Goal: Task Accomplishment & Management: Manage account settings

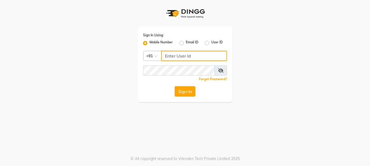
type input "7278274131"
click at [192, 92] on button "Sign In" at bounding box center [185, 91] width 21 height 10
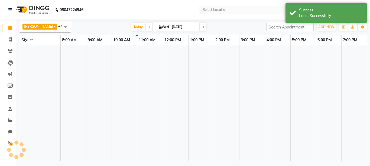
select select "en"
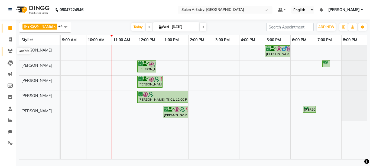
click at [8, 52] on span at bounding box center [9, 51] width 9 height 6
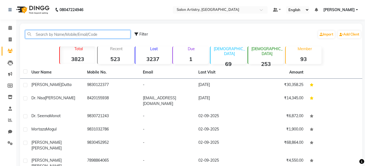
click at [52, 33] on input "text" at bounding box center [77, 34] width 105 height 8
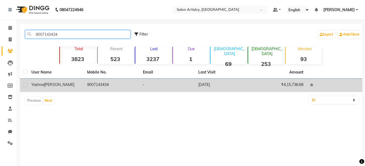
type input "9007143434"
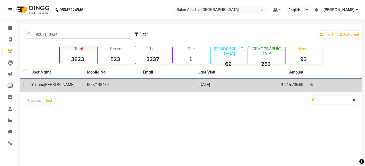
click at [58, 86] on div "Yashna Gupta" at bounding box center [55, 85] width 49 height 6
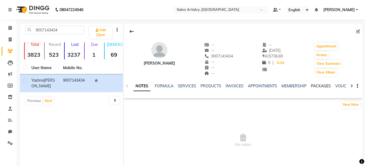
click at [315, 87] on link "PACKAGES" at bounding box center [321, 85] width 20 height 5
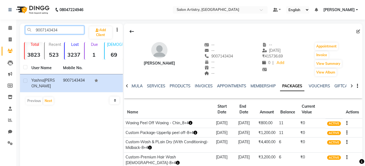
drag, startPoint x: 33, startPoint y: 31, endPoint x: 76, endPoint y: 33, distance: 43.1
click at [76, 33] on input "9007143434" at bounding box center [54, 30] width 59 height 8
click at [6, 25] on link "Calendar" at bounding box center [8, 28] width 13 height 9
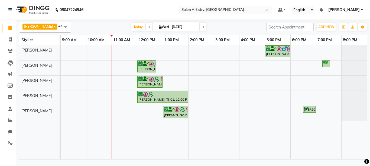
click at [100, 96] on td at bounding box center [98, 102] width 25 height 114
click at [118, 96] on div "Pawan Kumar Shukla, TK02, 05:00 PM-06:00 PM, HAIR CUT SENIOR STYLIST MEN,NATURA…" at bounding box center [214, 102] width 306 height 114
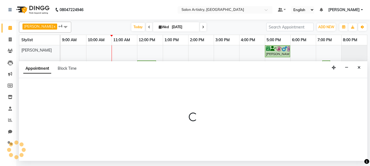
select select "79859"
select select "tentative"
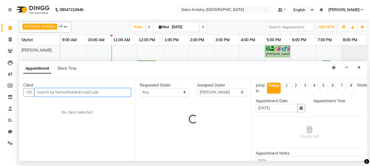
select select "660"
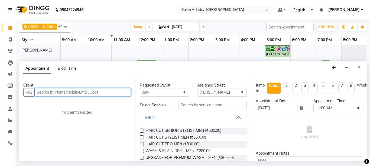
click at [53, 93] on input "text" at bounding box center [82, 92] width 96 height 8
click at [59, 91] on input "text" at bounding box center [82, 92] width 96 height 8
paste input "v"
type input "v"
type input "\"
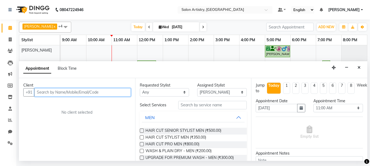
click at [56, 92] on input "text" at bounding box center [82, 92] width 96 height 8
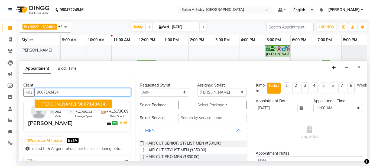
click at [63, 106] on button "Yashna Gupta 9007143434" at bounding box center [73, 103] width 77 height 9
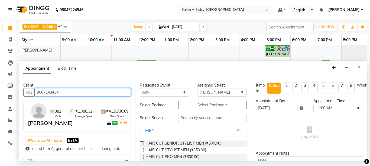
type input "9007143434"
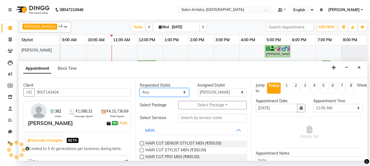
drag, startPoint x: 174, startPoint y: 89, endPoint x: 173, endPoint y: 95, distance: 6.3
click at [174, 89] on select "Any [PERSON_NAME] [PERSON_NAME] [PERSON_NAME] [PERSON_NAME] [PERSON_NAME] [PERS…" at bounding box center [165, 92] width 50 height 8
select select "79859"
click at [140, 88] on select "Any [PERSON_NAME] [PERSON_NAME] [PERSON_NAME] [PERSON_NAME] [PERSON_NAME] [PERS…" at bounding box center [165, 92] width 50 height 8
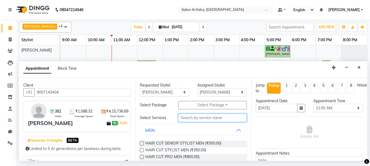
click at [194, 118] on input "text" at bounding box center [212, 117] width 69 height 8
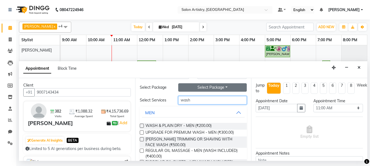
scroll to position [27, 0]
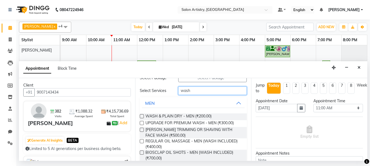
type input "wash"
click at [228, 106] on button "MEN" at bounding box center [193, 103] width 103 height 10
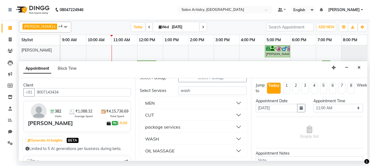
scroll to position [27, 0]
click at [181, 136] on button "WASH" at bounding box center [193, 138] width 103 height 10
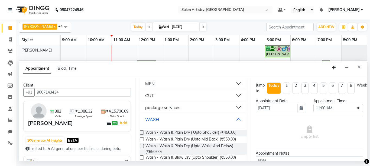
scroll to position [54, 0]
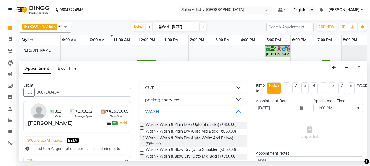
click at [215, 101] on button "package services" at bounding box center [193, 99] width 103 height 10
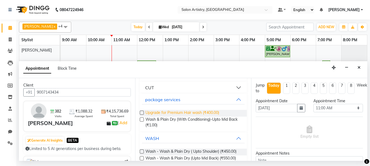
click at [191, 113] on span "Upgrade for Premium Hair wash (₹400.00)" at bounding box center [182, 113] width 74 height 7
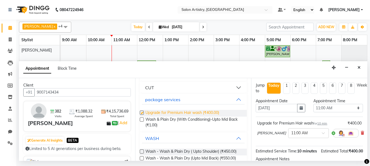
checkbox input "false"
click at [288, 133] on div at bounding box center [308, 133] width 40 height 6
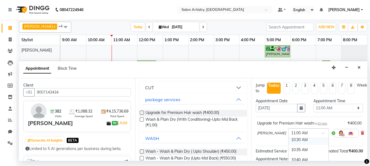
scroll to position [55, 0]
click at [292, 147] on div "10:30 AM" at bounding box center [308, 148] width 40 height 10
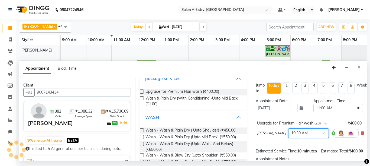
scroll to position [81, 0]
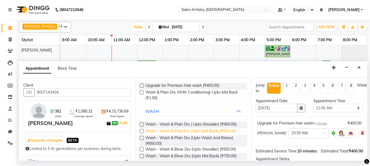
click at [203, 132] on span "Wash - Wash & Plain Dry (Upto Mid Back) (₹550.00)" at bounding box center [190, 131] width 90 height 7
checkbox input "false"
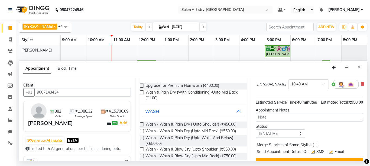
scroll to position [100, 0]
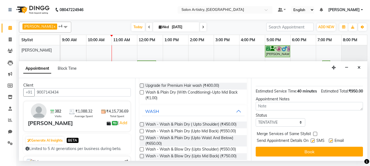
drag, startPoint x: 337, startPoint y: 145, endPoint x: 337, endPoint y: 139, distance: 5.7
click at [337, 146] on button "Book" at bounding box center [308, 151] width 107 height 10
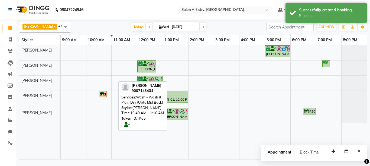
drag, startPoint x: 103, startPoint y: 101, endPoint x: 111, endPoint y: 99, distance: 8.6
click at [111, 99] on div "Pawan Kumar Shukla, TK02, 05:00 PM-06:00 PM, HAIR CUT SENIOR STYLIST MEN,NATURA…" at bounding box center [214, 102] width 306 height 114
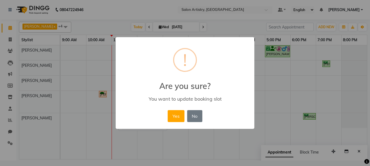
click at [195, 116] on button "No" at bounding box center [194, 116] width 15 height 12
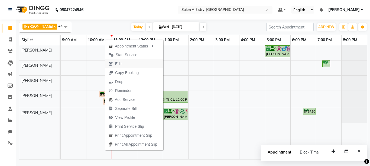
click at [122, 61] on span "Edit" at bounding box center [114, 63] width 19 height 9
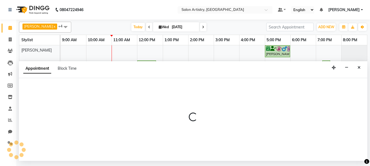
select select "tentative"
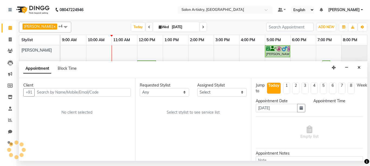
select select "79859"
select select "630"
select select "4168"
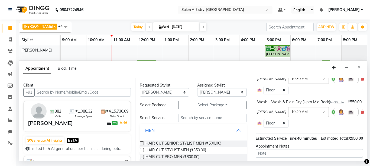
scroll to position [27, 0]
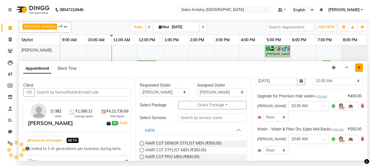
click at [357, 70] on button "Close" at bounding box center [359, 67] width 8 height 8
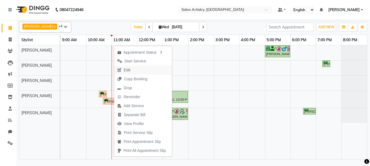
click at [128, 71] on span "Edit" at bounding box center [127, 70] width 6 height 6
select select "tentative"
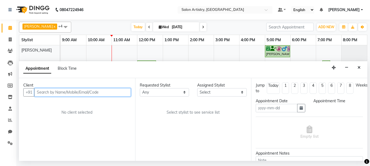
type input "[DATE]"
select select "79859"
select select "630"
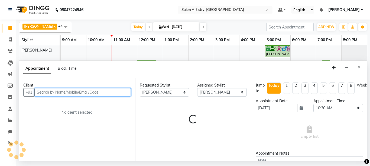
select select "4168"
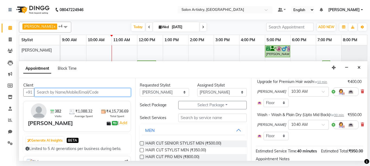
scroll to position [54, 0]
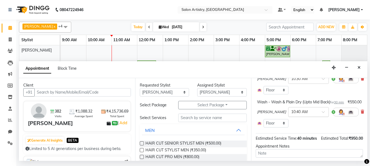
click at [308, 114] on div at bounding box center [308, 112] width 40 height 6
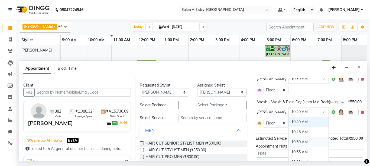
scroll to position [107, 0]
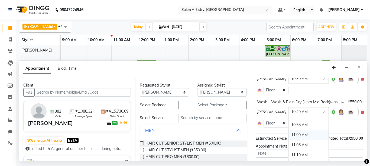
click at [293, 140] on div "11:00 AM" at bounding box center [308, 135] width 40 height 10
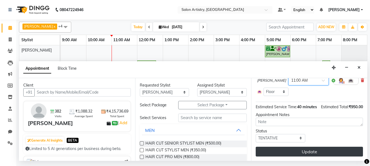
scroll to position [101, 0]
click at [293, 146] on button "Update" at bounding box center [308, 151] width 107 height 10
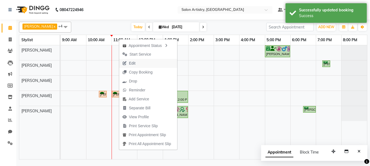
click at [134, 63] on span "Edit" at bounding box center [132, 63] width 6 height 6
select select "tentative"
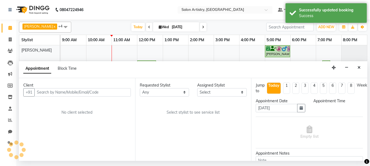
select select "79859"
select select "630"
select select "4168"
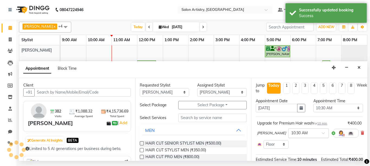
select select "4168"
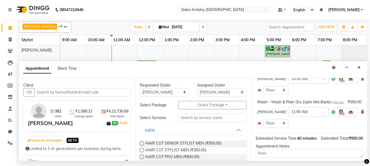
scroll to position [81, 0]
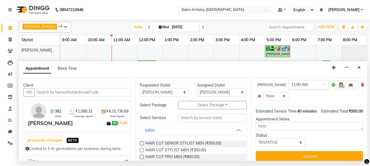
click at [292, 87] on input "text" at bounding box center [303, 84] width 24 height 6
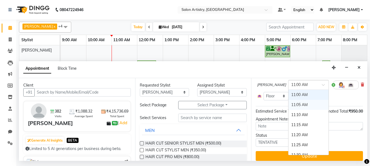
scroll to position [93, 0]
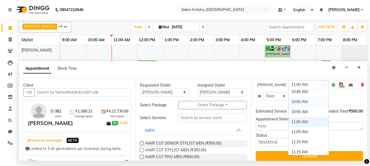
click at [288, 107] on div "10:50 AM" at bounding box center [308, 102] width 40 height 10
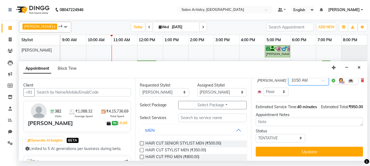
scroll to position [101, 0]
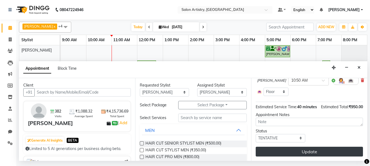
click at [292, 146] on button "Update" at bounding box center [308, 151] width 107 height 10
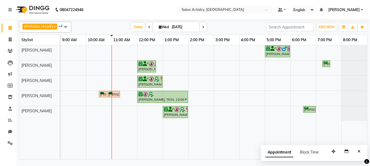
click at [174, 26] on input "[DATE]" at bounding box center [183, 27] width 27 height 8
select select "9"
select select "2025"
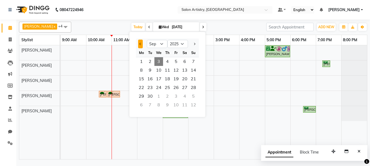
click at [143, 42] on button "Previous month" at bounding box center [140, 44] width 5 height 9
select select "8"
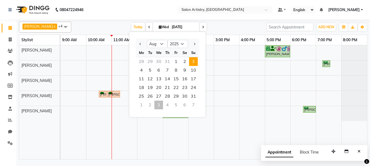
click at [193, 59] on span "3" at bounding box center [193, 61] width 9 height 9
type input "03-08-2025"
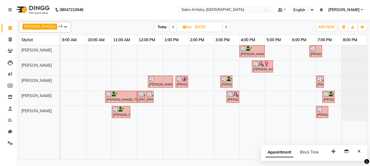
click at [196, 28] on input "03-08-2025" at bounding box center [206, 27] width 27 height 8
select select "8"
select select "2025"
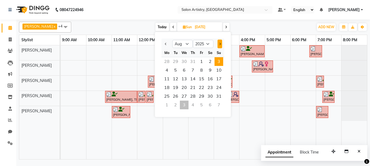
click at [219, 40] on button "Next month" at bounding box center [219, 44] width 5 height 9
select select "9"
click at [186, 61] on span "3" at bounding box center [184, 61] width 9 height 9
type input "[DATE]"
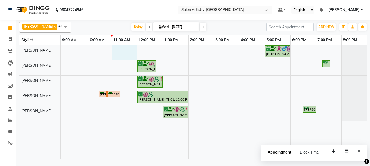
click at [113, 48] on div "Pawan Kumar Shukla, TK02, 05:00 PM-06:00 PM, HAIR CUT SENIOR STYLIST MEN,NATURA…" at bounding box center [214, 102] width 306 height 114
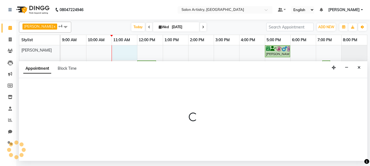
select select "79861"
select select "tentative"
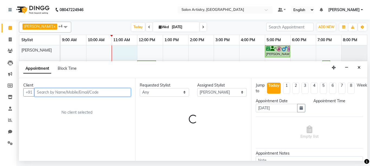
select select "660"
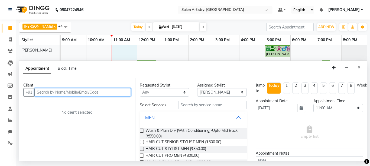
click at [89, 89] on input "text" at bounding box center [82, 92] width 96 height 8
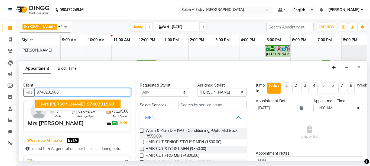
click at [87, 106] on span "9748231960" at bounding box center [100, 103] width 27 height 5
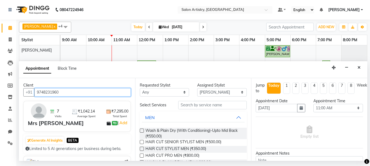
type input "9748231960"
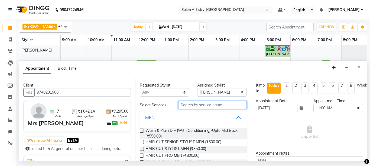
drag, startPoint x: 202, startPoint y: 106, endPoint x: 206, endPoint y: 103, distance: 4.7
click at [203, 106] on input "text" at bounding box center [212, 105] width 69 height 8
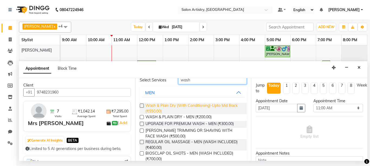
scroll to position [0, 0]
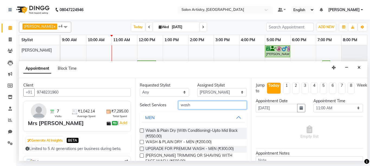
type input "wash"
click at [231, 117] on button "MEN" at bounding box center [193, 117] width 103 height 10
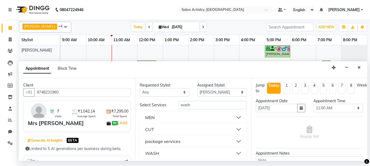
scroll to position [15, 0]
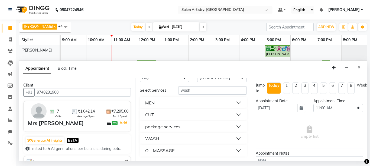
click at [158, 137] on div "WASH" at bounding box center [152, 138] width 14 height 6
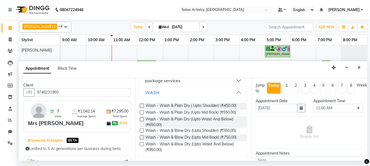
scroll to position [69, 0]
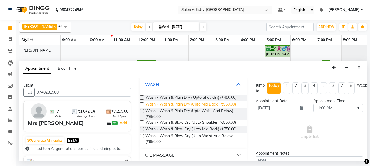
click at [214, 104] on span "Wash - Wash & Plain Dry (Upto Mid Back) (₹550.00)" at bounding box center [190, 104] width 90 height 7
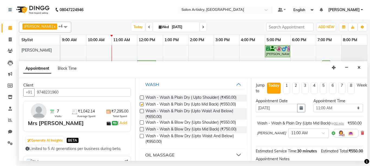
checkbox input "false"
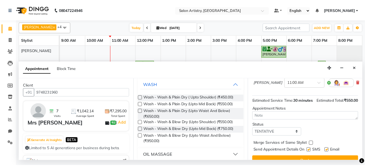
scroll to position [76, 0]
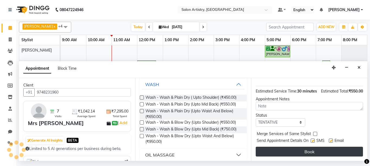
drag, startPoint x: 335, startPoint y: 147, endPoint x: 247, endPoint y: 137, distance: 88.7
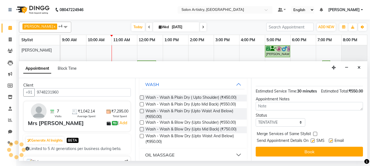
click at [336, 146] on button "Book" at bounding box center [308, 151] width 107 height 10
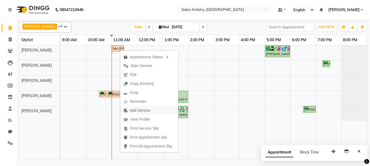
drag, startPoint x: 138, startPoint y: 115, endPoint x: 132, endPoint y: 114, distance: 6.1
click at [139, 113] on ul "Appointment Status Start Service Edit Copy Booking Drop Reminder Add Service Vi…" at bounding box center [149, 101] width 58 height 102
click at [139, 120] on span "View Profile" at bounding box center [140, 119] width 20 height 6
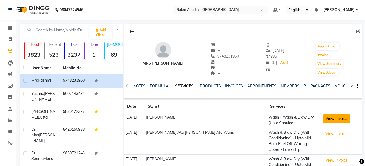
click at [331, 118] on button "View Invoice" at bounding box center [336, 118] width 27 height 8
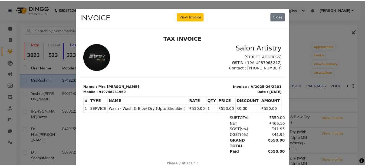
scroll to position [4, 0]
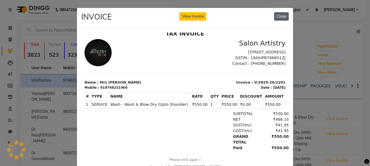
click at [283, 16] on button "Close" at bounding box center [281, 16] width 15 height 8
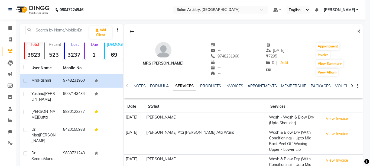
scroll to position [0, 0]
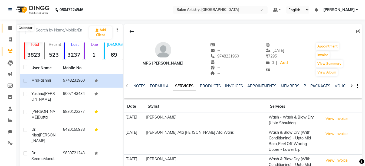
click at [11, 27] on icon at bounding box center [10, 28] width 4 height 4
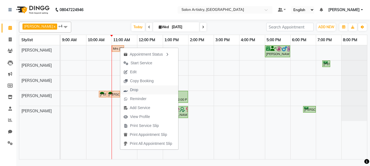
click at [134, 90] on span "Drop" at bounding box center [134, 90] width 8 height 6
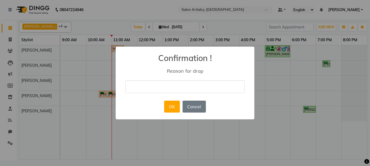
drag, startPoint x: 196, startPoint y: 107, endPoint x: 189, endPoint y: 97, distance: 12.2
click at [196, 108] on button "Cancel" at bounding box center [193, 106] width 23 height 12
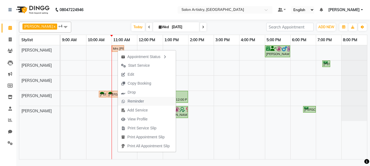
click at [127, 103] on span "Reminder" at bounding box center [132, 101] width 29 height 9
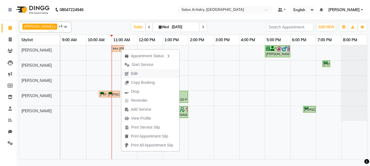
click at [131, 74] on span "Edit" at bounding box center [130, 73] width 19 height 9
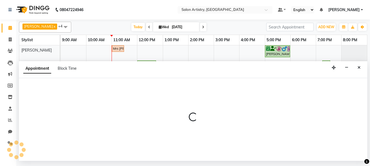
select select "tentative"
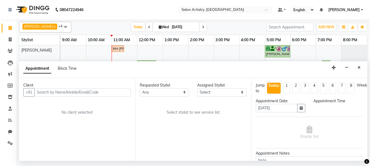
select select "79861"
select select "660"
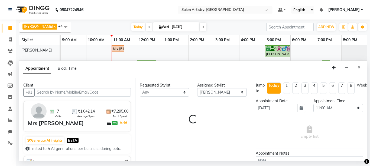
select select "4168"
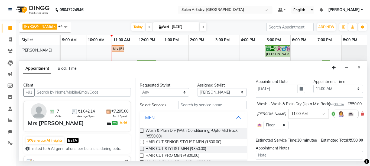
scroll to position [27, 0]
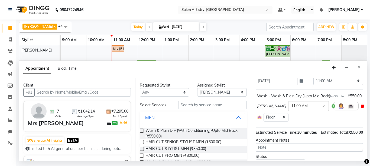
click at [360, 107] on icon at bounding box center [361, 106] width 3 height 4
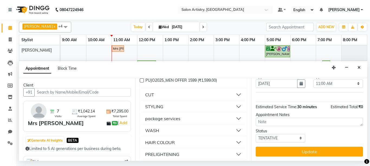
scroll to position [433, 0]
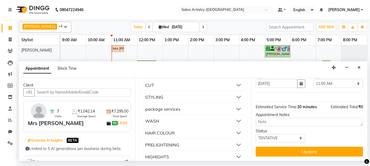
click at [168, 119] on button "WASH" at bounding box center [193, 121] width 103 height 10
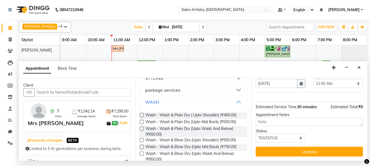
scroll to position [460, 0]
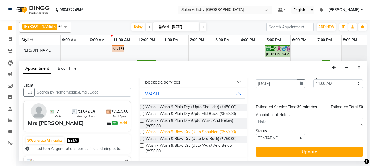
click at [172, 131] on span "Wash - Wash & Blow Dry (Upto Shoulder) (₹550.00)" at bounding box center [190, 132] width 90 height 7
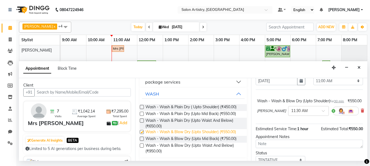
checkbox input "false"
click at [305, 113] on input "text" at bounding box center [303, 110] width 24 height 6
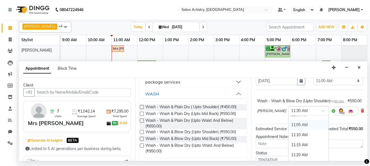
scroll to position [99, 0]
click at [294, 147] on div "11:00 AM" at bounding box center [308, 142] width 40 height 10
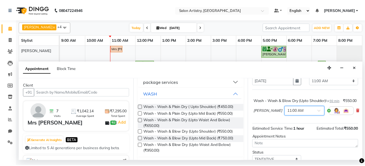
scroll to position [59, 0]
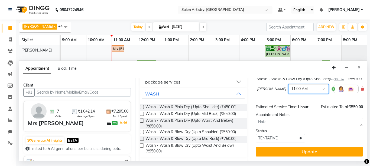
click at [294, 147] on button "Update" at bounding box center [308, 151] width 107 height 10
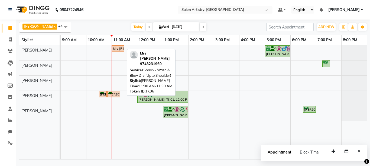
click at [118, 47] on div "Mrs [PERSON_NAME], TK06, 11:00 AM-11:30 AM, Wash - Wash & Blow Dry (Upto Should…" at bounding box center [117, 48] width 11 height 5
select select "7"
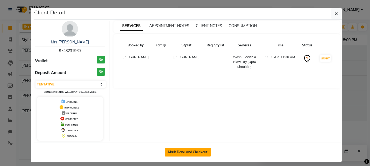
drag, startPoint x: 170, startPoint y: 153, endPoint x: 170, endPoint y: 143, distance: 9.5
click at [170, 152] on button "Mark Done And Checkout" at bounding box center [188, 151] width 46 height 9
select select "service"
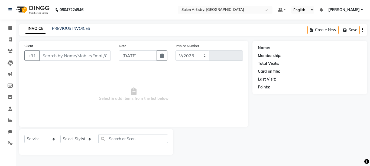
select select "8285"
type input "2271"
select select "79865"
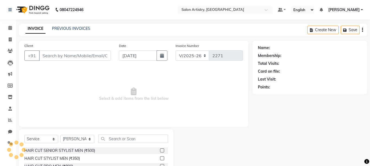
type input "9748231960"
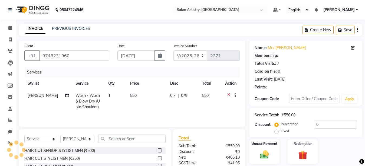
select select "1: Object"
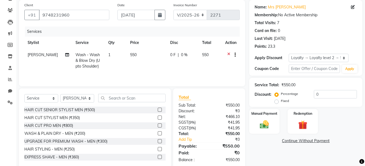
scroll to position [52, 0]
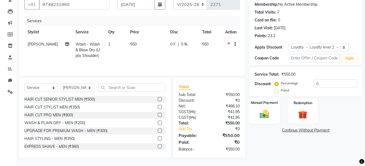
drag, startPoint x: 262, startPoint y: 114, endPoint x: 266, endPoint y: 116, distance: 4.2
click at [263, 114] on img at bounding box center [264, 113] width 15 height 11
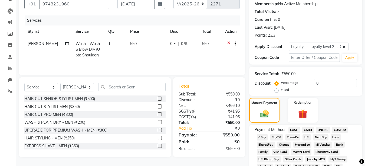
click at [295, 129] on span "CASH" at bounding box center [294, 130] width 12 height 6
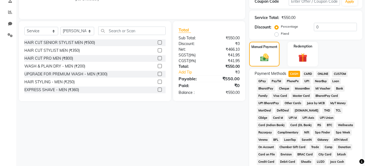
scroll to position [123, 0]
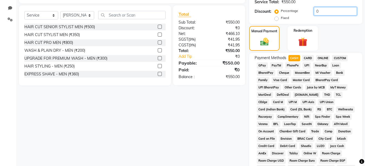
drag, startPoint x: 324, startPoint y: 13, endPoint x: 328, endPoint y: 17, distance: 5.8
click at [324, 14] on input "0" at bounding box center [335, 11] width 43 height 8
type input "10"
click at [301, 57] on div "CARD" at bounding box center [307, 58] width 14 height 7
drag, startPoint x: 307, startPoint y: 57, endPoint x: 302, endPoint y: 60, distance: 6.1
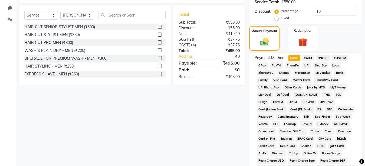
click at [306, 59] on span "CARD" at bounding box center [308, 58] width 12 height 6
type input "495"
click at [296, 59] on span "CASH" at bounding box center [294, 58] width 12 height 6
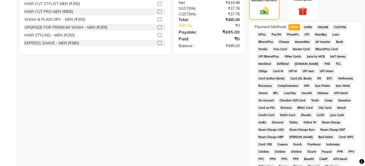
scroll to position [150, 0]
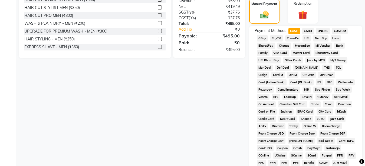
click at [310, 28] on span "CARD" at bounding box center [308, 31] width 12 height 6
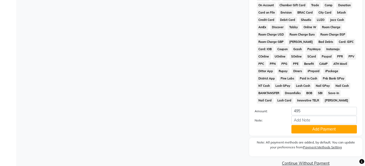
scroll to position [259, 0]
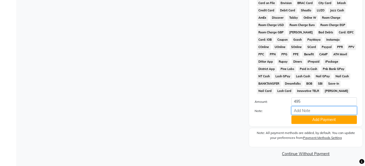
click at [311, 111] on input "Note:" at bounding box center [323, 110] width 65 height 8
type input "7139"
click at [337, 121] on button "Add Payment" at bounding box center [323, 119] width 65 height 8
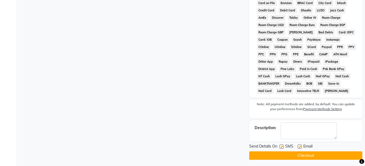
click at [319, 157] on button "Checkout" at bounding box center [305, 155] width 113 height 8
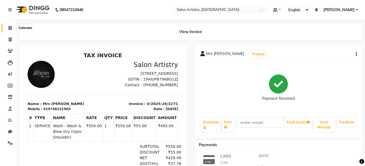
click at [9, 29] on icon at bounding box center [10, 28] width 4 height 4
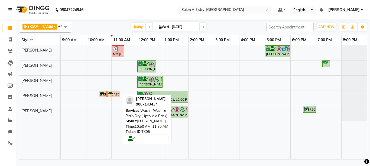
click at [115, 94] on div "[PERSON_NAME], TK05, 10:50 AM-11:20 AM, Wash - Wash & Plain Dry (Upto Mid Back)" at bounding box center [114, 93] width 12 height 5
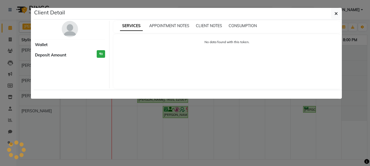
select select "7"
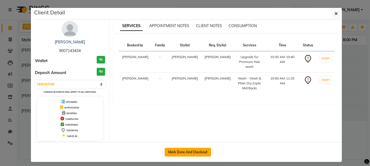
click at [184, 151] on button "Mark Done And Checkout" at bounding box center [188, 151] width 46 height 9
select select "service"
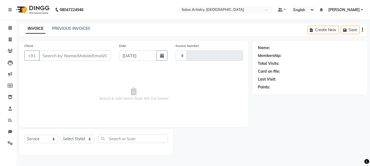
type input "2272"
select select "8285"
select select "79865"
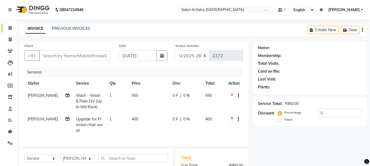
type input "9007143434"
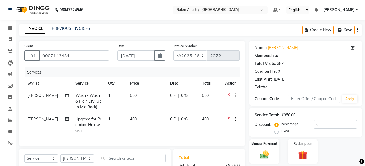
select select "1: Object"
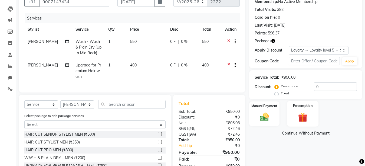
scroll to position [54, 0]
click at [305, 118] on img at bounding box center [302, 117] width 15 height 12
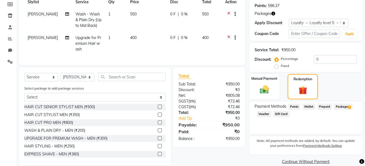
scroll to position [93, 0]
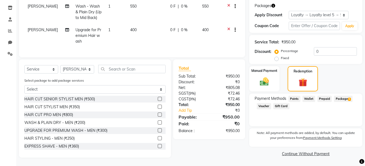
click at [344, 96] on span "Package 5" at bounding box center [343, 99] width 19 height 6
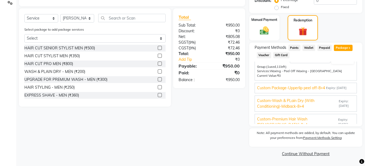
scroll to position [27, 0]
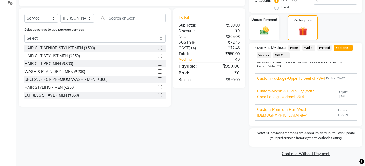
click at [335, 78] on span "Expiry: 04-01-2027" at bounding box center [336, 78] width 21 height 5
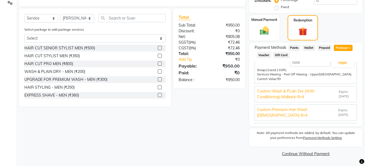
click at [308, 95] on span "Custom-Wash & PLain Dry (With Conditioning)-Midback-8+4" at bounding box center [297, 93] width 81 height 11
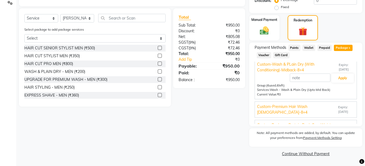
scroll to position [21, 0]
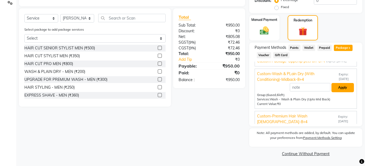
click at [334, 91] on button "Apply" at bounding box center [343, 87] width 22 height 9
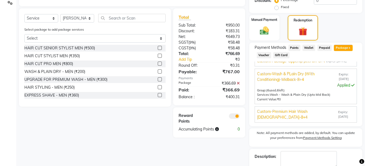
scroll to position [43, 0]
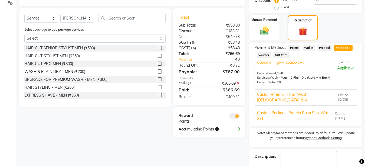
click at [338, 97] on span "Expiry: 14-08-2026" at bounding box center [346, 97] width 16 height 9
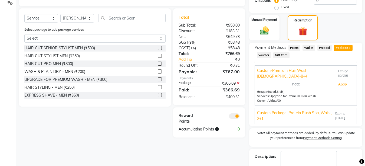
click at [338, 89] on button "Apply" at bounding box center [343, 84] width 22 height 9
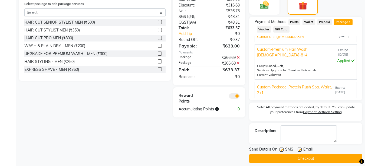
scroll to position [116, 0]
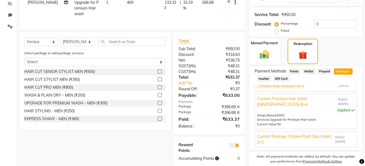
click at [270, 52] on img at bounding box center [264, 54] width 15 height 11
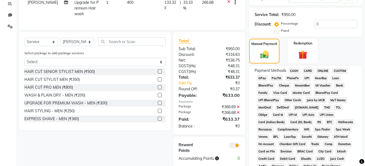
drag, startPoint x: 292, startPoint y: 68, endPoint x: 293, endPoint y: 71, distance: 3.9
click at [291, 68] on span "CASH" at bounding box center [294, 71] width 12 height 6
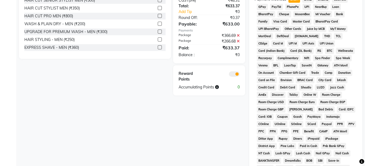
scroll to position [279, 0]
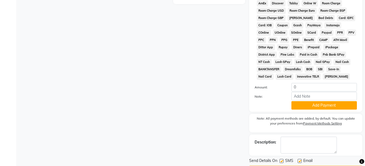
click at [298, 103] on button "Add Payment" at bounding box center [323, 105] width 65 height 8
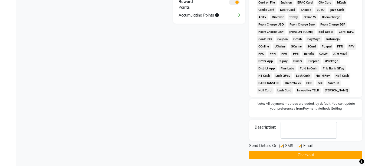
scroll to position [266, 0]
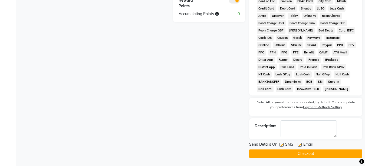
click at [330, 154] on button "Checkout" at bounding box center [305, 153] width 113 height 8
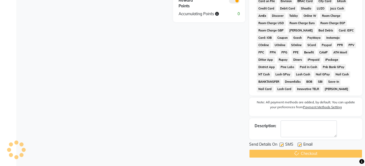
scroll to position [232, 0]
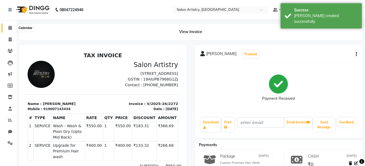
click at [12, 26] on icon at bounding box center [10, 28] width 4 height 4
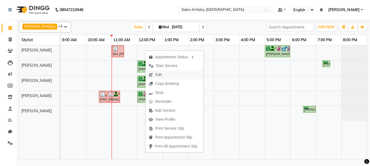
click at [157, 74] on span "Edit" at bounding box center [158, 75] width 6 height 6
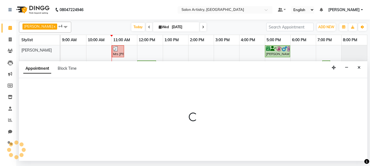
select select "confirm booking"
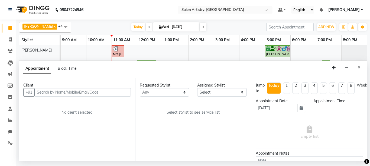
select select "79859"
select select "720"
select select "4168"
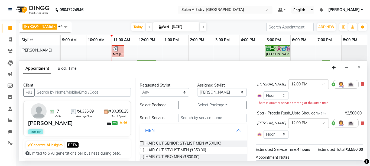
scroll to position [20, 0]
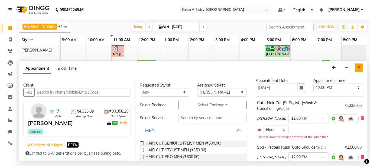
drag, startPoint x: 358, startPoint y: 66, endPoint x: 365, endPoint y: 65, distance: 7.4
click at [359, 66] on icon "Close" at bounding box center [358, 67] width 3 height 4
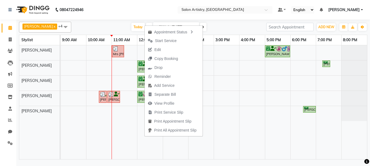
click at [161, 50] on span "Edit" at bounding box center [154, 49] width 19 height 9
select select "tentative"
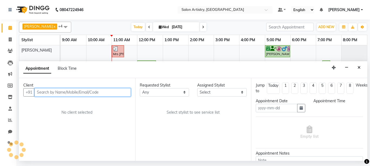
type input "[DATE]"
select select "confirm booking"
select select "79863"
select select "720"
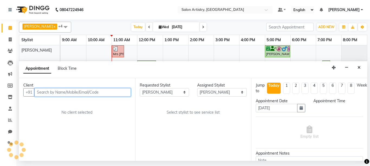
select select "4168"
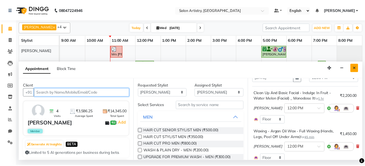
scroll to position [27, 0]
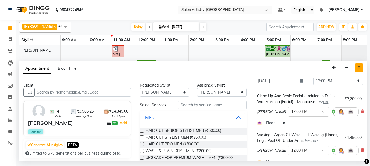
click at [355, 68] on button "Close" at bounding box center [359, 67] width 8 height 8
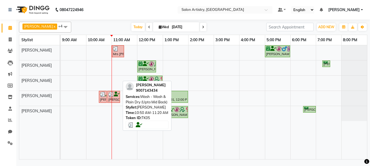
click at [111, 96] on img at bounding box center [110, 93] width 5 height 5
select select "3"
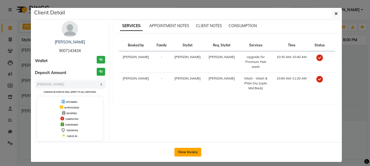
click at [180, 152] on button "View Invoice" at bounding box center [187, 151] width 27 height 9
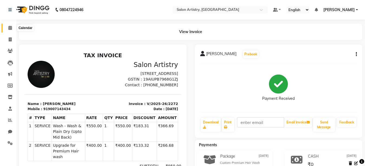
click at [9, 28] on icon at bounding box center [10, 28] width 4 height 4
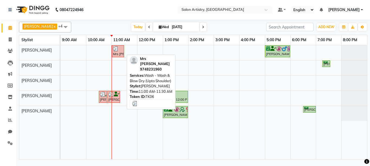
click at [119, 52] on div "Mrs [PERSON_NAME], TK06, 11:00 AM-11:30 AM, Wash - Wash & Blow Dry (Upto Should…" at bounding box center [117, 51] width 11 height 10
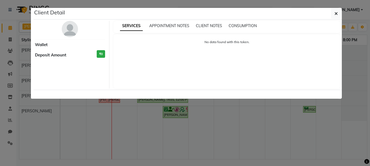
select select "3"
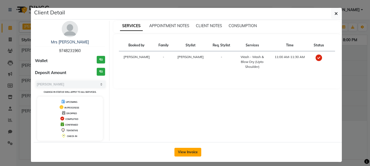
click at [174, 149] on button "View Invoice" at bounding box center [187, 151] width 27 height 9
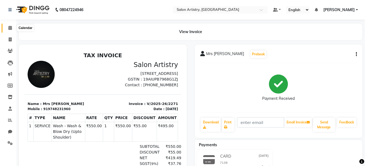
click at [8, 27] on span at bounding box center [9, 28] width 9 height 6
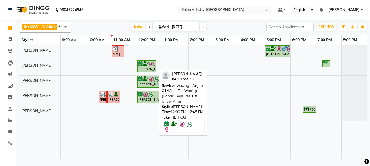
click at [150, 64] on img at bounding box center [151, 63] width 5 height 5
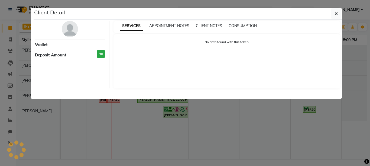
select select "6"
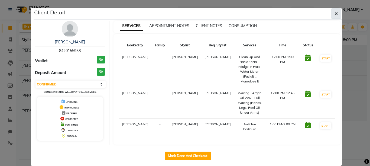
click at [334, 13] on icon "button" at bounding box center [335, 13] width 3 height 4
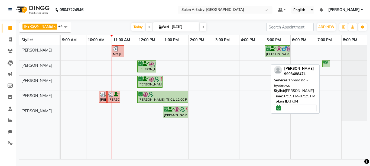
click at [324, 63] on div "[PERSON_NAME], TK04, 07:15 PM-07:25 PM, Threading - Eyebrows" at bounding box center [326, 63] width 7 height 5
select select "6"
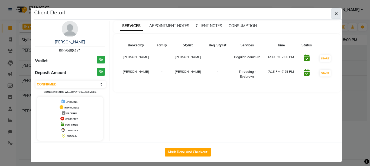
click at [334, 12] on icon "button" at bounding box center [335, 13] width 3 height 4
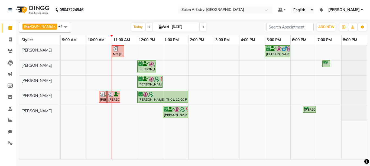
click at [159, 27] on icon at bounding box center [160, 27] width 3 height 4
select select "9"
select select "2025"
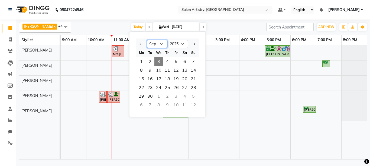
click at [160, 42] on select "Jan Feb Mar Apr May Jun Jul Aug Sep Oct Nov Dec" at bounding box center [157, 44] width 21 height 8
select select "7"
click at [147, 40] on select "Jan Feb Mar Apr May Jun Jul Aug Sep Oct Nov Dec" at bounding box center [157, 44] width 21 height 8
click at [150, 60] on span "1" at bounding box center [150, 61] width 9 height 9
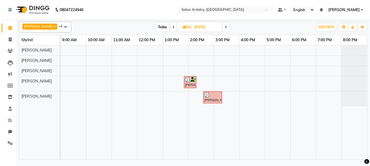
click at [225, 26] on icon at bounding box center [226, 26] width 2 height 3
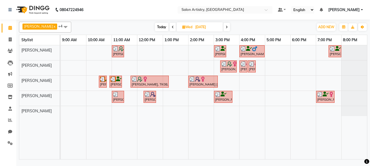
click at [225, 27] on icon at bounding box center [226, 26] width 2 height 3
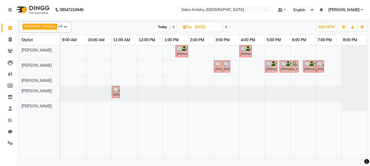
click at [223, 26] on span at bounding box center [226, 27] width 6 height 8
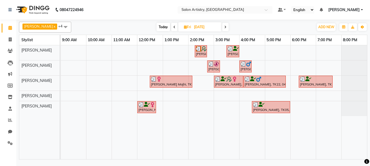
click at [222, 25] on span at bounding box center [225, 27] width 6 height 8
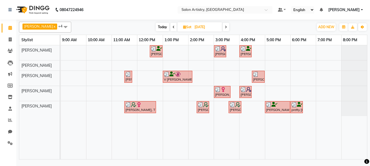
click at [222, 25] on span at bounding box center [225, 27] width 6 height 8
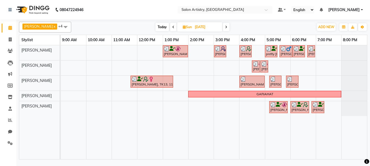
click at [225, 26] on icon at bounding box center [226, 26] width 2 height 3
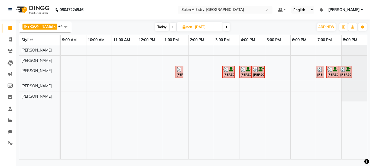
click at [225, 25] on icon at bounding box center [226, 26] width 2 height 3
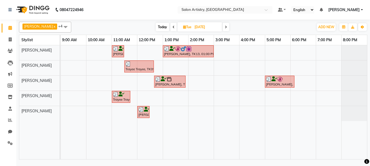
click at [225, 27] on icon at bounding box center [226, 26] width 2 height 3
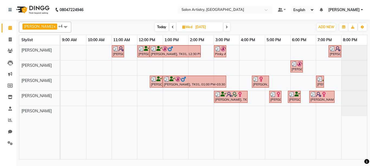
click at [225, 27] on icon at bounding box center [226, 26] width 2 height 3
type input "10-07-2025"
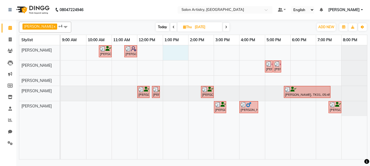
click at [164, 55] on div "ANASUVA ANASUVA, TK02, 10:30 AM-11:00 AM, Cut - Hair Cut (Sr Stylist) (Wash & C…" at bounding box center [214, 102] width 306 height 114
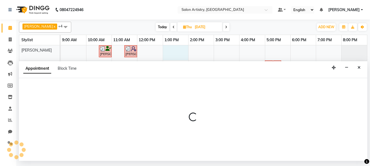
select select "79861"
select select "780"
select select "tentative"
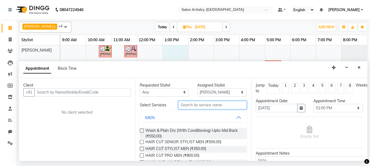
click at [193, 104] on input "text" at bounding box center [212, 105] width 69 height 8
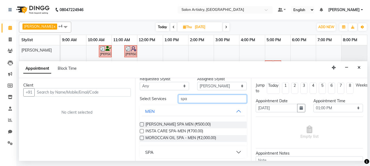
scroll to position [8, 0]
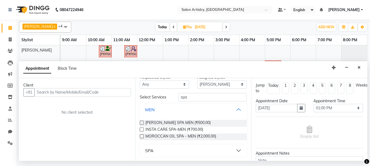
click at [230, 111] on button "MEN" at bounding box center [193, 109] width 103 height 10
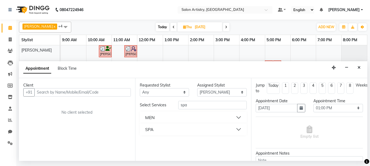
scroll to position [0, 0]
click at [149, 131] on div "SPA" at bounding box center [149, 129] width 8 height 6
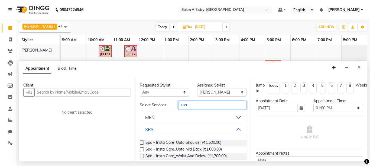
click at [228, 107] on input "spa" at bounding box center [212, 105] width 69 height 8
type input "s"
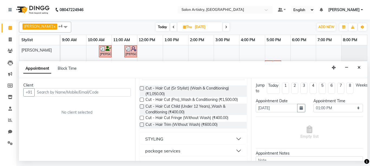
scroll to position [27, 0]
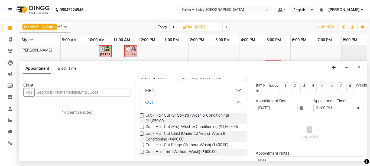
click at [232, 104] on button "CUT" at bounding box center [193, 102] width 103 height 10
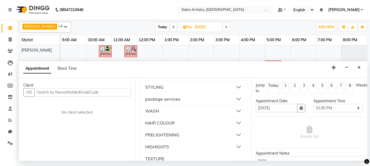
scroll to position [81, 0]
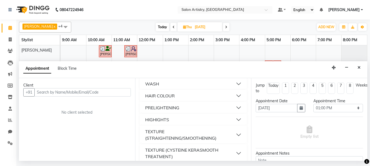
click at [174, 97] on div "HAIR COLOUR" at bounding box center [159, 95] width 29 height 6
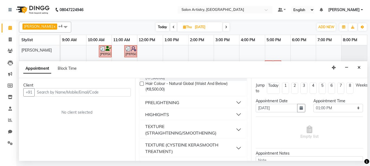
scroll to position [189, 0]
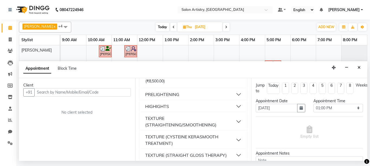
click at [165, 109] on div "HIGHIGHTS" at bounding box center [157, 106] width 24 height 6
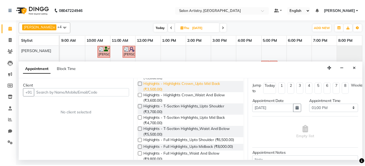
scroll to position [298, 0]
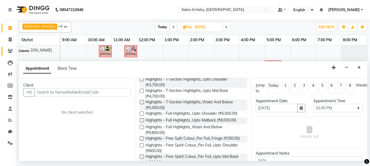
click at [6, 49] on span at bounding box center [9, 51] width 9 height 6
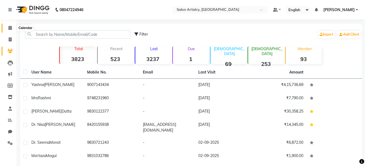
click at [13, 26] on span at bounding box center [9, 28] width 9 height 6
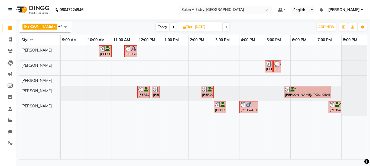
click at [156, 27] on span "Today" at bounding box center [163, 27] width 14 height 8
type input "[DATE]"
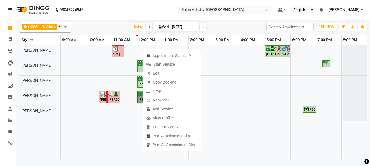
click at [257, 155] on td at bounding box center [251, 102] width 25 height 114
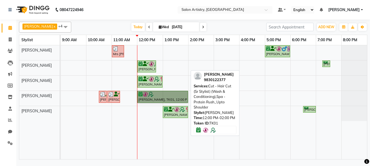
click at [153, 98] on link "Srabani Dutta, TK01, 12:00 PM-02:00 PM, Cut - Hair Cut (Sr Stylist) (Wash & Con…" at bounding box center [162, 97] width 51 height 12
select select "6"
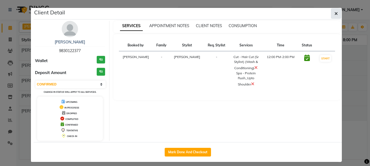
click at [336, 17] on button "button" at bounding box center [336, 13] width 10 height 10
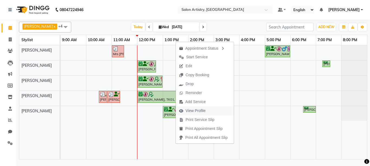
click at [189, 111] on span "View Profile" at bounding box center [195, 111] width 20 height 6
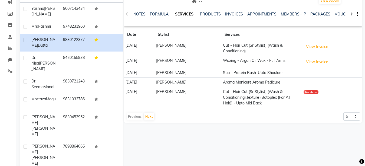
scroll to position [81, 0]
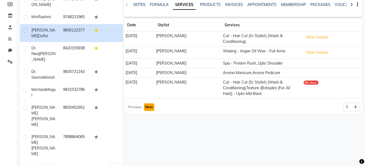
click at [149, 106] on button "Next" at bounding box center [149, 107] width 10 height 8
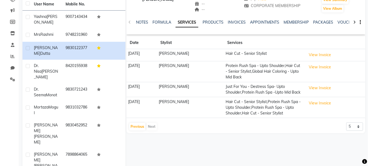
scroll to position [54, 0]
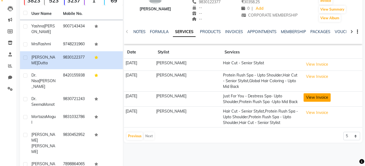
click at [305, 97] on button "View Invoice" at bounding box center [317, 97] width 27 height 8
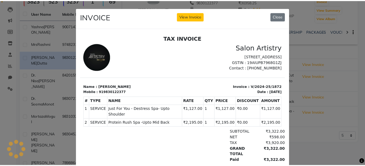
scroll to position [0, 0]
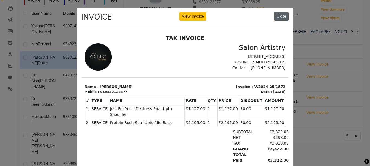
click at [280, 14] on button "Close" at bounding box center [281, 16] width 15 height 8
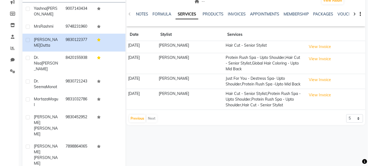
scroll to position [81, 0]
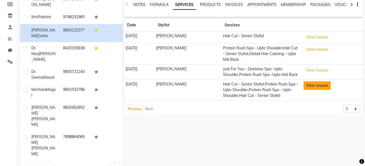
click at [312, 84] on button "View Invoice" at bounding box center [317, 85] width 27 height 8
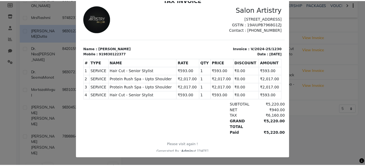
scroll to position [0, 0]
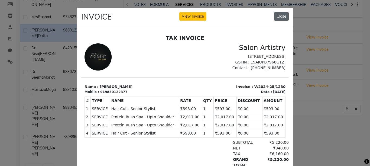
click at [276, 14] on button "Close" at bounding box center [281, 16] width 15 height 8
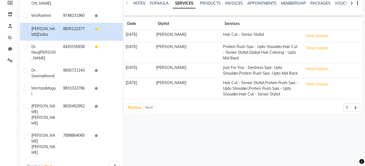
scroll to position [83, 0]
click at [137, 107] on button "Previous" at bounding box center [135, 107] width 16 height 8
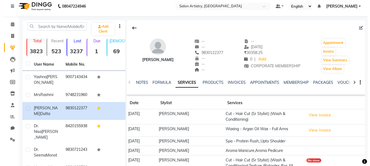
scroll to position [2, 0]
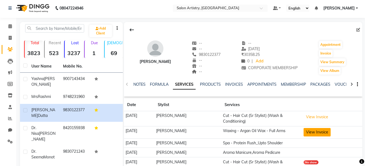
click at [316, 131] on button "View Invoice" at bounding box center [317, 132] width 27 height 8
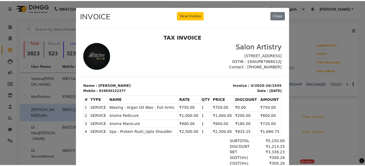
scroll to position [0, 0]
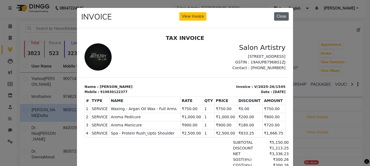
click at [277, 12] on button "Close" at bounding box center [281, 16] width 15 height 8
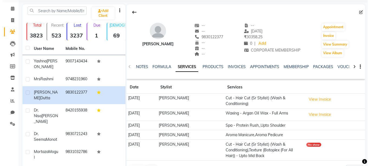
scroll to position [29, 0]
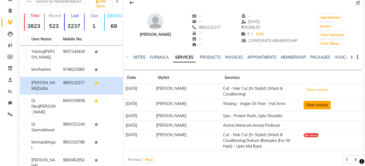
click at [313, 104] on button "View Invoice" at bounding box center [317, 105] width 27 height 8
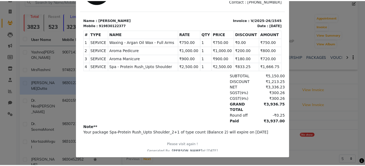
scroll to position [0, 0]
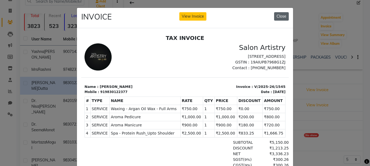
click at [286, 20] on button "Close" at bounding box center [281, 16] width 15 height 8
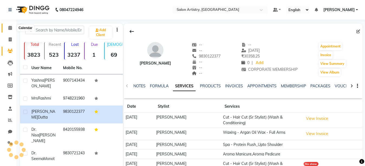
click at [14, 26] on span at bounding box center [9, 28] width 9 height 6
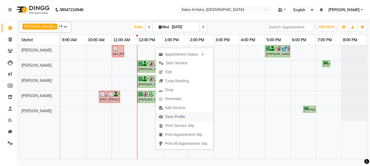
click at [170, 115] on span "View Profile" at bounding box center [175, 117] width 20 height 6
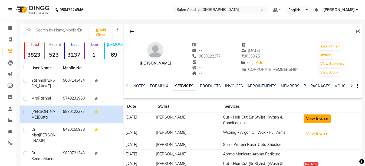
click at [325, 116] on button "View Invoice" at bounding box center [317, 118] width 27 height 8
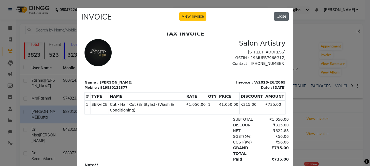
click at [278, 15] on button "Close" at bounding box center [281, 16] width 15 height 8
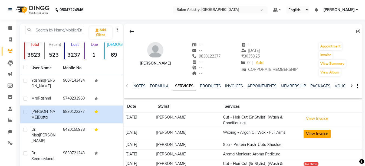
click at [316, 133] on button "View Invoice" at bounding box center [317, 133] width 27 height 8
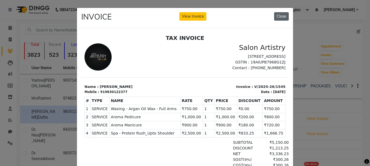
click at [282, 16] on button "Close" at bounding box center [281, 16] width 15 height 8
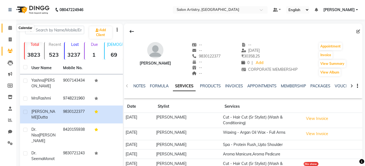
drag, startPoint x: 11, startPoint y: 29, endPoint x: 11, endPoint y: 23, distance: 5.7
click at [11, 29] on icon at bounding box center [10, 28] width 4 height 4
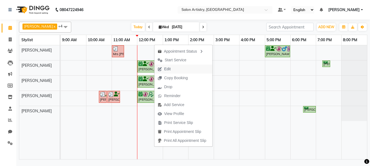
click at [173, 69] on span "Edit" at bounding box center [163, 68] width 19 height 9
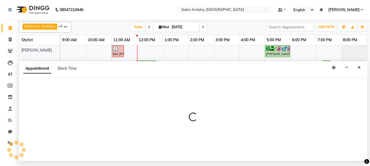
select select "confirm booking"
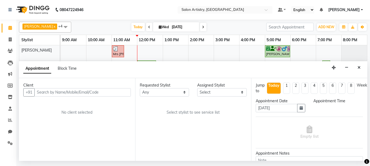
select select "720"
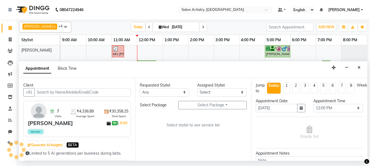
select select "79859"
select select "4168"
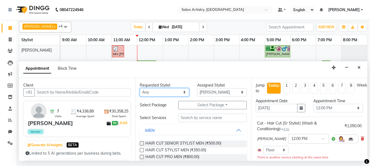
drag, startPoint x: 174, startPoint y: 90, endPoint x: 168, endPoint y: 89, distance: 6.2
click at [174, 90] on select "Any [PERSON_NAME] [PERSON_NAME] [PERSON_NAME] [PERSON_NAME] [PERSON_NAME] [PERS…" at bounding box center [165, 92] width 50 height 8
select select "79859"
click at [140, 88] on select "Any [PERSON_NAME] [PERSON_NAME] [PERSON_NAME] [PERSON_NAME] [PERSON_NAME] [PERS…" at bounding box center [165, 92] width 50 height 8
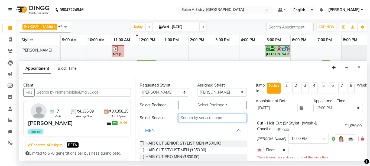
drag, startPoint x: 196, startPoint y: 116, endPoint x: 191, endPoint y: 108, distance: 9.8
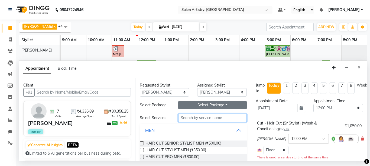
click at [195, 115] on input "text" at bounding box center [212, 117] width 69 height 8
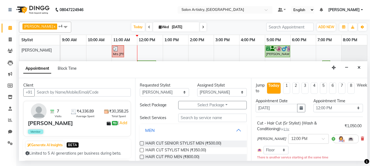
click at [231, 130] on button "MEN" at bounding box center [193, 130] width 103 height 10
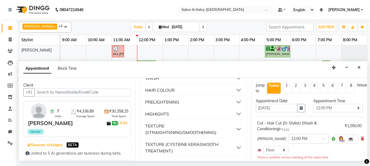
scroll to position [108, 0]
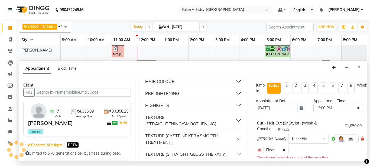
click at [166, 104] on div "HIGHIGHTS" at bounding box center [157, 105] width 24 height 6
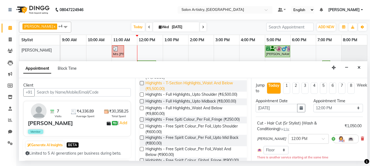
scroll to position [244, 0]
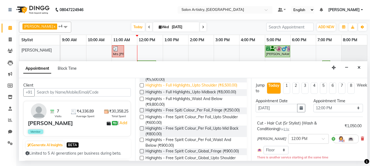
click at [195, 84] on span "Highights - Full Highlights_Upto Shoulder (₹6,500.00)" at bounding box center [191, 85] width 92 height 7
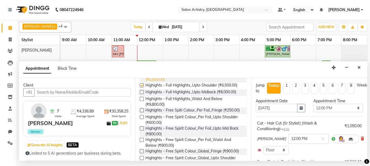
checkbox input "false"
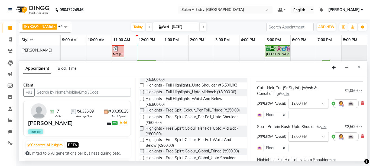
scroll to position [27, 0]
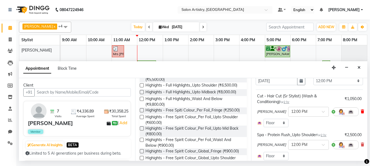
click at [360, 111] on icon at bounding box center [361, 111] width 3 height 4
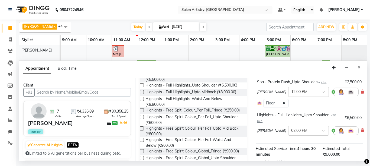
scroll to position [54, 0]
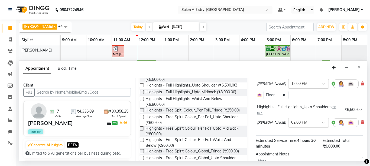
click at [291, 123] on input "text" at bounding box center [303, 122] width 24 height 6
click at [293, 136] on div "12:00 PM" at bounding box center [308, 135] width 40 height 10
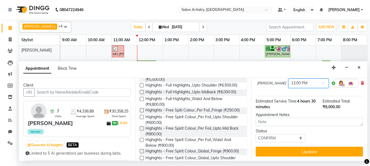
click at [321, 146] on button "Update" at bounding box center [308, 151] width 107 height 10
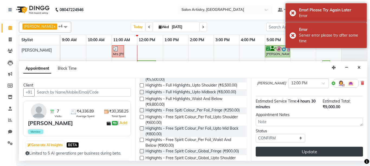
click at [290, 146] on button "Update" at bounding box center [308, 151] width 107 height 10
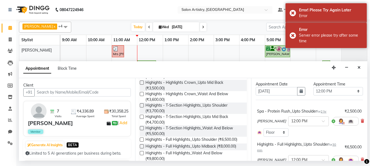
scroll to position [0, 0]
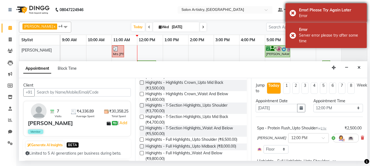
click at [293, 11] on div "Error! Please Try Again Later Error" at bounding box center [325, 12] width 81 height 19
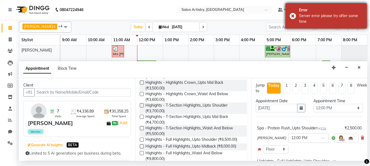
click at [290, 14] on div "Error Server error please try after some time" at bounding box center [325, 15] width 81 height 25
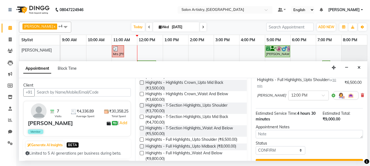
scroll to position [98, 0]
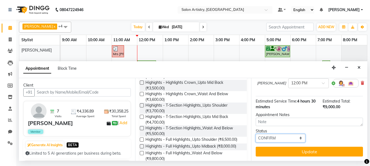
drag, startPoint x: 295, startPoint y: 134, endPoint x: 296, endPoint y: 129, distance: 5.1
click at [296, 134] on select "Select TENTATIVE CONFIRM CHECK-IN UPCOMING" at bounding box center [280, 138] width 50 height 8
select select "upcoming"
click at [255, 134] on select "Select TENTATIVE CONFIRM CHECK-IN UPCOMING" at bounding box center [280, 138] width 50 height 8
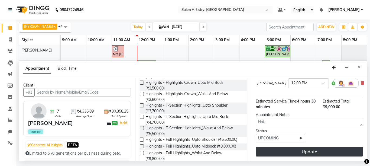
click at [301, 146] on button "Update" at bounding box center [308, 151] width 107 height 10
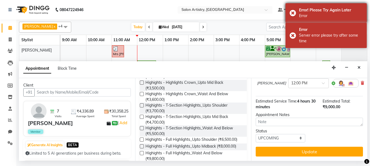
click at [285, 12] on div "Error! Please Try Again Later Error" at bounding box center [325, 12] width 81 height 19
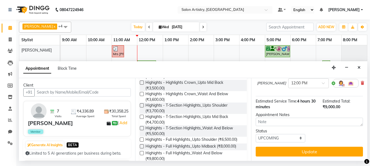
drag, startPoint x: 360, startPoint y: 67, endPoint x: 350, endPoint y: 60, distance: 12.9
click at [359, 65] on button "Close" at bounding box center [359, 67] width 8 height 8
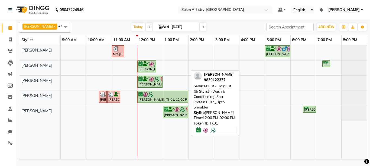
click at [167, 99] on div "Srabani Dutta, TK01, 12:00 PM-02:00 PM, Cut - Hair Cut (Sr Stylist) (Wash & Con…" at bounding box center [163, 96] width 50 height 10
select select "6"
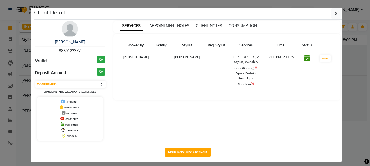
drag, startPoint x: 332, startPoint y: 14, endPoint x: 327, endPoint y: 10, distance: 6.2
click at [334, 14] on icon "button" at bounding box center [335, 13] width 3 height 4
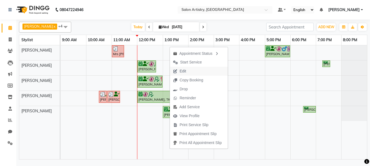
click at [184, 70] on span "Edit" at bounding box center [182, 71] width 6 height 6
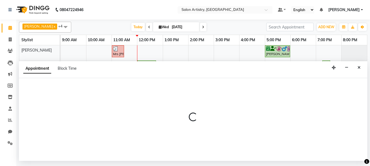
select select "confirm booking"
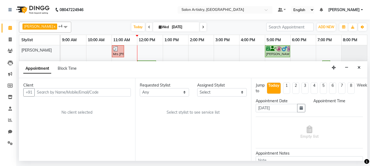
select select "79859"
select select "720"
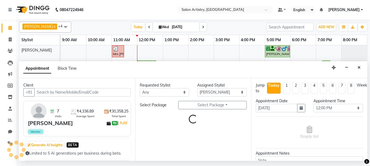
select select "4168"
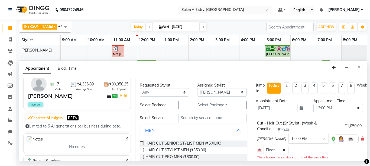
scroll to position [0, 0]
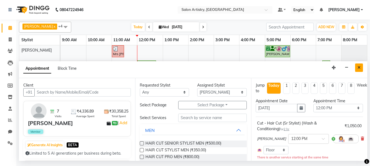
click at [358, 69] on icon "Close" at bounding box center [358, 67] width 3 height 4
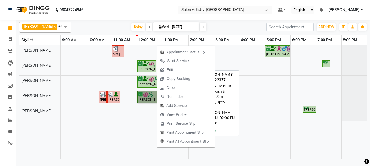
click at [143, 95] on link "Srabani Dutta, TK01, 12:00 PM-02:00 PM, Cut - Hair Cut (Sr Stylist) (Wash & Con…" at bounding box center [162, 97] width 51 height 12
select select "6"
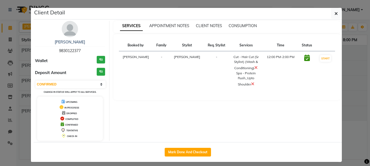
drag, startPoint x: 56, startPoint y: 50, endPoint x: 85, endPoint y: 53, distance: 29.1
click at [85, 53] on div "Srabani Dutta 9830122377" at bounding box center [70, 46] width 70 height 14
copy span "9830122377"
click at [334, 12] on icon "button" at bounding box center [335, 13] width 3 height 4
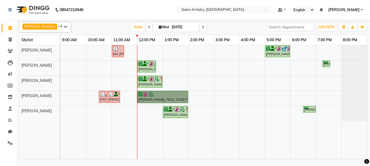
click at [133, 94] on div "Mrs Rashmi, TK06, 11:00 AM-11:30 AM, Wash - Wash & Blow Dry (Upto Shoulder) Paw…" at bounding box center [214, 102] width 306 height 114
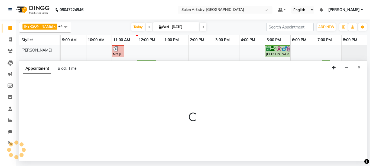
select select "79859"
select select "660"
select select "tentative"
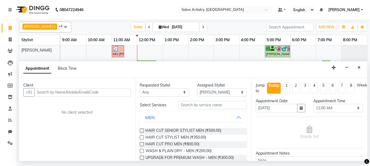
click at [46, 90] on input "text" at bounding box center [82, 92] width 96 height 8
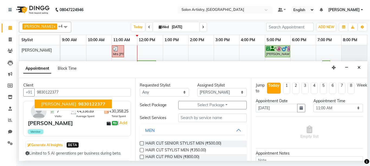
click at [70, 103] on button "Srabani Dutta 9830122377" at bounding box center [73, 103] width 77 height 9
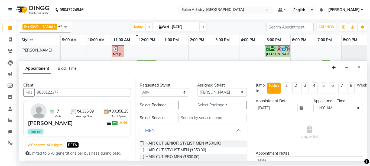
type input "9830122377"
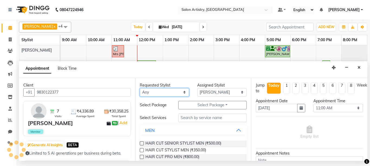
drag, startPoint x: 172, startPoint y: 90, endPoint x: 168, endPoint y: 91, distance: 4.6
click at [171, 90] on select "Any [PERSON_NAME] [PERSON_NAME] [PERSON_NAME] [PERSON_NAME] [PERSON_NAME] [PERS…" at bounding box center [165, 92] width 50 height 8
select select "79859"
click at [140, 88] on select "Any [PERSON_NAME] [PERSON_NAME] [PERSON_NAME] [PERSON_NAME] [PERSON_NAME] [PERS…" at bounding box center [165, 92] width 50 height 8
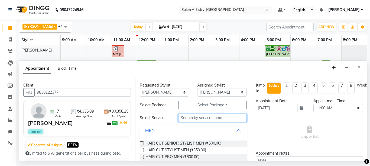
click at [195, 114] on input "text" at bounding box center [212, 117] width 69 height 8
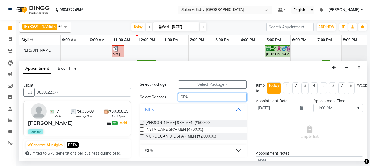
type input "SPA"
click at [181, 149] on button "SPA" at bounding box center [193, 150] width 103 height 10
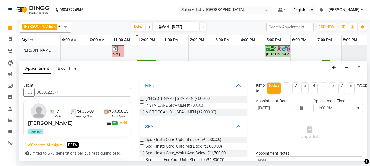
scroll to position [75, 0]
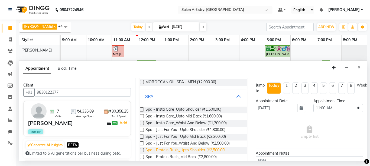
click at [198, 148] on span "Spa - Protein Rush_Upto Shoulder (₹2,500.00)" at bounding box center [185, 150] width 80 height 7
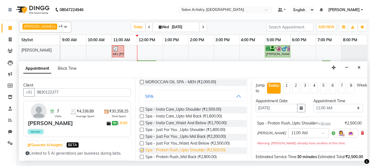
checkbox input "false"
click at [291, 132] on input "text" at bounding box center [303, 133] width 24 height 6
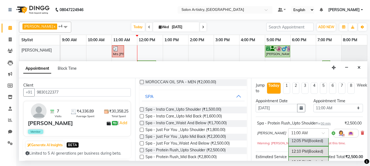
scroll to position [231, 0]
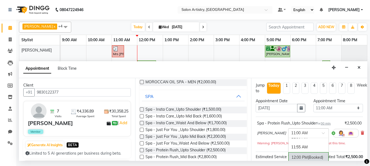
click at [288, 152] on div "12:00 PM (Booked)" at bounding box center [308, 157] width 40 height 11
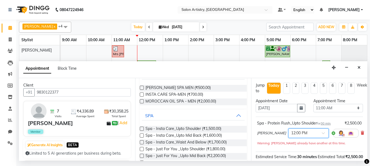
scroll to position [48, 0]
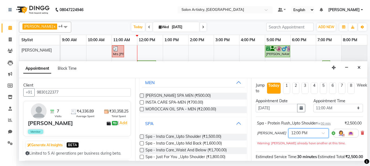
click at [233, 121] on button "SPA" at bounding box center [193, 123] width 103 height 10
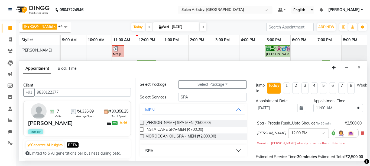
scroll to position [21, 0]
click at [235, 109] on button "MEN" at bounding box center [193, 109] width 103 height 10
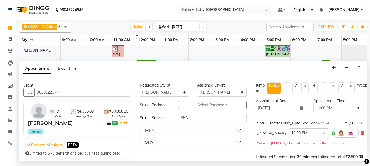
scroll to position [0, 0]
click at [226, 92] on select "Select [PERSON_NAME] [PERSON_NAME] [PERSON_NAME] [PERSON_NAME] [PERSON_NAME] [P…" at bounding box center [222, 92] width 50 height 8
click at [220, 119] on input "SPA" at bounding box center [212, 117] width 69 height 8
type input "S"
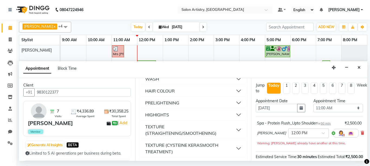
scroll to position [108, 0]
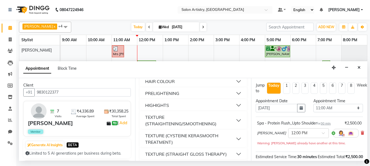
click at [162, 105] on div "HIGHIGHTS" at bounding box center [157, 105] width 24 height 6
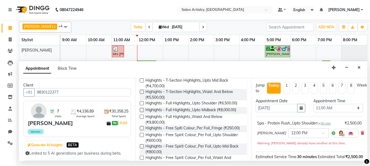
scroll to position [216, 0]
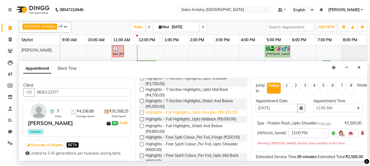
click at [191, 112] on span "Highights - Full Highlights_Upto Shoulder (₹6,500.00)" at bounding box center [191, 112] width 92 height 7
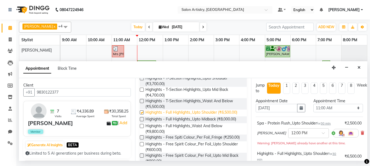
checkbox input "false"
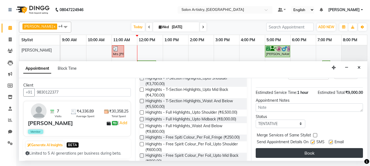
scroll to position [100, 0]
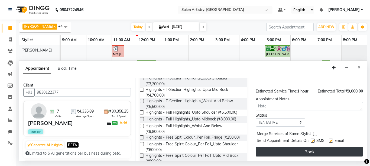
click at [318, 146] on button "Book" at bounding box center [308, 151] width 107 height 10
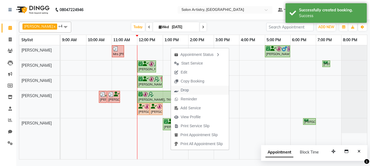
click at [187, 91] on span "Drop" at bounding box center [185, 90] width 8 height 6
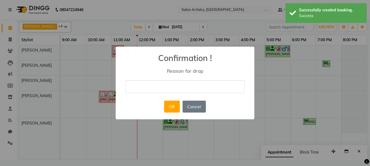
click at [181, 93] on input "text" at bounding box center [184, 86] width 119 height 13
type input "Expert not f"
click at [169, 106] on button "OK" at bounding box center [171, 106] width 15 height 12
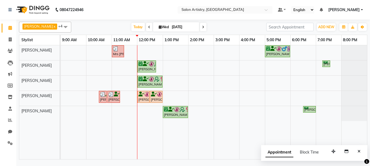
click at [132, 49] on div "Mrs Rashmi, TK06, 11:00 AM-11:30 AM, Wash - Wash & Blow Dry (Upto Shoulder) Paw…" at bounding box center [214, 102] width 306 height 114
select select "79861"
select select "660"
select select "tentative"
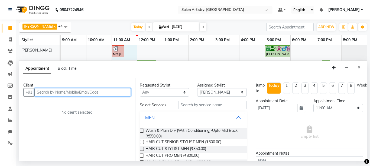
drag, startPoint x: 99, startPoint y: 89, endPoint x: 98, endPoint y: 85, distance: 4.2
click at [99, 89] on input "text" at bounding box center [82, 92] width 96 height 8
click at [65, 94] on input "text" at bounding box center [82, 92] width 96 height 8
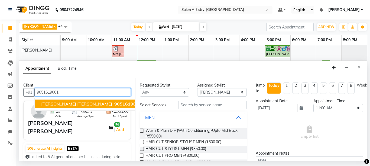
click at [114, 103] on span "9051619001" at bounding box center [127, 103] width 27 height 5
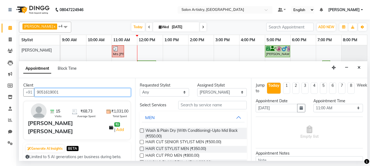
type input "9051619001"
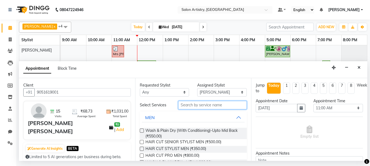
click at [191, 106] on input "text" at bounding box center [212, 105] width 69 height 8
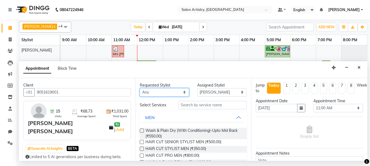
drag, startPoint x: 171, startPoint y: 92, endPoint x: 168, endPoint y: 97, distance: 5.7
click at [171, 92] on select "Any [PERSON_NAME] [PERSON_NAME] [PERSON_NAME] [PERSON_NAME] [PERSON_NAME] [PERS…" at bounding box center [165, 92] width 50 height 8
select select "79861"
click at [140, 88] on select "Any [PERSON_NAME] [PERSON_NAME] [PERSON_NAME] [PERSON_NAME] [PERSON_NAME] [PERS…" at bounding box center [165, 92] width 50 height 8
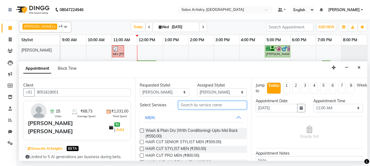
drag, startPoint x: 212, startPoint y: 107, endPoint x: 211, endPoint y: 110, distance: 3.9
click at [212, 107] on input "text" at bounding box center [212, 105] width 69 height 8
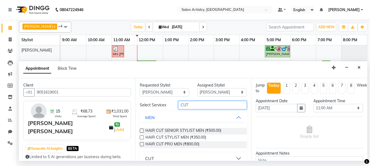
scroll to position [27, 0]
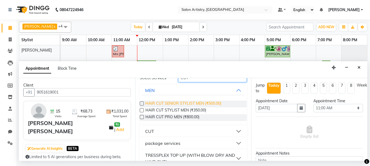
type input "CUT"
click at [215, 102] on span "HAIR CUT SENIOR STYLIST MEN (₹500.00)" at bounding box center [183, 103] width 76 height 7
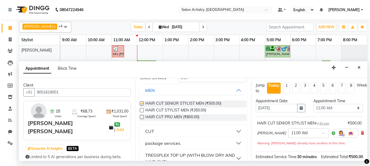
checkbox input "false"
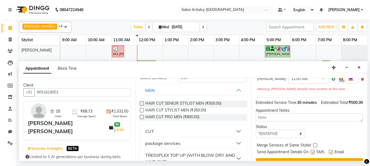
scroll to position [76, 0]
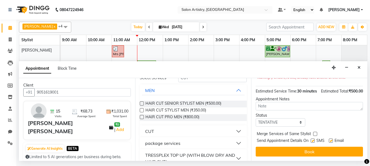
click at [307, 146] on button "Book" at bounding box center [308, 151] width 107 height 10
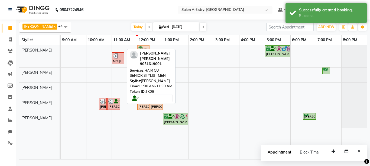
drag, startPoint x: 117, startPoint y: 46, endPoint x: 137, endPoint y: 48, distance: 20.7
click at [61, 48] on div "Ishwar Lal Khemani, TK08, 11:00 AM-11:30 AM, HAIR CUT SENIOR STYLIST MEN Pawan …" at bounding box center [61, 56] width 0 height 22
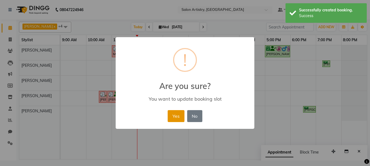
click at [173, 115] on button "Yes" at bounding box center [176, 116] width 17 height 12
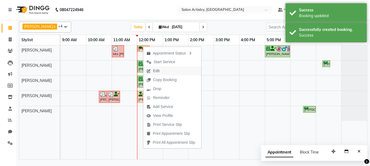
click at [157, 70] on span "Edit" at bounding box center [156, 71] width 6 height 6
select select "tentative"
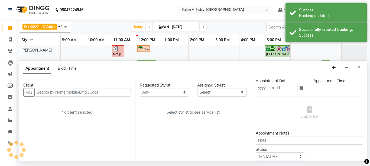
type input "[DATE]"
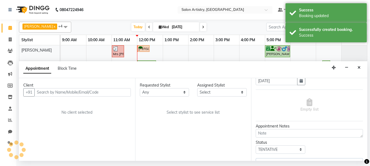
select select "720"
select select "79861"
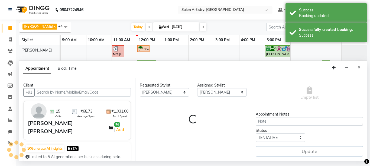
select select "4168"
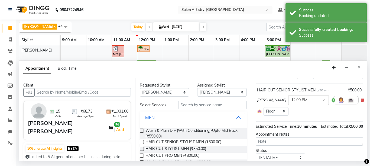
scroll to position [17, 0]
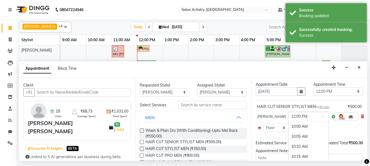
drag, startPoint x: 299, startPoint y: 114, endPoint x: 294, endPoint y: 134, distance: 20.9
click at [299, 114] on input "text" at bounding box center [303, 116] width 24 height 6
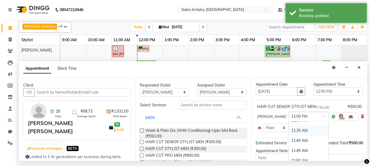
scroll to position [162, 0]
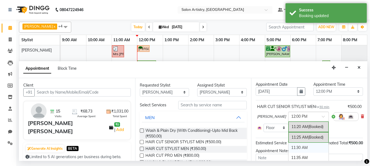
click at [295, 147] on div "11:30 AM" at bounding box center [308, 147] width 40 height 10
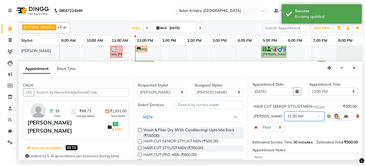
scroll to position [63, 0]
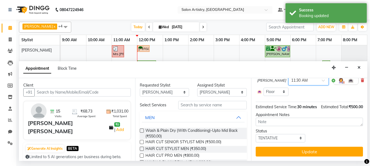
click at [295, 147] on button "Update" at bounding box center [308, 151] width 107 height 10
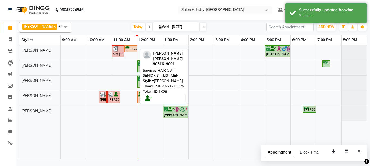
click at [61, 47] on div "Mrs Rashmi, TK06, 11:00 AM-11:30 AM, Wash - Wash & Blow Dry (Upto Shoulder) Ish…" at bounding box center [61, 52] width 0 height 15
click at [128, 48] on div "[PERSON_NAME] [PERSON_NAME], TK08, 11:30 AM-12:00 PM, HAIR CUT SENIOR STYLIST M…" at bounding box center [131, 48] width 12 height 5
click at [132, 50] on div "[PERSON_NAME] [PERSON_NAME], TK08, 11:30 AM-12:00 PM, HAIR CUT SENIOR STYLIST M…" at bounding box center [131, 48] width 12 height 5
select select "7"
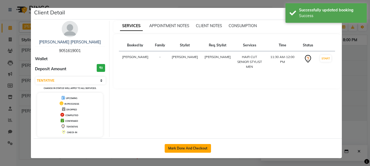
click at [175, 149] on button "Mark Done And Checkout" at bounding box center [188, 148] width 46 height 9
select select "service"
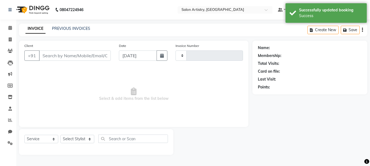
type input "2273"
select select "8285"
select select "79865"
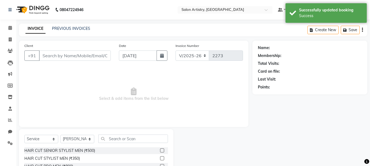
type input "9051619001"
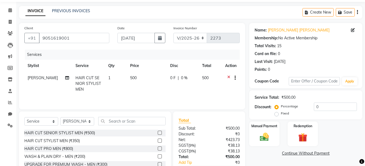
scroll to position [27, 0]
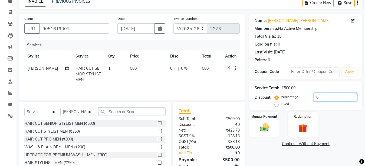
drag, startPoint x: 317, startPoint y: 94, endPoint x: 321, endPoint y: 95, distance: 3.9
click at [318, 94] on input "0" at bounding box center [335, 97] width 43 height 8
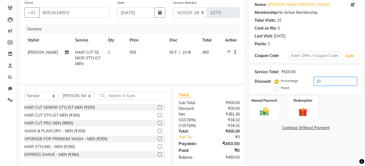
scroll to position [52, 0]
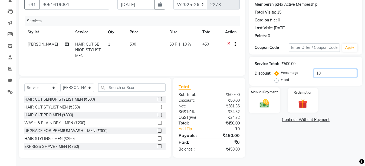
type input "10"
click at [266, 103] on img at bounding box center [264, 103] width 15 height 11
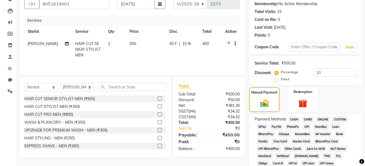
click at [294, 117] on span "CASH" at bounding box center [294, 119] width 12 height 6
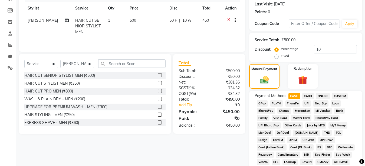
scroll to position [81, 0]
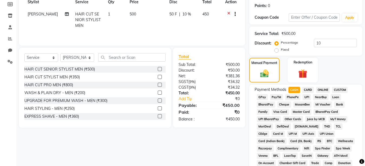
drag, startPoint x: 263, startPoint y: 94, endPoint x: 246, endPoint y: 103, distance: 19.2
click at [262, 95] on span "GPay" at bounding box center [262, 97] width 11 height 6
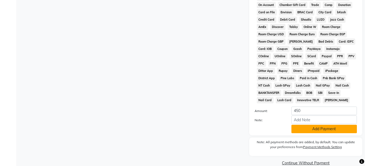
scroll to position [248, 0]
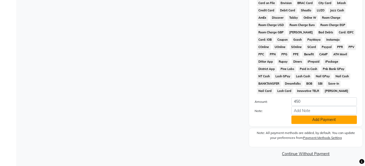
click at [346, 122] on button "Add Payment" at bounding box center [323, 119] width 65 height 8
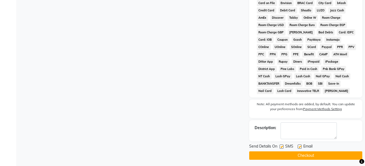
click at [278, 153] on button "Checkout" at bounding box center [305, 155] width 113 height 8
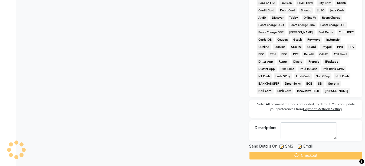
scroll to position [194, 0]
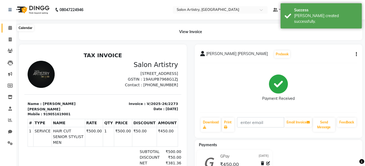
drag, startPoint x: 11, startPoint y: 26, endPoint x: 1, endPoint y: 29, distance: 10.1
click at [10, 26] on icon at bounding box center [10, 28] width 4 height 4
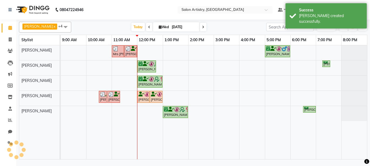
click at [205, 62] on div "Mrs Rashmi, TK06, 11:00 AM-11:30 AM, Wash - Wash & Blow Dry (Upto Shoulder) Ish…" at bounding box center [214, 102] width 306 height 114
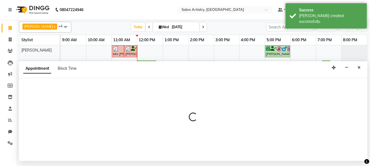
select select "79864"
select select "840"
select select "tentative"
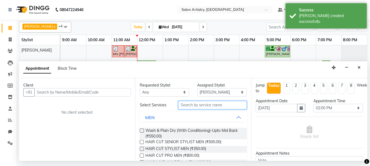
click at [199, 109] on input "text" at bounding box center [212, 105] width 69 height 8
click at [235, 114] on button "MEN" at bounding box center [193, 117] width 103 height 10
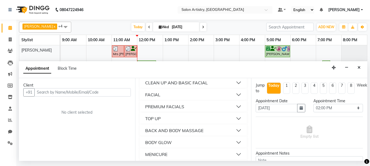
scroll to position [379, 0]
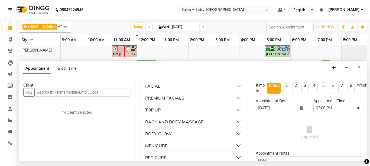
click at [164, 84] on button "FACIAL" at bounding box center [193, 86] width 103 height 10
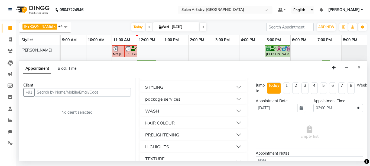
scroll to position [0, 0]
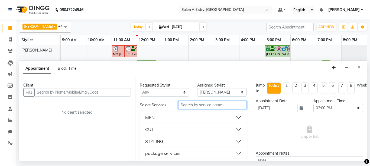
click at [218, 101] on input "text" at bounding box center [212, 105] width 69 height 8
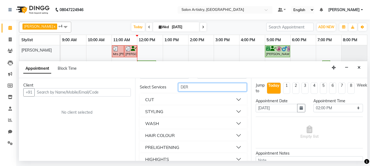
scroll to position [27, 0]
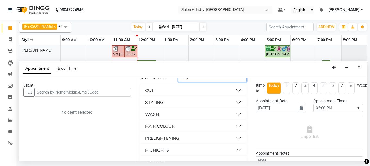
type input "DER"
click at [181, 104] on button "STYLING" at bounding box center [193, 102] width 103 height 10
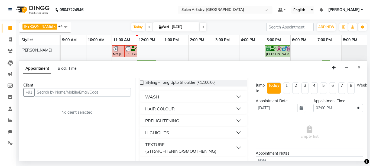
scroll to position [81, 0]
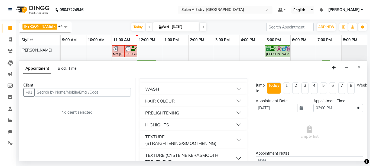
click at [174, 112] on div "PRELIGHTENING" at bounding box center [162, 112] width 34 height 6
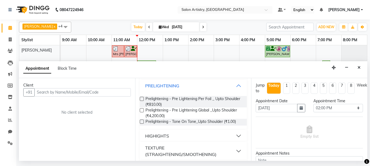
scroll to position [135, 0]
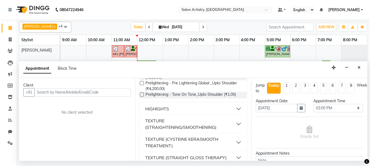
click at [181, 109] on button "HIGHIGHTS" at bounding box center [193, 109] width 103 height 10
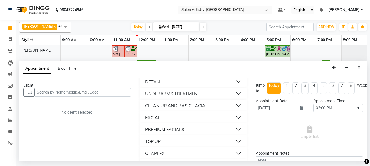
scroll to position [460, 0]
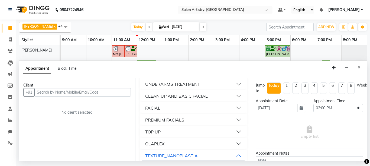
click at [186, 98] on div "CLEAN UP AND BASIC FACIAL" at bounding box center [176, 96] width 63 height 6
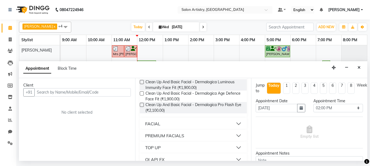
scroll to position [514, 0]
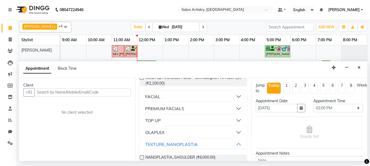
click at [178, 107] on div "PREMIUM FACIALS" at bounding box center [164, 108] width 39 height 6
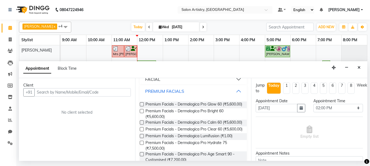
scroll to position [541, 0]
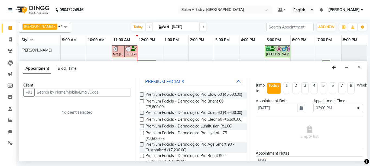
drag, startPoint x: 356, startPoint y: 67, endPoint x: 350, endPoint y: 65, distance: 6.1
click at [356, 67] on button "Close" at bounding box center [359, 67] width 8 height 8
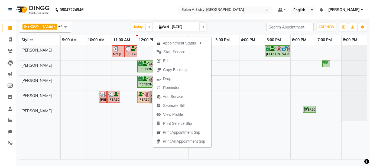
click at [141, 94] on icon at bounding box center [141, 94] width 6 height 0
select select "7"
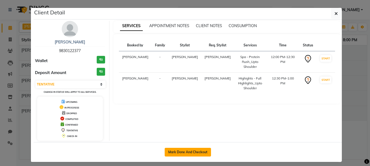
drag, startPoint x: 175, startPoint y: 153, endPoint x: 180, endPoint y: 151, distance: 5.5
click at [173, 153] on button "Mark Done And Checkout" at bounding box center [188, 151] width 46 height 9
select select "service"
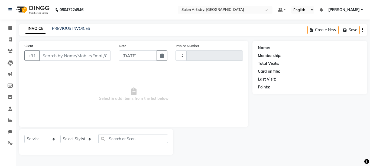
type input "2274"
select select "8285"
select select "79865"
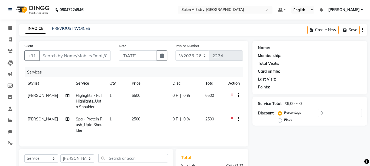
type input "9830122377"
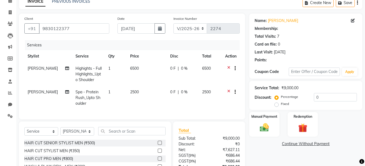
select select "2: Object"
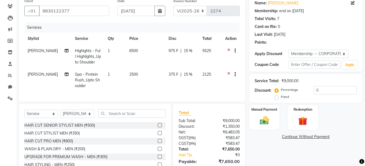
type input "15"
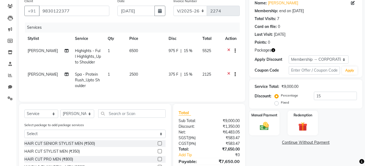
scroll to position [54, 0]
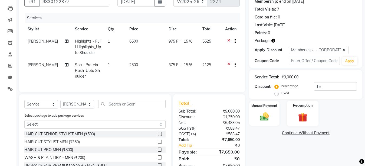
click at [309, 113] on img at bounding box center [302, 117] width 15 height 12
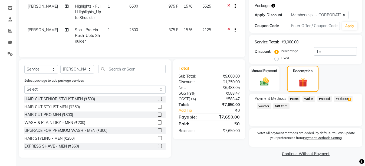
scroll to position [93, 0]
click at [343, 96] on span "Package 1" at bounding box center [343, 99] width 19 height 6
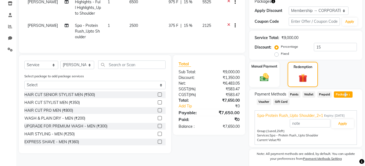
scroll to position [114, 0]
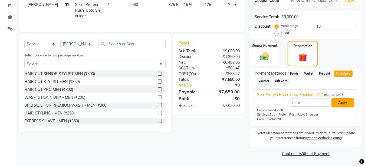
click at [340, 100] on button "Apply" at bounding box center [343, 102] width 22 height 9
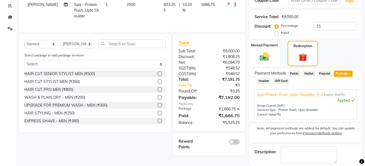
click at [263, 54] on img at bounding box center [264, 56] width 15 height 11
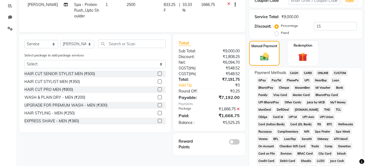
click at [293, 74] on span "CASH" at bounding box center [294, 73] width 12 height 6
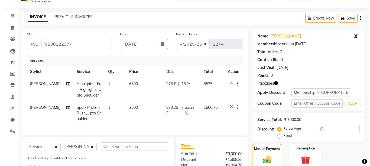
scroll to position [0, 0]
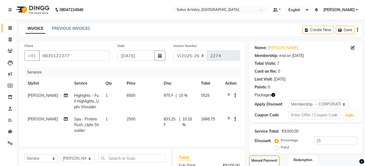
drag, startPoint x: 8, startPoint y: 31, endPoint x: 49, endPoint y: 1, distance: 50.3
click at [9, 31] on link "Calendar" at bounding box center [8, 28] width 13 height 9
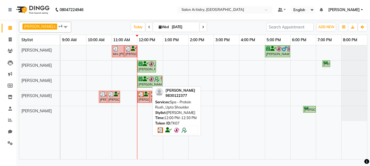
click at [141, 98] on div "Srabani Dutta, TK07, 12:00 PM-12:30 PM, Spa - Protein Rush_Upto Shoulder" at bounding box center [143, 96] width 11 height 10
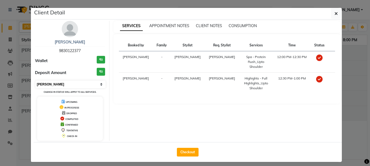
click at [82, 84] on select "Select MARK DONE UPCOMING" at bounding box center [70, 84] width 70 height 8
select select "5"
click at [35, 80] on select "Select MARK DONE UPCOMING" at bounding box center [70, 84] width 70 height 8
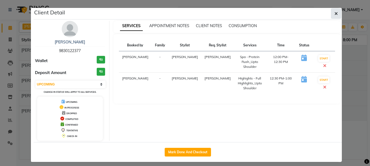
click at [336, 15] on button "button" at bounding box center [336, 13] width 10 height 10
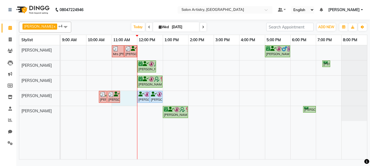
click at [121, 97] on div "Mrs Rashmi, TK06, 11:00 AM-11:30 AM, Wash - Wash & Blow Dry (Upto Shoulder) Ish…" at bounding box center [214, 102] width 306 height 114
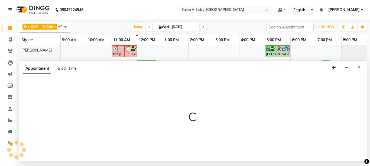
select select "79859"
select select "tentative"
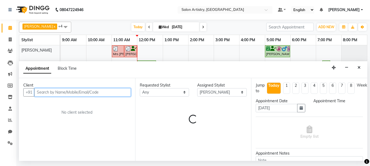
select select "660"
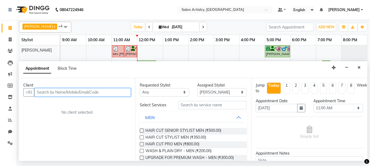
click at [83, 89] on input "text" at bounding box center [82, 92] width 96 height 8
type input "9"
click at [73, 93] on input "9051831150" at bounding box center [71, 92] width 74 height 8
type input "9"
type input "9051831150"
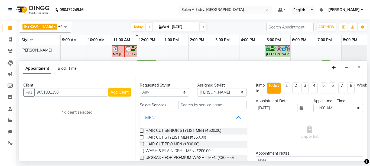
click at [123, 94] on span "Add Client" at bounding box center [119, 92] width 18 height 5
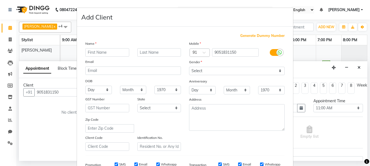
click at [101, 52] on input "text" at bounding box center [107, 52] width 44 height 8
type input "Shradha"
click at [158, 50] on input "text" at bounding box center [159, 52] width 44 height 8
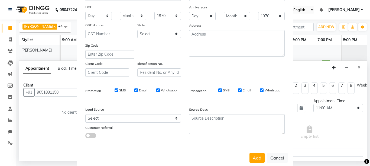
scroll to position [81, 0]
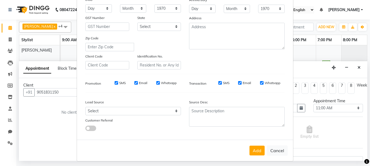
type input "Handa"
click at [108, 111] on select "Select Walk-in Referral Internet Friend Word of Mouth Advertisement Facebook Ju…" at bounding box center [133, 111] width 96 height 8
select select "54612"
click at [85, 107] on select "Select Walk-in Referral Internet Friend Word of Mouth Advertisement Facebook Ju…" at bounding box center [133, 111] width 96 height 8
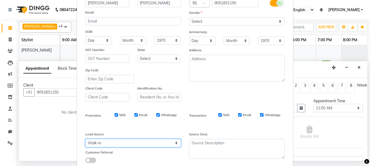
scroll to position [27, 0]
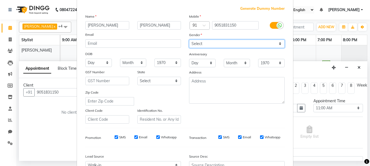
click at [223, 45] on select "Select Male Female Other Prefer Not To Say" at bounding box center [237, 44] width 96 height 8
select select "female"
click at [189, 40] on select "Select Male Female Other Prefer Not To Say" at bounding box center [237, 44] width 96 height 8
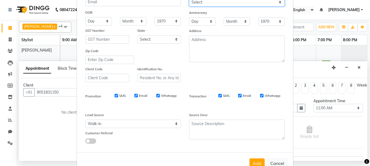
scroll to position [84, 0]
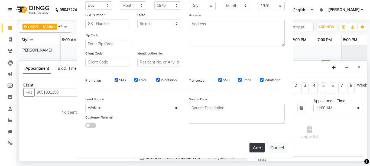
click at [249, 147] on button "Add" at bounding box center [256, 147] width 15 height 10
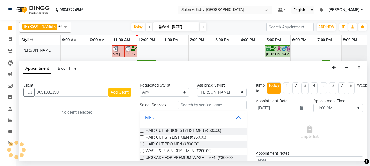
select select
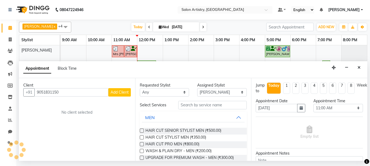
select select
checkbox input "false"
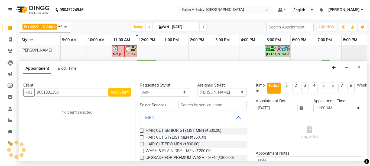
checkbox input "false"
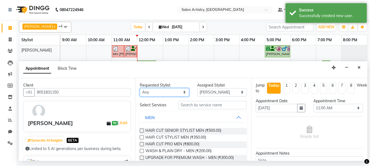
click at [179, 93] on select "Any Anupriya Ghosh Iqbal Ahmed Irshad Khan Mannu Kumar Gupta Mekhla Bhattachary…" at bounding box center [165, 92] width 50 height 8
select select "79859"
click at [140, 88] on select "Any Anupriya Ghosh Iqbal Ahmed Irshad Khan Mannu Kumar Gupta Mekhla Bhattachary…" at bounding box center [165, 92] width 50 height 8
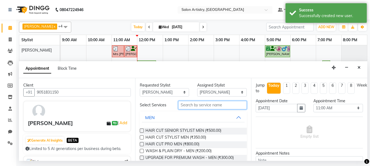
click at [192, 106] on input "text" at bounding box center [212, 105] width 69 height 8
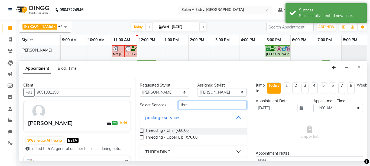
scroll to position [13, 0]
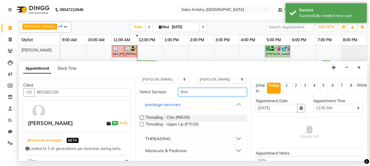
type input "thre"
click at [165, 137] on div "THREADING" at bounding box center [157, 138] width 25 height 6
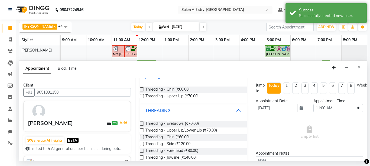
scroll to position [67, 0]
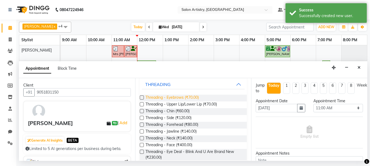
click at [193, 97] on span "Threading - Eyebrows (₹70.00)" at bounding box center [171, 97] width 53 height 7
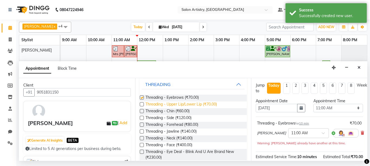
checkbox input "false"
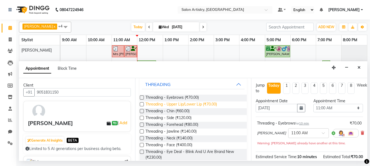
click at [194, 105] on span "Threading - Upper Lip/Lower Lip (₹70.00)" at bounding box center [180, 104] width 71 height 7
checkbox input "false"
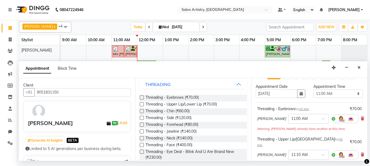
scroll to position [27, 0]
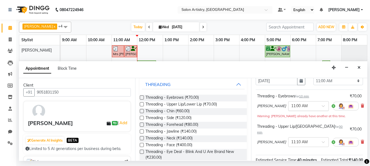
click at [321, 105] on span at bounding box center [324, 107] width 7 height 6
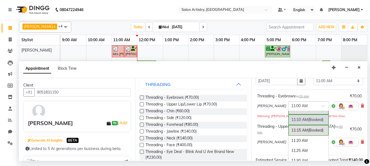
scroll to position [149, 0]
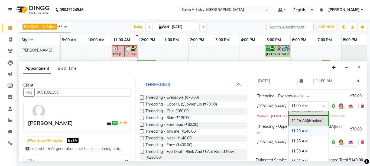
click at [297, 130] on div "11:20 AM" at bounding box center [308, 131] width 40 height 10
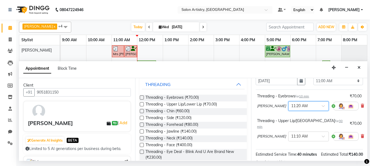
scroll to position [54, 0]
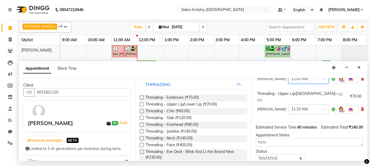
click at [307, 106] on div at bounding box center [308, 109] width 40 height 6
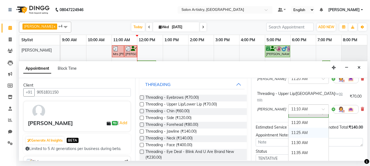
scroll to position [170, 0]
click at [290, 148] on div "11:40 AM" at bounding box center [308, 153] width 40 height 10
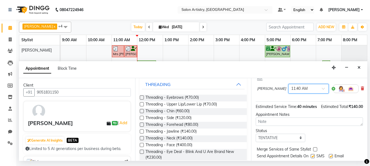
scroll to position [95, 0]
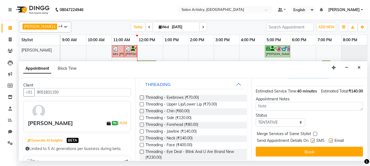
click at [298, 146] on button "Book" at bounding box center [308, 151] width 107 height 10
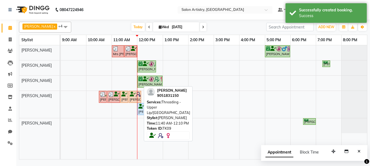
drag, startPoint x: 141, startPoint y: 94, endPoint x: 136, endPoint y: 93, distance: 5.2
click at [136, 93] on link "[PERSON_NAME], TK09, 11:40 AM-12:10 PM, Threading - Upper Lip/[GEOGRAPHIC_DATA]" at bounding box center [135, 97] width 12 height 12
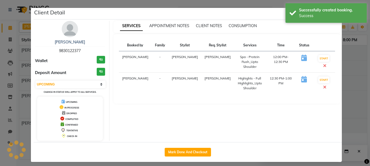
select select "7"
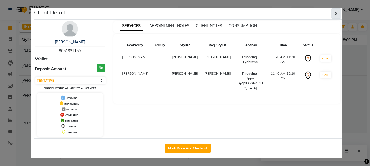
click at [335, 12] on icon "button" at bounding box center [335, 13] width 3 height 4
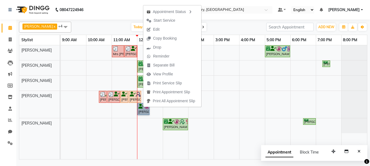
click at [143, 153] on td at bounding box center [149, 102] width 25 height 114
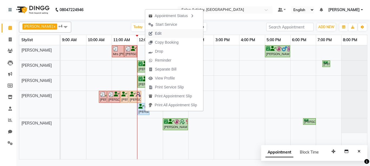
click at [163, 31] on span "Edit" at bounding box center [154, 33] width 19 height 9
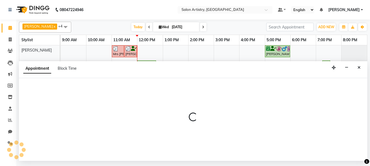
select select "tentative"
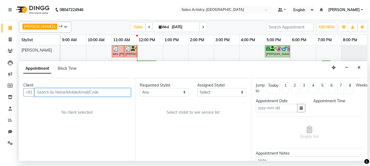
type input "[DATE]"
select select "upcoming"
select select "720"
select select "79859"
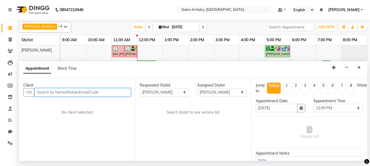
select select "4168"
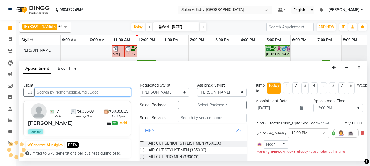
select select "4168"
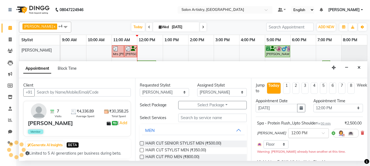
click at [291, 133] on input "text" at bounding box center [303, 133] width 24 height 6
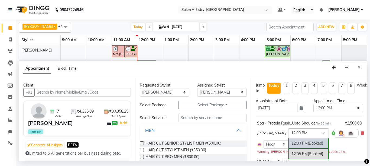
scroll to position [27, 0]
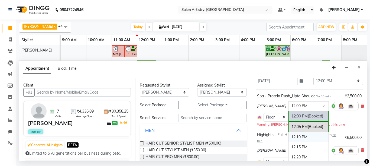
click at [293, 135] on div "12:10 PM" at bounding box center [308, 137] width 40 height 10
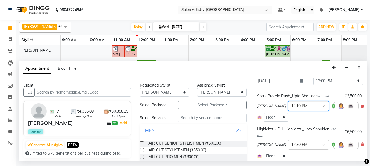
scroll to position [54, 0]
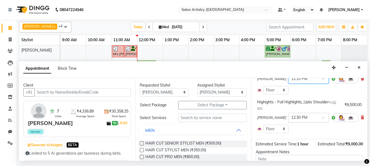
click at [299, 118] on input "text" at bounding box center [303, 117] width 24 height 6
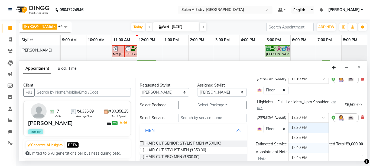
click at [293, 145] on div "12:40 PM" at bounding box center [308, 147] width 40 height 10
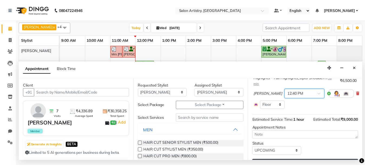
scroll to position [96, 0]
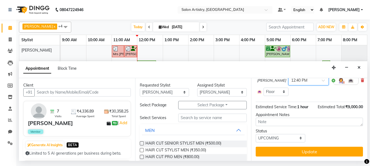
click at [293, 146] on button "Update" at bounding box center [308, 151] width 107 height 10
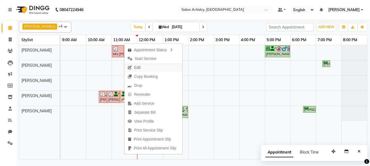
click at [136, 69] on span "Edit" at bounding box center [137, 68] width 6 height 6
select select "tentative"
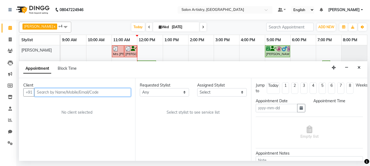
type input "[DATE]"
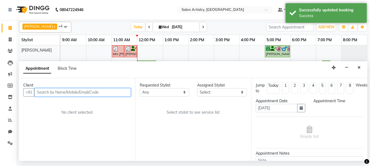
select select "680"
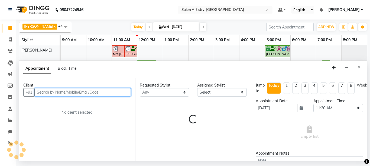
select select "79859"
select select "4168"
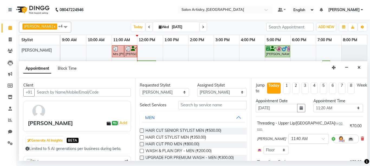
drag, startPoint x: 358, startPoint y: 66, endPoint x: 356, endPoint y: 73, distance: 7.3
click at [359, 66] on icon "Close" at bounding box center [358, 67] width 3 height 4
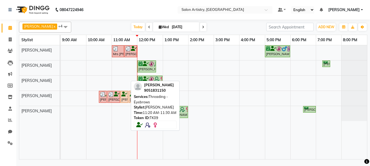
click at [126, 100] on link "[PERSON_NAME], TK09, 11:20 AM-11:30 AM, Threading - Eyebrows" at bounding box center [124, 97] width 8 height 12
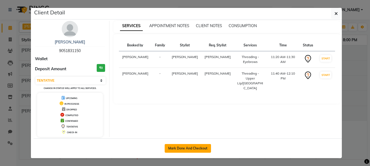
drag, startPoint x: 176, startPoint y: 147, endPoint x: 176, endPoint y: 144, distance: 2.7
click at [177, 146] on button "Mark Done And Checkout" at bounding box center [188, 148] width 46 height 9
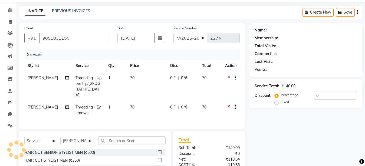
scroll to position [27, 0]
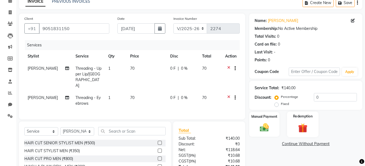
click at [301, 132] on img at bounding box center [302, 128] width 15 height 12
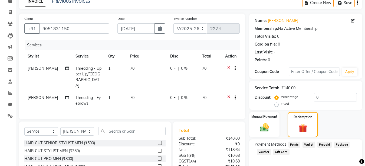
click at [329, 142] on span "Prepaid" at bounding box center [324, 144] width 15 height 6
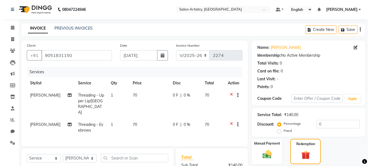
scroll to position [0, 0]
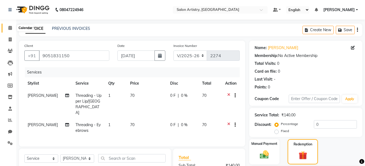
click at [7, 25] on span at bounding box center [9, 28] width 9 height 6
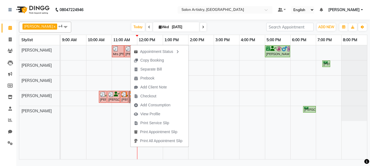
click at [126, 100] on div "[PERSON_NAME], TK09, 11:20 AM-11:30 AM, Threading - Eyebrows" at bounding box center [124, 96] width 7 height 10
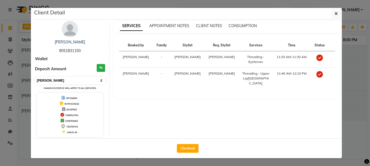
click at [64, 78] on select "Select MARK DONE UPCOMING" at bounding box center [70, 81] width 70 height 8
click at [35, 77] on select "Select MARK DONE UPCOMING" at bounding box center [70, 81] width 70 height 8
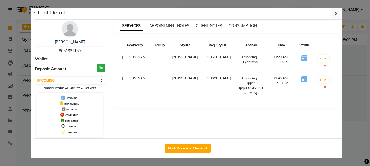
drag, startPoint x: 339, startPoint y: 16, endPoint x: 333, endPoint y: 19, distance: 6.4
click at [335, 17] on button "button" at bounding box center [336, 13] width 10 height 10
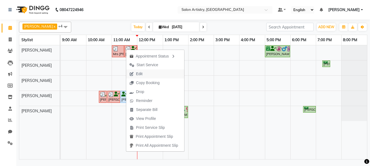
click at [137, 71] on span "Edit" at bounding box center [139, 74] width 6 height 6
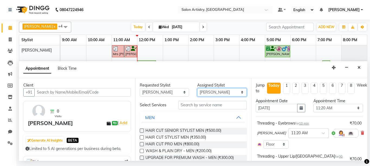
drag, startPoint x: 216, startPoint y: 91, endPoint x: 214, endPoint y: 94, distance: 3.1
click at [216, 92] on select "Select Anupriya Ghosh Iqbal Ahmed Irshad Khan Mannu Kumar Gupta Mekhla Bhattach…" at bounding box center [222, 92] width 50 height 8
click at [197, 88] on select "Select Anupriya Ghosh Iqbal Ahmed Irshad Khan Mannu Kumar Gupta Mekhla Bhattach…" at bounding box center [222, 92] width 50 height 8
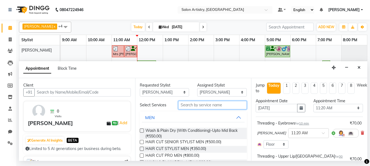
click at [205, 103] on input "text" at bounding box center [212, 105] width 69 height 8
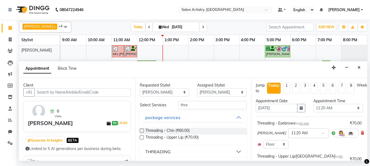
click at [165, 150] on div "THREADING" at bounding box center [157, 151] width 25 height 6
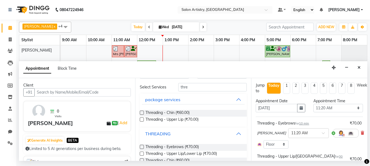
scroll to position [27, 0]
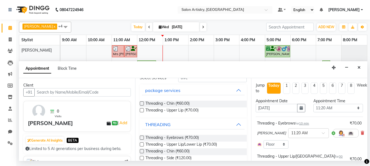
drag, startPoint x: 193, startPoint y: 137, endPoint x: 204, endPoint y: 136, distance: 10.6
click at [194, 137] on span "Threading - Eyebrows (₹70.00)" at bounding box center [171, 137] width 53 height 7
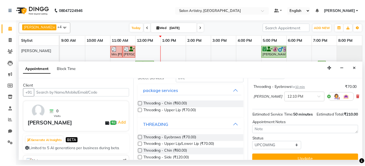
scroll to position [120, 0]
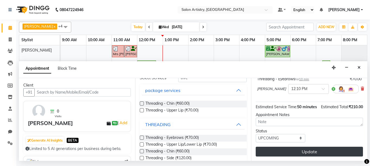
click at [312, 146] on button "Update" at bounding box center [308, 151] width 107 height 10
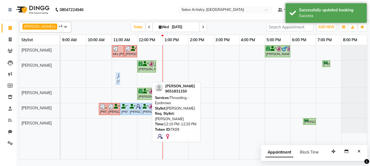
drag, startPoint x: 144, startPoint y: 79, endPoint x: 135, endPoint y: 78, distance: 8.8
click at [135, 78] on div "Mrs Rashmi, TK06, 11:00 AM-11:30 AM, Wash - Wash & Blow Dry (Upto Shoulder) Ish…" at bounding box center [214, 102] width 306 height 114
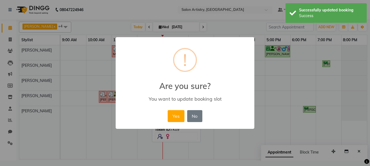
drag, startPoint x: 178, startPoint y: 114, endPoint x: 172, endPoint y: 116, distance: 6.2
click at [178, 115] on button "Yes" at bounding box center [176, 116] width 17 height 12
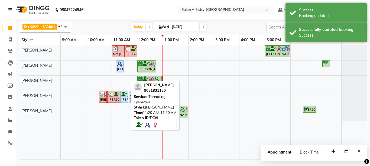
click at [126, 98] on div "[PERSON_NAME], TK09, 11:20 AM-11:30 AM, Threading - Eyebrows" at bounding box center [124, 96] width 7 height 10
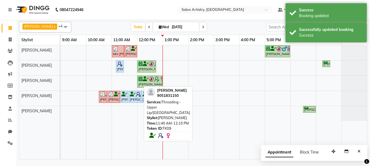
click at [130, 94] on icon at bounding box center [133, 94] width 6 height 0
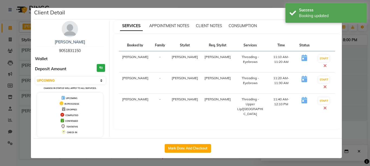
drag, startPoint x: 187, startPoint y: 151, endPoint x: 187, endPoint y: 155, distance: 3.5
click at [186, 151] on button "Mark Done And Checkout" at bounding box center [188, 148] width 46 height 9
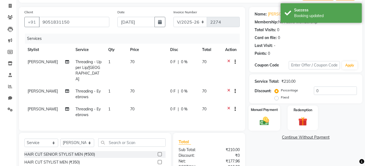
scroll to position [54, 0]
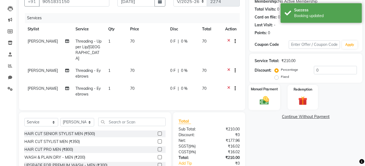
click at [270, 107] on div "Manual Payment" at bounding box center [264, 97] width 31 height 26
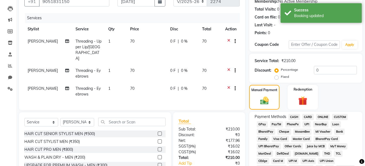
drag, startPoint x: 293, startPoint y: 113, endPoint x: 293, endPoint y: 117, distance: 3.8
click at [292, 117] on span "CASH" at bounding box center [294, 117] width 12 height 6
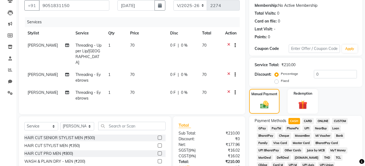
scroll to position [5, 0]
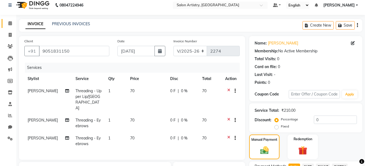
click at [8, 19] on link "Calendar" at bounding box center [8, 23] width 13 height 9
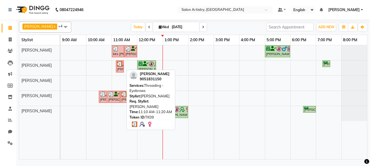
click at [119, 71] on div "[PERSON_NAME], TK09, 11:10 AM-11:20 AM, Threading - Eyebrows" at bounding box center [119, 66] width 7 height 10
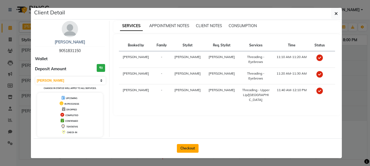
click at [195, 150] on button "Checkout" at bounding box center [188, 148] width 22 height 9
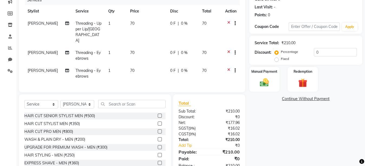
scroll to position [81, 0]
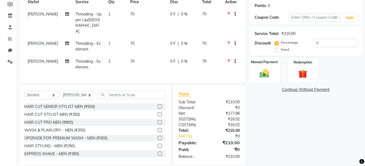
click at [258, 71] on img at bounding box center [264, 73] width 15 height 11
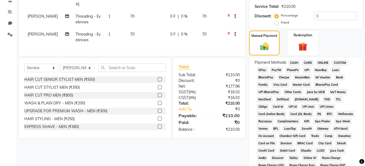
click at [298, 62] on span "CASH" at bounding box center [294, 63] width 12 height 6
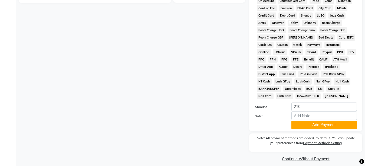
scroll to position [244, 0]
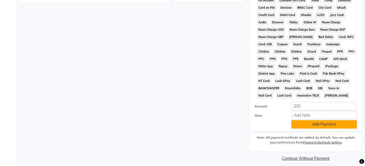
click at [320, 127] on button "Add Payment" at bounding box center [323, 124] width 65 height 8
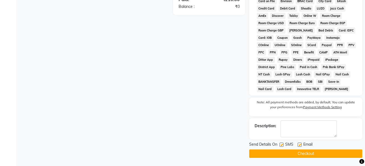
click at [260, 155] on button "Checkout" at bounding box center [305, 153] width 113 height 8
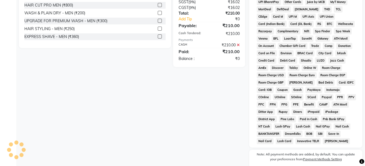
scroll to position [169, 0]
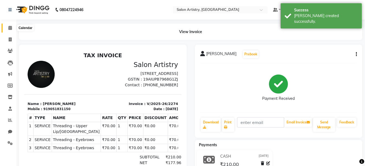
click at [11, 25] on span at bounding box center [9, 28] width 9 height 6
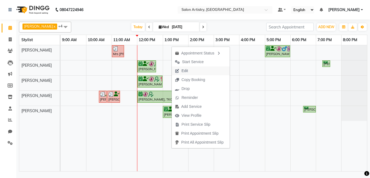
click at [179, 70] on span "Edit" at bounding box center [181, 70] width 19 height 9
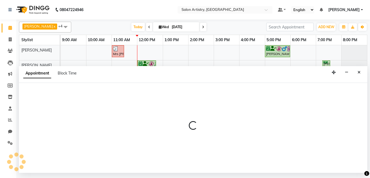
select select "tentative"
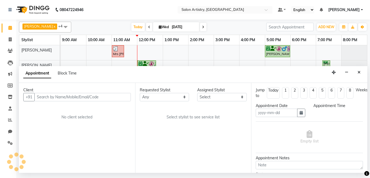
type input "[DATE]"
select select "79859"
select select "confirm booking"
select select "720"
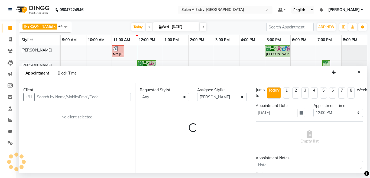
select select "4168"
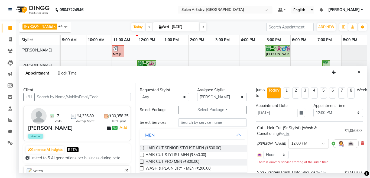
scroll to position [27, 0]
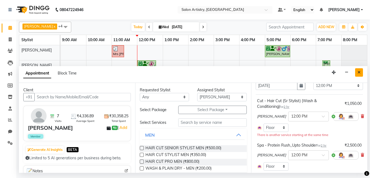
click at [357, 74] on button "Close" at bounding box center [359, 72] width 8 height 8
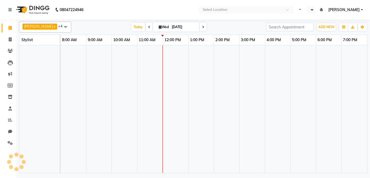
select select "en"
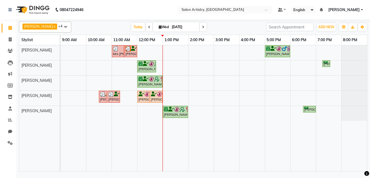
click at [232, 55] on div "Mrs Rashmi, TK06, 11:00 AM-11:30 AM, Wash - Wash & Blow Dry (Upto Shoulder) Ish…" at bounding box center [214, 108] width 306 height 126
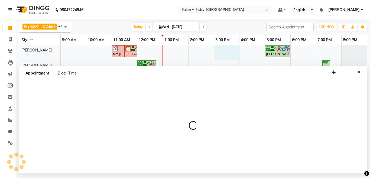
select select "79861"
select select "900"
select select "tentative"
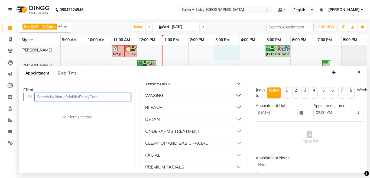
scroll to position [731, 0]
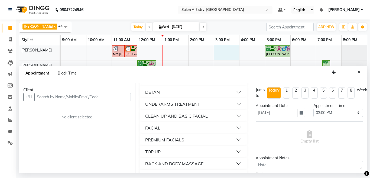
click at [179, 129] on button "FACIAL" at bounding box center [193, 128] width 103 height 10
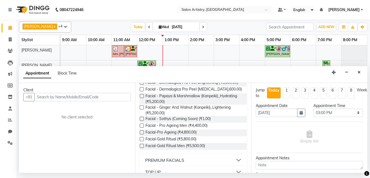
scroll to position [866, 0]
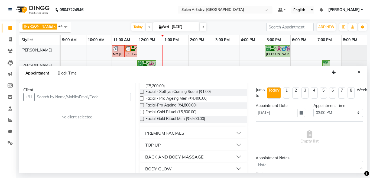
click at [213, 133] on button "PREMIUM FACIALS" at bounding box center [193, 133] width 103 height 10
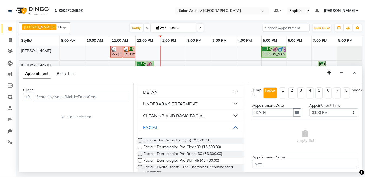
scroll to position [758, 0]
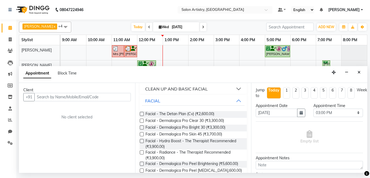
click at [360, 70] on button "Close" at bounding box center [359, 72] width 8 height 8
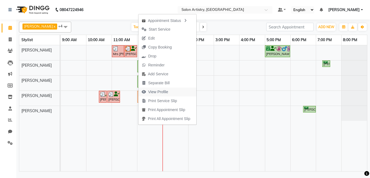
click at [162, 91] on span "View Profile" at bounding box center [158, 92] width 20 height 6
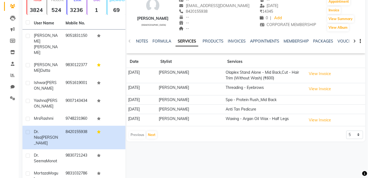
scroll to position [54, 0]
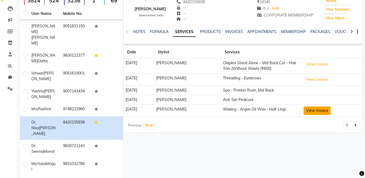
click at [321, 111] on button "View Invoice" at bounding box center [317, 110] width 27 height 8
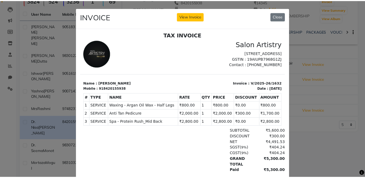
scroll to position [4, 0]
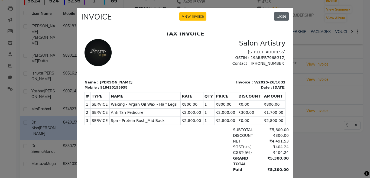
click at [285, 13] on button "Close" at bounding box center [281, 16] width 15 height 8
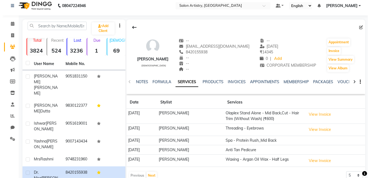
scroll to position [0, 0]
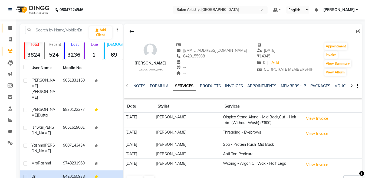
click at [8, 32] on link "Calendar" at bounding box center [8, 28] width 13 height 9
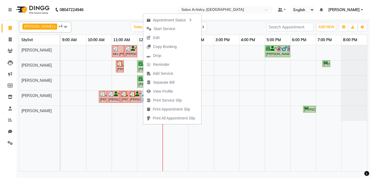
click at [166, 37] on button "Edit" at bounding box center [172, 37] width 58 height 9
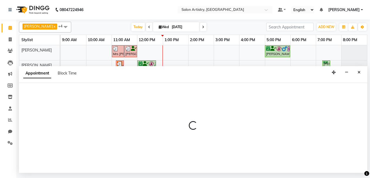
select select "confirm booking"
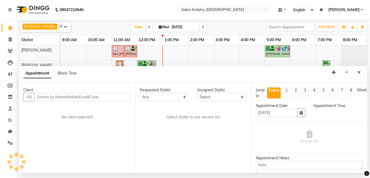
select select "79863"
select select "720"
select select "4168"
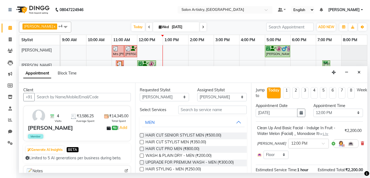
select select "4168"
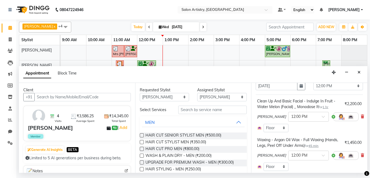
scroll to position [27, 0]
click at [360, 116] on icon at bounding box center [361, 116] width 3 height 4
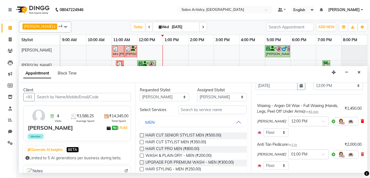
click at [360, 119] on icon at bounding box center [361, 121] width 3 height 4
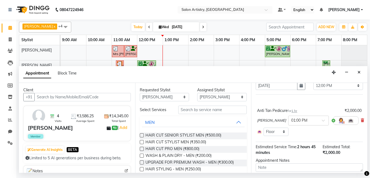
scroll to position [0, 0]
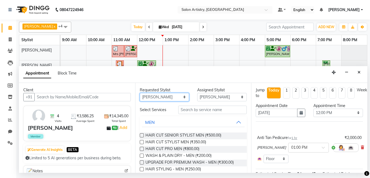
drag, startPoint x: 178, startPoint y: 97, endPoint x: 179, endPoint y: 94, distance: 2.8
click at [179, 96] on select "Any [PERSON_NAME] [PERSON_NAME] [PERSON_NAME] [PERSON_NAME] [PERSON_NAME] [PERS…" at bounding box center [165, 97] width 50 height 8
select select "79865"
click at [140, 93] on select "Any [PERSON_NAME] [PERSON_NAME] [PERSON_NAME] [PERSON_NAME] [PERSON_NAME] [PERS…" at bounding box center [165, 97] width 50 height 8
select select "79865"
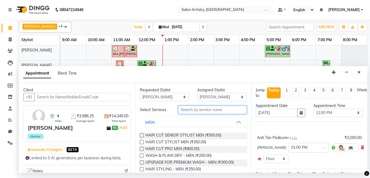
click at [204, 107] on input "text" at bounding box center [212, 110] width 69 height 8
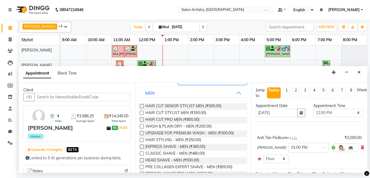
scroll to position [27, 0]
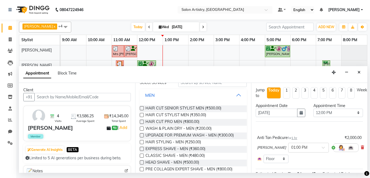
click at [233, 95] on button "MEN" at bounding box center [193, 95] width 103 height 10
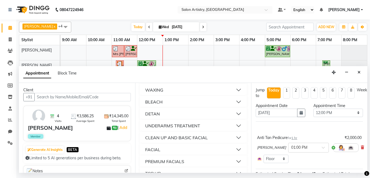
scroll to position [325, 0]
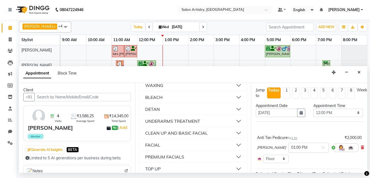
click at [159, 109] on div "DETAN" at bounding box center [152, 109] width 15 height 6
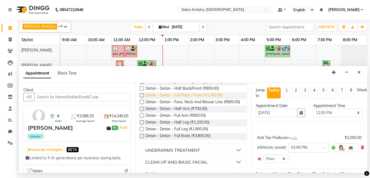
scroll to position [352, 0]
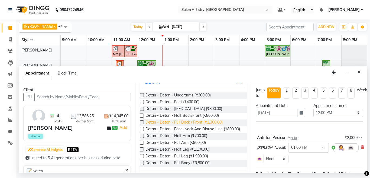
click at [196, 123] on span "Detan - Detan - Full Back / Front (₹1,300.00)" at bounding box center [183, 122] width 77 height 7
checkbox input "false"
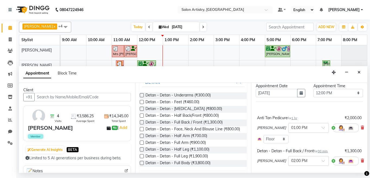
scroll to position [27, 0]
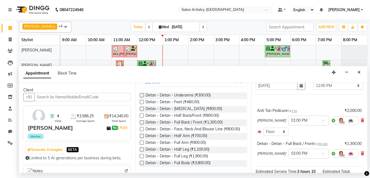
click at [357, 154] on div "Detan - Detan - Full Back / Front for 30 min ₹1,300.00 Sangeeta Lodh × 02:00 PM" at bounding box center [308, 150] width 107 height 22
click at [360, 154] on icon at bounding box center [361, 153] width 3 height 4
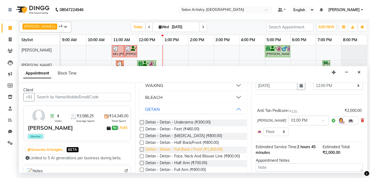
scroll to position [352, 0]
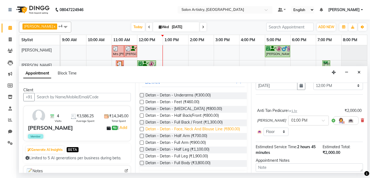
click at [211, 128] on span "Detan - Detan - Face, Neck And Blouse Line (₹800.00)" at bounding box center [192, 129] width 94 height 7
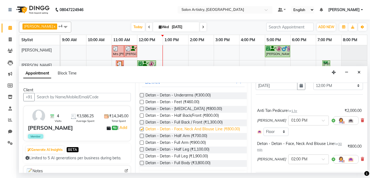
checkbox input "false"
click at [321, 159] on span at bounding box center [324, 161] width 7 height 6
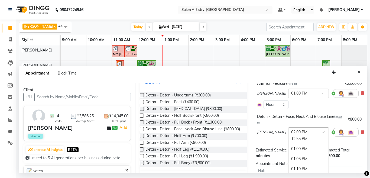
scroll to position [345, 0]
click at [296, 156] on div "01:00 PM" at bounding box center [308, 157] width 40 height 10
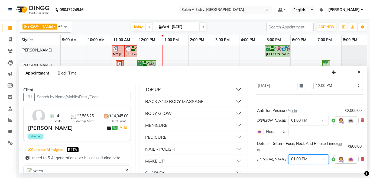
scroll to position [460, 0]
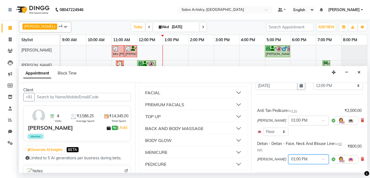
click at [162, 97] on button "FACIAL" at bounding box center [193, 93] width 103 height 10
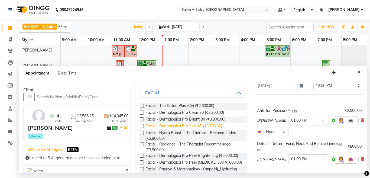
click at [181, 128] on span "Facial - Dermalogica Pro Skin 45 (₹3,700.00)" at bounding box center [183, 126] width 77 height 7
checkbox input "false"
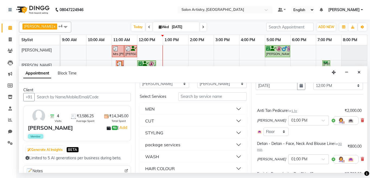
scroll to position [0, 0]
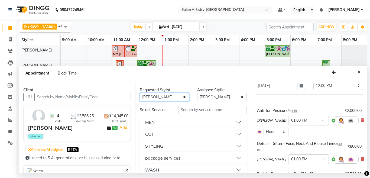
click at [185, 97] on select "Any [PERSON_NAME] [PERSON_NAME] [PERSON_NAME] [PERSON_NAME] [PERSON_NAME] [PERS…" at bounding box center [165, 97] width 50 height 8
select select "79864"
click at [140, 93] on select "Any [PERSON_NAME] [PERSON_NAME] [PERSON_NAME] [PERSON_NAME] [PERSON_NAME] [PERS…" at bounding box center [165, 97] width 50 height 8
select select "79864"
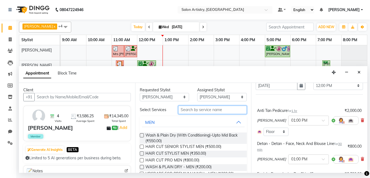
drag, startPoint x: 201, startPoint y: 108, endPoint x: 198, endPoint y: 107, distance: 2.8
click at [199, 109] on input "text" at bounding box center [212, 110] width 69 height 8
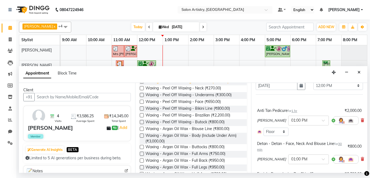
scroll to position [189, 0]
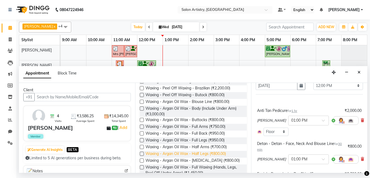
type input "wax"
click at [221, 152] on span "Waxing - Argan Oil Wax - Half Legs (₹800.00)" at bounding box center [185, 154] width 80 height 7
checkbox input "false"
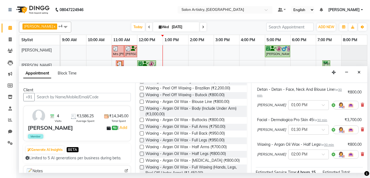
scroll to position [108, 0]
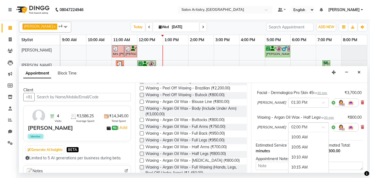
drag, startPoint x: 310, startPoint y: 131, endPoint x: 308, endPoint y: 140, distance: 9.5
click at [310, 130] on div at bounding box center [308, 127] width 40 height 6
click at [291, 152] on div "01:00 PM" at bounding box center [308, 152] width 40 height 10
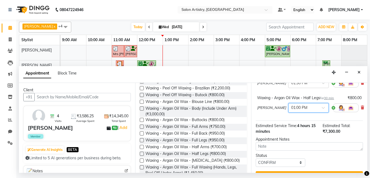
scroll to position [146, 0]
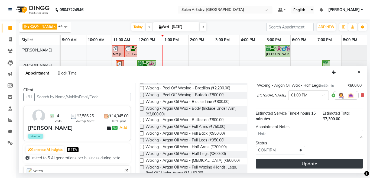
click at [292, 159] on button "Update" at bounding box center [308, 164] width 107 height 10
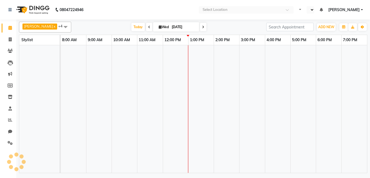
select select "en"
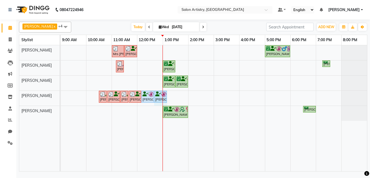
drag, startPoint x: 166, startPoint y: 95, endPoint x: 179, endPoint y: 95, distance: 12.4
click at [179, 95] on div "Mrs Rashmi, TK06, 11:00 AM-11:30 AM, Wash - Wash & Blow Dry (Upto Shoulder) Ish…" at bounding box center [214, 108] width 306 height 126
drag, startPoint x: 166, startPoint y: 95, endPoint x: 178, endPoint y: 95, distance: 11.4
click at [178, 95] on div "Mrs Rashmi, TK06, 11:00 AM-11:30 AM, Wash - Wash & Blow Dry (Upto Shoulder) Ish…" at bounding box center [214, 108] width 306 height 126
drag, startPoint x: 166, startPoint y: 94, endPoint x: 178, endPoint y: 94, distance: 11.4
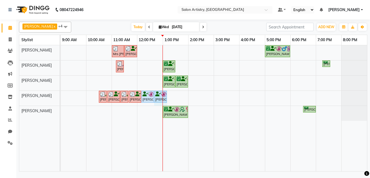
click at [178, 94] on div "Mrs Rashmi, TK06, 11:00 AM-11:30 AM, Wash - Wash & Blow Dry (Upto Shoulder) Ish…" at bounding box center [214, 108] width 306 height 126
drag, startPoint x: 166, startPoint y: 95, endPoint x: 175, endPoint y: 94, distance: 8.7
click at [175, 94] on div "Mrs Rashmi, TK06, 11:00 AM-11:30 AM, Wash - Wash & Blow Dry (Upto Shoulder) Ish…" at bounding box center [214, 108] width 306 height 126
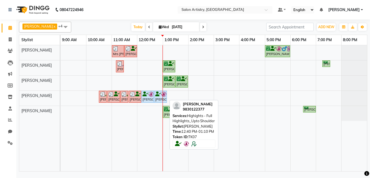
click at [166, 96] on div at bounding box center [166, 96] width 2 height 11
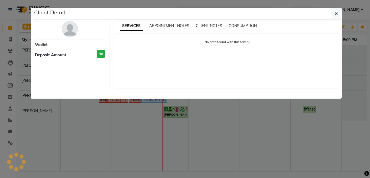
select select "5"
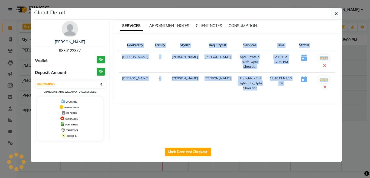
click at [166, 96] on ngb-modal-window "Client Detail Srabani Dutta 9830122377 Wallet ₹0 Deposit Amount ₹0 Select IN SE…" at bounding box center [185, 89] width 370 height 178
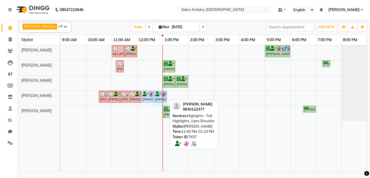
drag, startPoint x: 166, startPoint y: 96, endPoint x: 173, endPoint y: 96, distance: 7.9
click at [173, 96] on div "Mrs Rashmi, TK06, 11:00 AM-11:30 AM, Wash - Wash & Blow Dry (Upto Shoulder) Ish…" at bounding box center [214, 108] width 306 height 126
drag, startPoint x: 153, startPoint y: 95, endPoint x: 186, endPoint y: 94, distance: 33.8
click at [186, 94] on div "Mrs Rashmi, TK06, 11:00 AM-11:30 AM, Wash - Wash & Blow Dry (Upto Shoulder) Ish…" at bounding box center [214, 108] width 306 height 126
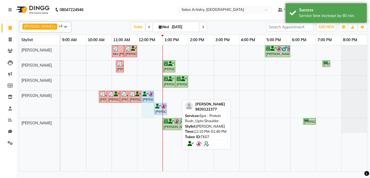
drag, startPoint x: 178, startPoint y: 95, endPoint x: 151, endPoint y: 94, distance: 27.4
click at [61, 94] on div "Yashna Gupta, TK05, 10:30 AM-10:40 AM, Upgrade for Premium Hair wash Yashna Gup…" at bounding box center [61, 104] width 0 height 27
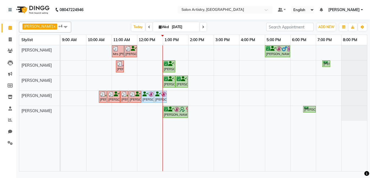
click at [200, 25] on span at bounding box center [203, 27] width 6 height 8
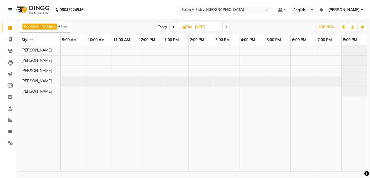
click at [225, 25] on icon at bounding box center [226, 26] width 2 height 3
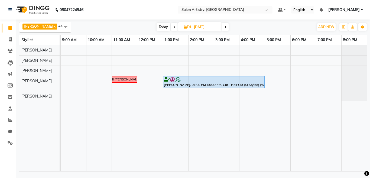
click at [222, 25] on span at bounding box center [225, 27] width 6 height 8
type input "[DATE]"
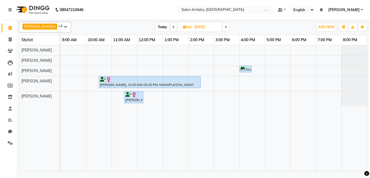
click at [193, 27] on input "[DATE]" at bounding box center [206, 27] width 27 height 8
select select "9"
select select "2025"
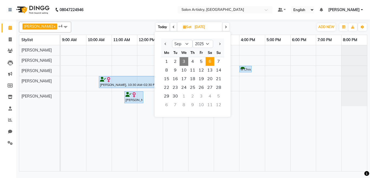
click at [184, 58] on span "3" at bounding box center [183, 61] width 9 height 9
type input "[DATE]"
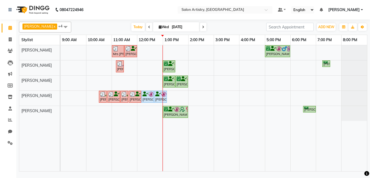
click at [169, 42] on link "1:00 PM" at bounding box center [171, 40] width 17 height 8
click at [166, 52] on div "Mrs Rashmi, TK06, 11:00 AM-11:30 AM, Wash - Wash & Blow Dry (Upto Shoulder) Ish…" at bounding box center [214, 108] width 306 height 126
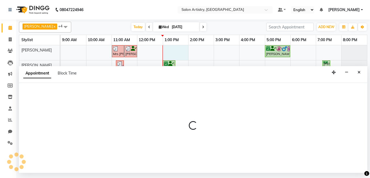
select select "79861"
select select "780"
select select "tentative"
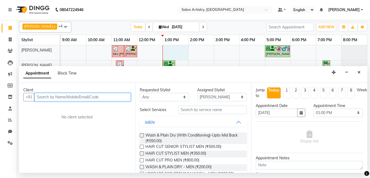
click at [54, 94] on input "text" at bounding box center [82, 97] width 96 height 8
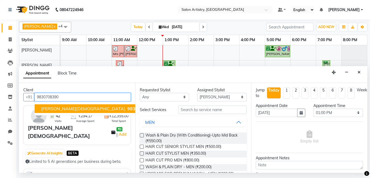
click at [127, 109] on span "9830708390" at bounding box center [140, 108] width 27 height 5
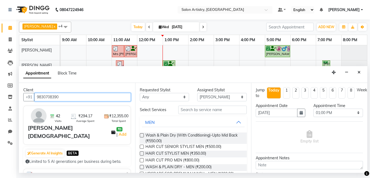
type input "9830708390"
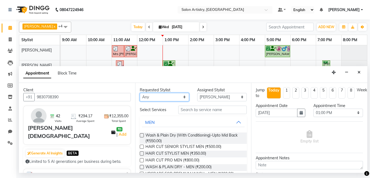
click at [169, 95] on select "Any [PERSON_NAME] [PERSON_NAME] [PERSON_NAME] [PERSON_NAME] [PERSON_NAME] [PERS…" at bounding box center [165, 97] width 50 height 8
select select "79861"
click at [140, 93] on select "Any [PERSON_NAME] [PERSON_NAME] [PERSON_NAME] [PERSON_NAME] [PERSON_NAME] [PERS…" at bounding box center [165, 97] width 50 height 8
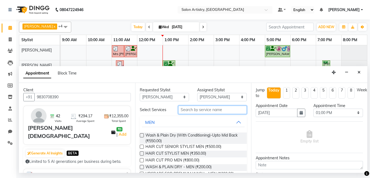
drag, startPoint x: 193, startPoint y: 110, endPoint x: 191, endPoint y: 114, distance: 4.9
click at [196, 109] on input "text" at bounding box center [212, 110] width 69 height 8
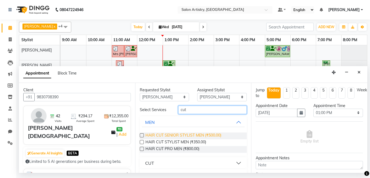
type input "cut"
click at [209, 134] on span "HAIR CUT SENIOR STYLIST MEN (₹500.00)" at bounding box center [183, 135] width 76 height 7
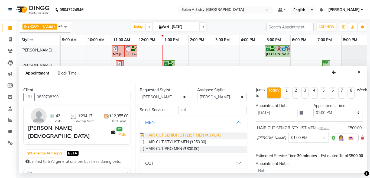
checkbox input "false"
click at [305, 136] on input "text" at bounding box center [303, 137] width 24 height 6
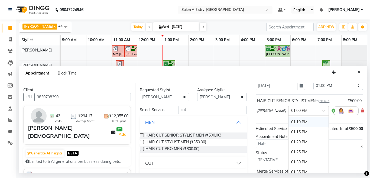
scroll to position [394, 0]
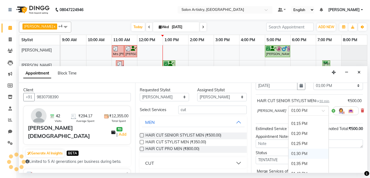
click at [291, 152] on div "01:30 PM" at bounding box center [308, 154] width 40 height 10
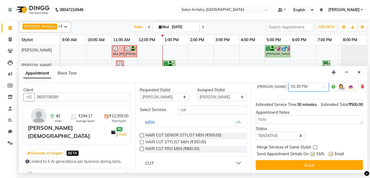
scroll to position [63, 0]
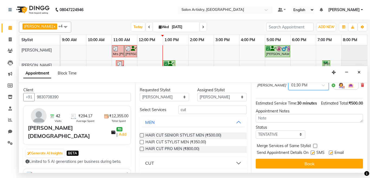
click at [300, 160] on button "Book" at bounding box center [308, 164] width 107 height 10
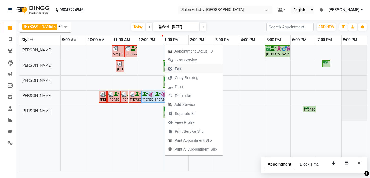
drag, startPoint x: 186, startPoint y: 69, endPoint x: 195, endPoint y: 68, distance: 9.3
click at [186, 69] on button "Edit" at bounding box center [194, 68] width 58 height 9
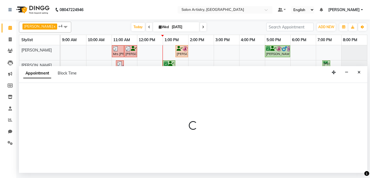
select select "upcoming"
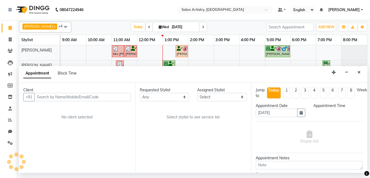
select select "79859"
select select "730"
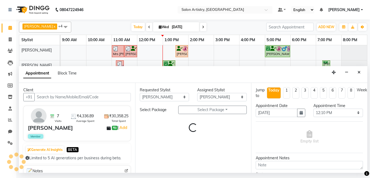
select select "4168"
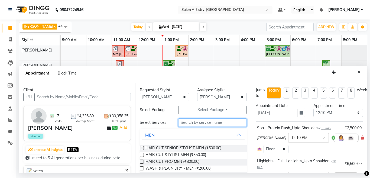
click at [211, 125] on input "text" at bounding box center [212, 122] width 69 height 8
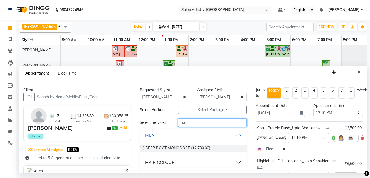
type input "roo"
click at [168, 164] on div "HAIR COLOUR" at bounding box center [159, 162] width 29 height 6
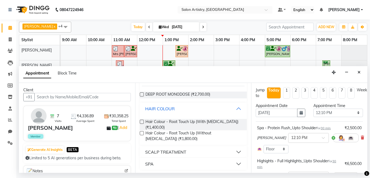
scroll to position [54, 0]
drag, startPoint x: 209, startPoint y: 132, endPoint x: 215, endPoint y: 128, distance: 6.3
click at [210, 131] on span "Hair Colour - Root Touch Up (Without Ammonia) (₹1,800.00)" at bounding box center [193, 135] width 97 height 11
checkbox input "false"
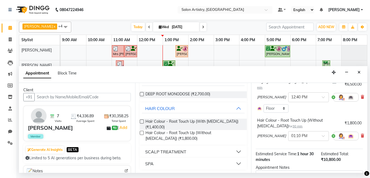
scroll to position [124, 0]
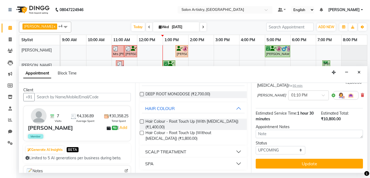
drag, startPoint x: 309, startPoint y: 157, endPoint x: 300, endPoint y: 142, distance: 17.0
click at [309, 159] on button "Update" at bounding box center [308, 164] width 107 height 10
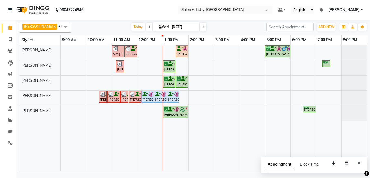
drag, startPoint x: 227, startPoint y: 34, endPoint x: 227, endPoint y: 30, distance: 3.6
click at [227, 33] on div "[PERSON_NAME] x [PERSON_NAME] x [PERSON_NAME] x [PERSON_NAME] x [PERSON_NAME] x…" at bounding box center [193, 95] width 348 height 152
click at [218, 67] on div "Mrs Rashmi, TK06, 11:00 AM-11:30 AM, Wash - Wash & Blow Dry (Upto Shoulder) Ish…" at bounding box center [214, 108] width 306 height 126
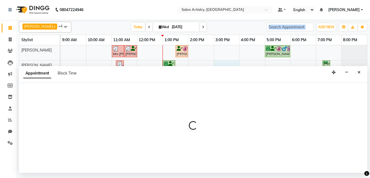
select select "79864"
select select "900"
select select "tentative"
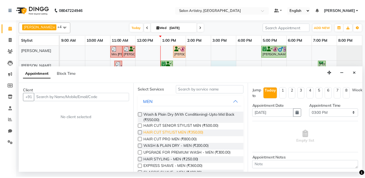
scroll to position [0, 0]
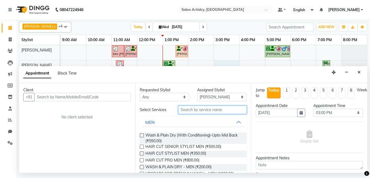
click at [204, 110] on input "text" at bounding box center [212, 110] width 69 height 8
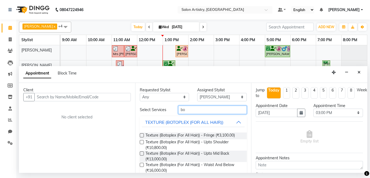
type input "bo"
click at [228, 122] on button "TEXTURE (BOTOPLEX (FOR ALL HAIR))" at bounding box center [193, 122] width 103 height 10
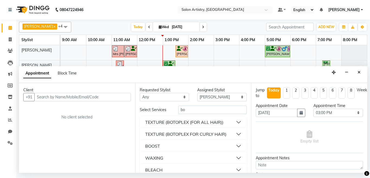
click at [228, 122] on button "TEXTURE (BOTOPLEX (FOR ALL HAIR))" at bounding box center [193, 122] width 103 height 10
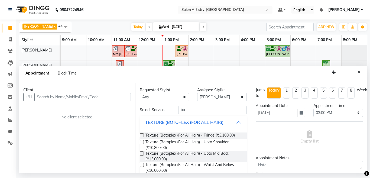
click at [358, 72] on icon "Close" at bounding box center [358, 72] width 3 height 4
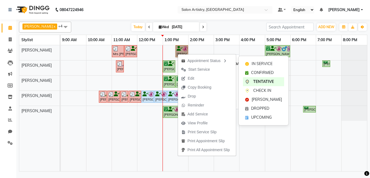
click at [181, 49] on link "[PERSON_NAME], TK10, 01:30 PM-02:00 PM, HAIR CUT SENIOR STYLIST MEN" at bounding box center [181, 51] width 12 height 12
select select "7"
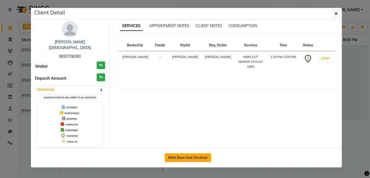
drag, startPoint x: 192, startPoint y: 150, endPoint x: 138, endPoint y: 139, distance: 55.1
click at [192, 153] on button "Mark Done And Checkout" at bounding box center [188, 157] width 46 height 9
select select "service"
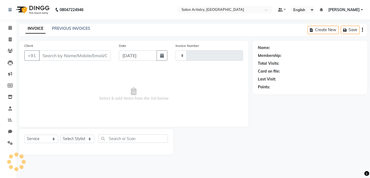
type input "2275"
select select "8285"
select select "79865"
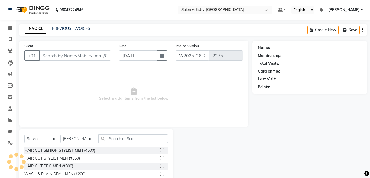
type input "9830708390"
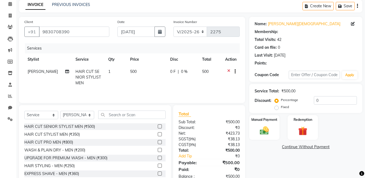
select select "1: Object"
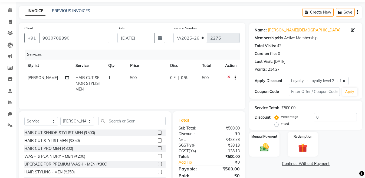
scroll to position [27, 0]
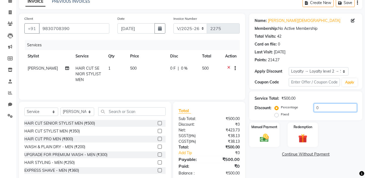
drag, startPoint x: 338, startPoint y: 107, endPoint x: 339, endPoint y: 103, distance: 4.5
click at [339, 107] on input "0" at bounding box center [335, 107] width 43 height 8
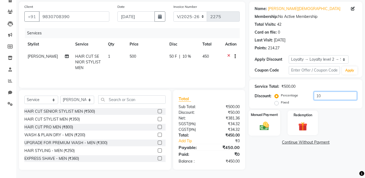
type input "10"
click at [267, 123] on img at bounding box center [264, 125] width 15 height 11
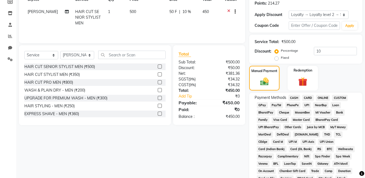
scroll to position [121, 0]
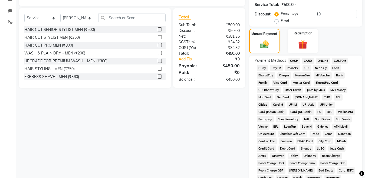
drag, startPoint x: 290, startPoint y: 60, endPoint x: 297, endPoint y: 62, distance: 7.4
click at [291, 60] on span "CASH" at bounding box center [294, 61] width 12 height 6
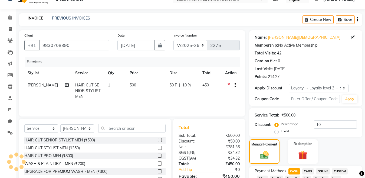
scroll to position [0, 0]
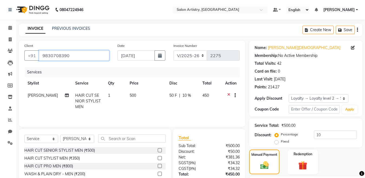
drag, startPoint x: 42, startPoint y: 53, endPoint x: 73, endPoint y: 53, distance: 31.4
click at [73, 53] on input "9830708390" at bounding box center [74, 55] width 70 height 10
paste input "122377"
type input "9830122377"
type input "0"
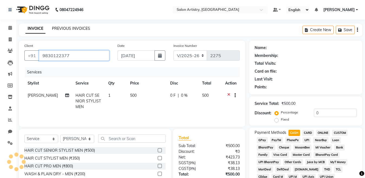
type input "9830122377"
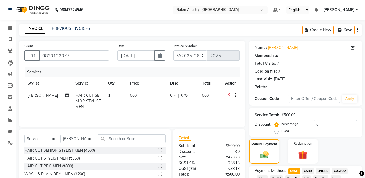
select select "2: Object"
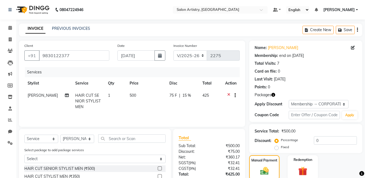
type input "15"
drag, startPoint x: 42, startPoint y: 57, endPoint x: 73, endPoint y: 58, distance: 30.9
click at [73, 58] on input "9830122377" at bounding box center [74, 55] width 70 height 10
click at [6, 25] on span at bounding box center [9, 28] width 9 height 6
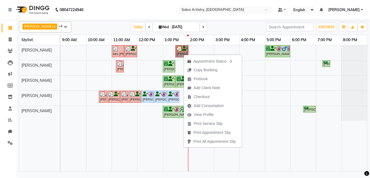
click at [187, 52] on link "[PERSON_NAME], TK10, 01:30 PM-02:00 PM, HAIR CUT SENIOR STYLIST MEN" at bounding box center [181, 51] width 12 height 12
select select "3"
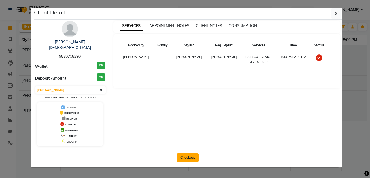
click at [194, 155] on button "Checkout" at bounding box center [188, 157] width 22 height 9
select select "service"
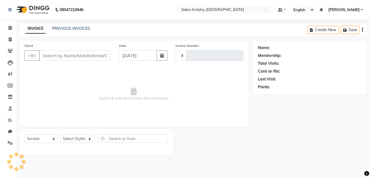
type input "2275"
select select "8285"
type input "9830708390"
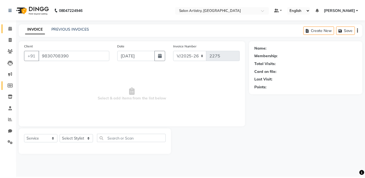
select select "79865"
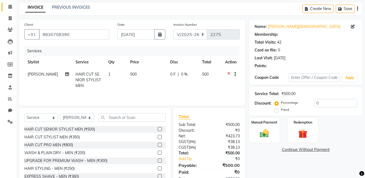
select select "1: Object"
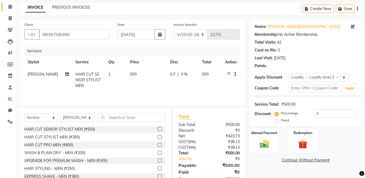
scroll to position [27, 0]
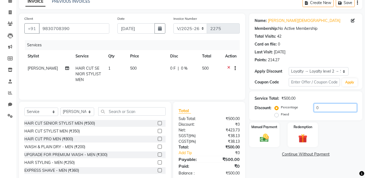
click at [326, 105] on input "0" at bounding box center [335, 107] width 43 height 8
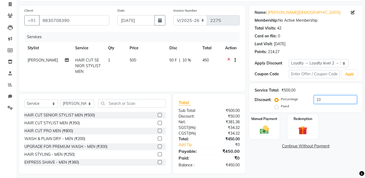
scroll to position [40, 0]
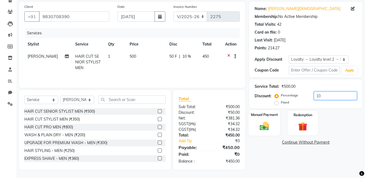
type input "10"
click at [258, 114] on label "Manual Payment" at bounding box center [264, 114] width 27 height 5
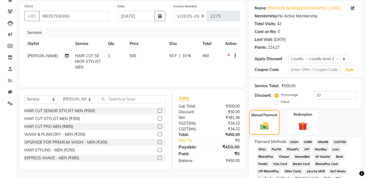
click at [306, 141] on span "CARD" at bounding box center [308, 142] width 12 height 6
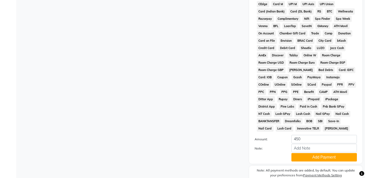
scroll to position [229, 0]
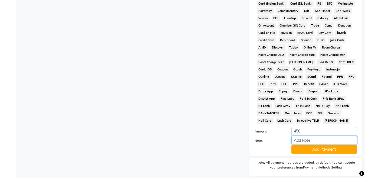
click at [313, 138] on input "Note:" at bounding box center [323, 140] width 65 height 8
type input "6256"
click at [294, 149] on button "Add Payment" at bounding box center [323, 149] width 65 height 8
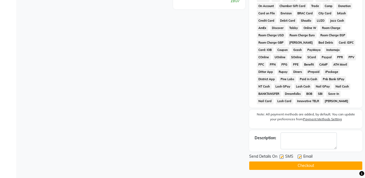
drag, startPoint x: 297, startPoint y: 165, endPoint x: 287, endPoint y: 160, distance: 10.7
click at [296, 164] on button "Checkout" at bounding box center [305, 165] width 113 height 8
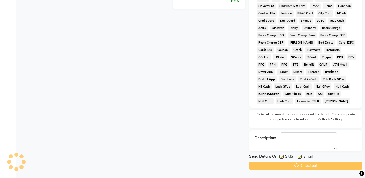
scroll to position [221, 0]
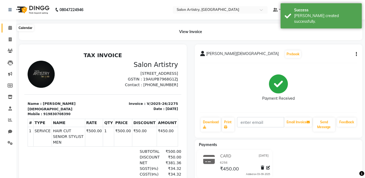
click at [13, 26] on span at bounding box center [9, 28] width 9 height 6
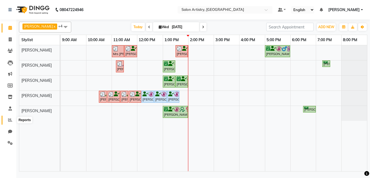
click at [10, 117] on span at bounding box center [9, 120] width 9 height 6
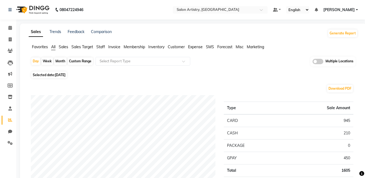
click at [99, 50] on li "Staff" at bounding box center [100, 47] width 9 height 6
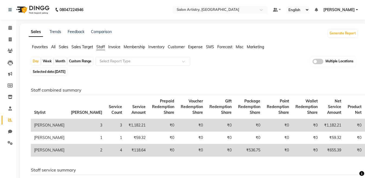
click at [60, 63] on div "Month" at bounding box center [60, 61] width 12 height 8
select select "9"
select select "2025"
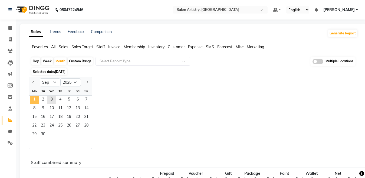
click at [31, 97] on span "1" at bounding box center [34, 100] width 9 height 9
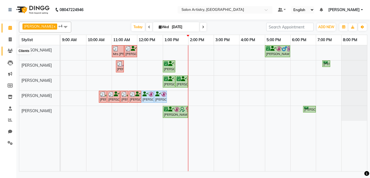
click at [11, 53] on span at bounding box center [9, 51] width 9 height 6
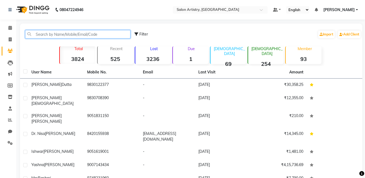
click at [105, 34] on input "text" at bounding box center [77, 34] width 105 height 8
paste input "9830122377"
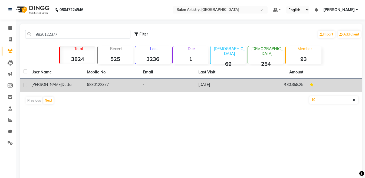
click at [99, 83] on td "9830122377" at bounding box center [112, 84] width 56 height 13
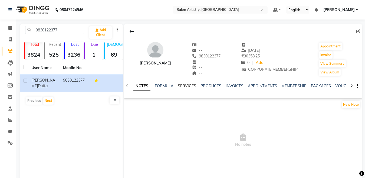
drag, startPoint x: 186, startPoint y: 84, endPoint x: 198, endPoint y: 90, distance: 12.8
click at [187, 84] on link "SERVICES" at bounding box center [187, 85] width 18 height 5
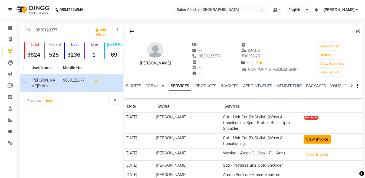
scroll to position [25, 0]
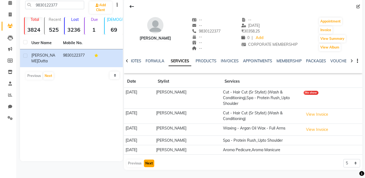
click at [151, 164] on button "Next" at bounding box center [149, 163] width 10 height 8
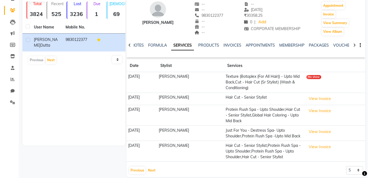
scroll to position [48, 0]
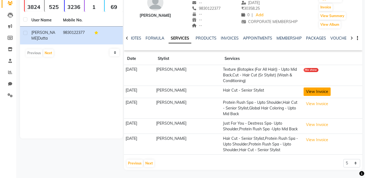
click at [318, 94] on button "View Invoice" at bounding box center [317, 91] width 27 height 8
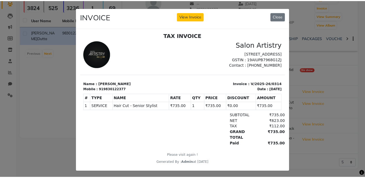
scroll to position [4, 0]
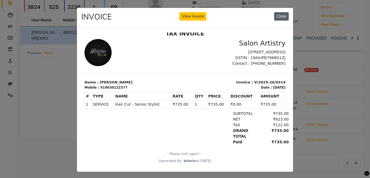
click at [286, 18] on button "Close" at bounding box center [281, 16] width 15 height 8
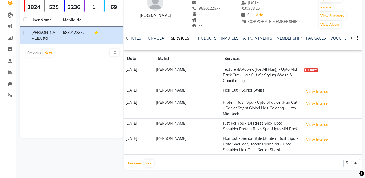
drag, startPoint x: 139, startPoint y: 162, endPoint x: 156, endPoint y: 168, distance: 18.4
click at [140, 162] on button "Previous" at bounding box center [135, 163] width 16 height 8
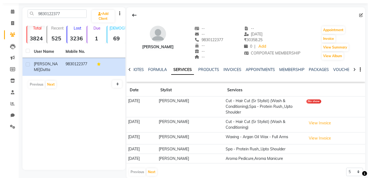
scroll to position [25, 0]
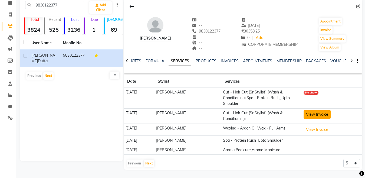
click at [311, 114] on button "View Invoice" at bounding box center [317, 114] width 27 height 8
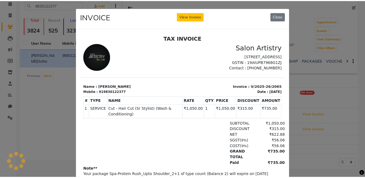
scroll to position [0, 0]
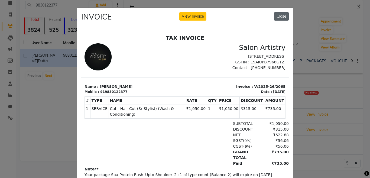
drag, startPoint x: 282, startPoint y: 19, endPoint x: 291, endPoint y: 30, distance: 14.8
click at [282, 19] on button "Close" at bounding box center [281, 16] width 15 height 8
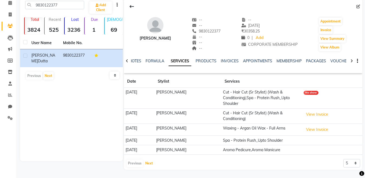
drag, startPoint x: 150, startPoint y: 163, endPoint x: 235, endPoint y: 161, distance: 85.3
click at [152, 163] on button "Next" at bounding box center [149, 163] width 10 height 8
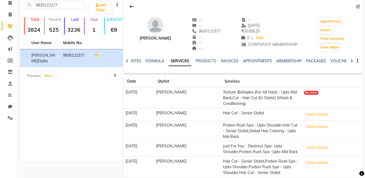
scroll to position [48, 0]
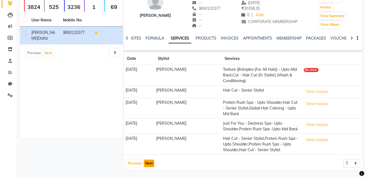
drag, startPoint x: 149, startPoint y: 163, endPoint x: 169, endPoint y: 145, distance: 27.4
click at [151, 162] on button "Next" at bounding box center [149, 163] width 10 height 8
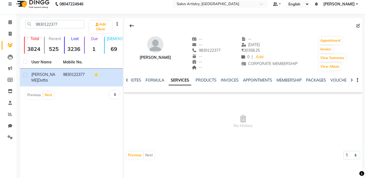
scroll to position [0, 0]
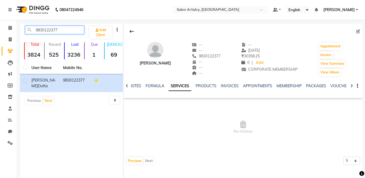
click at [76, 28] on input "9830122377" at bounding box center [54, 30] width 59 height 8
type input "9"
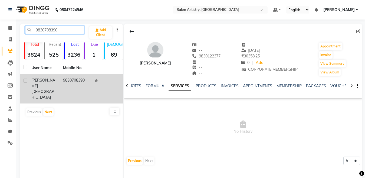
type input "9830708390"
click at [53, 77] on td "[PERSON_NAME][DEMOGRAPHIC_DATA]" at bounding box center [44, 88] width 32 height 29
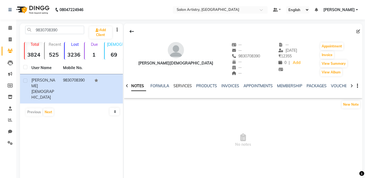
click at [186, 86] on link "SERVICES" at bounding box center [182, 85] width 18 height 5
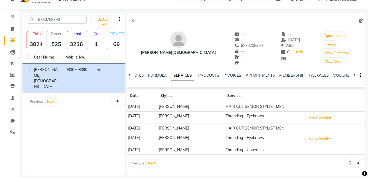
scroll to position [16, 0]
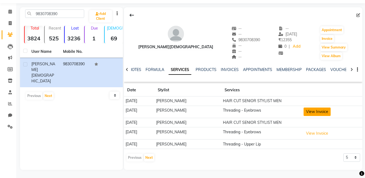
click at [320, 111] on button "View Invoice" at bounding box center [317, 111] width 27 height 8
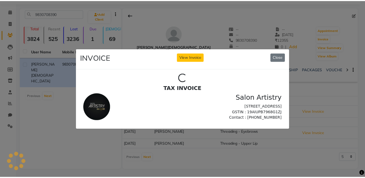
scroll to position [0, 0]
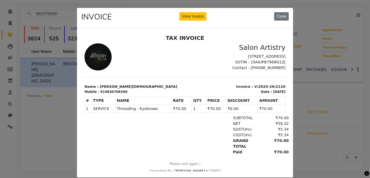
drag, startPoint x: 150, startPoint y: 124, endPoint x: 215, endPoint y: 175, distance: 82.9
click at [277, 21] on div "INVOICE View Invoice Close" at bounding box center [185, 18] width 216 height 20
click at [280, 11] on div "INVOICE View Invoice Close" at bounding box center [185, 18] width 216 height 20
click at [280, 14] on button "Close" at bounding box center [281, 16] width 15 height 8
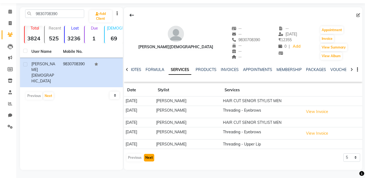
click at [150, 157] on button "Next" at bounding box center [149, 158] width 10 height 8
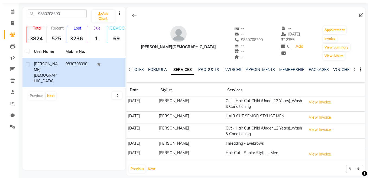
scroll to position [22, 0]
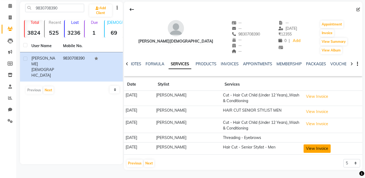
click at [318, 147] on button "View Invoice" at bounding box center [317, 148] width 27 height 8
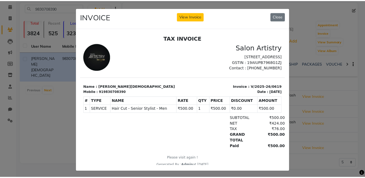
scroll to position [4, 0]
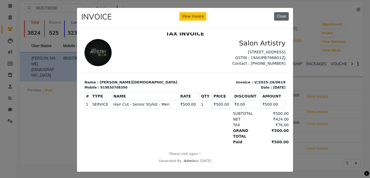
click at [274, 18] on button "Close" at bounding box center [281, 16] width 15 height 8
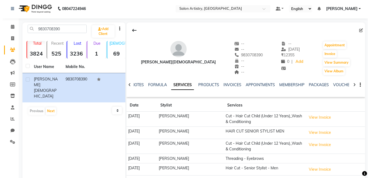
scroll to position [0, 0]
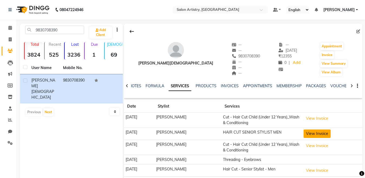
click at [307, 133] on button "View Invoice" at bounding box center [317, 133] width 27 height 8
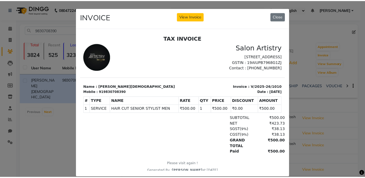
scroll to position [4, 0]
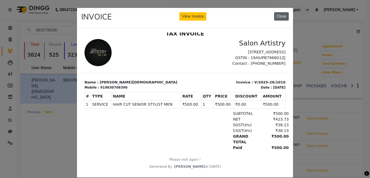
click at [275, 18] on button "Close" at bounding box center [281, 16] width 15 height 8
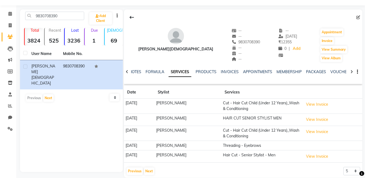
scroll to position [22, 0]
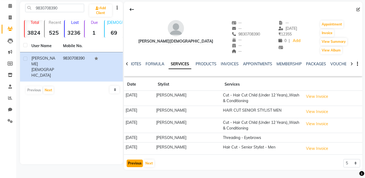
click at [135, 163] on button "Previous" at bounding box center [135, 163] width 16 height 8
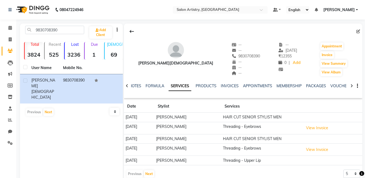
scroll to position [16, 0]
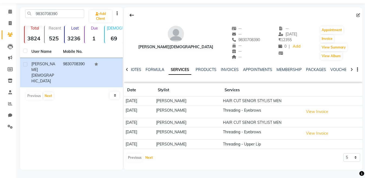
click at [147, 156] on button "Next" at bounding box center [149, 158] width 10 height 8
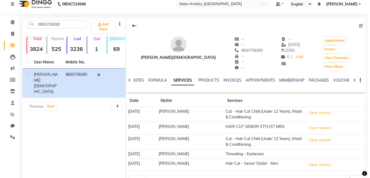
scroll to position [0, 0]
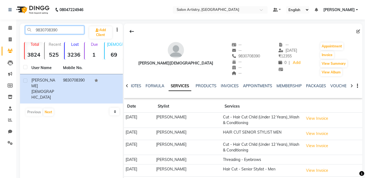
drag, startPoint x: 36, startPoint y: 29, endPoint x: 75, endPoint y: 35, distance: 39.2
click at [72, 29] on input "9830708390" at bounding box center [54, 30] width 59 height 8
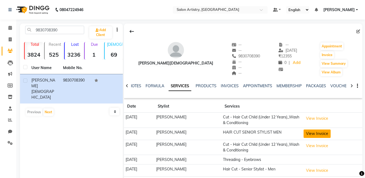
click at [308, 132] on button "View Invoice" at bounding box center [317, 133] width 27 height 8
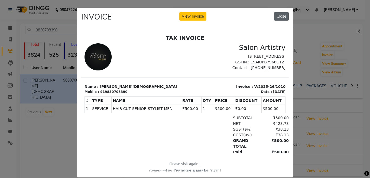
click at [282, 19] on button "Close" at bounding box center [281, 16] width 15 height 8
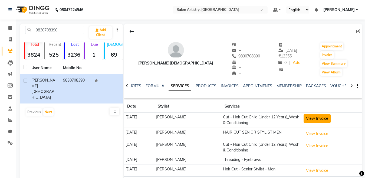
click at [316, 117] on button "View Invoice" at bounding box center [317, 118] width 27 height 8
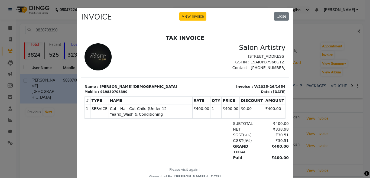
drag, startPoint x: 280, startPoint y: 14, endPoint x: 281, endPoint y: 26, distance: 12.2
click at [280, 15] on button "Close" at bounding box center [281, 16] width 15 height 8
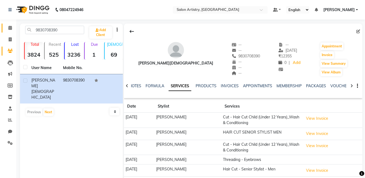
click at [10, 27] on icon at bounding box center [10, 28] width 4 height 4
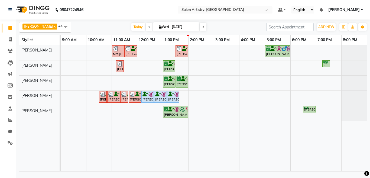
click at [202, 27] on icon at bounding box center [203, 26] width 2 height 3
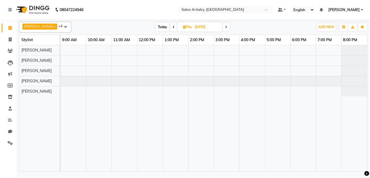
click at [225, 25] on icon at bounding box center [226, 26] width 2 height 3
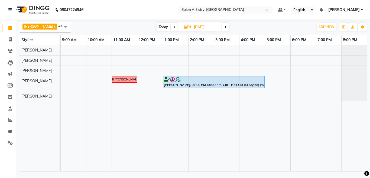
click at [224, 27] on icon at bounding box center [225, 26] width 2 height 3
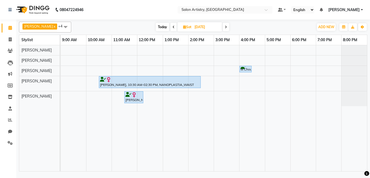
click at [158, 26] on span "Today" at bounding box center [163, 27] width 14 height 8
type input "[DATE]"
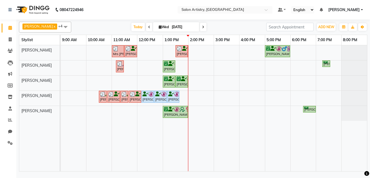
click at [159, 28] on icon at bounding box center [160, 27] width 3 height 4
select select "9"
select select "2025"
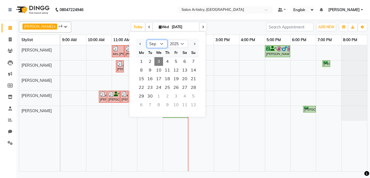
click at [155, 46] on select "Jan Feb Mar Apr May Jun [DATE] Aug Sep Oct Nov Dec" at bounding box center [157, 44] width 21 height 8
select select "4"
click at [147, 40] on select "Jan Feb Mar Apr May Jun [DATE] Aug Sep Oct Nov Dec" at bounding box center [157, 44] width 21 height 8
click at [156, 70] on span "9" at bounding box center [158, 70] width 9 height 9
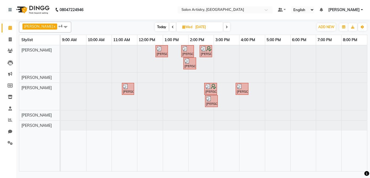
click at [156, 26] on span "Today" at bounding box center [162, 27] width 14 height 8
type input "[DATE]"
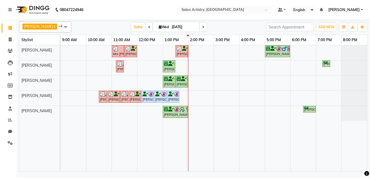
click at [264, 82] on div "Mrs [PERSON_NAME], TK06, 11:00 AM-11:30 AM, Wash - Wash & Blow Dry (Upto Should…" at bounding box center [214, 108] width 306 height 126
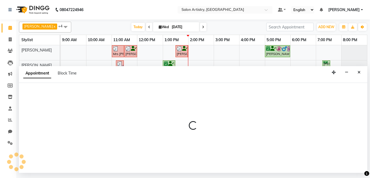
select select "79865"
select select "tentative"
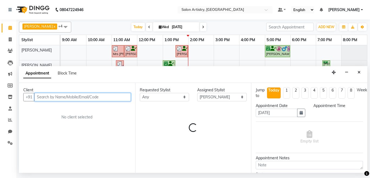
select select "960"
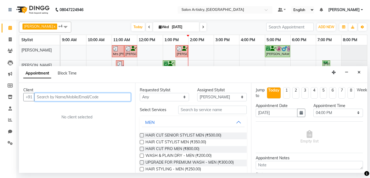
click at [125, 96] on input "text" at bounding box center [82, 97] width 96 height 8
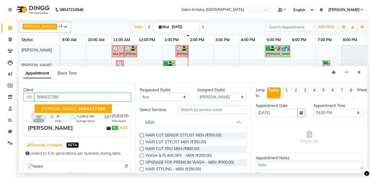
click at [64, 108] on span "[PERSON_NAME]" at bounding box center [58, 108] width 35 height 5
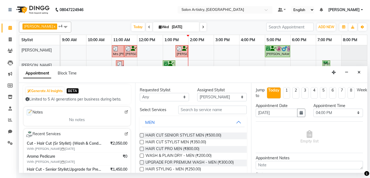
type input "9064227266"
click at [200, 111] on input "text" at bounding box center [212, 110] width 69 height 8
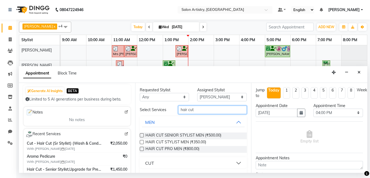
click at [196, 110] on input "hair cut" at bounding box center [212, 110] width 69 height 8
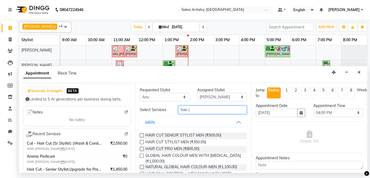
type input "hair c"
click at [202, 96] on select "Select [PERSON_NAME] [PERSON_NAME] [PERSON_NAME] [PERSON_NAME] [PERSON_NAME] [P…" at bounding box center [222, 97] width 50 height 8
select select "79861"
click at [197, 93] on select "Select [PERSON_NAME] [PERSON_NAME] [PERSON_NAME] [PERSON_NAME] [PERSON_NAME] [P…" at bounding box center [222, 97] width 50 height 8
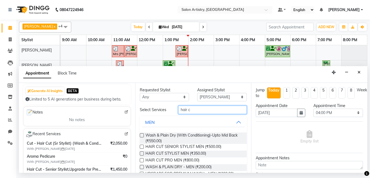
click at [201, 112] on input "hair c" at bounding box center [212, 110] width 69 height 8
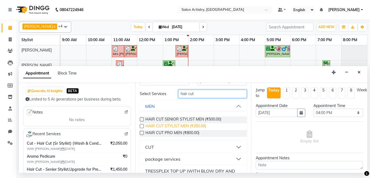
scroll to position [31, 0]
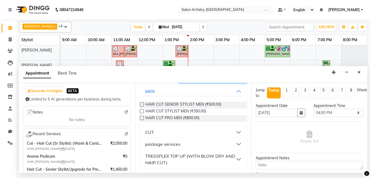
type input "hair cut"
click at [234, 131] on button "CUT" at bounding box center [193, 132] width 103 height 10
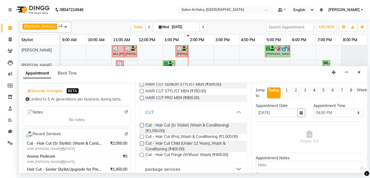
scroll to position [58, 0]
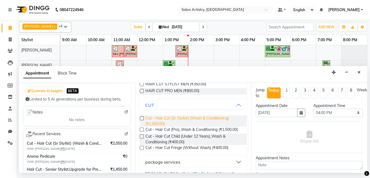
click at [166, 119] on span "Cut - Hair Cut (Sr Stylist) (Wash & Conditioning) (₹1,050.00)" at bounding box center [193, 120] width 97 height 11
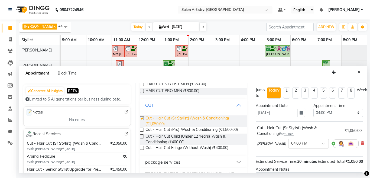
checkbox input "false"
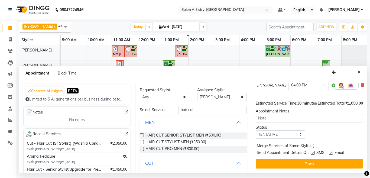
scroll to position [68, 0]
click at [297, 130] on select "Select TENTATIVE CONFIRM CHECK-IN UPCOMING" at bounding box center [280, 134] width 50 height 8
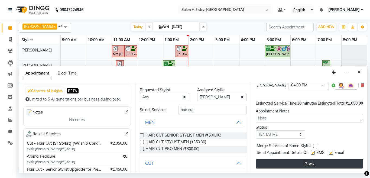
click at [315, 161] on button "Book" at bounding box center [308, 164] width 107 height 10
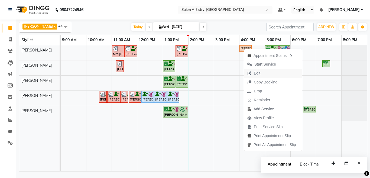
click at [258, 73] on span "Edit" at bounding box center [257, 73] width 6 height 6
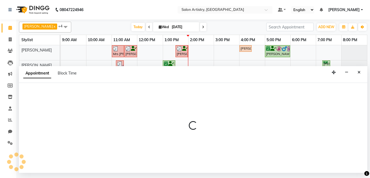
select select "tentative"
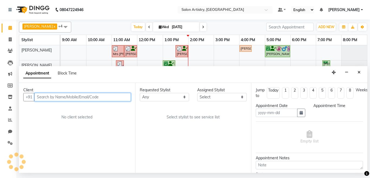
type input "[DATE]"
select select "960"
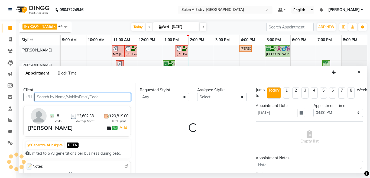
select select "79861"
select select "4168"
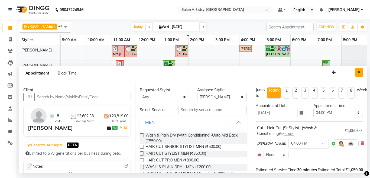
click at [359, 72] on icon "Close" at bounding box center [358, 72] width 3 height 4
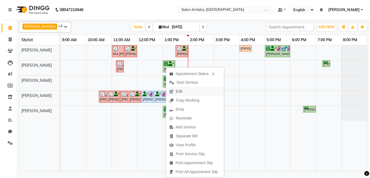
click at [183, 90] on span "Edit" at bounding box center [175, 91] width 19 height 9
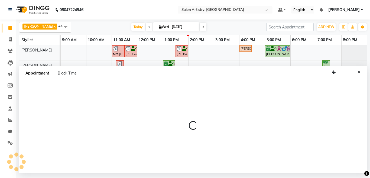
select select "tentative"
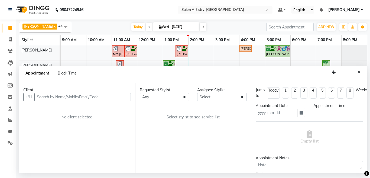
type input "[DATE]"
select select "79865"
select select "confirm booking"
select select "780"
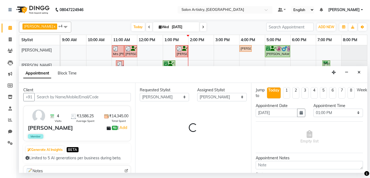
select select "4168"
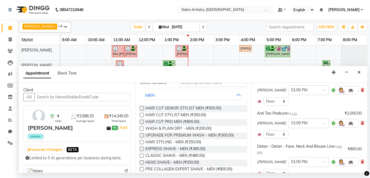
scroll to position [5, 0]
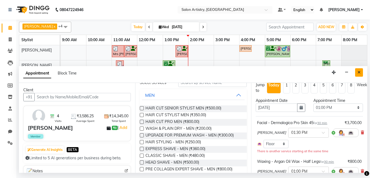
click at [358, 71] on icon "Close" at bounding box center [358, 72] width 3 height 4
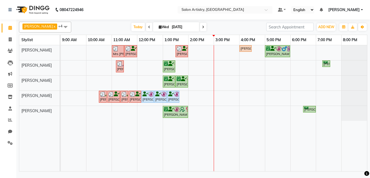
click at [325, 98] on div "Mrs Rashmi, TK06, 11:00 AM-11:30 AM, Wash - Wash & Blow Dry (Upto Shoulder) Ish…" at bounding box center [214, 108] width 306 height 126
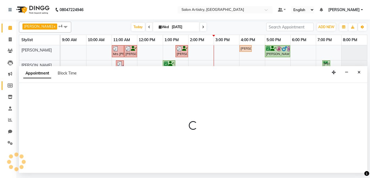
select select "79859"
select select "1140"
select select "tentative"
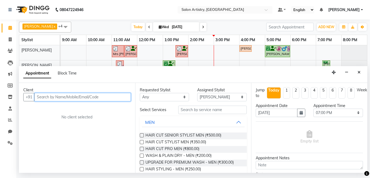
click at [42, 94] on input "text" at bounding box center [82, 97] width 96 height 8
click at [77, 96] on input "text" at bounding box center [82, 97] width 96 height 8
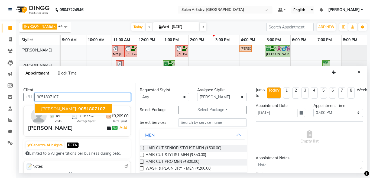
click at [68, 109] on span "[PERSON_NAME]" at bounding box center [58, 108] width 35 height 5
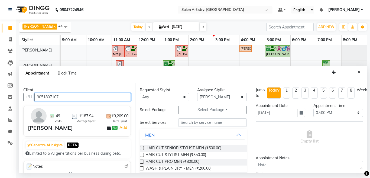
drag, startPoint x: 36, startPoint y: 96, endPoint x: 106, endPoint y: 95, distance: 70.1
click at [106, 95] on input "9051807107" at bounding box center [82, 97] width 96 height 8
type input "9051807107"
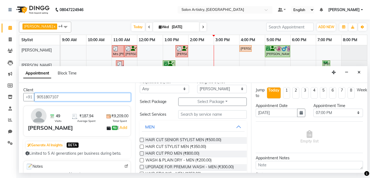
scroll to position [0, 0]
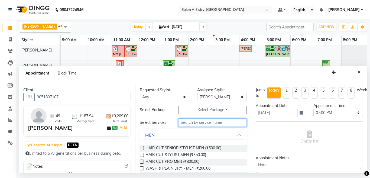
drag, startPoint x: 212, startPoint y: 122, endPoint x: 205, endPoint y: 116, distance: 8.6
click at [210, 121] on input "text" at bounding box center [212, 122] width 69 height 8
click at [172, 90] on div "Requested Stylist" at bounding box center [165, 90] width 50 height 6
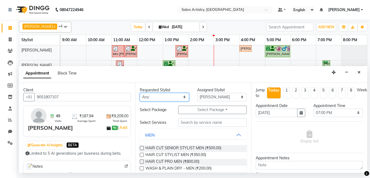
drag, startPoint x: 178, startPoint y: 96, endPoint x: 180, endPoint y: 99, distance: 4.1
click at [178, 96] on select "Any Anupriya Ghosh Iqbal Ahmed Irshad Khan Mannu Kumar Gupta Mekhla Bhattachary…" at bounding box center [165, 97] width 50 height 8
select select "79863"
click at [140, 93] on select "Any Anupriya Ghosh Iqbal Ahmed Irshad Khan Mannu Kumar Gupta Mekhla Bhattachary…" at bounding box center [165, 97] width 50 height 8
select select "79863"
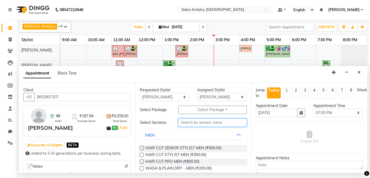
drag, startPoint x: 183, startPoint y: 126, endPoint x: 178, endPoint y: 122, distance: 6.5
click at [179, 126] on input "text" at bounding box center [212, 122] width 69 height 8
drag, startPoint x: 185, startPoint y: 123, endPoint x: 192, endPoint y: 121, distance: 6.7
click at [185, 123] on input "text" at bounding box center [212, 122] width 69 height 8
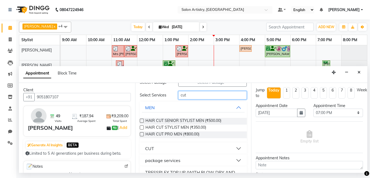
scroll to position [54, 0]
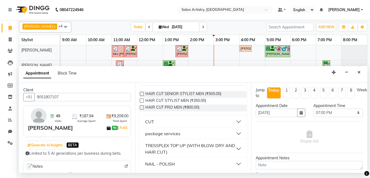
type input "cut"
click at [195, 120] on button "CUT" at bounding box center [193, 122] width 103 height 10
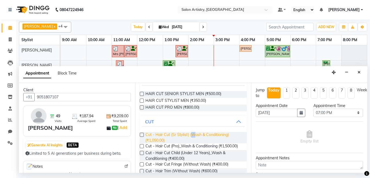
click at [192, 135] on span "Cut - Hair Cut (Sr Stylist) (Wash & Conditioning) (₹1,050.00)" at bounding box center [193, 137] width 97 height 11
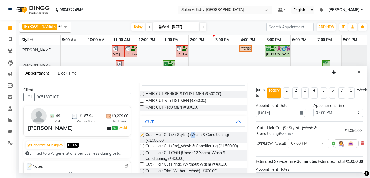
checkbox input "false"
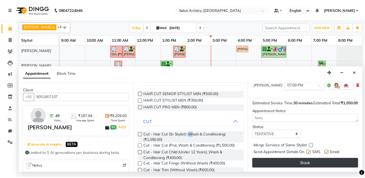
scroll to position [68, 0]
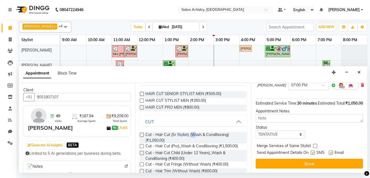
drag, startPoint x: 273, startPoint y: 155, endPoint x: 272, endPoint y: 152, distance: 3.6
click at [273, 159] on button "Book" at bounding box center [308, 164] width 107 height 10
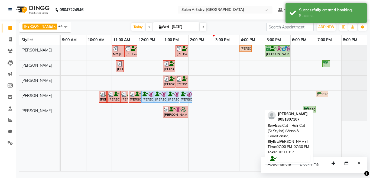
drag, startPoint x: 325, startPoint y: 109, endPoint x: 321, endPoint y: 98, distance: 11.4
click at [322, 99] on div "Mrs Rashmi, TK06, 11:00 AM-11:30 AM, Wash - Wash & Blow Dry (Upto Shoulder) Ish…" at bounding box center [214, 108] width 306 height 126
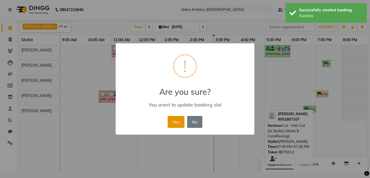
click at [179, 121] on button "Yes" at bounding box center [176, 122] width 17 height 12
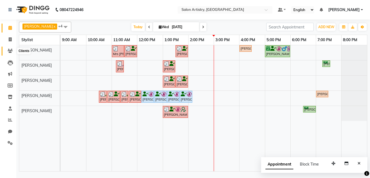
click at [8, 50] on icon at bounding box center [10, 51] width 5 height 4
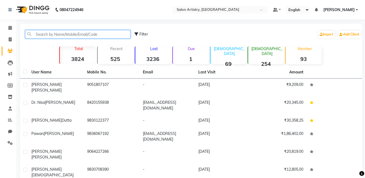
click at [114, 35] on input "text" at bounding box center [77, 34] width 105 height 8
click at [39, 35] on input "text" at bounding box center [77, 34] width 105 height 8
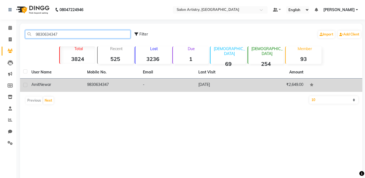
type input "9830634347"
click at [46, 80] on td "Amit Newar" at bounding box center [56, 84] width 56 height 13
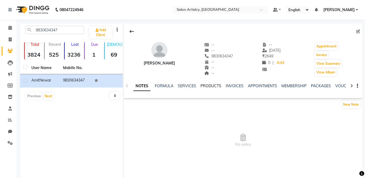
click at [215, 86] on link "PRODUCTS" at bounding box center [211, 85] width 21 height 5
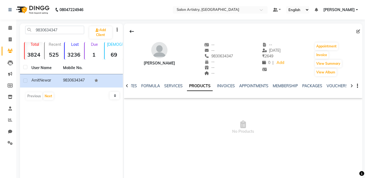
click at [351, 86] on icon at bounding box center [351, 86] width 2 height 4
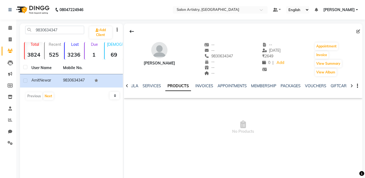
click at [351, 86] on icon at bounding box center [351, 86] width 2 height 4
click at [353, 86] on div at bounding box center [352, 85] width 6 height 11
click at [353, 86] on icon at bounding box center [351, 86] width 2 height 4
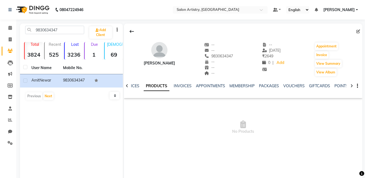
click at [353, 86] on icon at bounding box center [351, 86] width 2 height 4
click at [329, 88] on link "POINTS" at bounding box center [333, 85] width 14 height 5
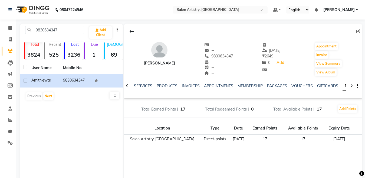
click at [124, 88] on div at bounding box center [127, 85] width 6 height 11
click at [128, 88] on div at bounding box center [127, 85] width 6 height 11
click at [127, 87] on icon at bounding box center [127, 86] width 2 height 4
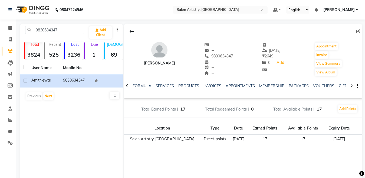
click at [127, 87] on icon at bounding box center [127, 86] width 2 height 4
click at [127, 87] on div "NOTES FORMULA SERVICES PRODUCTS INVOICES APPOINTMENTS MEMBERSHIP PACKAGES VOUCH…" at bounding box center [243, 86] width 239 height 19
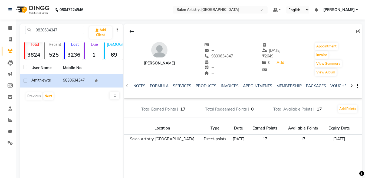
click at [127, 87] on div "NOTES FORMULA SERVICES PRODUCTS INVOICES APPOINTMENTS MEMBERSHIP PACKAGES VOUCH…" at bounding box center [243, 86] width 239 height 19
click at [179, 85] on link "SERVICES" at bounding box center [182, 85] width 18 height 5
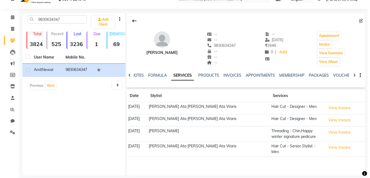
scroll to position [16, 0]
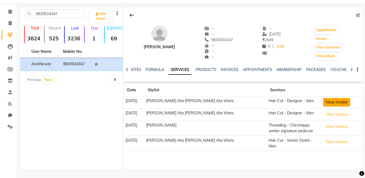
click at [343, 103] on button "View Invoice" at bounding box center [336, 102] width 27 height 8
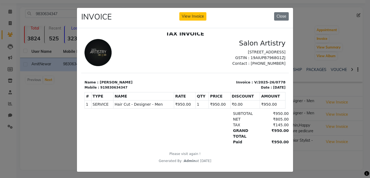
scroll to position [6, 0]
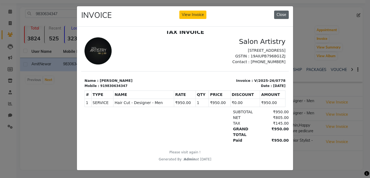
click at [285, 11] on button "Close" at bounding box center [281, 15] width 15 height 8
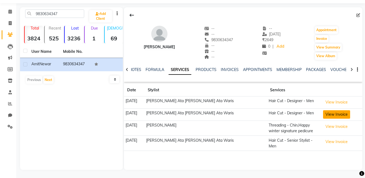
click at [338, 117] on button "View Invoice" at bounding box center [336, 114] width 27 height 8
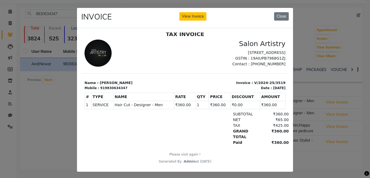
scroll to position [4, 0]
drag, startPoint x: 280, startPoint y: 21, endPoint x: 277, endPoint y: 21, distance: 3.2
click at [279, 21] on div "INVOICE View Invoice Close" at bounding box center [185, 18] width 216 height 20
click at [276, 17] on button "Close" at bounding box center [281, 16] width 15 height 8
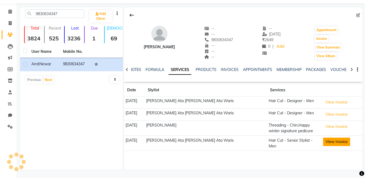
click at [337, 139] on button "View Invoice" at bounding box center [336, 141] width 27 height 8
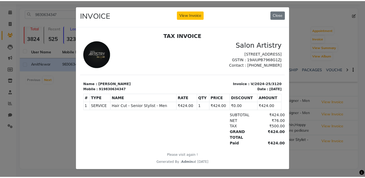
scroll to position [0, 0]
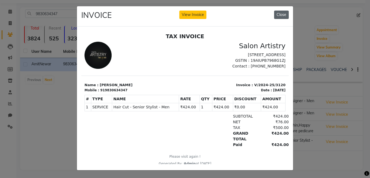
click at [277, 11] on button "Close" at bounding box center [281, 15] width 15 height 8
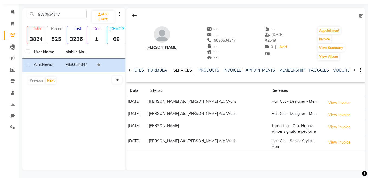
scroll to position [16, 0]
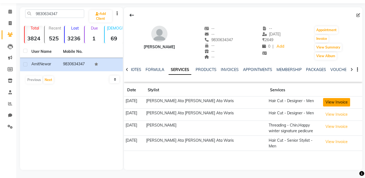
click at [326, 103] on button "View Invoice" at bounding box center [336, 102] width 27 height 8
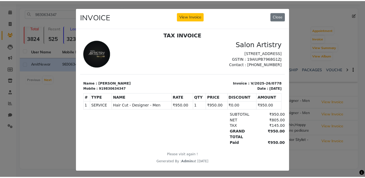
scroll to position [4, 0]
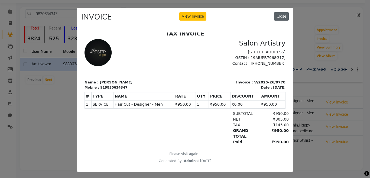
drag, startPoint x: 278, startPoint y: 14, endPoint x: 280, endPoint y: 14, distance: 2.7
click at [279, 14] on button "Close" at bounding box center [281, 16] width 15 height 8
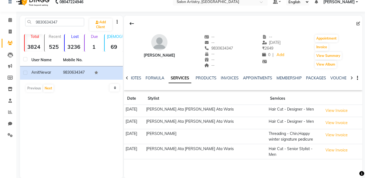
scroll to position [0, 0]
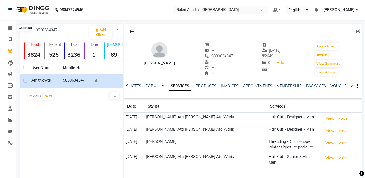
click at [12, 25] on span at bounding box center [9, 28] width 9 height 6
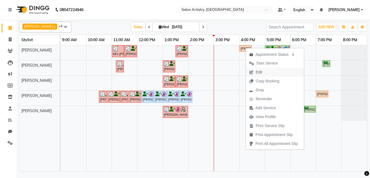
click at [253, 73] on icon "button" at bounding box center [251, 72] width 4 height 4
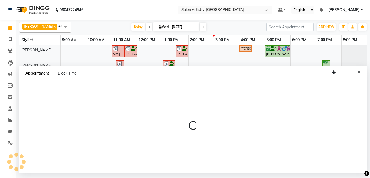
select select "tentative"
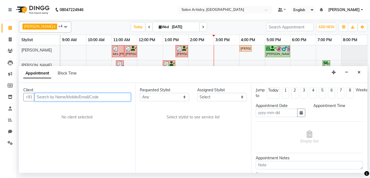
type input "[DATE]"
select select "960"
select select "79861"
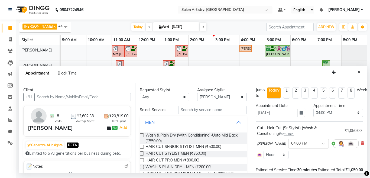
drag, startPoint x: 362, startPoint y: 73, endPoint x: 296, endPoint y: 64, distance: 67.2
click at [362, 73] on button "Close" at bounding box center [359, 72] width 8 height 8
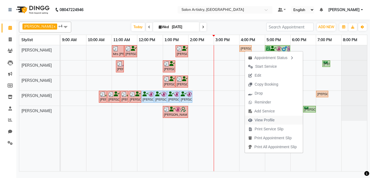
click at [263, 121] on span "View Profile" at bounding box center [264, 120] width 20 height 6
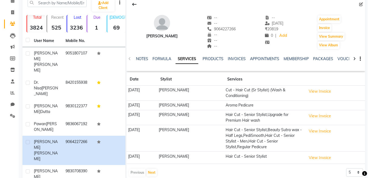
scroll to position [54, 0]
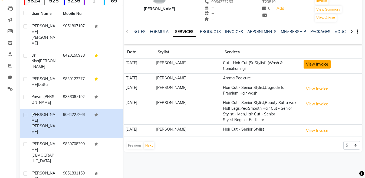
click at [320, 64] on button "View Invoice" at bounding box center [317, 64] width 27 height 8
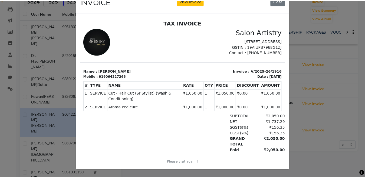
scroll to position [0, 0]
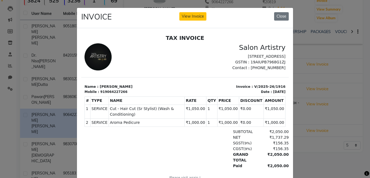
click at [277, 17] on button "Close" at bounding box center [281, 16] width 15 height 8
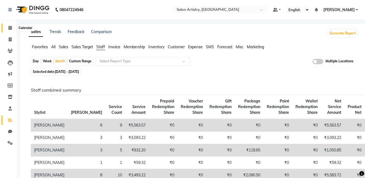
click at [13, 28] on span at bounding box center [9, 28] width 9 height 6
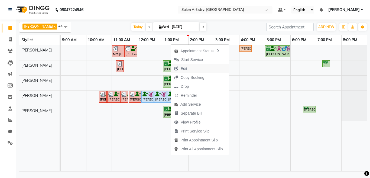
drag, startPoint x: 191, startPoint y: 67, endPoint x: 193, endPoint y: 61, distance: 6.1
click at [191, 66] on button "Edit" at bounding box center [200, 68] width 58 height 9
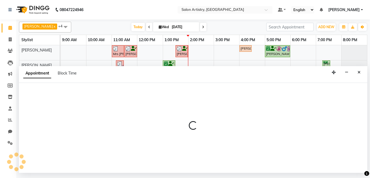
select select "tentative"
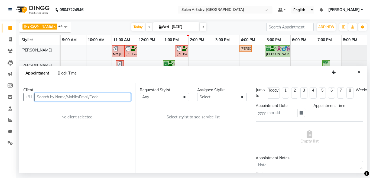
type input "[DATE]"
select select "79859"
select select "upcoming"
select select "730"
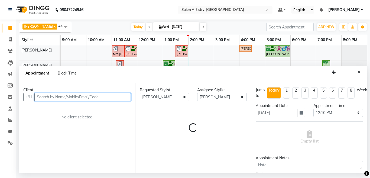
select select "4168"
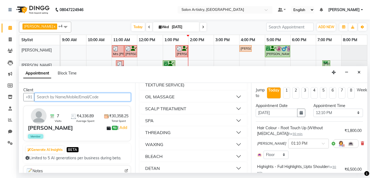
scroll to position [677, 0]
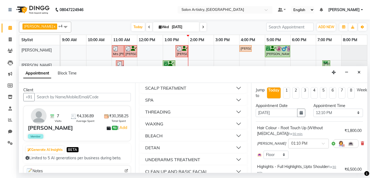
click at [165, 98] on button "SPA" at bounding box center [193, 100] width 103 height 10
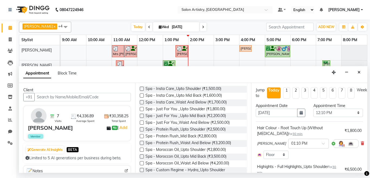
scroll to position [704, 0]
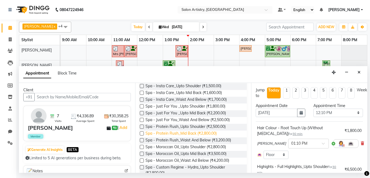
click at [198, 131] on span "Spa - Protein Rush_Mid Back (₹2,800.00)" at bounding box center [180, 133] width 71 height 7
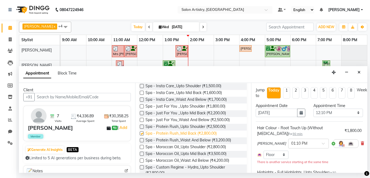
checkbox input "false"
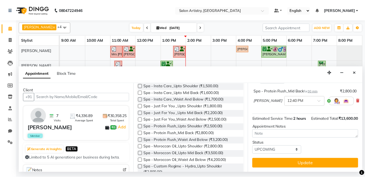
scroll to position [163, 0]
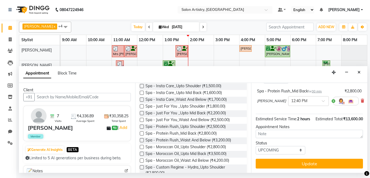
click at [327, 159] on button "Update" at bounding box center [308, 164] width 107 height 10
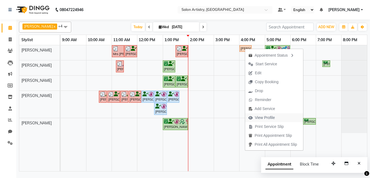
click at [249, 114] on span "View Profile" at bounding box center [261, 117] width 33 height 9
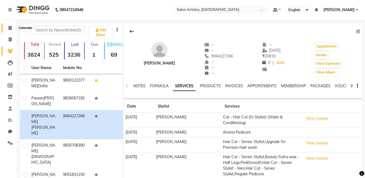
click at [9, 27] on icon at bounding box center [10, 28] width 4 height 4
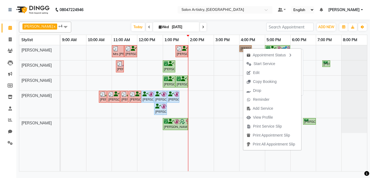
click at [247, 47] on link "[PERSON_NAME], TK11, 04:00 PM-04:30 PM, Cut - Hair Cut (Sr Stylist) (Wash & Con…" at bounding box center [245, 48] width 12 height 6
select select "7"
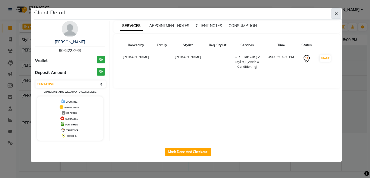
click at [337, 15] on icon "button" at bounding box center [335, 13] width 3 height 4
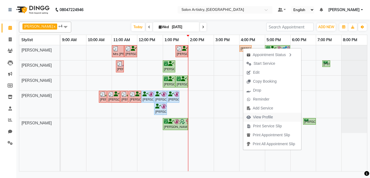
click at [269, 116] on span "View Profile" at bounding box center [263, 117] width 20 height 6
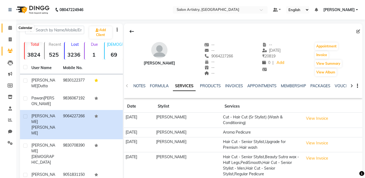
click at [12, 29] on span at bounding box center [9, 28] width 9 height 6
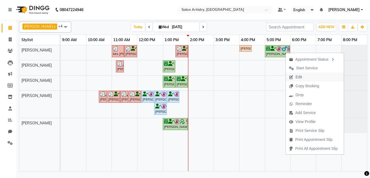
click at [303, 78] on span "Edit" at bounding box center [295, 77] width 19 height 9
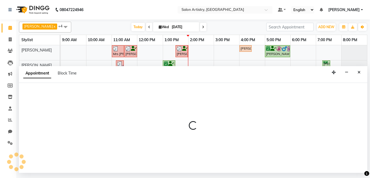
select select "tentative"
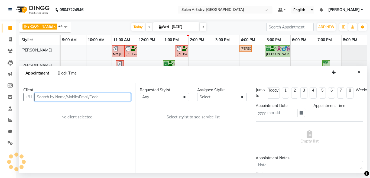
type input "[DATE]"
select select "confirm booking"
select select "1020"
select select "79861"
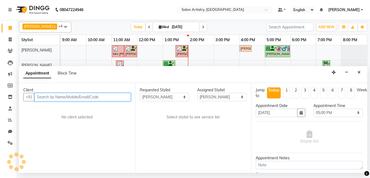
select select "4168"
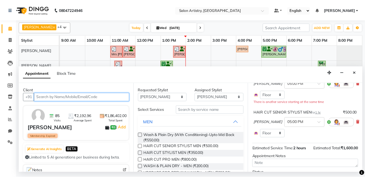
scroll to position [81, 0]
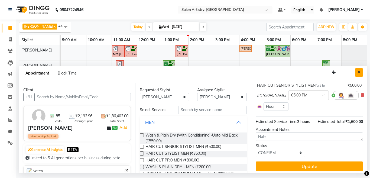
click at [357, 74] on button "Close" at bounding box center [359, 72] width 8 height 8
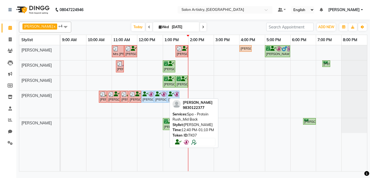
drag, startPoint x: 161, startPoint y: 106, endPoint x: 188, endPoint y: 101, distance: 27.5
click at [188, 101] on div "[PERSON_NAME] x [PERSON_NAME] x [PERSON_NAME] x [PERSON_NAME] x [PERSON_NAME] x…" at bounding box center [193, 95] width 348 height 152
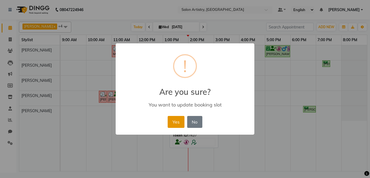
click at [181, 120] on button "Yes" at bounding box center [176, 122] width 17 height 12
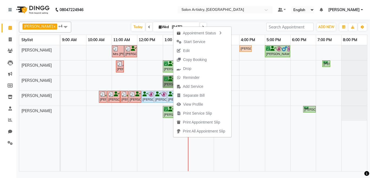
drag, startPoint x: 165, startPoint y: 66, endPoint x: 159, endPoint y: 67, distance: 6.1
click at [165, 64] on icon at bounding box center [166, 64] width 4 height 0
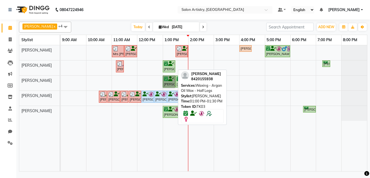
click at [171, 71] on div "[PERSON_NAME], TK03, 01:00 PM-01:30 PM, Waxing - Argan Oil Wax - Half Legs" at bounding box center [168, 66] width 11 height 10
select select "6"
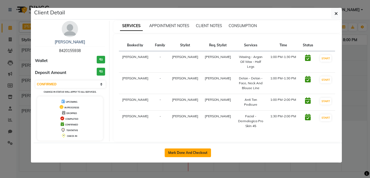
click at [198, 151] on button "Mark Done And Checkout" at bounding box center [188, 152] width 46 height 9
select select "service"
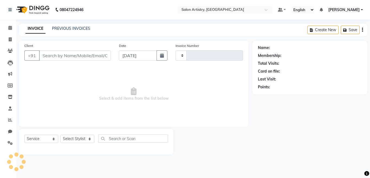
type input "2276"
select select "8285"
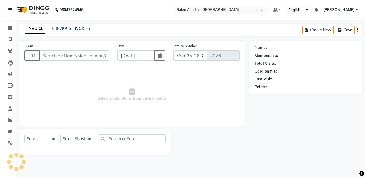
select select "79865"
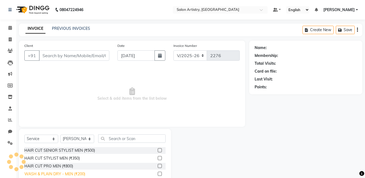
type input "8420155938"
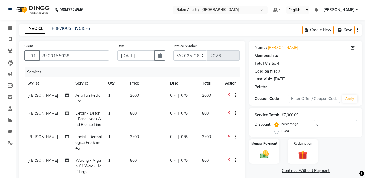
select select "2: Object"
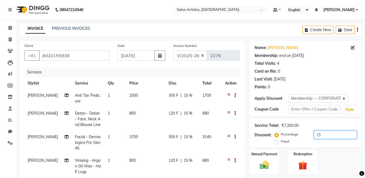
click at [332, 135] on input "15" at bounding box center [335, 134] width 43 height 8
type input "1"
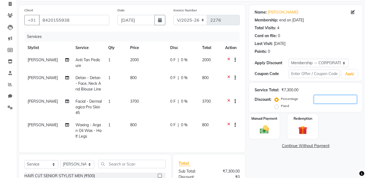
scroll to position [104, 0]
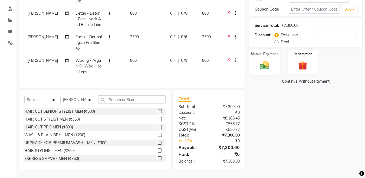
click at [260, 60] on img at bounding box center [264, 65] width 15 height 11
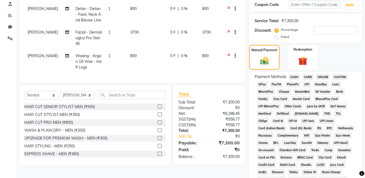
click at [292, 74] on span "CASH" at bounding box center [294, 77] width 12 height 6
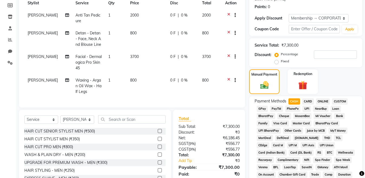
scroll to position [57, 0]
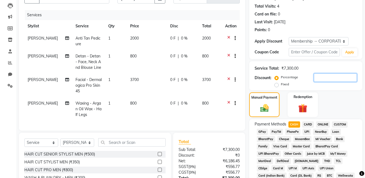
click at [323, 77] on input "number" at bounding box center [335, 77] width 43 height 8
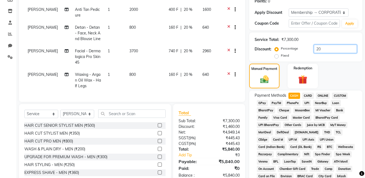
scroll to position [111, 0]
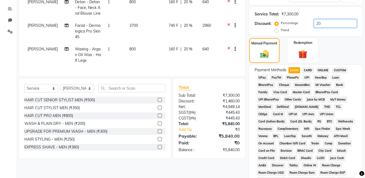
type input "20"
drag, startPoint x: 187, startPoint y: 48, endPoint x: 183, endPoint y: 49, distance: 4.2
click at [186, 48] on span "20 %" at bounding box center [188, 49] width 9 height 6
select select "79864"
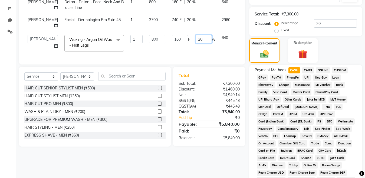
drag, startPoint x: 193, startPoint y: 36, endPoint x: 192, endPoint y: 40, distance: 3.9
click at [196, 37] on input "20" at bounding box center [204, 39] width 16 height 8
type input "2"
type input "00"
click at [203, 41] on tbody "[PERSON_NAME] Anti Tan Pedicure 1 2000 400 F | 20 % 1600 [PERSON_NAME] Detan - …" at bounding box center [138, 16] width 228 height 77
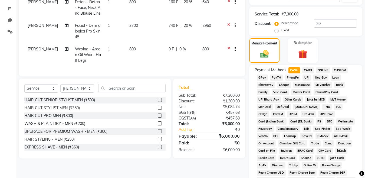
click at [310, 70] on span "CARD" at bounding box center [308, 70] width 12 height 6
type input "6000"
click at [296, 69] on span "CASH" at bounding box center [294, 70] width 12 height 6
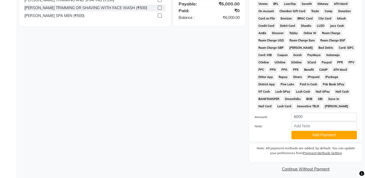
scroll to position [247, 0]
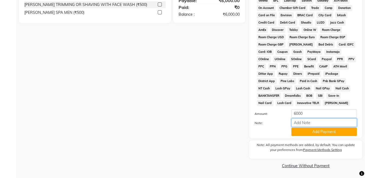
click at [323, 120] on input "Note:" at bounding box center [323, 122] width 65 height 8
type input "9052"
click at [340, 134] on button "Add Payment" at bounding box center [323, 131] width 65 height 8
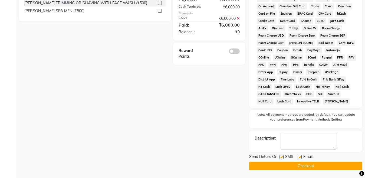
scroll to position [248, 0]
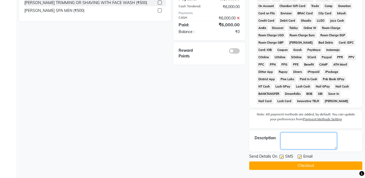
drag, startPoint x: 303, startPoint y: 144, endPoint x: 312, endPoint y: 143, distance: 9.2
click at [303, 144] on textarea at bounding box center [309, 140] width 56 height 17
type textarea "puja 2025"
click at [312, 166] on button "Checkout" at bounding box center [305, 165] width 113 height 8
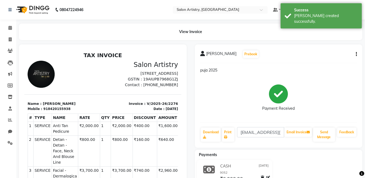
scroll to position [27, 0]
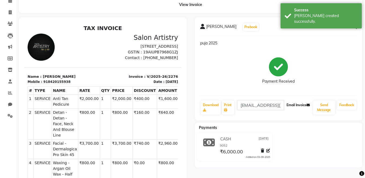
click at [299, 105] on button "Email Invoice" at bounding box center [298, 104] width 28 height 9
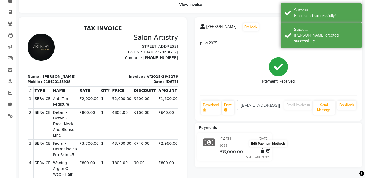
click at [267, 151] on icon at bounding box center [268, 151] width 4 height 4
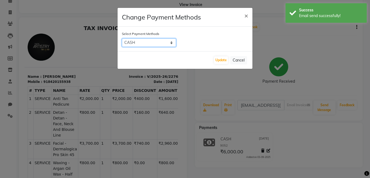
click at [133, 43] on select "CASH CARD ONLINE CUSTOM GPay PayTM PhonePe UPI NearBuy Loan BharatPay Cheque Mo…" at bounding box center [149, 42] width 54 height 8
select select "2"
click at [122, 38] on select "CASH CARD ONLINE CUSTOM GPay PayTM PhonePe UPI NearBuy Loan BharatPay Cheque Mo…" at bounding box center [149, 42] width 54 height 8
click at [221, 59] on button "Update" at bounding box center [221, 60] width 14 height 8
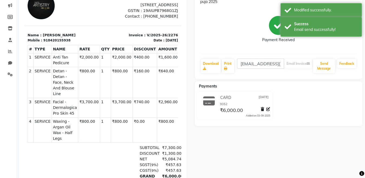
scroll to position [81, 0]
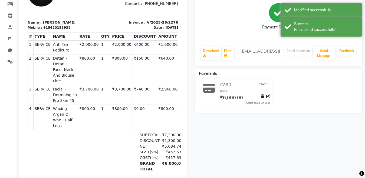
click at [220, 117] on div "Dr. Nisa Mirza Prebook puja 2025 Payment Received Download Print nisamirza23@gm…" at bounding box center [279, 70] width 176 height 215
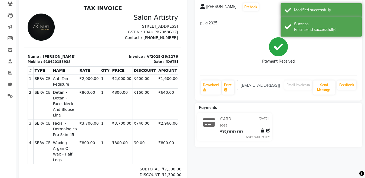
scroll to position [0, 0]
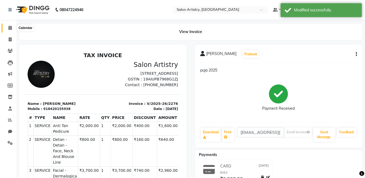
click at [9, 28] on icon at bounding box center [10, 28] width 4 height 4
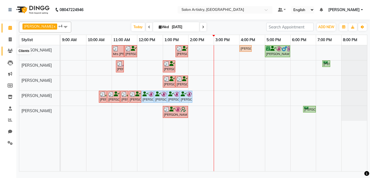
click at [11, 53] on span at bounding box center [9, 51] width 9 height 6
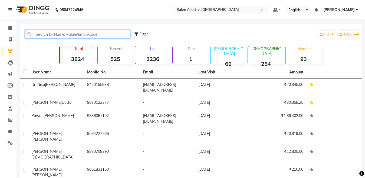
click at [66, 32] on input "text" at bounding box center [77, 34] width 105 height 8
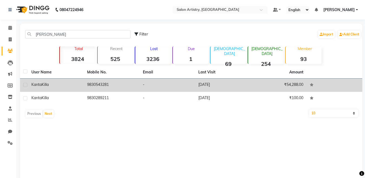
click at [63, 82] on div "Kanta Killa" at bounding box center [55, 85] width 49 height 6
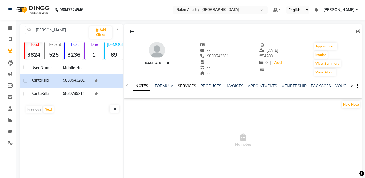
click at [190, 83] on link "SERVICES" at bounding box center [187, 85] width 18 height 5
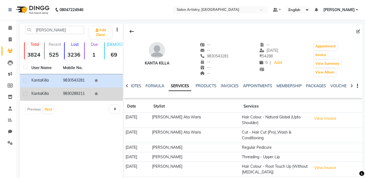
drag, startPoint x: 77, startPoint y: 91, endPoint x: 95, endPoint y: 91, distance: 17.6
click at [78, 90] on td "9830289211" at bounding box center [76, 93] width 32 height 13
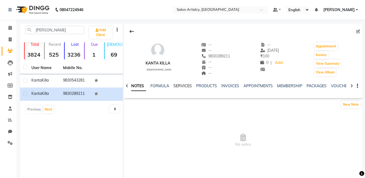
click at [176, 86] on link "SERVICES" at bounding box center [182, 85] width 18 height 5
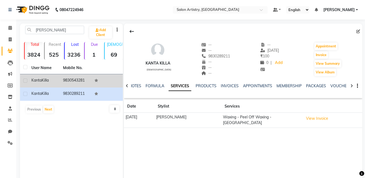
click at [77, 84] on td "9830543281" at bounding box center [76, 80] width 32 height 13
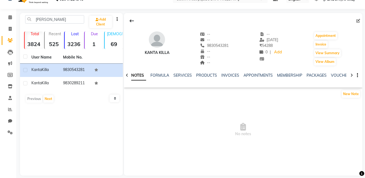
scroll to position [16, 0]
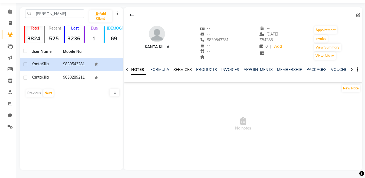
click at [183, 71] on link "SERVICES" at bounding box center [182, 69] width 18 height 5
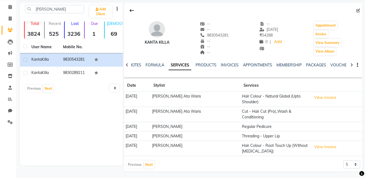
scroll to position [22, 0]
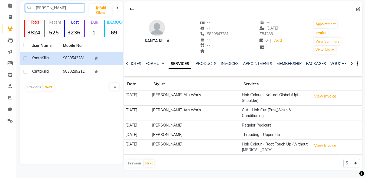
drag, startPoint x: 76, startPoint y: 5, endPoint x: 87, endPoint y: 4, distance: 11.5
click at [76, 5] on input "kant" at bounding box center [54, 8] width 59 height 8
type input "k"
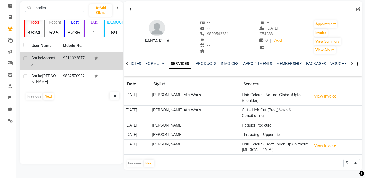
click at [87, 62] on td "9311022877" at bounding box center [76, 61] width 32 height 18
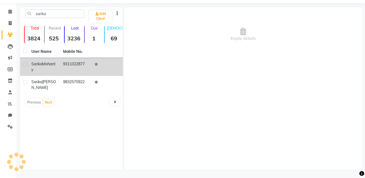
scroll to position [16, 0]
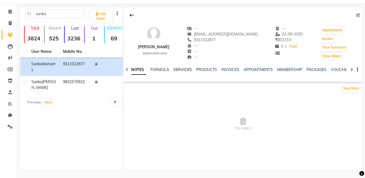
click at [178, 71] on link "SERVICES" at bounding box center [182, 69] width 18 height 5
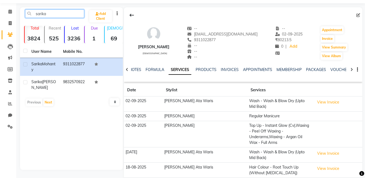
click at [68, 14] on input "sarika" at bounding box center [54, 13] width 59 height 8
type input "s"
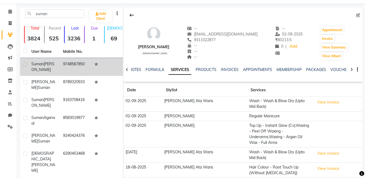
click at [69, 68] on td "9748567850" at bounding box center [76, 67] width 32 height 18
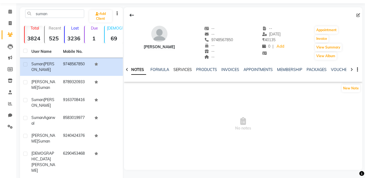
click at [191, 67] on link "SERVICES" at bounding box center [182, 69] width 18 height 5
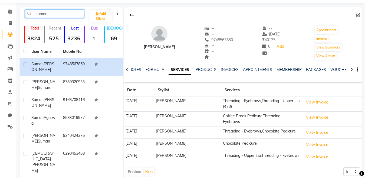
click at [56, 16] on input "suman" at bounding box center [54, 13] width 59 height 8
type input "s"
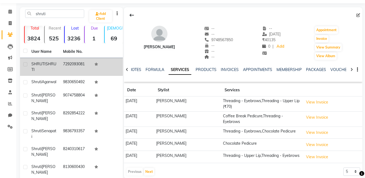
drag, startPoint x: 36, startPoint y: 66, endPoint x: 41, endPoint y: 68, distance: 5.2
click at [37, 66] on span "SHRUTI" at bounding box center [38, 63] width 14 height 5
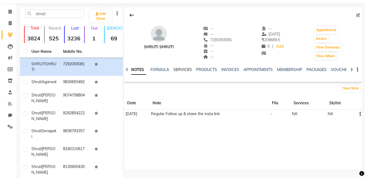
drag, startPoint x: 184, startPoint y: 67, endPoint x: 189, endPoint y: 71, distance: 6.4
click at [183, 67] on div "SERVICES" at bounding box center [182, 70] width 18 height 6
click at [203, 96] on app-service-notes "New Note Date Note File Services Stylist 04-07-2025 Regular Follow up & share t…" at bounding box center [243, 101] width 239 height 35
click at [200, 71] on link "PRODUCTS" at bounding box center [206, 69] width 21 height 5
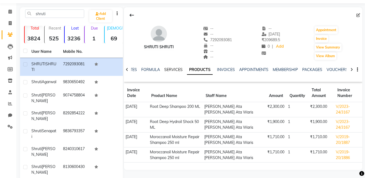
click at [173, 70] on link "SERVICES" at bounding box center [173, 69] width 18 height 5
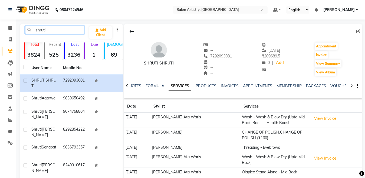
click at [53, 31] on input "shruti" at bounding box center [54, 30] width 59 height 8
type input "s"
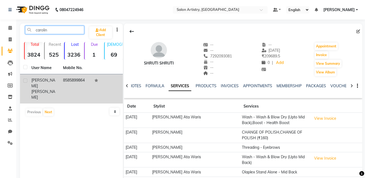
type input "carolin"
click at [84, 82] on td "8585899864" at bounding box center [76, 88] width 32 height 29
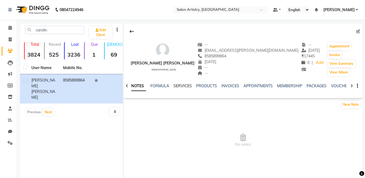
click at [181, 86] on link "SERVICES" at bounding box center [182, 85] width 18 height 5
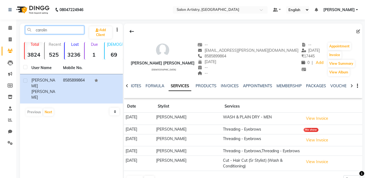
click at [53, 32] on input "carolin" at bounding box center [54, 30] width 59 height 8
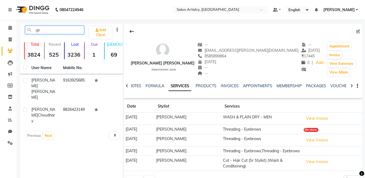
type input "g"
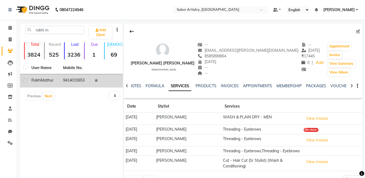
click at [55, 80] on div "Rakhi Mathur" at bounding box center [43, 80] width 25 height 6
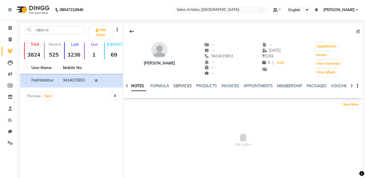
click at [185, 85] on link "SERVICES" at bounding box center [182, 85] width 18 height 5
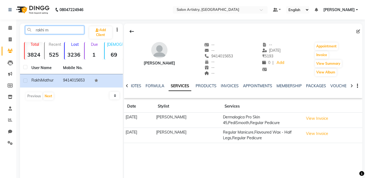
click at [78, 28] on input "rakhi m" at bounding box center [54, 30] width 59 height 8
type input "r"
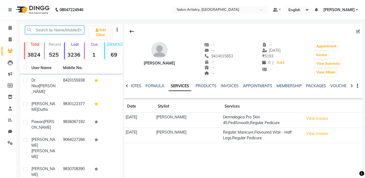
paste input "9051807107"
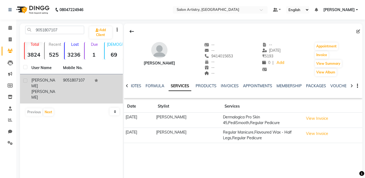
click at [64, 77] on td "9051807107" at bounding box center [76, 88] width 32 height 29
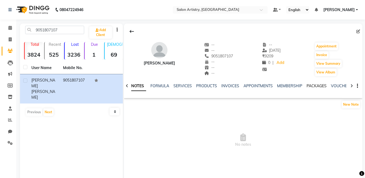
click at [307, 86] on link "PACKAGES" at bounding box center [317, 85] width 20 height 5
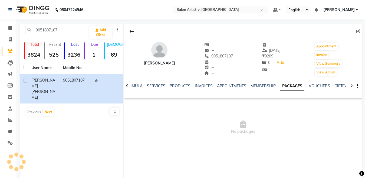
click at [298, 88] on link "PACKAGES" at bounding box center [292, 86] width 24 height 10
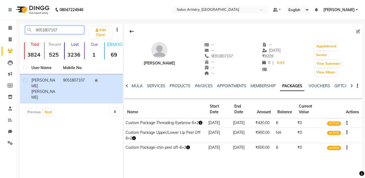
click at [70, 27] on input "9051807107" at bounding box center [54, 30] width 59 height 8
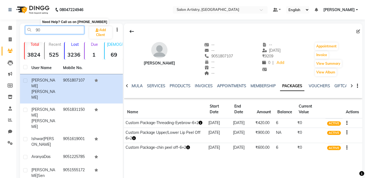
type input "9"
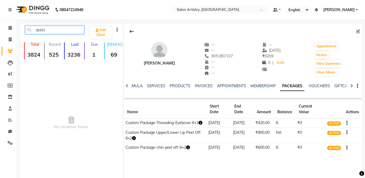
type input "dekhi"
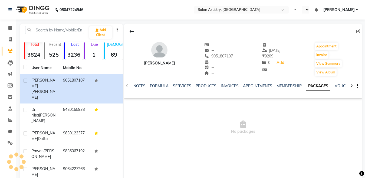
select select "en"
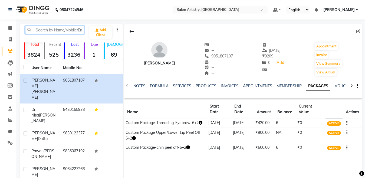
click at [62, 29] on input "text" at bounding box center [54, 30] width 59 height 8
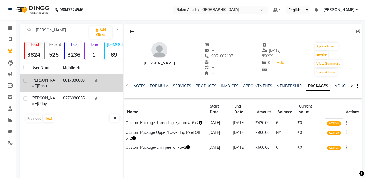
click at [61, 78] on td "8017386003" at bounding box center [76, 83] width 32 height 18
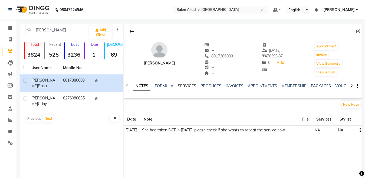
click at [188, 84] on link "SERVICES" at bounding box center [187, 85] width 18 height 5
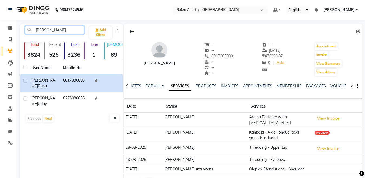
click at [76, 29] on input "[PERSON_NAME]" at bounding box center [54, 30] width 59 height 8
type input "d"
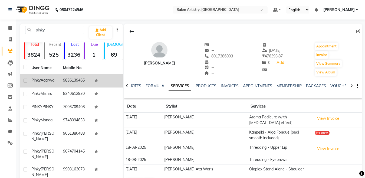
click at [81, 82] on td "9836139465" at bounding box center [76, 80] width 32 height 13
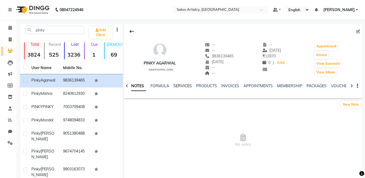
click at [183, 86] on link "SERVICES" at bounding box center [182, 85] width 18 height 5
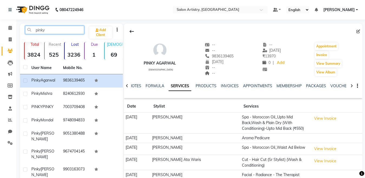
click at [53, 31] on input "pinky" at bounding box center [54, 30] width 59 height 8
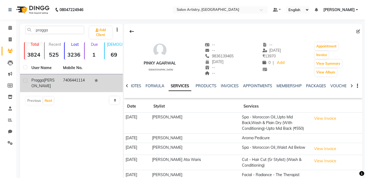
click at [41, 78] on span "Pragga" at bounding box center [37, 80] width 12 height 5
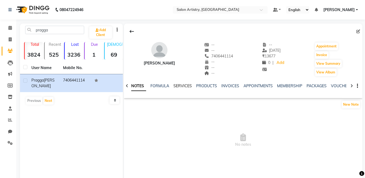
drag, startPoint x: 184, startPoint y: 86, endPoint x: 186, endPoint y: 88, distance: 2.8
click at [184, 85] on link "SERVICES" at bounding box center [182, 85] width 18 height 5
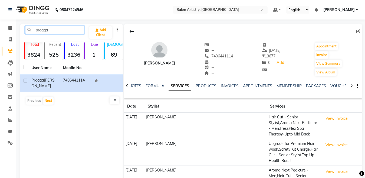
click at [70, 27] on input "pragga" at bounding box center [54, 30] width 59 height 8
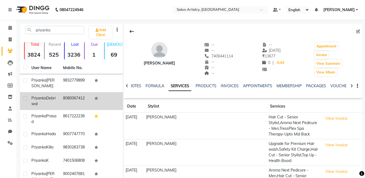
click at [34, 106] on span "Debriwal" at bounding box center [43, 101] width 24 height 11
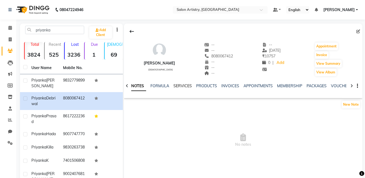
click at [184, 85] on link "SERVICES" at bounding box center [182, 85] width 18 height 5
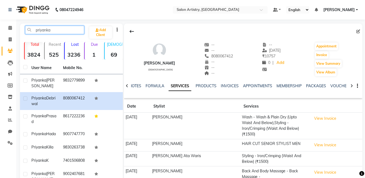
click at [59, 28] on input "priyanka" at bounding box center [54, 30] width 59 height 8
type input "p"
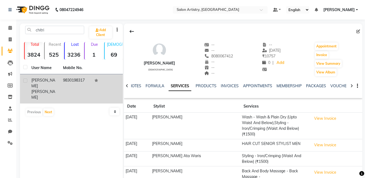
click at [56, 80] on div "[PERSON_NAME]" at bounding box center [43, 88] width 25 height 23
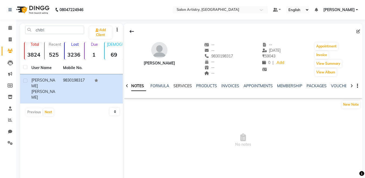
click at [180, 87] on link "SERVICES" at bounding box center [182, 85] width 18 height 5
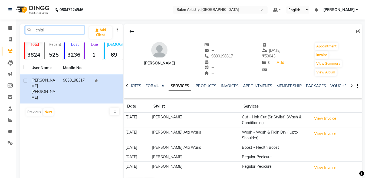
click at [53, 32] on input "chitri" at bounding box center [54, 30] width 59 height 8
type input "c"
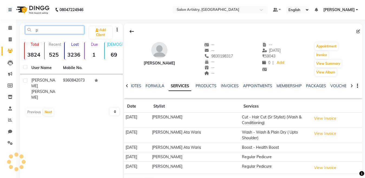
type input "p"
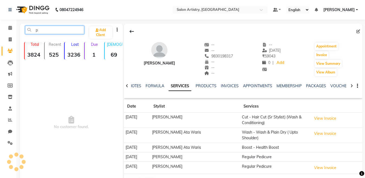
type input "p"
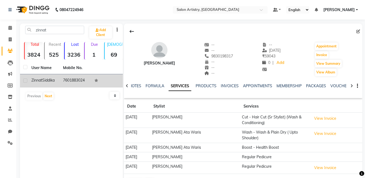
click at [57, 77] on td "[PERSON_NAME]" at bounding box center [44, 80] width 32 height 13
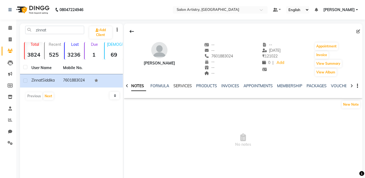
click at [180, 87] on link "SERVICES" at bounding box center [182, 85] width 18 height 5
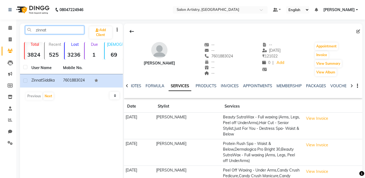
click at [55, 32] on input "zinnat" at bounding box center [54, 30] width 59 height 8
type input "z"
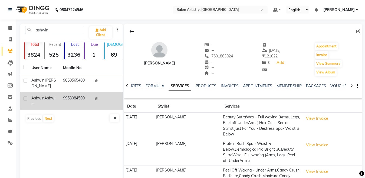
click at [36, 103] on span "Ashwin" at bounding box center [43, 101] width 24 height 11
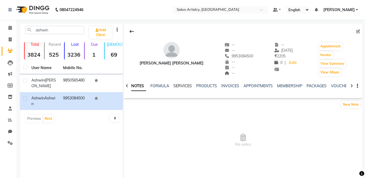
click at [180, 85] on link "SERVICES" at bounding box center [182, 85] width 18 height 5
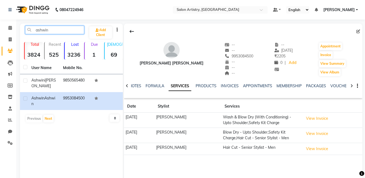
click at [61, 32] on input "ashwin" at bounding box center [54, 30] width 59 height 8
type input "a"
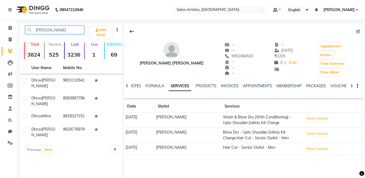
drag, startPoint x: 50, startPoint y: 29, endPoint x: 40, endPoint y: 28, distance: 10.6
click at [51, 29] on input "[PERSON_NAME]" at bounding box center [54, 30] width 59 height 8
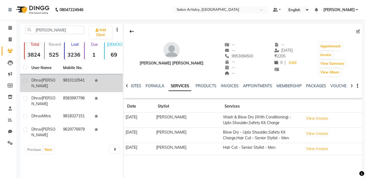
click at [64, 78] on td "9810110541" at bounding box center [76, 83] width 32 height 18
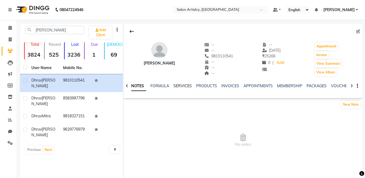
click at [177, 85] on link "SERVICES" at bounding box center [182, 85] width 18 height 5
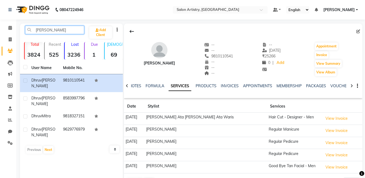
click at [51, 33] on input "[PERSON_NAME]" at bounding box center [54, 30] width 59 height 8
type input "d"
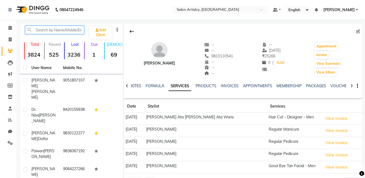
click at [42, 30] on input "text" at bounding box center [54, 30] width 59 height 8
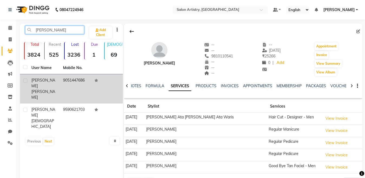
type input "[PERSON_NAME]"
click at [37, 82] on span "[PERSON_NAME]" at bounding box center [43, 83] width 24 height 11
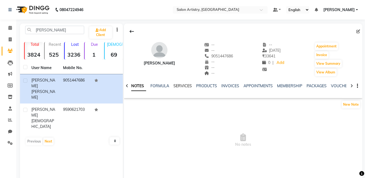
click at [183, 83] on link "SERVICES" at bounding box center [182, 85] width 18 height 5
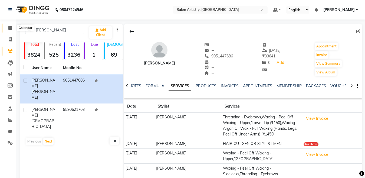
click at [10, 27] on icon at bounding box center [10, 28] width 4 height 4
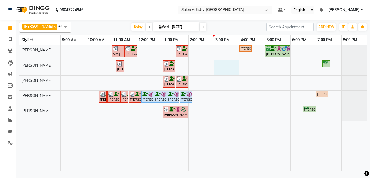
click at [224, 64] on div "Mrs [PERSON_NAME], TK06, 11:00 AM-11:30 AM, Wash - Wash & Blow Dry (Upto Should…" at bounding box center [214, 108] width 306 height 126
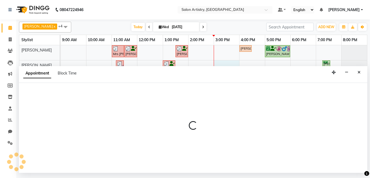
select select "79864"
select select "tentative"
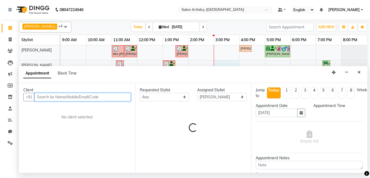
select select "900"
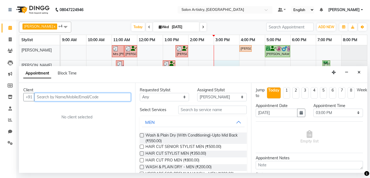
click at [80, 98] on input "text" at bounding box center [82, 97] width 96 height 8
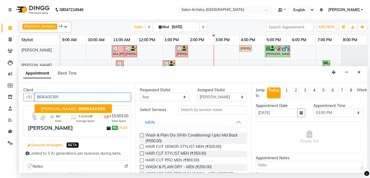
click at [78, 109] on span "8690430395" at bounding box center [91, 108] width 27 height 5
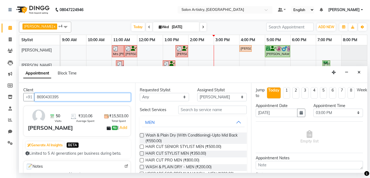
type input "8690430395"
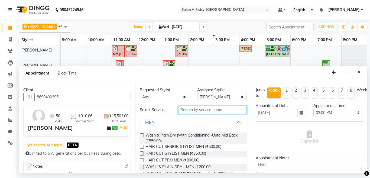
drag, startPoint x: 205, startPoint y: 109, endPoint x: 199, endPoint y: 100, distance: 10.7
click at [204, 109] on input "text" at bounding box center [212, 110] width 69 height 8
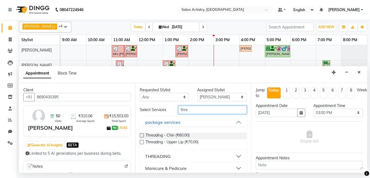
type input "thre"
drag, startPoint x: 164, startPoint y: 158, endPoint x: 178, endPoint y: 142, distance: 20.9
click at [164, 158] on div "THREADING" at bounding box center [157, 156] width 25 height 6
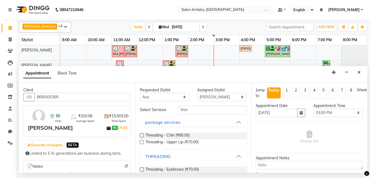
scroll to position [72, 0]
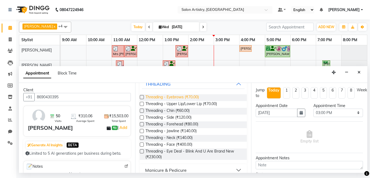
click at [194, 98] on span "Threading - Eyebrows (₹70.00)" at bounding box center [171, 97] width 53 height 7
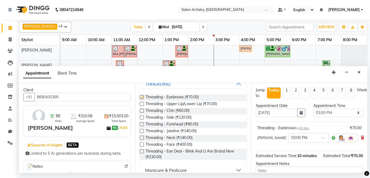
checkbox input "false"
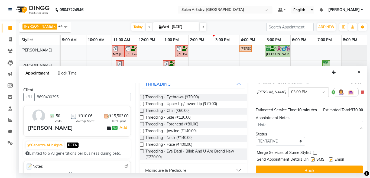
scroll to position [63, 0]
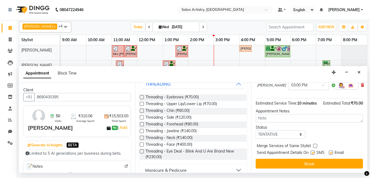
drag, startPoint x: 315, startPoint y: 157, endPoint x: 326, endPoint y: 171, distance: 17.8
click at [316, 159] on button "Book" at bounding box center [308, 164] width 107 height 10
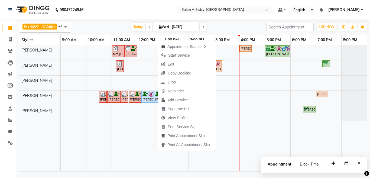
drag, startPoint x: 169, startPoint y: 64, endPoint x: 177, endPoint y: 76, distance: 14.6
click at [170, 64] on span "Edit" at bounding box center [171, 64] width 6 height 6
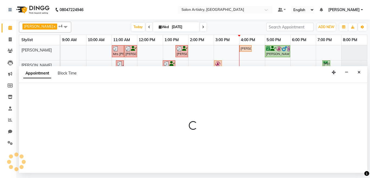
select select "tentative"
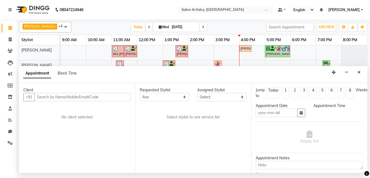
type input "[DATE]"
select select "upcoming"
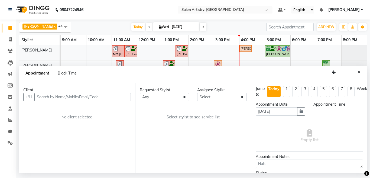
select select "79859"
select select "730"
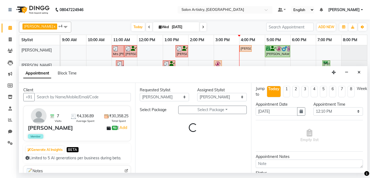
scroll to position [0, 0]
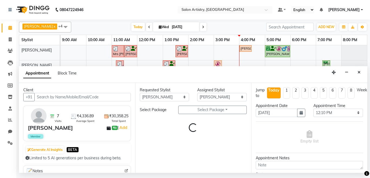
select select "4168"
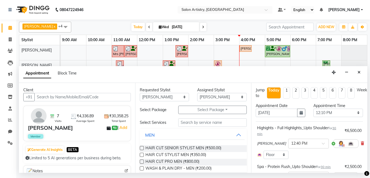
select select "4168"
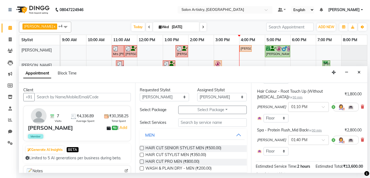
scroll to position [135, 0]
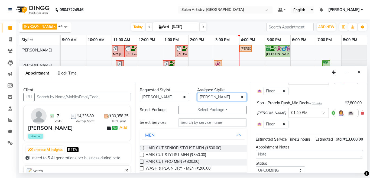
click at [218, 95] on select "Select [PERSON_NAME] [PERSON_NAME] [PERSON_NAME] [PERSON_NAME] [PERSON_NAME] [P…" at bounding box center [222, 97] width 50 height 8
click at [222, 96] on select "Select [PERSON_NAME] [PERSON_NAME] [PERSON_NAME] [PERSON_NAME] [PERSON_NAME] [P…" at bounding box center [222, 97] width 50 height 8
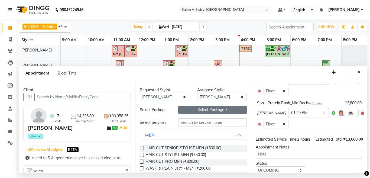
drag, startPoint x: 208, startPoint y: 108, endPoint x: 206, endPoint y: 111, distance: 3.6
click at [209, 109] on button "Select Package Toggle Dropdown" at bounding box center [212, 110] width 69 height 8
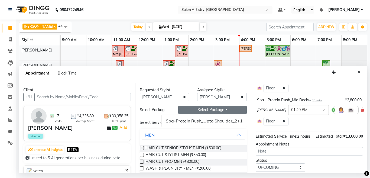
scroll to position [108, 0]
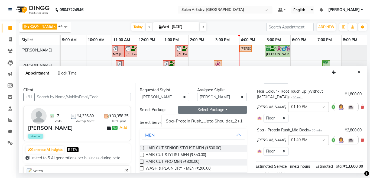
click at [360, 138] on icon at bounding box center [361, 140] width 3 height 4
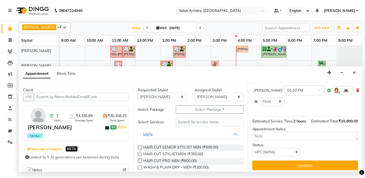
scroll to position [138, 0]
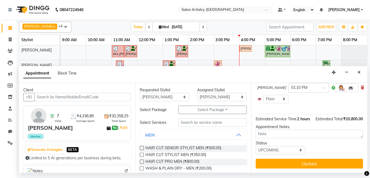
click at [319, 159] on button "Update" at bounding box center [308, 164] width 107 height 10
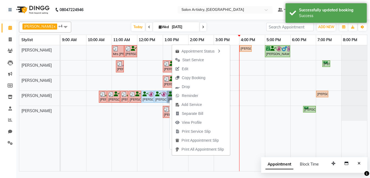
click at [162, 96] on img at bounding box center [163, 93] width 5 height 5
select select "5"
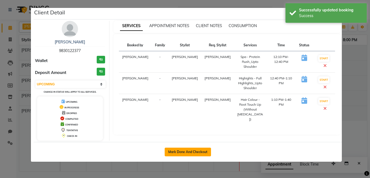
drag, startPoint x: 195, startPoint y: 149, endPoint x: 199, endPoint y: 149, distance: 4.1
click at [196, 149] on button "Mark Done And Checkout" at bounding box center [188, 151] width 46 height 9
select select "service"
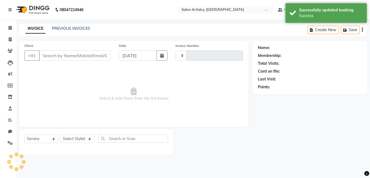
type input "2277"
select select "8285"
select select "79865"
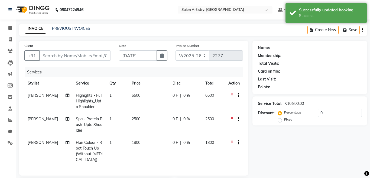
type input "9830122377"
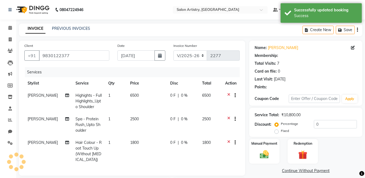
select select "2: Object"
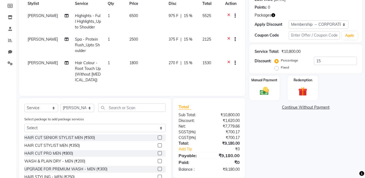
scroll to position [81, 0]
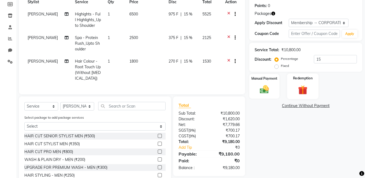
click at [304, 86] on img at bounding box center [302, 90] width 15 height 12
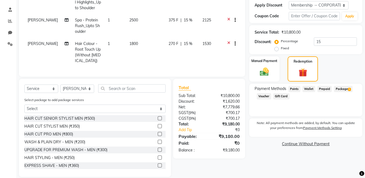
scroll to position [108, 0]
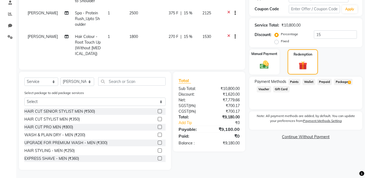
drag, startPoint x: 344, startPoint y: 81, endPoint x: 346, endPoint y: 88, distance: 7.2
click at [344, 81] on span "Package 1" at bounding box center [343, 82] width 19 height 6
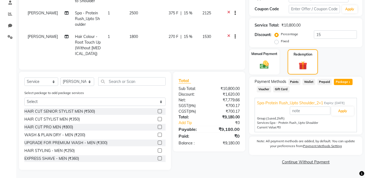
scroll to position [110, 0]
click at [346, 106] on button "Apply" at bounding box center [343, 110] width 22 height 9
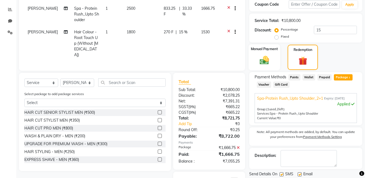
click at [263, 59] on img at bounding box center [264, 60] width 15 height 11
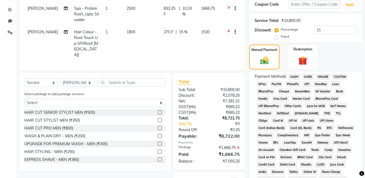
drag, startPoint x: 294, startPoint y: 76, endPoint x: 298, endPoint y: 78, distance: 3.9
click at [294, 76] on span "CASH" at bounding box center [294, 77] width 12 height 6
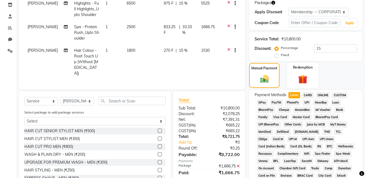
scroll to position [83, 0]
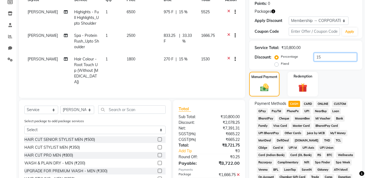
drag, startPoint x: 324, startPoint y: 52, endPoint x: 323, endPoint y: 61, distance: 8.7
click at [323, 53] on div "Service Total: ₹10,800.00 Discount: Percentage Fixed 15" at bounding box center [306, 55] width 102 height 25
type input "1"
type input "20"
click at [309, 106] on span "CARD" at bounding box center [308, 104] width 12 height 6
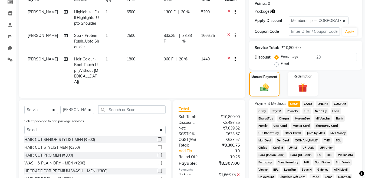
type input "6640.25"
drag, startPoint x: 296, startPoint y: 104, endPoint x: 300, endPoint y: 104, distance: 3.8
click at [297, 104] on span "CASH" at bounding box center [294, 104] width 12 height 6
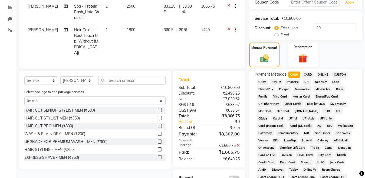
scroll to position [162, 0]
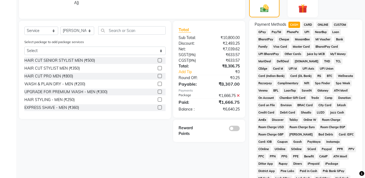
click at [304, 25] on span "CARD" at bounding box center [308, 25] width 12 height 6
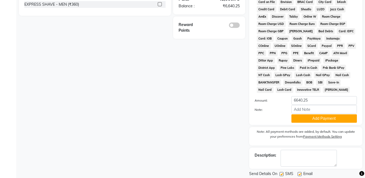
scroll to position [283, 0]
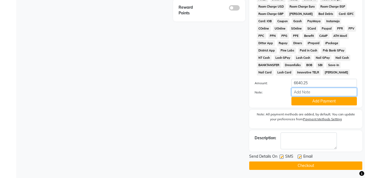
click at [313, 93] on input "Note:" at bounding box center [323, 92] width 65 height 8
type input "3740"
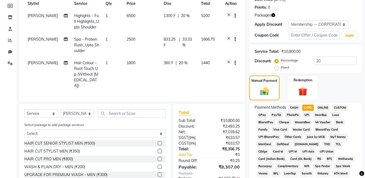
scroll to position [39, 0]
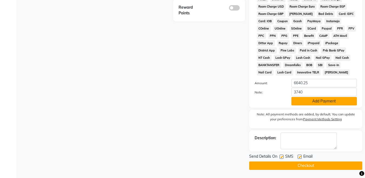
click at [338, 98] on button "Add Payment" at bounding box center [323, 101] width 65 height 8
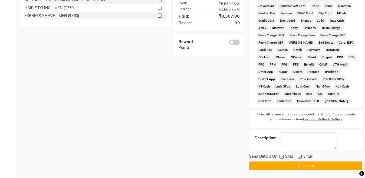
scroll to position [254, 0]
click at [313, 166] on button "Checkout" at bounding box center [305, 165] width 113 height 8
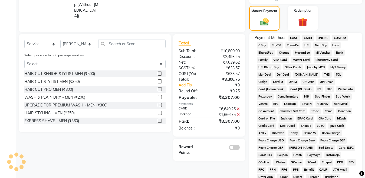
scroll to position [146, 0]
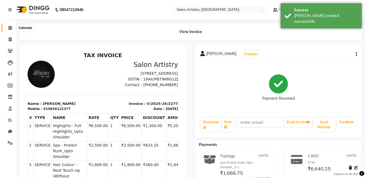
click at [8, 30] on span at bounding box center [9, 28] width 9 height 6
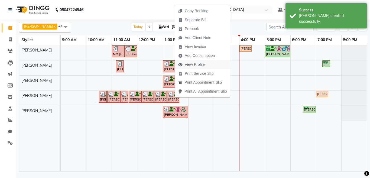
click at [190, 64] on span "View Profile" at bounding box center [195, 65] width 20 height 6
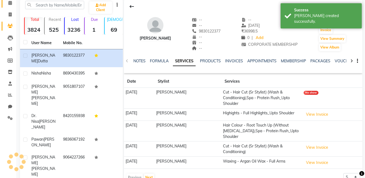
scroll to position [48, 0]
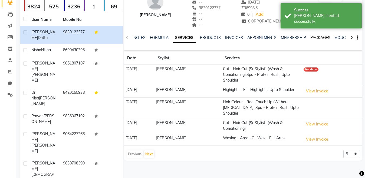
click at [312, 38] on link "PACKAGES" at bounding box center [320, 37] width 20 height 5
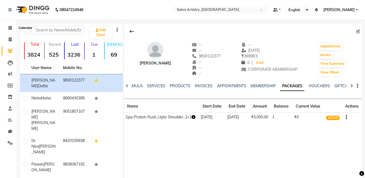
click at [16, 28] on ngb-tooltip-window "Calendar" at bounding box center [25, 27] width 21 height 9
click at [11, 29] on icon at bounding box center [10, 28] width 4 height 4
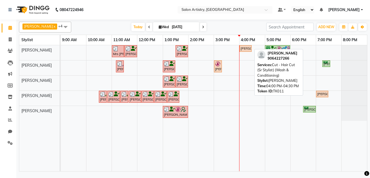
click at [245, 47] on div "[PERSON_NAME], TK11, 04:00 PM-04:30 PM, Cut - Hair Cut (Sr Stylist) (Wash & Con…" at bounding box center [245, 48] width 11 height 5
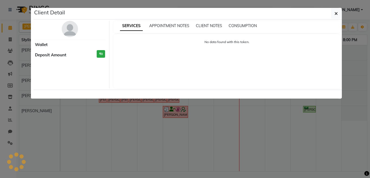
select select "7"
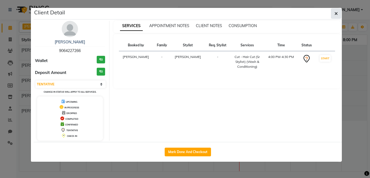
click at [336, 12] on icon "button" at bounding box center [335, 13] width 3 height 4
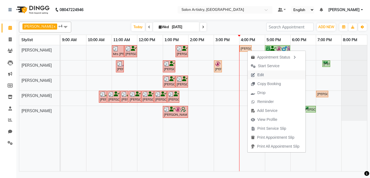
click at [259, 73] on span "Edit" at bounding box center [260, 75] width 6 height 6
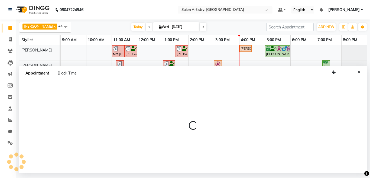
select select "tentative"
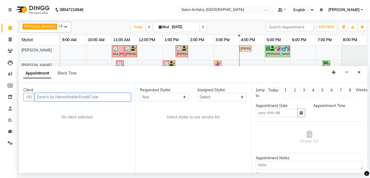
type input "[DATE]"
select select "79861"
select select "960"
select select "4168"
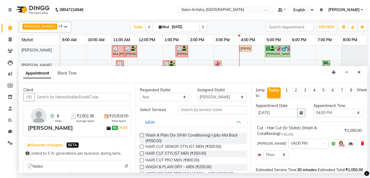
click at [360, 143] on icon at bounding box center [361, 143] width 3 height 4
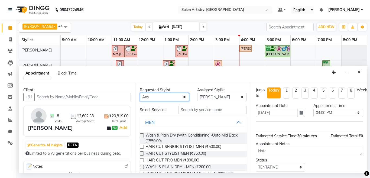
drag, startPoint x: 165, startPoint y: 99, endPoint x: 169, endPoint y: 104, distance: 6.2
click at [165, 99] on select "Any [PERSON_NAME] [PERSON_NAME] [PERSON_NAME] [PERSON_NAME] [PERSON_NAME] [PERS…" at bounding box center [165, 97] width 50 height 8
select select "79861"
click at [140, 93] on select "Any [PERSON_NAME] [PERSON_NAME] [PERSON_NAME] [PERSON_NAME] [PERSON_NAME] [PERS…" at bounding box center [165, 97] width 50 height 8
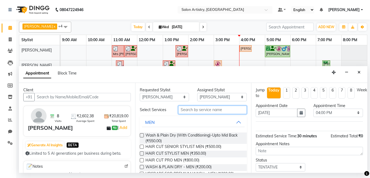
click at [198, 106] on input "text" at bounding box center [212, 110] width 69 height 8
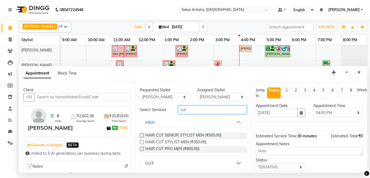
type input "cut"
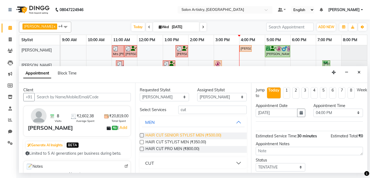
drag, startPoint x: 158, startPoint y: 161, endPoint x: 181, endPoint y: 136, distance: 33.7
click at [158, 161] on button "CUT" at bounding box center [193, 163] width 103 height 10
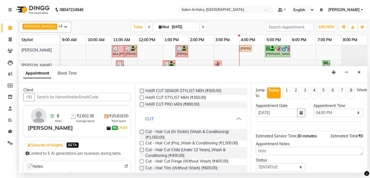
scroll to position [81, 0]
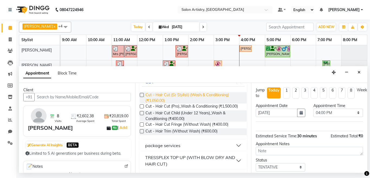
click at [205, 92] on span "Cut - Hair Cut (Sr Stylist) (Wash & Conditioning) (₹1,050.00)" at bounding box center [193, 97] width 97 height 11
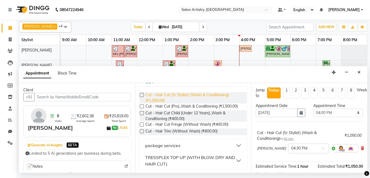
click at [205, 94] on span "Cut - Hair Cut (Sr Stylist) (Wash & Conditioning) (₹1,050.00)" at bounding box center [193, 97] width 97 height 11
checkbox input "false"
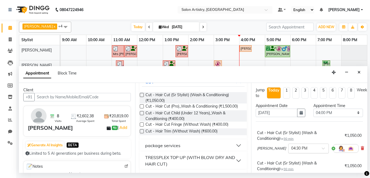
click at [291, 149] on input "text" at bounding box center [303, 148] width 24 height 6
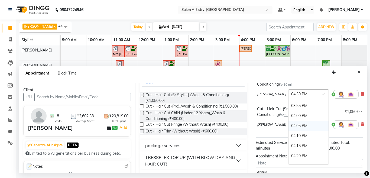
scroll to position [710, 0]
click at [289, 126] on div "04:00 PM" at bounding box center [308, 125] width 40 height 10
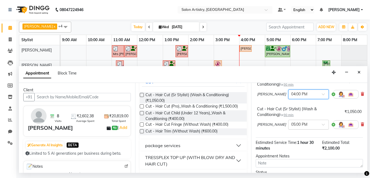
click at [293, 125] on input "text" at bounding box center [303, 124] width 24 height 6
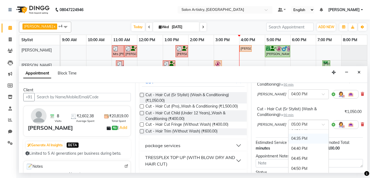
scroll to position [770, 0]
click at [298, 155] on div "04:30 PM" at bounding box center [308, 155] width 40 height 10
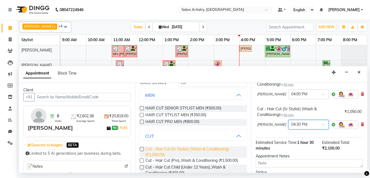
scroll to position [0, 0]
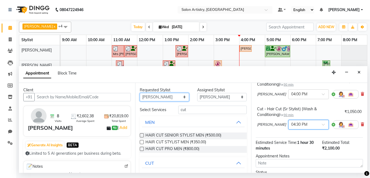
click at [183, 97] on select "Any [PERSON_NAME] [PERSON_NAME] [PERSON_NAME] [PERSON_NAME] [PERSON_NAME] [PERS…" at bounding box center [165, 97] width 50 height 8
select select "79858"
click at [140, 93] on select "Any [PERSON_NAME] [PERSON_NAME] [PERSON_NAME] [PERSON_NAME] [PERSON_NAME] [PERS…" at bounding box center [165, 97] width 50 height 8
select select "79858"
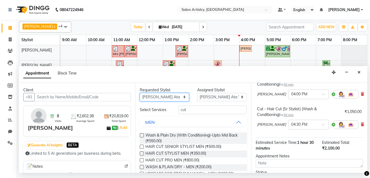
click at [168, 99] on select "Any [PERSON_NAME] [PERSON_NAME] [PERSON_NAME] [PERSON_NAME] [PERSON_NAME] [PERS…" at bounding box center [165, 97] width 50 height 8
select select "79865"
click at [140, 93] on select "Any [PERSON_NAME] [PERSON_NAME] [PERSON_NAME] [PERSON_NAME] [PERSON_NAME] [PERS…" at bounding box center [165, 97] width 50 height 8
select select "79865"
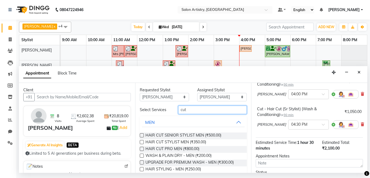
click at [193, 111] on input "cut" at bounding box center [212, 110] width 69 height 8
type input "c"
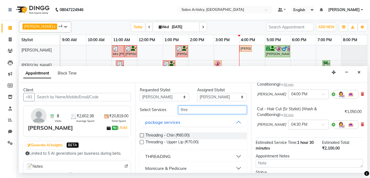
scroll to position [6, 0]
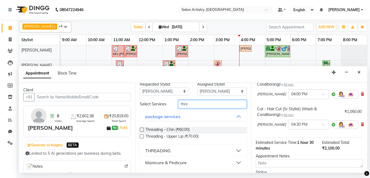
type input "thre"
click at [172, 149] on button "THREADING" at bounding box center [193, 151] width 103 height 10
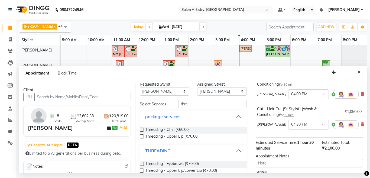
scroll to position [33, 0]
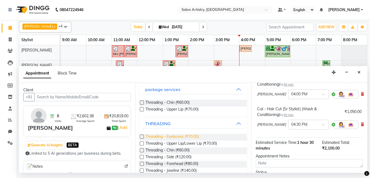
drag, startPoint x: 179, startPoint y: 138, endPoint x: 182, endPoint y: 139, distance: 3.1
click at [179, 138] on span "Threading - Eyebrows (₹70.00)" at bounding box center [171, 137] width 53 height 7
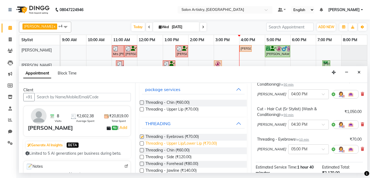
checkbox input "false"
click at [183, 142] on span "Threading - Upper Lip/Lower Lip (₹70.00)" at bounding box center [180, 143] width 71 height 7
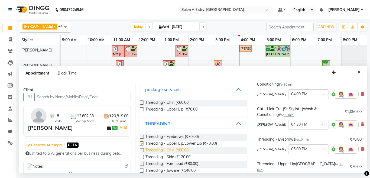
checkbox input "false"
click at [183, 149] on span "Threading - Chin (₹60.00)" at bounding box center [167, 150] width 44 height 7
checkbox input "false"
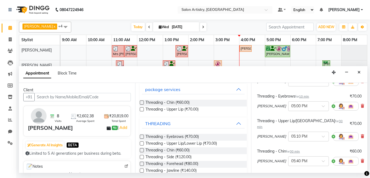
scroll to position [81, 0]
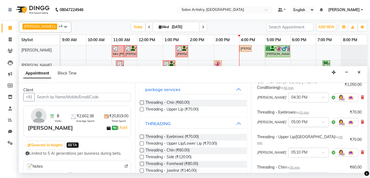
click at [303, 123] on input "text" at bounding box center [303, 122] width 24 height 6
click at [294, 144] on div "04:00 PM" at bounding box center [308, 147] width 40 height 10
click at [298, 149] on input "text" at bounding box center [303, 152] width 24 height 6
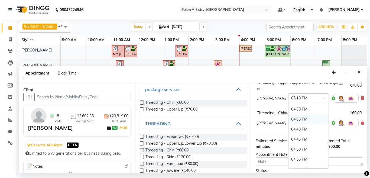
scroll to position [759, 0]
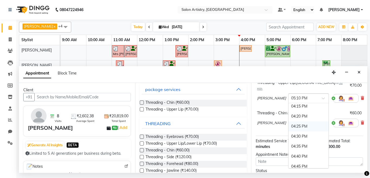
click at [293, 121] on div "04:25 PM" at bounding box center [308, 126] width 40 height 10
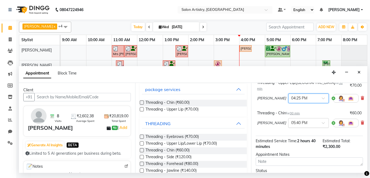
click at [296, 120] on input "text" at bounding box center [303, 123] width 24 height 6
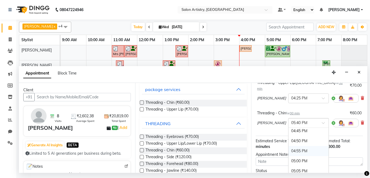
scroll to position [792, 0]
click at [295, 143] on div "04:40 PM" at bounding box center [308, 148] width 40 height 10
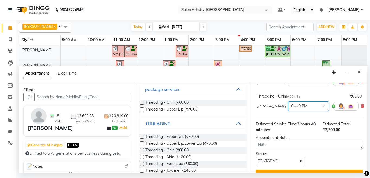
scroll to position [164, 0]
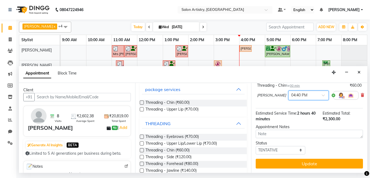
drag, startPoint x: 287, startPoint y: 155, endPoint x: 291, endPoint y: 153, distance: 4.5
click at [289, 159] on button "Update" at bounding box center [308, 164] width 107 height 10
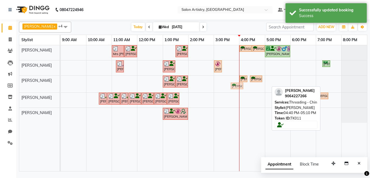
drag, startPoint x: 258, startPoint y: 85, endPoint x: 232, endPoint y: 83, distance: 26.1
click at [61, 83] on div "Dr. Nisa Mirza, TK03, 01:00 PM-01:30 PM, Detan - Detan - Face, Neck And Blouse …" at bounding box center [61, 84] width 0 height 17
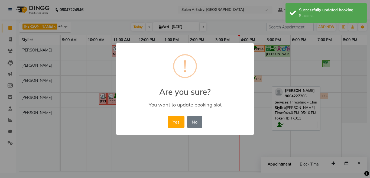
drag, startPoint x: 175, startPoint y: 126, endPoint x: 180, endPoint y: 125, distance: 4.6
click at [175, 126] on button "Yes" at bounding box center [176, 122] width 17 height 12
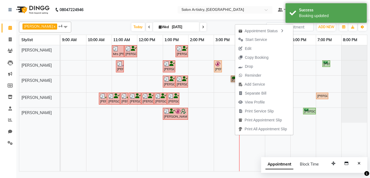
click at [313, 68] on div "Mrs Rashmi, TK06, 11:00 AM-11:30 AM, Wash - Wash & Blow Dry (Upto Shoulder) Ish…" at bounding box center [214, 108] width 306 height 126
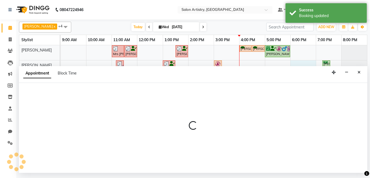
select select "79864"
select select "1080"
select select "tentative"
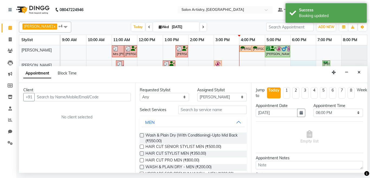
drag, startPoint x: 357, startPoint y: 72, endPoint x: 360, endPoint y: 78, distance: 6.8
click at [357, 71] on icon "Close" at bounding box center [358, 72] width 3 height 4
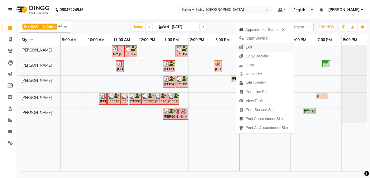
drag, startPoint x: 255, startPoint y: 49, endPoint x: 265, endPoint y: 48, distance: 10.9
click at [255, 49] on span "Edit" at bounding box center [245, 47] width 19 height 9
select select "tentative"
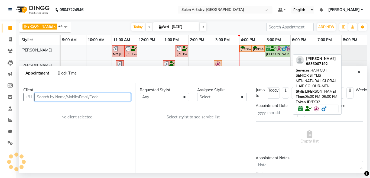
type input "[DATE]"
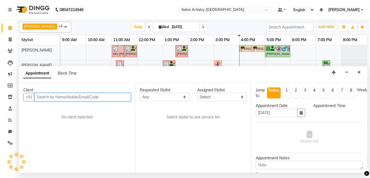
select select "940"
select select "79861"
select select "4168"
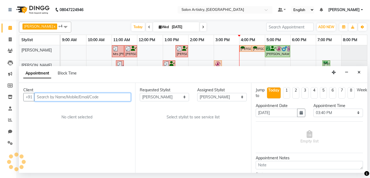
select select "4168"
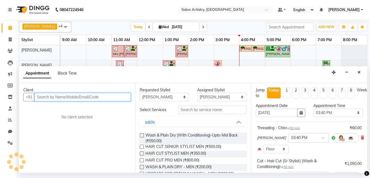
select select "4168"
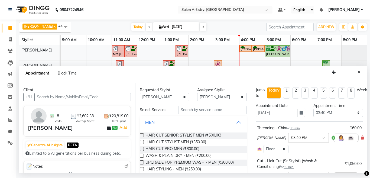
click at [299, 137] on input "text" at bounding box center [303, 137] width 24 height 6
click at [298, 160] on div "03:20 PM" at bounding box center [308, 162] width 40 height 10
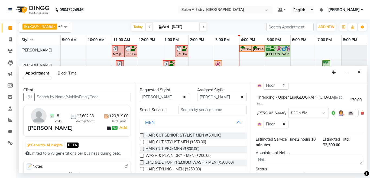
scroll to position [201, 0]
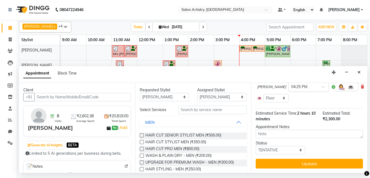
click at [298, 162] on button "Update" at bounding box center [308, 164] width 107 height 10
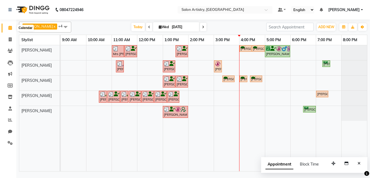
click at [11, 25] on span at bounding box center [9, 28] width 9 height 6
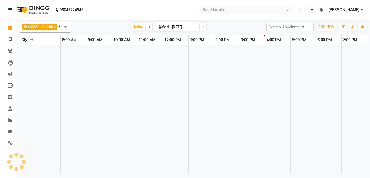
select select "en"
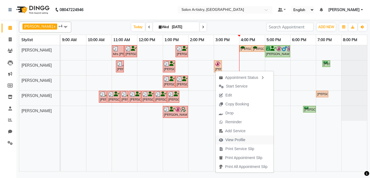
click at [222, 137] on span "View Profile" at bounding box center [231, 139] width 33 height 9
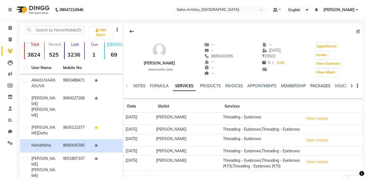
click at [318, 85] on link "PACKAGES" at bounding box center [320, 85] width 20 height 5
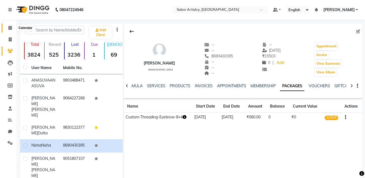
click at [11, 29] on icon at bounding box center [10, 28] width 4 height 4
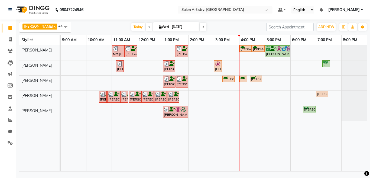
drag, startPoint x: 197, startPoint y: 25, endPoint x: 196, endPoint y: 32, distance: 6.6
click at [202, 26] on icon at bounding box center [203, 26] width 2 height 3
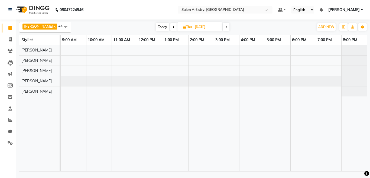
click at [172, 27] on icon at bounding box center [173, 26] width 2 height 3
type input "[DATE]"
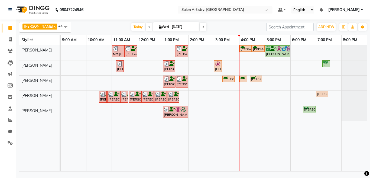
click at [279, 72] on div "Mrs Rashmi, TK06, 11:00 AM-11:30 AM, Wash - Wash & Blow Dry (Upto Shoulder) Ish…" at bounding box center [214, 108] width 306 height 126
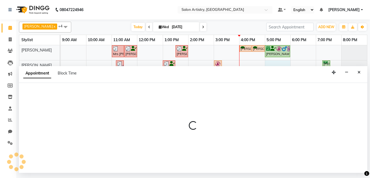
select select "79864"
select select "tentative"
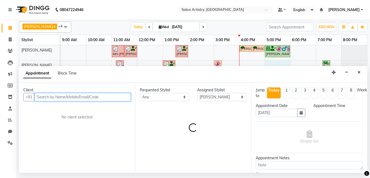
select select "1020"
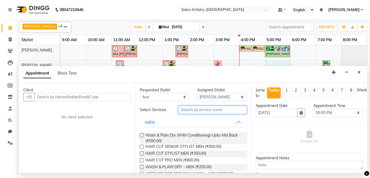
drag, startPoint x: 202, startPoint y: 109, endPoint x: 227, endPoint y: 120, distance: 28.1
click at [202, 109] on input "text" at bounding box center [212, 110] width 69 height 8
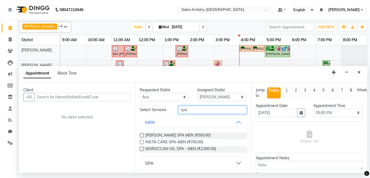
scroll to position [1, 0]
drag, startPoint x: 171, startPoint y: 162, endPoint x: 173, endPoint y: 152, distance: 10.7
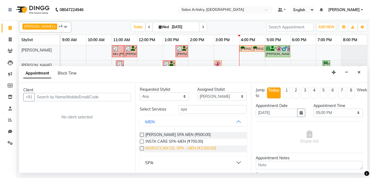
click at [171, 161] on button "SPA" at bounding box center [193, 162] width 103 height 10
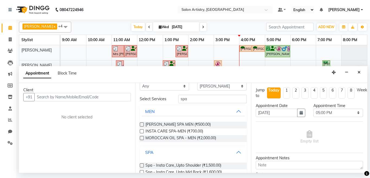
scroll to position [10, 0]
click at [232, 110] on button "MEN" at bounding box center [193, 112] width 103 height 10
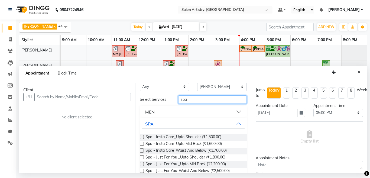
click at [230, 102] on input "spa" at bounding box center [212, 99] width 69 height 8
type input "s"
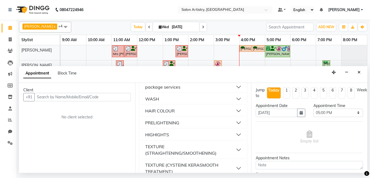
scroll to position [91, 0]
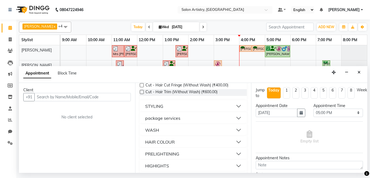
click at [192, 140] on button "HAIR COLOUR" at bounding box center [193, 142] width 103 height 10
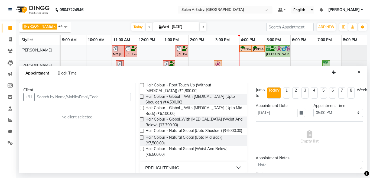
scroll to position [200, 0]
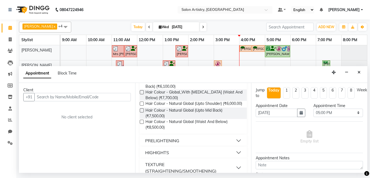
click at [186, 144] on button "PRELIGHTENING" at bounding box center [193, 141] width 103 height 10
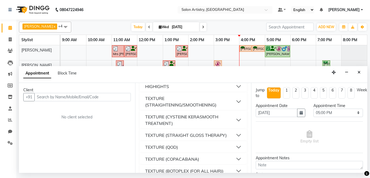
scroll to position [362, 0]
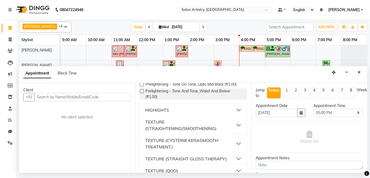
drag, startPoint x: 166, startPoint y: 117, endPoint x: 173, endPoint y: 115, distance: 7.8
click at [166, 113] on div "HIGHIGHTS" at bounding box center [157, 110] width 24 height 6
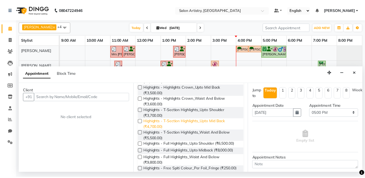
scroll to position [470, 0]
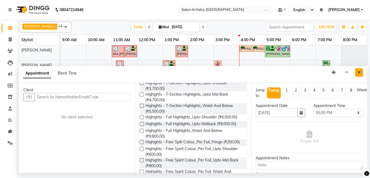
click at [362, 69] on button "Close" at bounding box center [359, 72] width 8 height 8
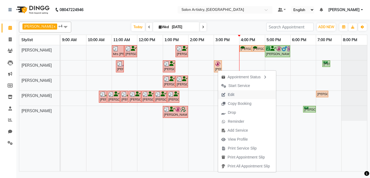
click at [231, 93] on span "Edit" at bounding box center [231, 95] width 6 height 6
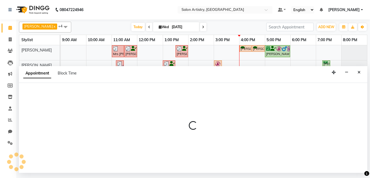
select select "tentative"
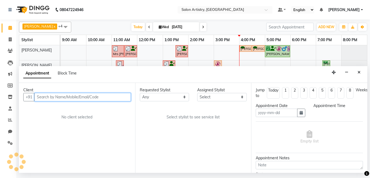
type input "[DATE]"
select select "900"
select select "79864"
select select "4168"
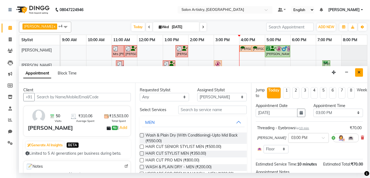
click at [359, 73] on icon "Close" at bounding box center [358, 72] width 3 height 4
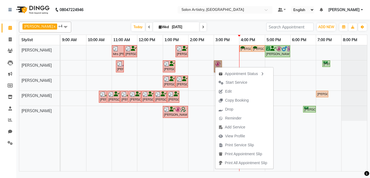
click at [218, 63] on link "[PERSON_NAME], TK13, 03:00 PM-03:10 PM, Threading - Eyebrows" at bounding box center [218, 66] width 8 height 12
select select "7"
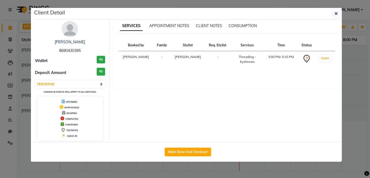
drag, startPoint x: 56, startPoint y: 50, endPoint x: 82, endPoint y: 52, distance: 25.8
click at [82, 52] on div "Nisha Nisha 8690430395" at bounding box center [70, 46] width 70 height 14
copy span "8690430395"
click at [334, 12] on button "button" at bounding box center [336, 13] width 10 height 10
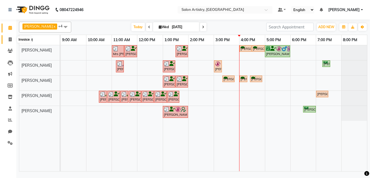
click at [13, 38] on span at bounding box center [9, 40] width 9 height 6
select select "service"
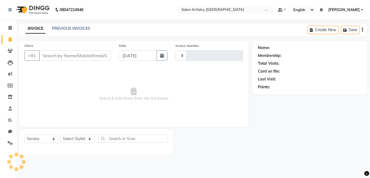
type input "2278"
select select "8285"
drag, startPoint x: 93, startPoint y: 52, endPoint x: 91, endPoint y: 54, distance: 2.9
click at [93, 52] on input "Client" at bounding box center [75, 55] width 72 height 10
select select "79865"
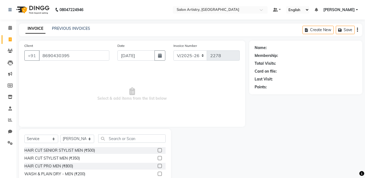
type input "8690430395"
select select "1: Object"
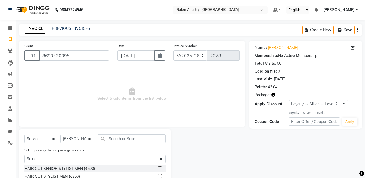
scroll to position [54, 0]
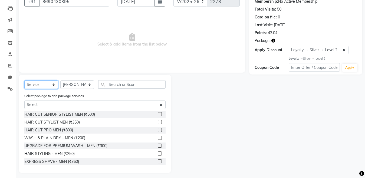
drag, startPoint x: 46, startPoint y: 83, endPoint x: 54, endPoint y: 82, distance: 7.6
click at [49, 83] on select "Select Service Product Membership Package Voucher Prepaid Gift Card" at bounding box center [41, 84] width 34 height 8
select select "package"
click at [24, 80] on select "Select Service Product Membership Package Voucher Prepaid Gift Card" at bounding box center [41, 84] width 34 height 8
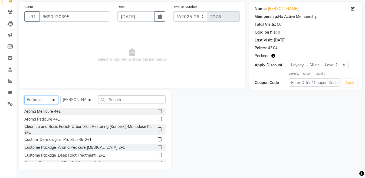
scroll to position [39, 0]
click at [75, 100] on select "Select Stylist Admin Anupriya Ghosh Iqbal Ahmed Irshad Khan Mannu Kumar Gupta M…" at bounding box center [77, 100] width 34 height 8
select select "79864"
click at [60, 96] on select "Select Stylist Admin Anupriya Ghosh Iqbal Ahmed Irshad Khan Mannu Kumar Gupta M…" at bounding box center [77, 100] width 34 height 8
click at [117, 99] on input "text" at bounding box center [131, 99] width 67 height 8
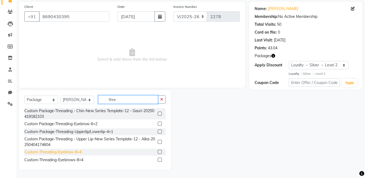
type input "thre"
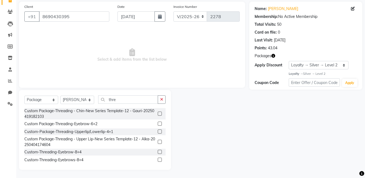
drag, startPoint x: 72, startPoint y: 152, endPoint x: 97, endPoint y: 158, distance: 26.2
click at [72, 152] on div "Custom-Threading-Eyebrow-8+4" at bounding box center [52, 152] width 57 height 6
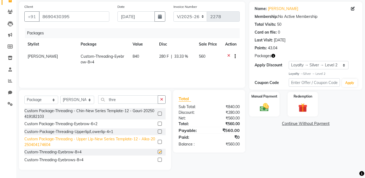
checkbox input "false"
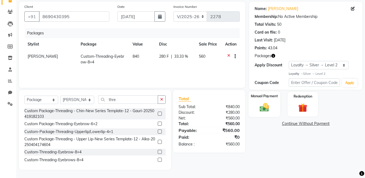
click at [264, 107] on img at bounding box center [264, 107] width 15 height 11
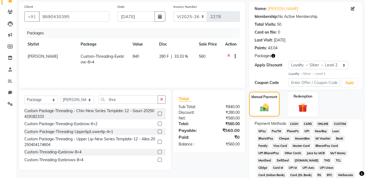
click at [264, 131] on span "GPay" at bounding box center [262, 131] width 11 height 6
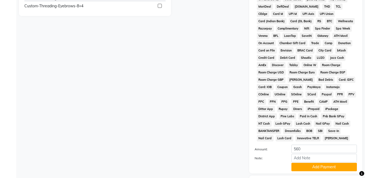
scroll to position [228, 0]
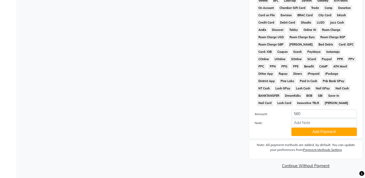
drag, startPoint x: 301, startPoint y: 129, endPoint x: 305, endPoint y: 131, distance: 4.3
click at [301, 130] on button "Add Payment" at bounding box center [323, 131] width 65 height 8
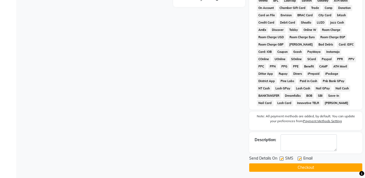
click at [293, 164] on button "Checkout" at bounding box center [305, 167] width 113 height 8
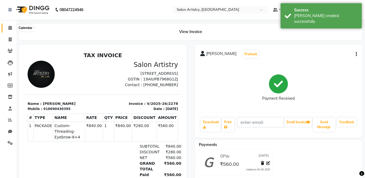
click at [9, 27] on icon at bounding box center [10, 28] width 4 height 4
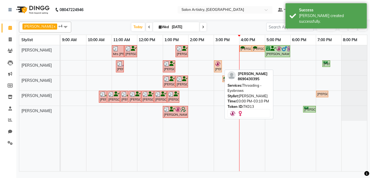
click at [218, 65] on img at bounding box center [217, 63] width 5 height 5
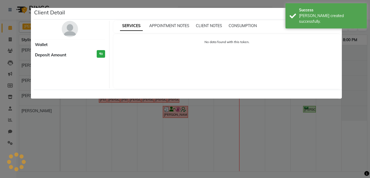
select select "7"
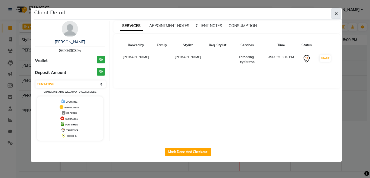
click at [333, 12] on button "button" at bounding box center [336, 13] width 10 height 10
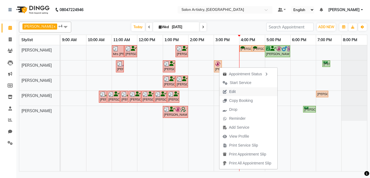
click at [226, 89] on span "Edit" at bounding box center [228, 91] width 19 height 9
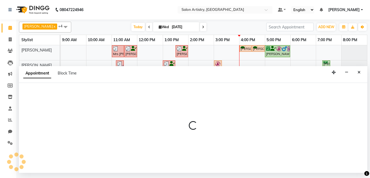
select select "tentative"
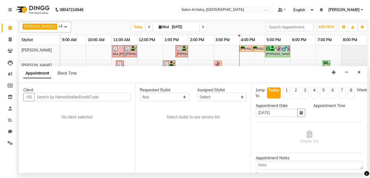
select select "79864"
select select "900"
select select "4168"
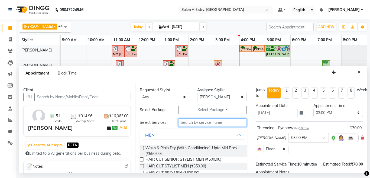
drag, startPoint x: 206, startPoint y: 123, endPoint x: 209, endPoint y: 120, distance: 4.4
click at [206, 122] on input "text" at bounding box center [212, 122] width 69 height 8
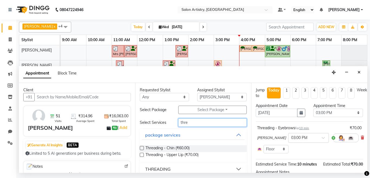
scroll to position [18, 0]
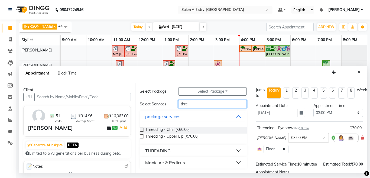
type input "thre"
click at [162, 149] on div "THREADING" at bounding box center [157, 150] width 25 height 6
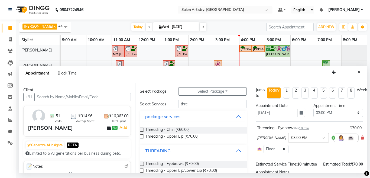
scroll to position [45, 0]
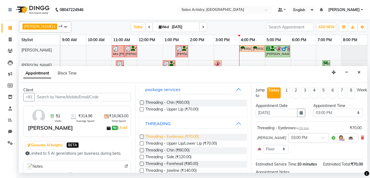
click at [186, 138] on span "Threading - Eyebrows (₹70.00)" at bounding box center [171, 137] width 53 height 7
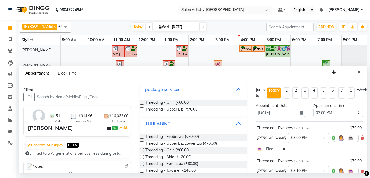
drag, startPoint x: 187, startPoint y: 136, endPoint x: 190, endPoint y: 133, distance: 4.4
click at [187, 136] on span "Threading - Eyebrows (₹70.00)" at bounding box center [171, 137] width 53 height 7
checkbox input "false"
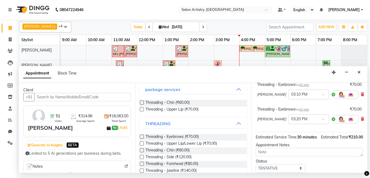
scroll to position [105, 0]
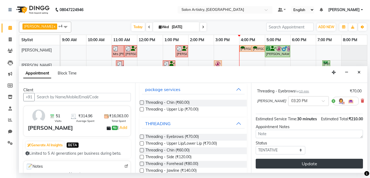
click at [296, 159] on button "Update" at bounding box center [308, 164] width 107 height 10
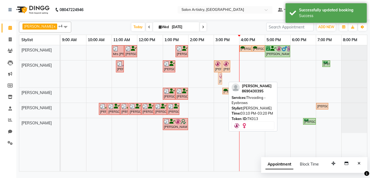
drag, startPoint x: 221, startPoint y: 78, endPoint x: 233, endPoint y: 78, distance: 12.2
click at [233, 78] on div "Mrs Rashmi, TK06, 11:00 AM-11:30 AM, Wash - Wash & Blow Dry (Upto Shoulder) Ish…" at bounding box center [214, 108] width 306 height 126
drag, startPoint x: 219, startPoint y: 80, endPoint x: 237, endPoint y: 73, distance: 18.2
click at [237, 73] on div "Mrs Rashmi, TK06, 11:00 AM-11:30 AM, Wash - Wash & Blow Dry (Upto Shoulder) Ish…" at bounding box center [214, 108] width 306 height 126
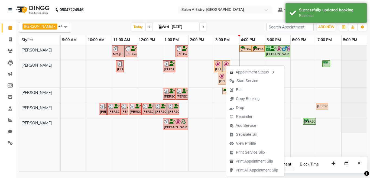
click at [237, 89] on span "Edit" at bounding box center [239, 90] width 6 height 6
select select "tentative"
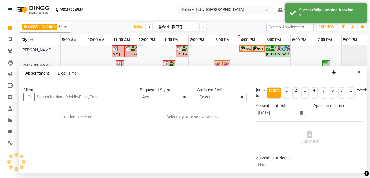
select select "79864"
select select "900"
select select "4168"
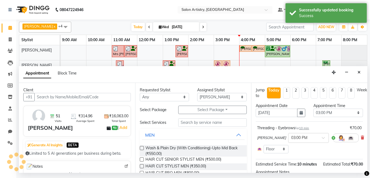
select select "4168"
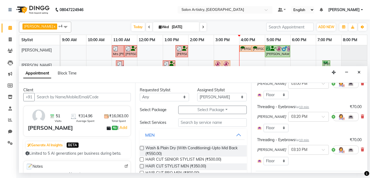
scroll to position [81, 0]
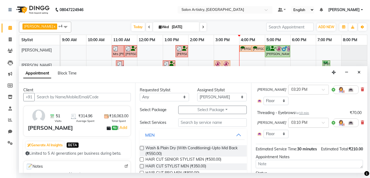
click at [299, 120] on input "text" at bounding box center [303, 122] width 24 height 6
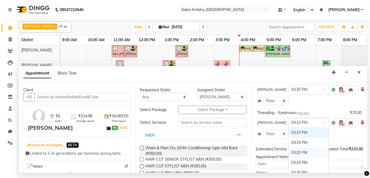
scroll to position [652, 0]
click at [289, 155] on div "03:35 PM" at bounding box center [308, 155] width 40 height 10
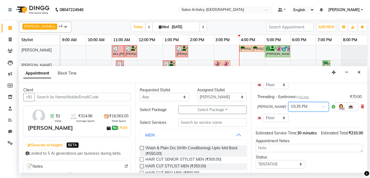
scroll to position [122, 0]
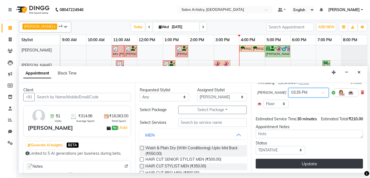
click at [290, 159] on button "Update" at bounding box center [308, 164] width 107 height 10
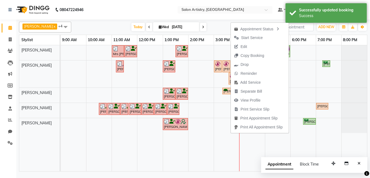
click at [244, 48] on span "Edit" at bounding box center [243, 47] width 6 height 6
select select "tentative"
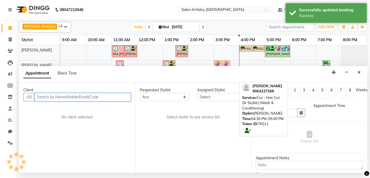
type input "[DATE]"
select select "900"
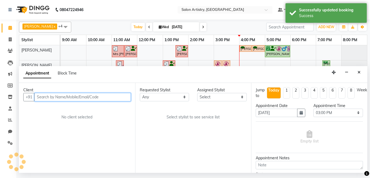
select select "79864"
select select "4168"
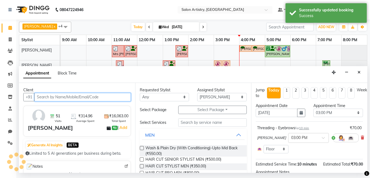
select select "4168"
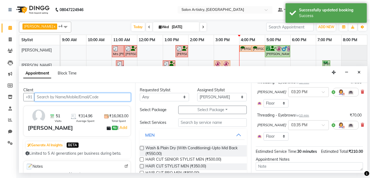
scroll to position [81, 0]
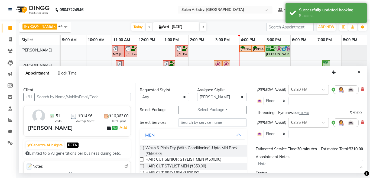
drag, startPoint x: 297, startPoint y: 123, endPoint x: 299, endPoint y: 122, distance: 3.0
click at [297, 123] on input "text" at bounding box center [303, 122] width 24 height 6
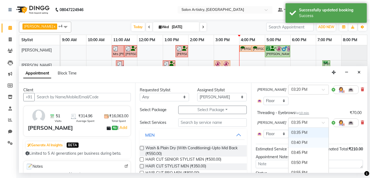
click at [290, 140] on div "03:40 PM" at bounding box center [308, 142] width 40 height 10
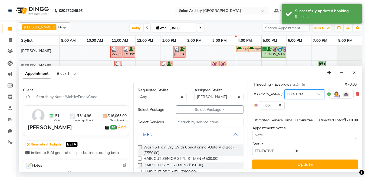
scroll to position [122, 0]
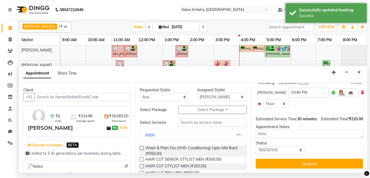
drag, startPoint x: 290, startPoint y: 156, endPoint x: 293, endPoint y: 154, distance: 4.2
click at [290, 159] on button "Update" at bounding box center [308, 164] width 107 height 10
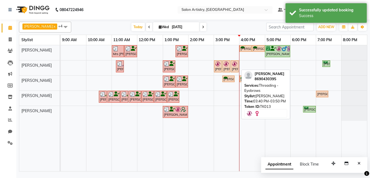
click at [231, 65] on link "[PERSON_NAME], TK13, 03:40 PM-03:50 PM, Threading - Eyebrows" at bounding box center [235, 66] width 8 height 12
select select "7"
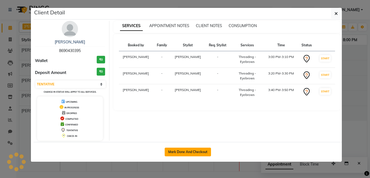
click at [180, 151] on button "Mark Done And Checkout" at bounding box center [188, 151] width 46 height 9
select select "service"
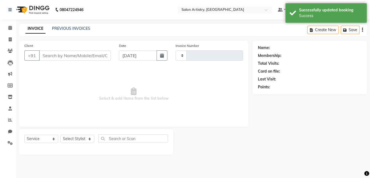
type input "2279"
select select "8285"
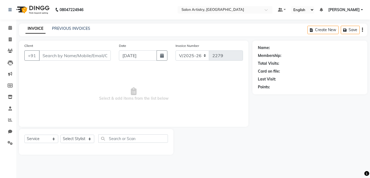
select select "79865"
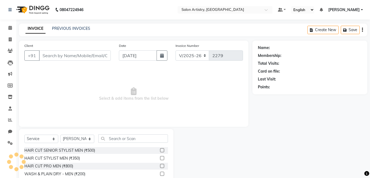
type input "8690430395"
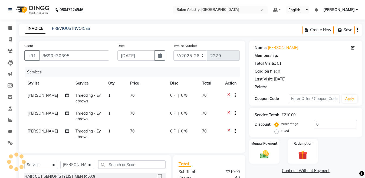
select select "1: Object"
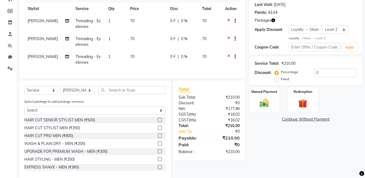
scroll to position [81, 0]
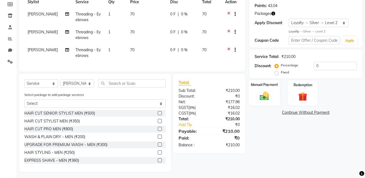
click at [261, 95] on img at bounding box center [264, 96] width 15 height 11
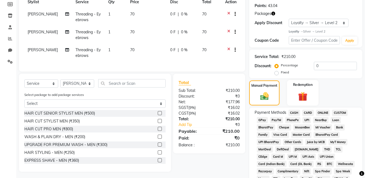
drag, startPoint x: 306, startPoint y: 93, endPoint x: 310, endPoint y: 100, distance: 7.5
click at [306, 93] on img at bounding box center [302, 97] width 15 height 12
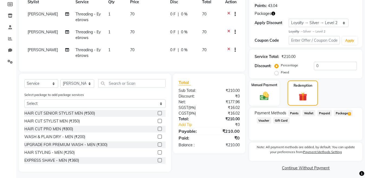
click at [347, 114] on span "Package 2" at bounding box center [343, 113] width 19 height 6
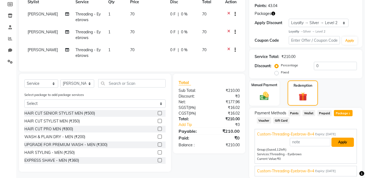
click at [344, 143] on button "Apply" at bounding box center [343, 141] width 22 height 9
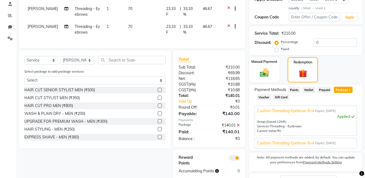
scroll to position [135, 0]
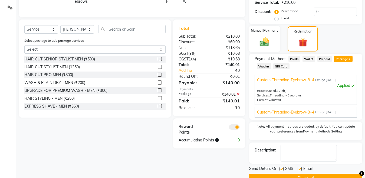
click at [266, 37] on img at bounding box center [264, 42] width 15 height 11
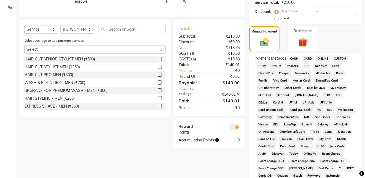
click at [295, 58] on span "CASH" at bounding box center [294, 58] width 12 height 6
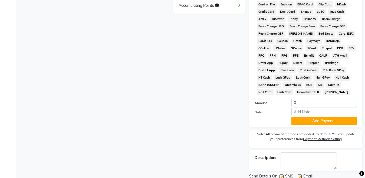
scroll to position [271, 0]
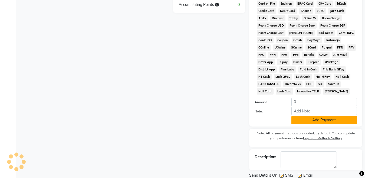
click at [314, 122] on button "Add Payment" at bounding box center [323, 120] width 65 height 8
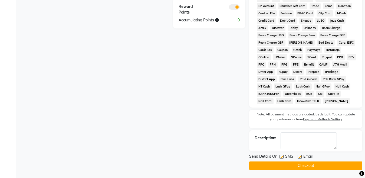
click at [309, 167] on button "Checkout" at bounding box center [305, 165] width 113 height 8
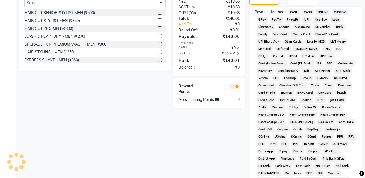
scroll to position [180, 0]
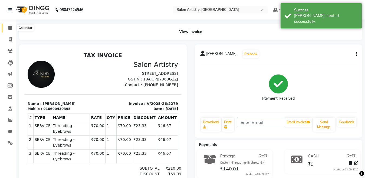
click at [8, 28] on icon at bounding box center [10, 28] width 4 height 4
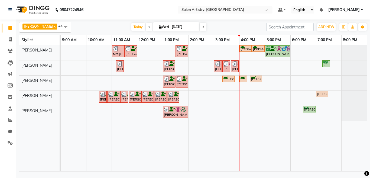
click at [216, 50] on div "Mrs Rashmi, TK06, 11:00 AM-11:30 AM, Wash - Wash & Blow Dry (Upto Shoulder) Ish…" at bounding box center [214, 108] width 306 height 126
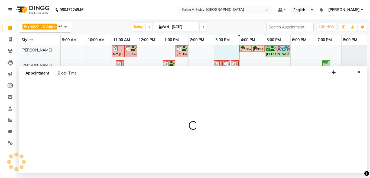
select select "79861"
select select "tentative"
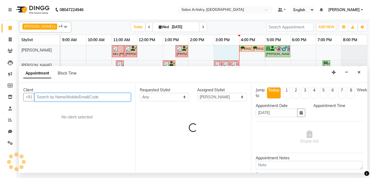
select select "900"
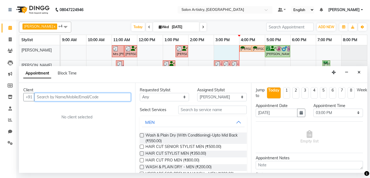
click at [49, 97] on input "text" at bounding box center [82, 97] width 96 height 8
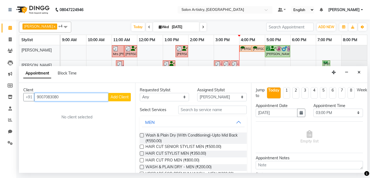
type input "9007083080"
click at [124, 97] on span "Add Client" at bounding box center [119, 96] width 18 height 5
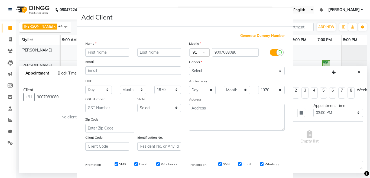
click at [88, 52] on input "text" at bounding box center [107, 52] width 44 height 8
type input "Sharadiya"
click at [164, 50] on input "text" at bounding box center [159, 52] width 44 height 8
type input "Bhattacharya"
click at [95, 89] on select "Day 01 02 03 04 05 06 07 08 09 10 11 12 13 14 15 16 17 18 19 20 21 22 23 24 25 …" at bounding box center [98, 90] width 27 height 8
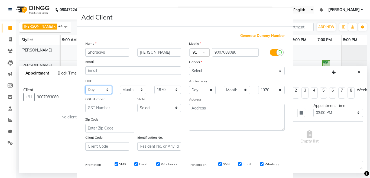
select select "10"
click at [85, 86] on select "Day 01 02 03 04 05 06 07 08 09 10 11 12 13 14 15 16 17 18 19 20 21 22 23 24 25 …" at bounding box center [98, 90] width 27 height 8
click at [150, 106] on select "Select Andaman and Nicobar Islands Andhra Pradesh Arunachal Pradesh Assam Bihar…" at bounding box center [159, 108] width 44 height 8
drag, startPoint x: 123, startPoint y: 87, endPoint x: 126, endPoint y: 91, distance: 4.7
click at [123, 87] on select "Month January February March April May June July August September October Novem…" at bounding box center [133, 90] width 27 height 8
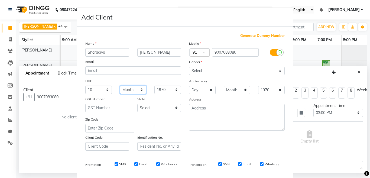
select select "10"
click at [120, 86] on select "Month January February March April May June July August September October Novem…" at bounding box center [133, 90] width 27 height 8
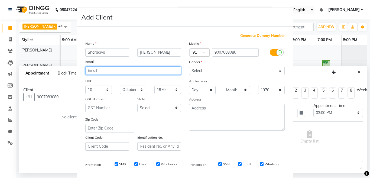
drag, startPoint x: 97, startPoint y: 70, endPoint x: 92, endPoint y: 68, distance: 5.4
click at [97, 70] on input "email" at bounding box center [133, 70] width 96 height 8
click at [159, 71] on input "email" at bounding box center [133, 70] width 96 height 8
type input "10sharadiya@gmail.com"
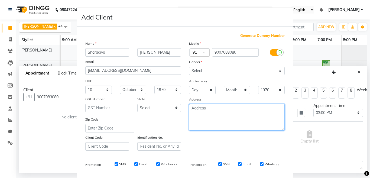
click at [226, 106] on textarea at bounding box center [237, 117] width 96 height 27
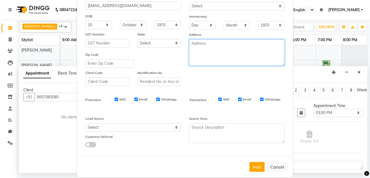
scroll to position [72, 0]
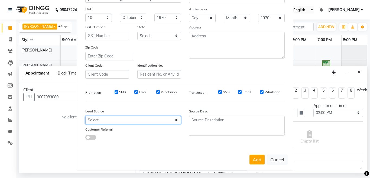
click at [99, 123] on select "Select Walk-in Referral Internet Friend Word of Mouth Advertisement Facebook Ju…" at bounding box center [133, 120] width 96 height 8
select select "54612"
click at [85, 116] on select "Select Walk-in Referral Internet Friend Word of Mouth Advertisement Facebook Ju…" at bounding box center [133, 120] width 96 height 8
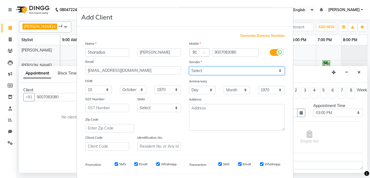
click at [226, 70] on select "Select Male Female Other Prefer Not To Say" at bounding box center [237, 71] width 96 height 8
select select "female"
click at [189, 67] on select "Select Male Female Other Prefer Not To Say" at bounding box center [237, 71] width 96 height 8
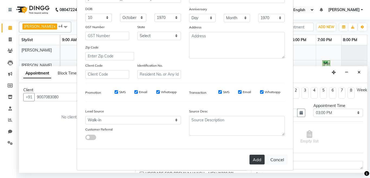
click at [251, 159] on button "Add" at bounding box center [256, 160] width 15 height 10
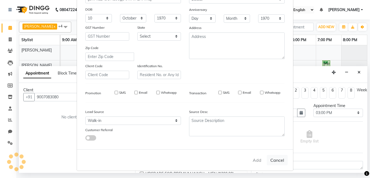
select select
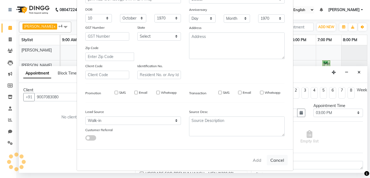
select select
checkbox input "false"
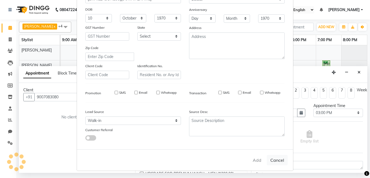
checkbox input "false"
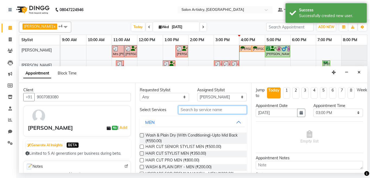
click at [201, 109] on input "text" at bounding box center [212, 110] width 69 height 8
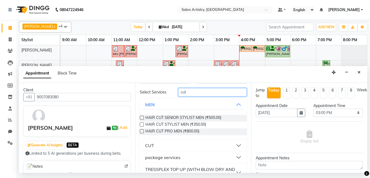
scroll to position [27, 0]
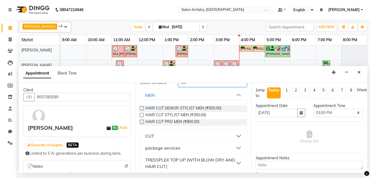
type input "cut"
drag, startPoint x: 193, startPoint y: 137, endPoint x: 195, endPoint y: 134, distance: 4.0
click at [192, 137] on button "CUT" at bounding box center [193, 136] width 103 height 10
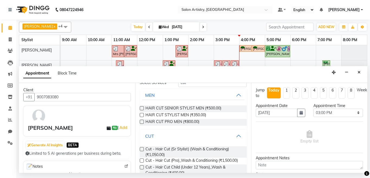
scroll to position [54, 0]
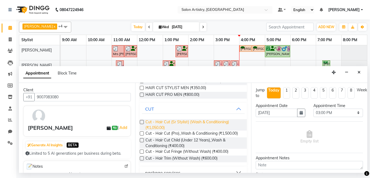
click at [215, 122] on span "Cut - Hair Cut (Sr Stylist) (Wash & Conditioning) (₹1,050.00)" at bounding box center [193, 124] width 97 height 11
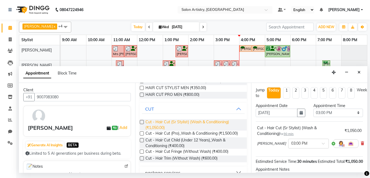
click at [215, 121] on span "Cut - Hair Cut (Sr Stylist) (Wash & Conditioning) (₹1,050.00)" at bounding box center [193, 124] width 97 height 11
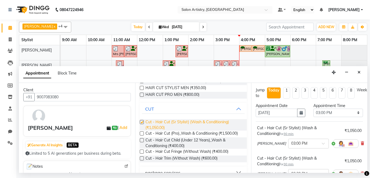
checkbox input "false"
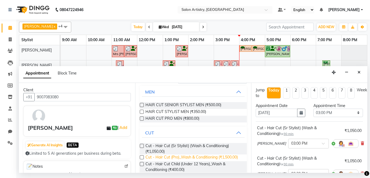
scroll to position [0, 0]
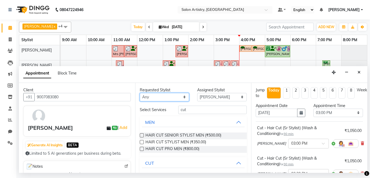
click at [178, 94] on select "Any Anupriya Ghosh Iqbal Ahmed Irshad Khan Mannu Kumar Gupta Mekhla Bhattachary…" at bounding box center [165, 97] width 50 height 8
select select "79865"
click at [140, 93] on select "Any Anupriya Ghosh Iqbal Ahmed Irshad Khan Mannu Kumar Gupta Mekhla Bhattachary…" at bounding box center [165, 97] width 50 height 8
select select "79865"
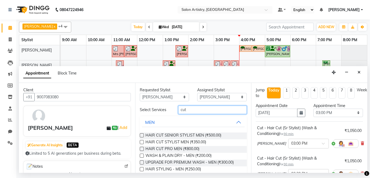
drag, startPoint x: 204, startPoint y: 107, endPoint x: 205, endPoint y: 103, distance: 4.1
click at [204, 107] on input "cut" at bounding box center [212, 110] width 69 height 8
type input "c"
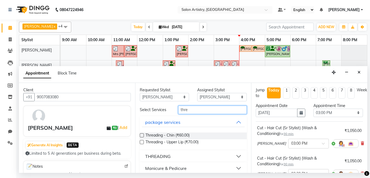
type input "thre"
drag, startPoint x: 171, startPoint y: 158, endPoint x: 213, endPoint y: 118, distance: 57.6
click at [171, 157] on button "THREADING" at bounding box center [193, 156] width 103 height 10
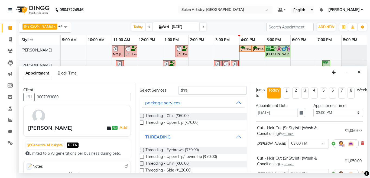
scroll to position [27, 0]
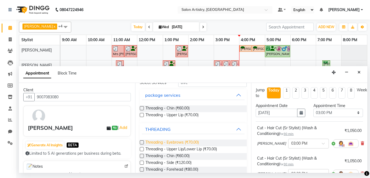
click at [189, 140] on span "Threading - Eyebrows (₹70.00)" at bounding box center [171, 142] width 53 height 7
checkbox input "false"
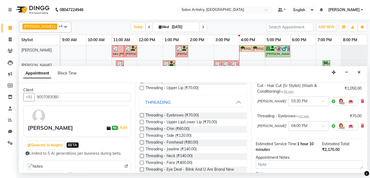
scroll to position [81, 0]
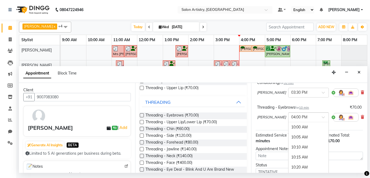
click at [309, 119] on div at bounding box center [308, 117] width 40 height 6
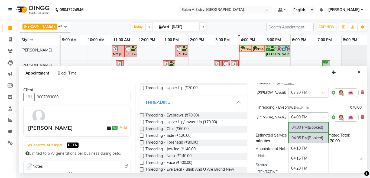
scroll to position [704, 0]
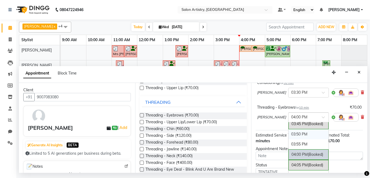
click at [297, 135] on div "03:50 PM" at bounding box center [308, 134] width 40 height 10
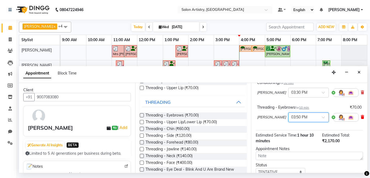
click at [356, 118] on div "Threading - Eyebrows for 10 min ₹70.00 Sangeeta Lodh × 03:50 PM" at bounding box center [308, 114] width 107 height 22
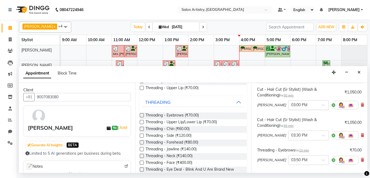
scroll to position [54, 0]
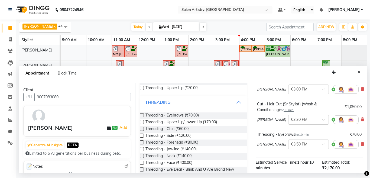
click at [360, 142] on span at bounding box center [361, 144] width 3 height 6
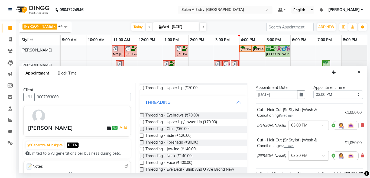
scroll to position [27, 0]
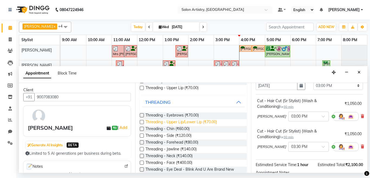
click at [189, 124] on span "Threading - Upper Lip/Lower Lip (₹70.00)" at bounding box center [180, 122] width 71 height 7
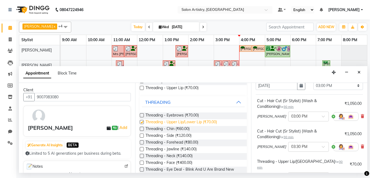
checkbox input "false"
click at [186, 128] on span "Threading - Chin (₹60.00)" at bounding box center [167, 129] width 44 height 7
checkbox input "false"
click at [192, 116] on span "Threading - Eyebrows (₹70.00)" at bounding box center [171, 115] width 53 height 7
checkbox input "false"
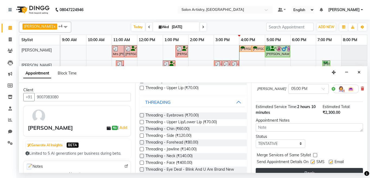
scroll to position [175, 0]
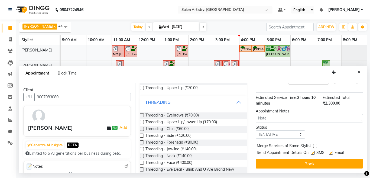
click at [288, 161] on button "Book" at bounding box center [308, 164] width 107 height 10
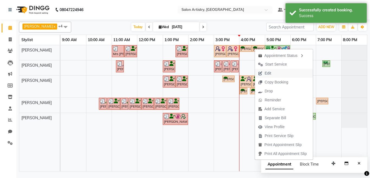
click at [269, 74] on span "Edit" at bounding box center [267, 73] width 6 height 6
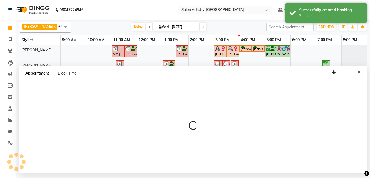
select select "tentative"
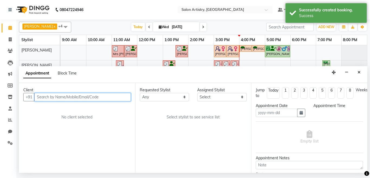
type input "[DATE]"
select select "920"
select select "79861"
select select "4168"
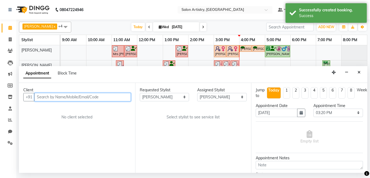
select select "4168"
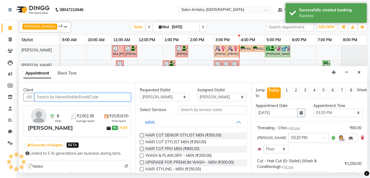
scroll to position [27, 0]
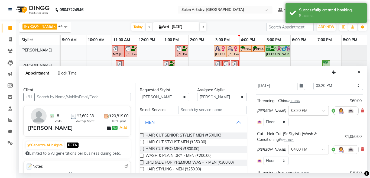
click at [360, 109] on icon at bounding box center [361, 111] width 3 height 4
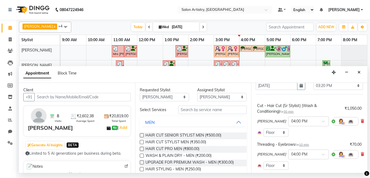
scroll to position [54, 0]
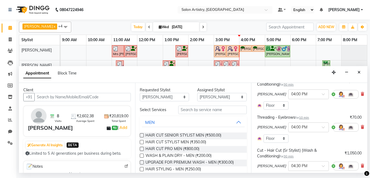
click at [360, 125] on span at bounding box center [361, 127] width 3 height 6
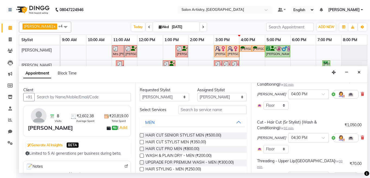
scroll to position [81, 0]
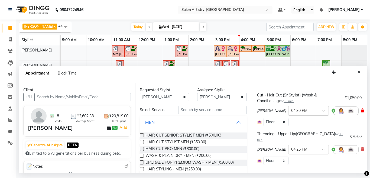
click at [360, 109] on icon at bounding box center [361, 111] width 3 height 4
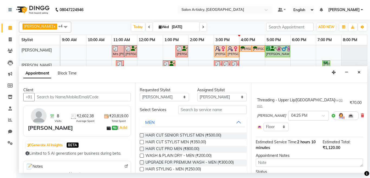
click at [360, 113] on icon at bounding box center [361, 115] width 3 height 4
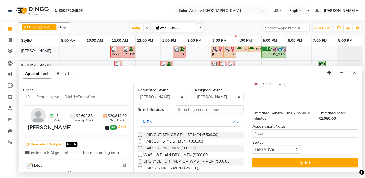
scroll to position [81, 0]
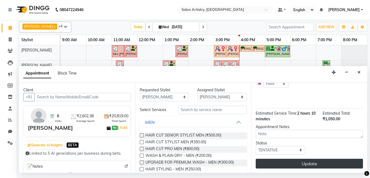
click at [316, 162] on button "Update" at bounding box center [308, 164] width 107 height 10
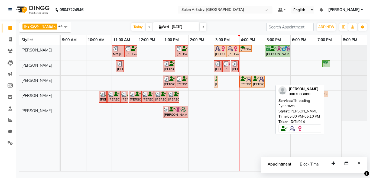
drag, startPoint x: 269, startPoint y: 80, endPoint x: 218, endPoint y: 82, distance: 51.5
click at [61, 82] on div "Dr. Nisa Mirza, TK03, 01:00 PM-01:30 PM, Detan - Detan - Face, Neck And Blouse …" at bounding box center [61, 83] width 0 height 15
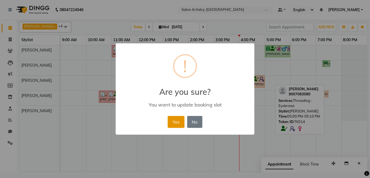
click at [172, 120] on button "Yes" at bounding box center [176, 122] width 17 height 12
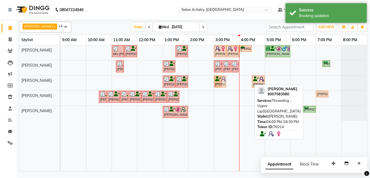
drag, startPoint x: 248, startPoint y: 83, endPoint x: 230, endPoint y: 80, distance: 18.4
click at [230, 80] on div "Mrs Rashmi, TK06, 11:00 AM-11:30 AM, Wash - Wash & Blow Dry (Upto Shoulder) Ish…" at bounding box center [214, 108] width 306 height 126
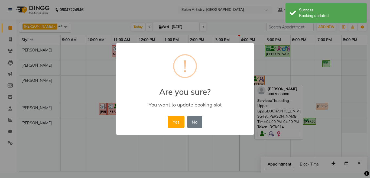
click at [176, 126] on button "Yes" at bounding box center [176, 122] width 17 height 12
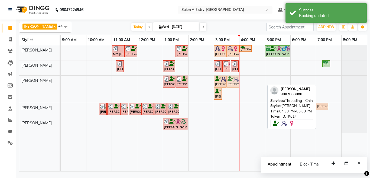
drag, startPoint x: 260, startPoint y: 78, endPoint x: 232, endPoint y: 77, distance: 28.2
click at [61, 77] on div "Dr. Nisa Mirza, TK03, 01:00 PM-01:30 PM, Detan - Detan - Face, Neck And Blouse …" at bounding box center [61, 89] width 0 height 27
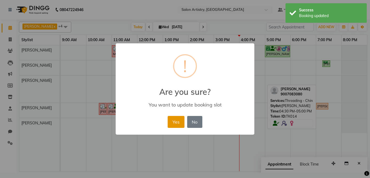
click at [177, 125] on button "Yes" at bounding box center [176, 122] width 17 height 12
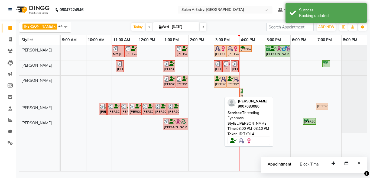
drag, startPoint x: 218, startPoint y: 93, endPoint x: 241, endPoint y: 88, distance: 23.5
click at [61, 88] on div "Dr. Nisa Mirza, TK03, 01:00 PM-01:30 PM, Detan - Detan - Face, Neck And Blouse …" at bounding box center [61, 89] width 0 height 27
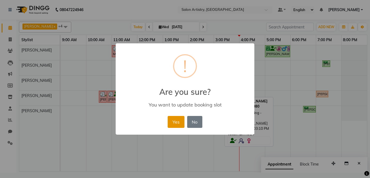
click at [180, 120] on button "Yes" at bounding box center [176, 122] width 17 height 12
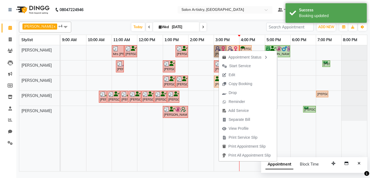
click at [215, 50] on link "[PERSON_NAME], TK14, 03:00 PM-03:30 PM, Cut - Hair Cut (Sr Stylist) (Wash & Con…" at bounding box center [220, 51] width 12 height 12
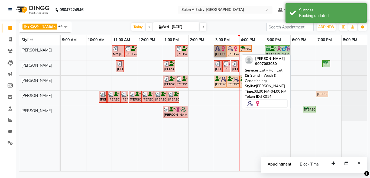
click at [233, 51] on div "[PERSON_NAME], TK14, 03:30 PM-04:00 PM, Cut - Hair Cut (Sr Stylist) (Wash & Con…" at bounding box center [233, 51] width 12 height 10
select select "7"
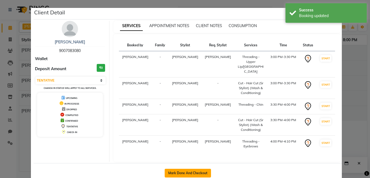
drag, startPoint x: 178, startPoint y: 167, endPoint x: 197, endPoint y: 178, distance: 21.7
click at [178, 169] on button "Mark Done And Checkout" at bounding box center [188, 173] width 46 height 9
select select "8285"
select select "service"
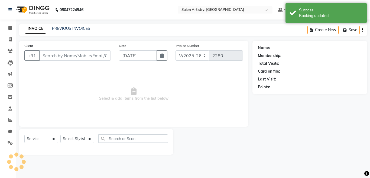
select select "79865"
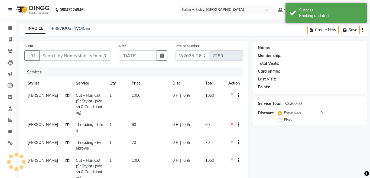
type input "9007083080"
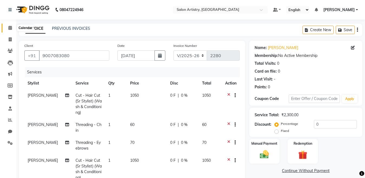
click at [7, 27] on span at bounding box center [9, 28] width 9 height 6
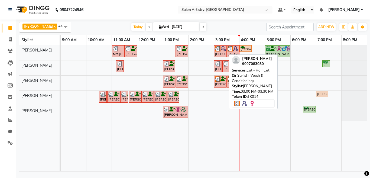
click at [216, 50] on img at bounding box center [217, 48] width 5 height 5
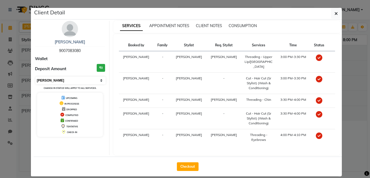
click at [82, 82] on select "Select MARK DONE UPCOMING" at bounding box center [70, 81] width 70 height 8
select select "5"
click at [35, 77] on select "Select MARK DONE UPCOMING" at bounding box center [70, 81] width 70 height 8
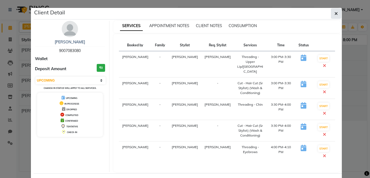
click at [334, 12] on icon "button" at bounding box center [335, 13] width 3 height 4
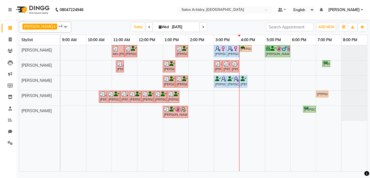
click at [254, 81] on div "Mrs Rashmi, TK06, 11:00 AM-11:30 AM, Wash - Wash & Blow Dry (Upto Shoulder) Ish…" at bounding box center [214, 108] width 306 height 126
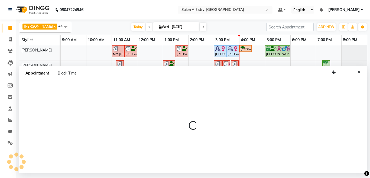
select select "79865"
select select "960"
select select "tentative"
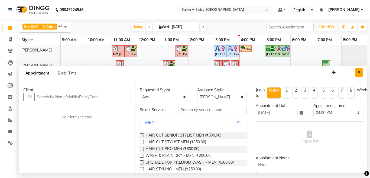
click at [361, 74] on button "Close" at bounding box center [359, 72] width 8 height 8
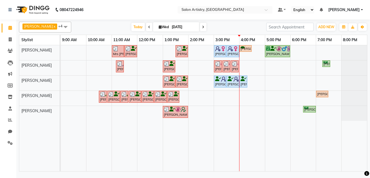
click at [251, 77] on div "Mrs Rashmi, TK06, 11:00 AM-11:30 AM, Wash - Wash & Blow Dry (Upto Shoulder) Ish…" at bounding box center [214, 108] width 306 height 126
select select "79865"
select select "960"
select select "tentative"
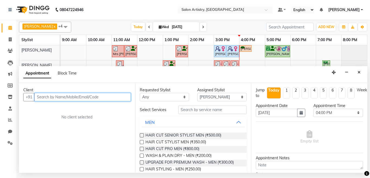
click at [54, 97] on input "text" at bounding box center [82, 97] width 96 height 8
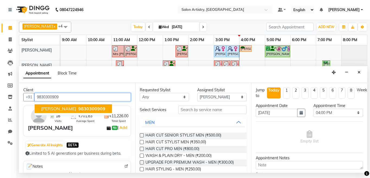
click at [92, 107] on span "9830300909" at bounding box center [91, 108] width 27 height 5
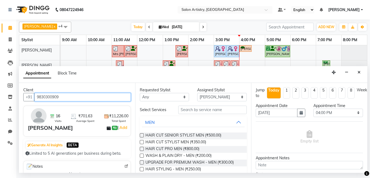
type input "9830300909"
click at [171, 91] on div "Requested Stylist" at bounding box center [165, 90] width 50 height 6
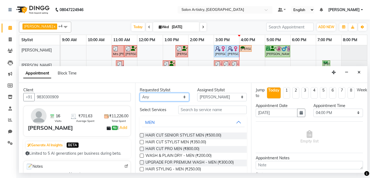
click at [171, 94] on select "Any Anupriya Ghosh Iqbal Ahmed Irshad Khan Mannu Kumar Gupta Mekhla Bhattachary…" at bounding box center [165, 97] width 50 height 8
select select "79865"
click at [140, 93] on select "Any Anupriya Ghosh Iqbal Ahmed Irshad Khan Mannu Kumar Gupta Mekhla Bhattachary…" at bounding box center [165, 97] width 50 height 8
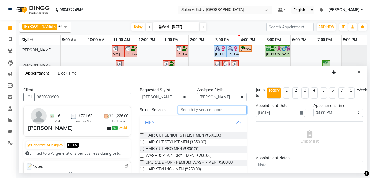
click at [225, 112] on input "text" at bounding box center [212, 110] width 69 height 8
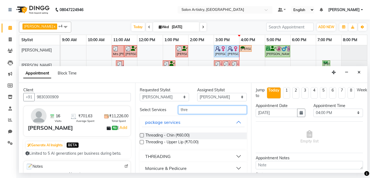
type input "thre"
click at [180, 153] on button "THREADING" at bounding box center [193, 156] width 103 height 10
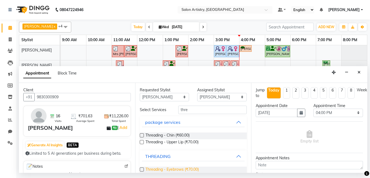
click at [189, 167] on span "Threading - Eyebrows (₹70.00)" at bounding box center [171, 169] width 53 height 7
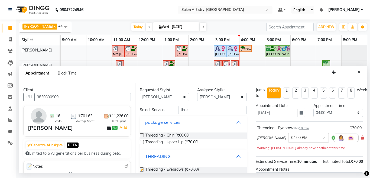
checkbox input "false"
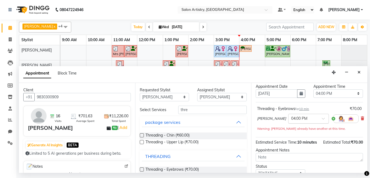
scroll to position [27, 0]
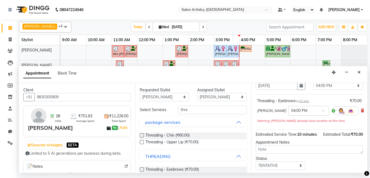
click at [321, 111] on span at bounding box center [324, 112] width 7 height 6
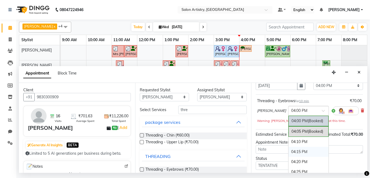
click at [294, 151] on div "04:15 PM" at bounding box center [308, 152] width 40 height 10
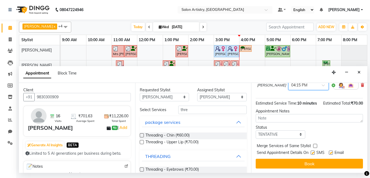
scroll to position [64, 0]
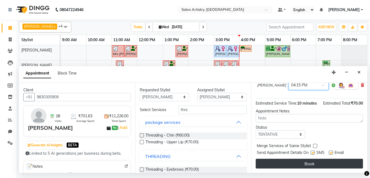
drag, startPoint x: 314, startPoint y: 155, endPoint x: 323, endPoint y: 156, distance: 8.9
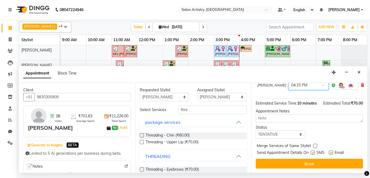
click at [315, 159] on button "Book" at bounding box center [308, 164] width 107 height 10
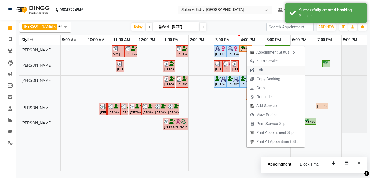
click at [262, 70] on span "Edit" at bounding box center [259, 70] width 6 height 6
select select "tentative"
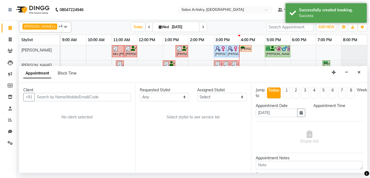
select select "79865"
select select "975"
select select "4168"
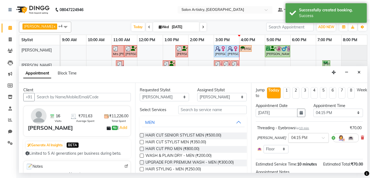
click at [296, 139] on input "text" at bounding box center [303, 137] width 24 height 6
click at [294, 155] on div "04:20 PM" at bounding box center [308, 158] width 40 height 10
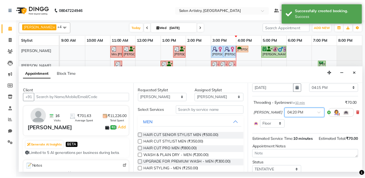
scroll to position [56, 0]
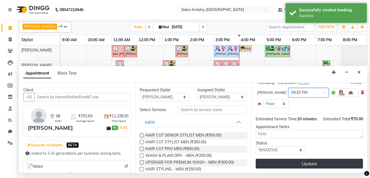
click at [297, 159] on button "Update" at bounding box center [308, 164] width 107 height 10
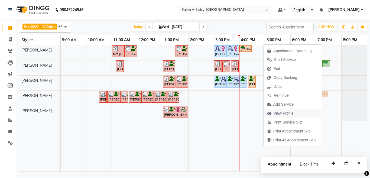
click at [282, 113] on span "View Profile" at bounding box center [283, 113] width 20 height 6
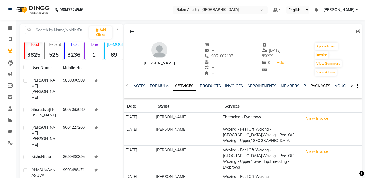
drag, startPoint x: 319, startPoint y: 84, endPoint x: 327, endPoint y: 90, distance: 10.1
click at [319, 84] on link "PACKAGES" at bounding box center [320, 85] width 20 height 5
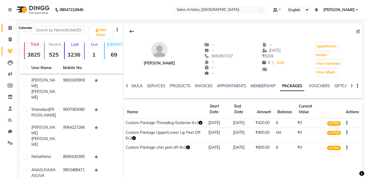
drag, startPoint x: 12, startPoint y: 29, endPoint x: 17, endPoint y: 31, distance: 5.3
click at [12, 30] on span at bounding box center [9, 28] width 9 height 6
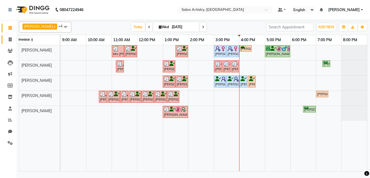
drag, startPoint x: 9, startPoint y: 41, endPoint x: 14, endPoint y: 46, distance: 6.1
click at [9, 41] on span at bounding box center [9, 40] width 9 height 6
select select "service"
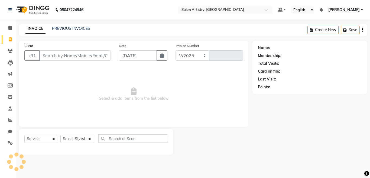
select select "8285"
type input "2280"
select select "79865"
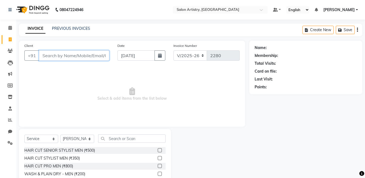
click at [85, 56] on input "Client" at bounding box center [74, 55] width 70 height 10
paste input "9007083080"
type input "9007083080"
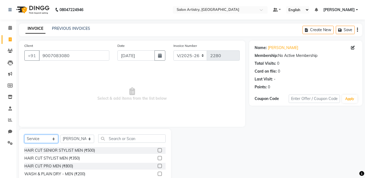
click at [43, 136] on select "Select Service Product Membership Package Voucher Prepaid Gift Card" at bounding box center [41, 138] width 34 height 8
select select "product"
click at [24, 134] on select "Select Service Product Membership Package Voucher Prepaid Gift Card" at bounding box center [41, 138] width 34 height 8
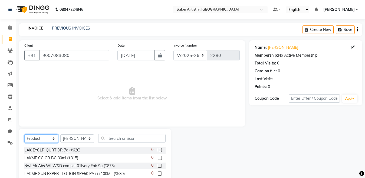
scroll to position [27, 0]
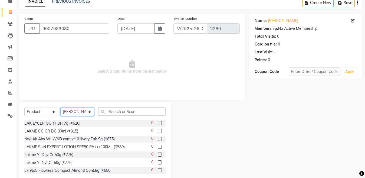
click at [90, 110] on select "Select Stylist Admin Anupriya Ghosh Iqbal Ahmed Irshad Khan Mannu Kumar Gupta M…" at bounding box center [77, 111] width 34 height 8
select select "79861"
click at [60, 107] on select "Select Stylist Admin Anupriya Ghosh Iqbal Ahmed Irshad Khan Mannu Kumar Gupta M…" at bounding box center [77, 111] width 34 height 8
click at [109, 112] on input "text" at bounding box center [131, 111] width 67 height 8
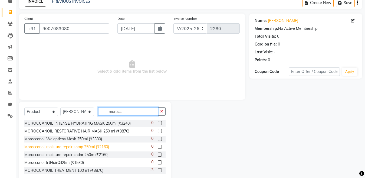
type input "morocc"
click at [107, 145] on div "Moroccanoil moisture repair shmp 250ml (₹2160)" at bounding box center [66, 147] width 85 height 6
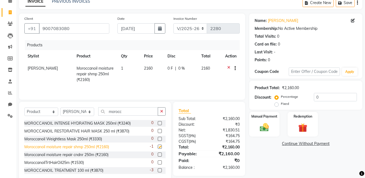
checkbox input "false"
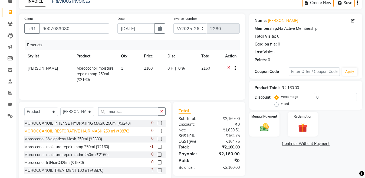
click at [99, 153] on div "Moroccanoil moisture repair cndnr 250m (₹2160)" at bounding box center [66, 155] width 84 height 6
checkbox input "false"
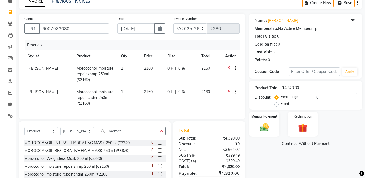
click at [150, 68] on span "2160" at bounding box center [148, 68] width 9 height 5
select select "79861"
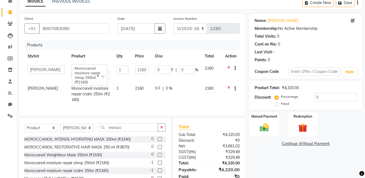
click at [150, 68] on td "2160" at bounding box center [142, 72] width 20 height 20
click at [142, 68] on input "2160" at bounding box center [142, 69] width 14 height 8
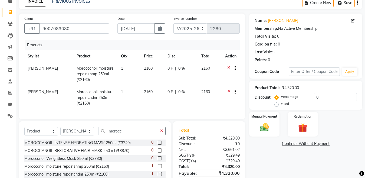
click at [229, 87] on td at bounding box center [231, 98] width 18 height 24
click at [228, 67] on icon at bounding box center [228, 68] width 3 height 7
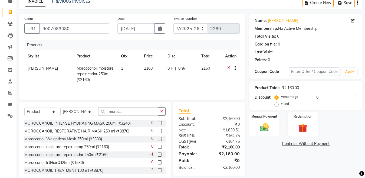
drag, startPoint x: 228, startPoint y: 68, endPoint x: 210, endPoint y: 80, distance: 21.7
click at [227, 68] on div at bounding box center [230, 68] width 11 height 7
click at [228, 68] on icon at bounding box center [228, 68] width 3 height 7
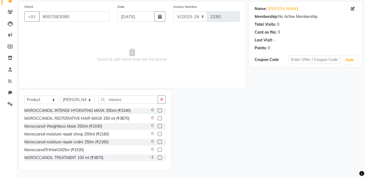
scroll to position [0, 0]
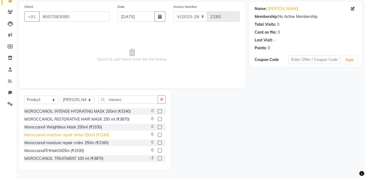
click at [101, 135] on div "Moroccanoil moisture repair shmp 250ml (₹2160)" at bounding box center [66, 135] width 85 height 6
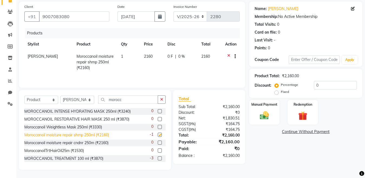
checkbox input "false"
click at [103, 143] on div "Moroccanoil moisture repair cndnr 250m (₹2160)" at bounding box center [66, 143] width 84 height 6
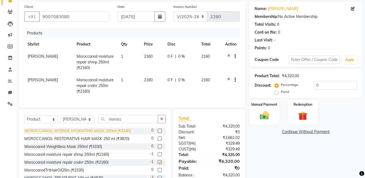
checkbox input "false"
click at [150, 57] on span "2160" at bounding box center [148, 56] width 9 height 5
select select "79861"
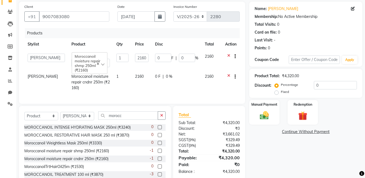
click at [150, 57] on td "2160" at bounding box center [142, 60] width 20 height 20
click at [146, 57] on input "2160" at bounding box center [142, 58] width 14 height 8
type input "2"
type input "2610"
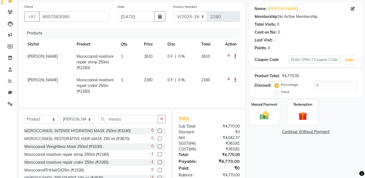
click at [141, 77] on td "2160" at bounding box center [153, 86] width 24 height 24
click at [143, 76] on td "2160" at bounding box center [153, 86] width 24 height 24
select select "79861"
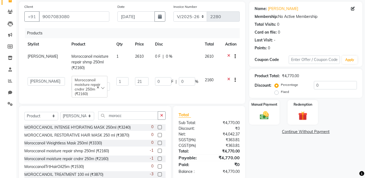
type input "2"
type input "2610"
click at [155, 92] on tr "Admin Anupriya Ghosh Iqbal Ahmed Irshad Khan Mannu Kumar Gupta Mekhla Bhattacha…" at bounding box center [131, 84] width 215 height 20
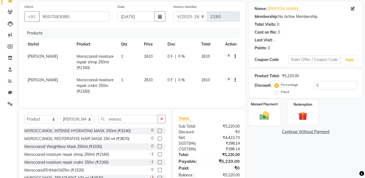
click at [267, 114] on img at bounding box center [264, 115] width 15 height 11
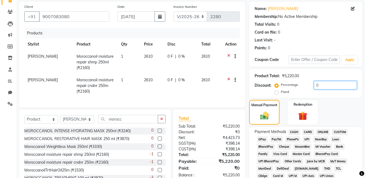
drag, startPoint x: 333, startPoint y: 87, endPoint x: 341, endPoint y: 86, distance: 7.7
click at [333, 87] on input "0" at bounding box center [335, 85] width 43 height 8
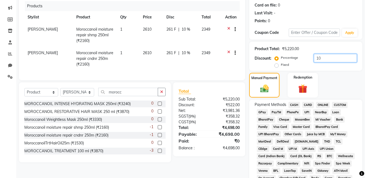
scroll to position [93, 0]
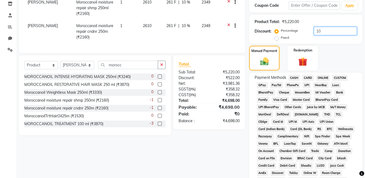
type input "10"
click at [295, 78] on span "CASH" at bounding box center [294, 78] width 12 height 6
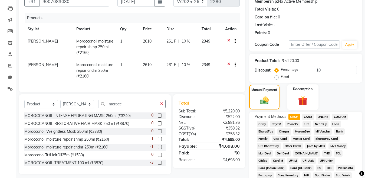
scroll to position [108, 0]
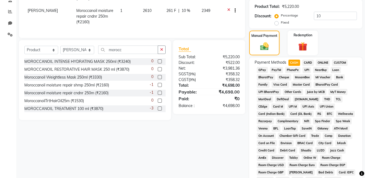
click at [262, 71] on span "GPay" at bounding box center [262, 70] width 11 height 6
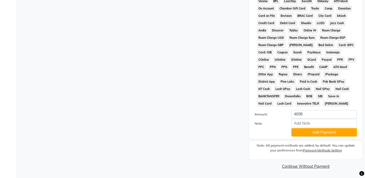
scroll to position [236, 0]
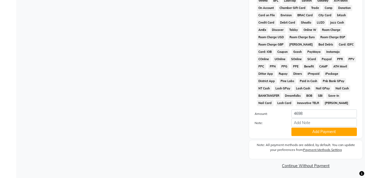
click at [332, 129] on button "Add Payment" at bounding box center [323, 131] width 65 height 8
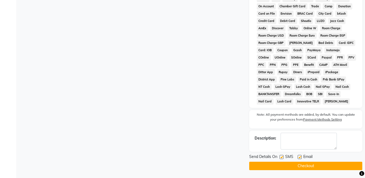
scroll to position [238, 0]
drag, startPoint x: 314, startPoint y: 168, endPoint x: 311, endPoint y: 165, distance: 3.3
click at [313, 168] on button "Checkout" at bounding box center [305, 165] width 113 height 8
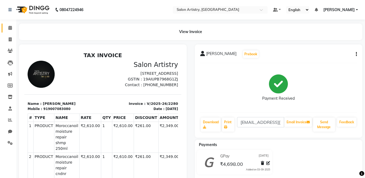
click at [11, 24] on link "Calendar" at bounding box center [8, 28] width 13 height 9
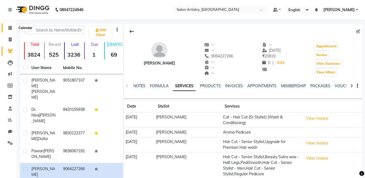
drag, startPoint x: 9, startPoint y: 27, endPoint x: 24, endPoint y: 6, distance: 25.4
click at [8, 27] on icon at bounding box center [10, 28] width 4 height 4
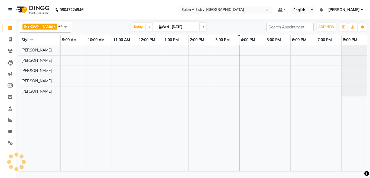
select select "en"
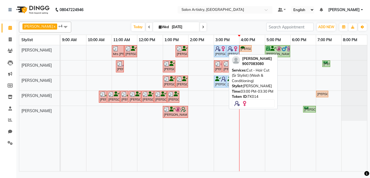
click at [224, 52] on div "[PERSON_NAME], TK14, 03:00 PM-03:30 PM, Cut - Hair Cut (Sr Stylist) (Wash & Con…" at bounding box center [219, 51] width 11 height 10
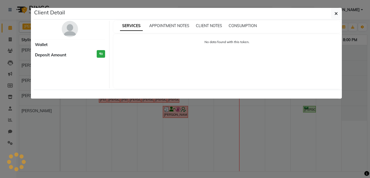
select select "5"
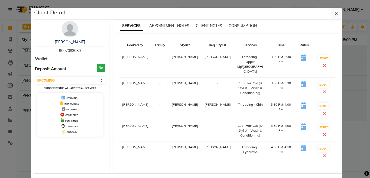
drag, startPoint x: 55, startPoint y: 50, endPoint x: 83, endPoint y: 47, distance: 27.5
click at [83, 47] on div "[PERSON_NAME] 9007083080" at bounding box center [70, 46] width 70 height 14
copy span "9007083080"
click at [334, 14] on icon "button" at bounding box center [335, 13] width 3 height 4
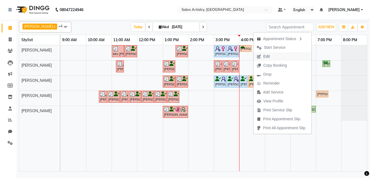
click at [277, 54] on button "Edit" at bounding box center [282, 56] width 58 height 9
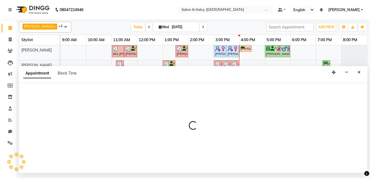
select select "tentative"
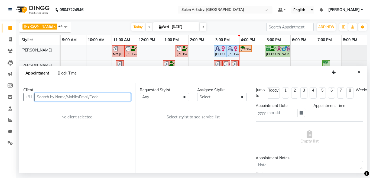
type input "[DATE]"
select select "980"
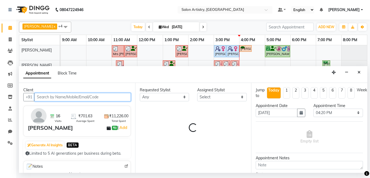
select select "79865"
select select "4168"
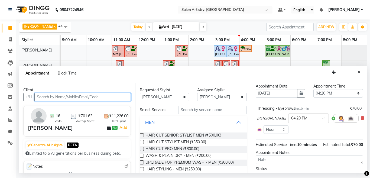
scroll to position [27, 0]
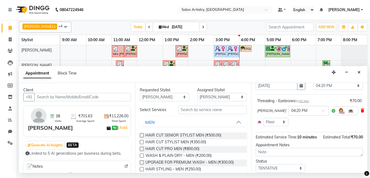
click at [360, 111] on icon at bounding box center [361, 111] width 3 height 4
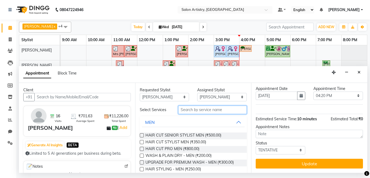
click at [185, 109] on input "text" at bounding box center [212, 110] width 69 height 8
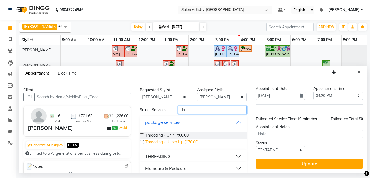
type input "thre"
click at [162, 140] on span "Threading - Upper Lip (₹70.00)" at bounding box center [171, 142] width 53 height 7
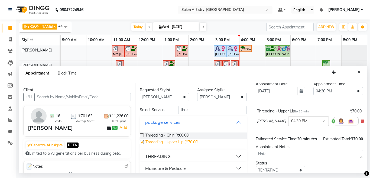
scroll to position [27, 0]
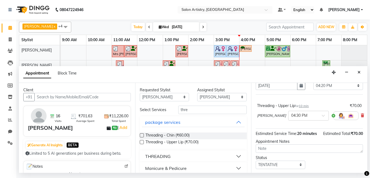
checkbox input "false"
click at [304, 118] on div "× 04:30 PM" at bounding box center [304, 116] width 32 height 6
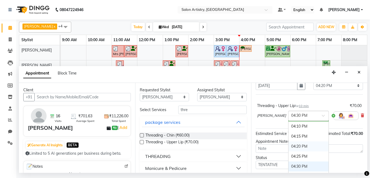
scroll to position [741, 0]
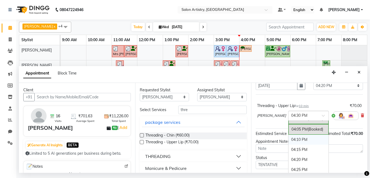
click at [293, 139] on div "04:10 PM" at bounding box center [308, 139] width 40 height 10
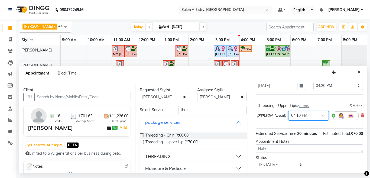
click at [299, 115] on input "text" at bounding box center [303, 115] width 24 height 6
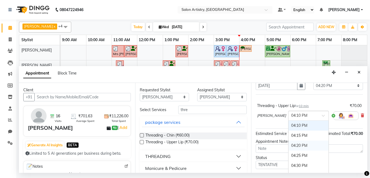
click at [290, 145] on div "04:20 PM" at bounding box center [308, 145] width 40 height 10
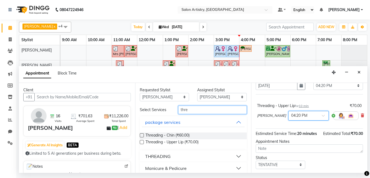
click at [194, 110] on input "thre" at bounding box center [212, 110] width 69 height 8
type input "t"
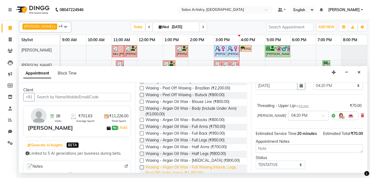
scroll to position [216, 0]
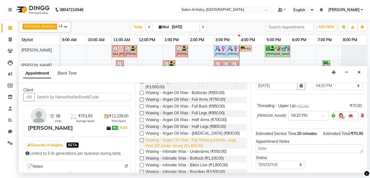
type input "wax"
drag, startPoint x: 181, startPoint y: 142, endPoint x: 187, endPoint y: 147, distance: 8.0
click at [181, 142] on span "Waxing - Argan Oil Wax - Full Waxing (Hands, Legs, Peel Off Under Arms) (₹1,450…" at bounding box center [193, 142] width 97 height 11
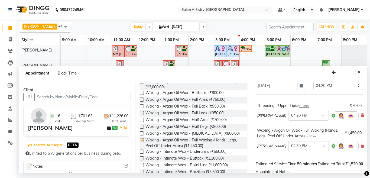
checkbox input "false"
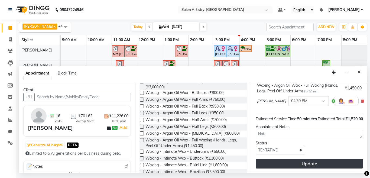
click at [331, 160] on button "Update" at bounding box center [308, 164] width 107 height 10
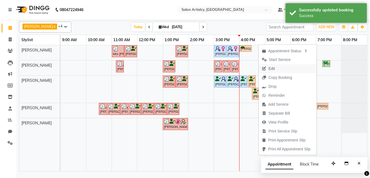
click at [271, 70] on span "Edit" at bounding box center [271, 69] width 6 height 6
select select "tentative"
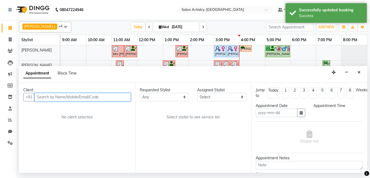
type input "[DATE]"
select select "980"
select select "79865"
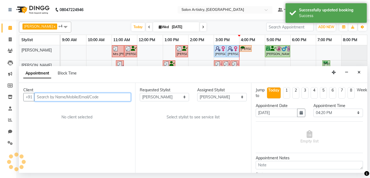
select select "4168"
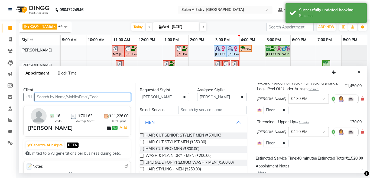
scroll to position [54, 0]
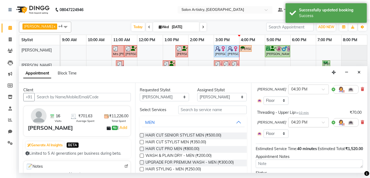
click at [303, 119] on div "× 04:20 PM" at bounding box center [308, 122] width 41 height 10
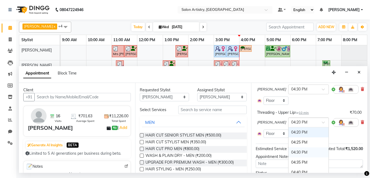
click at [294, 153] on div "04:30 PM" at bounding box center [308, 152] width 40 height 10
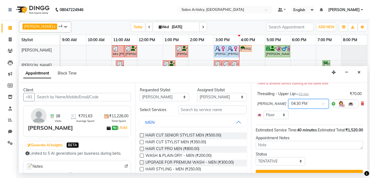
scroll to position [101, 0]
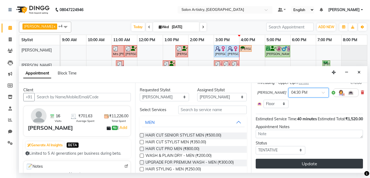
click at [293, 160] on button "Update" at bounding box center [308, 164] width 107 height 10
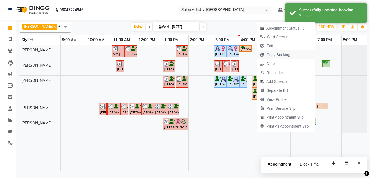
click at [265, 51] on span "Copy Booking" at bounding box center [275, 54] width 37 height 9
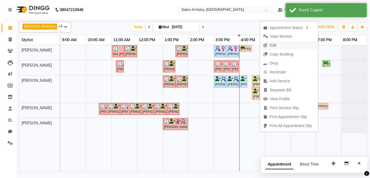
click at [267, 46] on icon "button" at bounding box center [265, 45] width 4 height 4
select select "tentative"
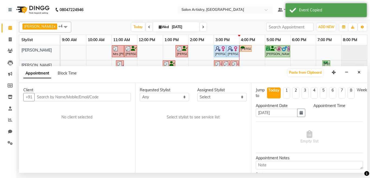
select select "79865"
select select "990"
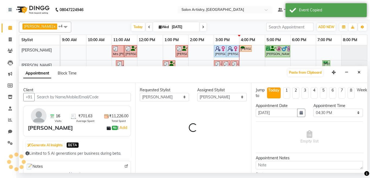
select select "4168"
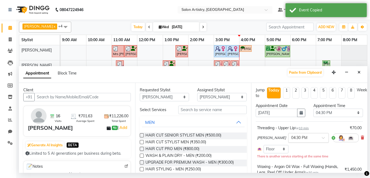
click at [311, 139] on div at bounding box center [308, 137] width 40 height 6
click at [293, 153] on div "04:20 PM" at bounding box center [308, 155] width 40 height 10
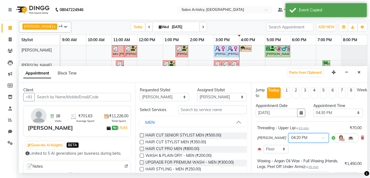
scroll to position [27, 0]
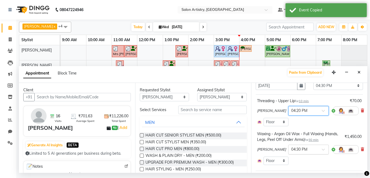
click at [306, 150] on input "text" at bounding box center [303, 149] width 24 height 6
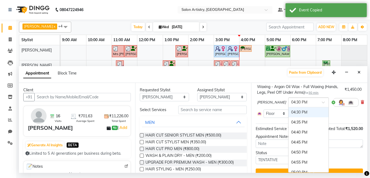
scroll to position [81, 0]
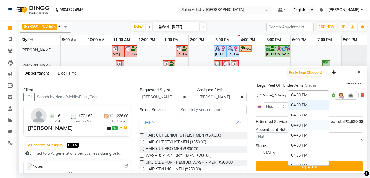
click at [293, 125] on div "04:40 PM" at bounding box center [308, 125] width 40 height 10
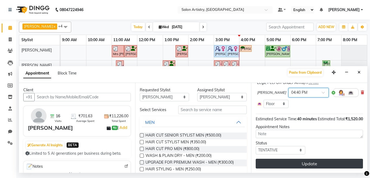
scroll to position [96, 0]
click at [294, 159] on button "Update" at bounding box center [308, 164] width 107 height 10
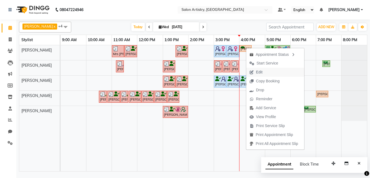
click at [251, 70] on icon "button" at bounding box center [251, 72] width 4 height 4
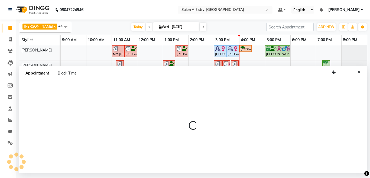
select select "tentative"
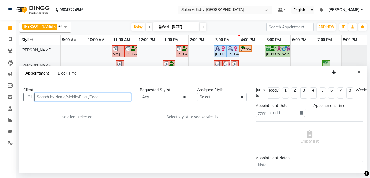
type input "[DATE]"
select select "960"
select select "79861"
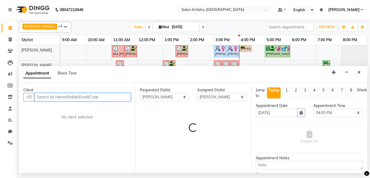
select select "4168"
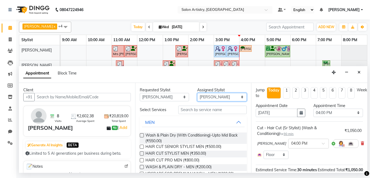
click at [201, 94] on select "Select [PERSON_NAME] [PERSON_NAME] [PERSON_NAME] [PERSON_NAME] [PERSON_NAME] [P…" at bounding box center [222, 97] width 50 height 8
select select "79864"
click at [197, 93] on select "Select [PERSON_NAME] [PERSON_NAME] [PERSON_NAME] [PERSON_NAME] [PERSON_NAME] [P…" at bounding box center [222, 97] width 50 height 8
click at [215, 107] on input "text" at bounding box center [212, 110] width 69 height 8
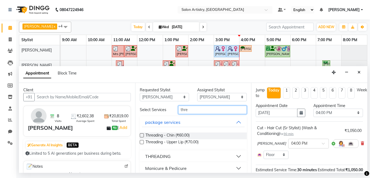
type input "thre"
drag, startPoint x: 162, startPoint y: 156, endPoint x: 192, endPoint y: 130, distance: 39.1
click at [163, 156] on div "THREADING" at bounding box center [157, 156] width 25 height 6
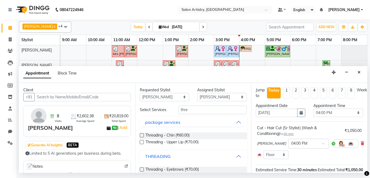
scroll to position [27, 0]
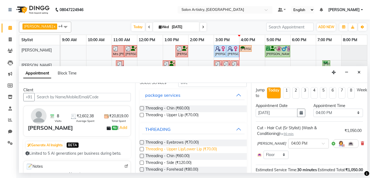
click at [197, 148] on span "Threading - Upper Lip/Lower Lip (₹70.00)" at bounding box center [180, 149] width 71 height 7
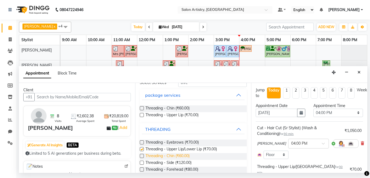
checkbox input "false"
drag, startPoint x: 170, startPoint y: 154, endPoint x: 182, endPoint y: 145, distance: 15.1
click at [170, 154] on span "Threading - Chin (₹60.00)" at bounding box center [167, 156] width 44 height 7
checkbox input "false"
click at [185, 140] on span "Threading - Eyebrows (₹70.00)" at bounding box center [171, 142] width 53 height 7
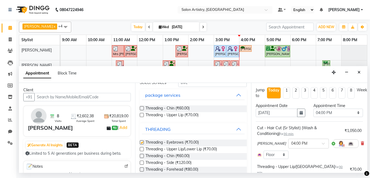
checkbox input "false"
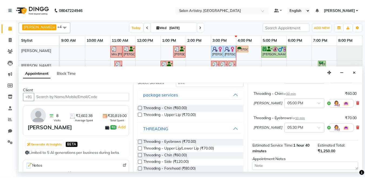
scroll to position [135, 0]
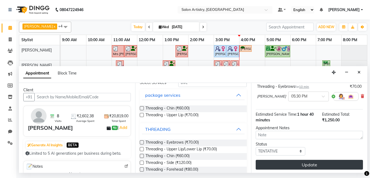
click at [307, 160] on button "Update" at bounding box center [308, 165] width 107 height 10
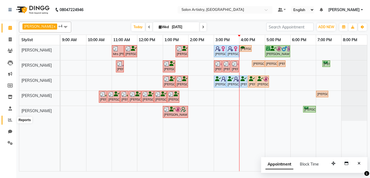
click at [9, 120] on icon at bounding box center [10, 120] width 4 height 4
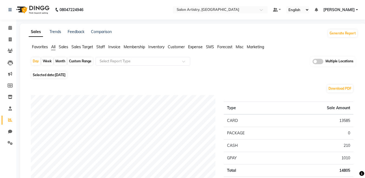
drag, startPoint x: 60, startPoint y: 63, endPoint x: 67, endPoint y: 71, distance: 10.7
click at [59, 63] on div "Month" at bounding box center [60, 61] width 12 height 8
select select "9"
select select "2025"
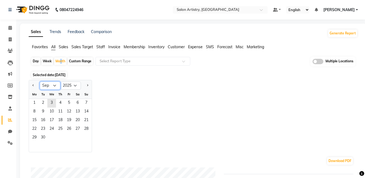
click at [53, 86] on select "Jan Feb Mar Apr May Jun [DATE] Aug Sep Oct Nov Dec" at bounding box center [50, 85] width 21 height 8
click at [98, 47] on span "Staff" at bounding box center [100, 46] width 9 height 5
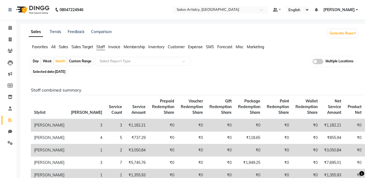
drag, startPoint x: 58, startPoint y: 68, endPoint x: 61, endPoint y: 68, distance: 3.5
click at [58, 68] on span "Selected date: [DATE]" at bounding box center [48, 71] width 35 height 7
select select "9"
select select "2025"
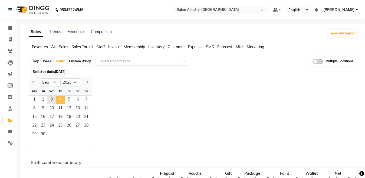
click at [60, 99] on span "4" at bounding box center [60, 100] width 9 height 9
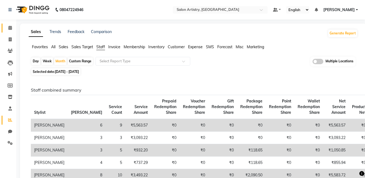
click at [4, 25] on link "Calendar" at bounding box center [8, 28] width 13 height 9
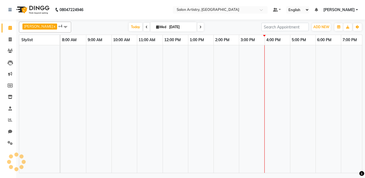
click at [9, 27] on icon at bounding box center [10, 28] width 4 height 4
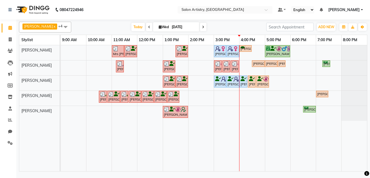
click at [200, 27] on span at bounding box center [203, 27] width 6 height 8
type input "[DATE]"
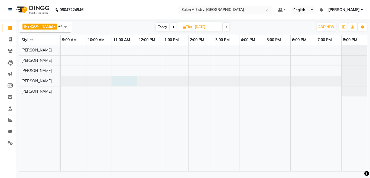
click at [61, 81] on div at bounding box center [61, 81] width 0 height 10
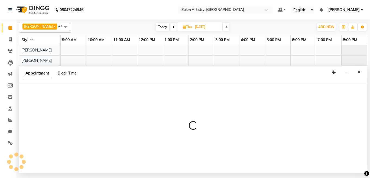
select select "79859"
select select "tentative"
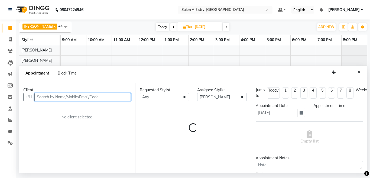
select select "660"
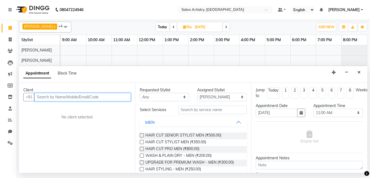
click at [99, 98] on input "text" at bounding box center [82, 97] width 96 height 8
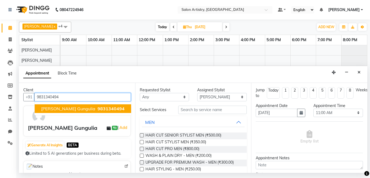
drag, startPoint x: 71, startPoint y: 105, endPoint x: 80, endPoint y: 103, distance: 9.3
click at [72, 104] on button "[PERSON_NAME] Gungulia 9831340494" at bounding box center [83, 108] width 96 height 9
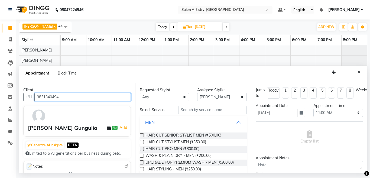
type input "9831340494"
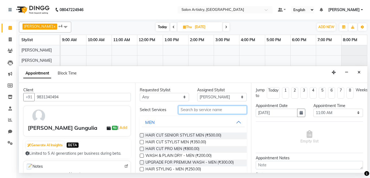
drag, startPoint x: 203, startPoint y: 112, endPoint x: 211, endPoint y: 116, distance: 9.1
click at [204, 112] on input "text" at bounding box center [212, 110] width 69 height 8
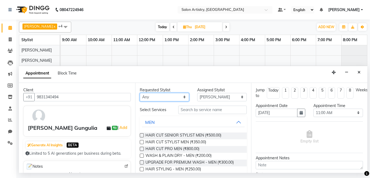
drag, startPoint x: 178, startPoint y: 96, endPoint x: 176, endPoint y: 101, distance: 5.0
click at [178, 96] on select "Any [PERSON_NAME] [PERSON_NAME] [PERSON_NAME] [PERSON_NAME] [PERSON_NAME] [PERS…" at bounding box center [165, 97] width 50 height 8
select select "79859"
click at [140, 93] on select "Any [PERSON_NAME] [PERSON_NAME] [PERSON_NAME] [PERSON_NAME] [PERSON_NAME] [PERS…" at bounding box center [165, 97] width 50 height 8
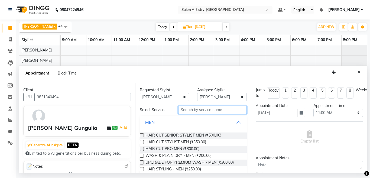
click at [186, 107] on input "text" at bounding box center [212, 110] width 69 height 8
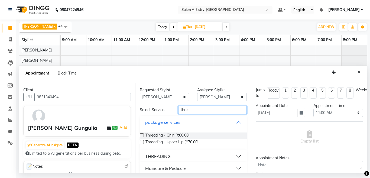
type input "thre"
drag, startPoint x: 169, startPoint y: 156, endPoint x: 184, endPoint y: 146, distance: 18.0
click at [169, 155] on div "THREADING" at bounding box center [157, 156] width 25 height 6
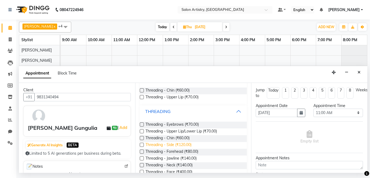
scroll to position [54, 0]
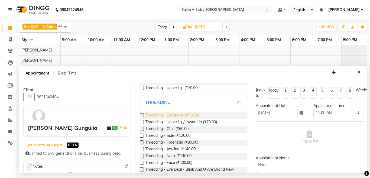
click at [182, 116] on span "Threading - Eyebrows (₹70.00)" at bounding box center [171, 115] width 53 height 7
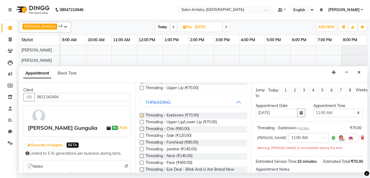
checkbox input "false"
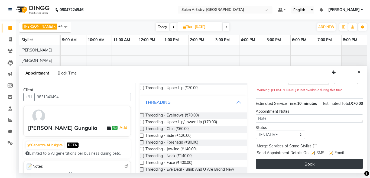
scroll to position [68, 0]
click at [322, 160] on button "Book" at bounding box center [308, 164] width 107 height 10
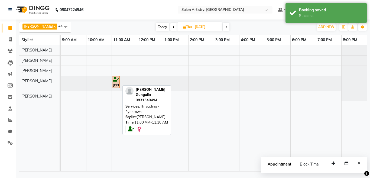
click at [114, 83] on div "[PERSON_NAME], 11:00 AM-11:10 AM, Threading - Eyebrows" at bounding box center [115, 82] width 7 height 10
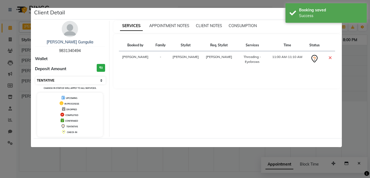
drag, startPoint x: 61, startPoint y: 82, endPoint x: 57, endPoint y: 82, distance: 4.1
click at [61, 82] on select "Select CONFIRMED TENTATIVE" at bounding box center [70, 81] width 70 height 8
select select "6"
click at [35, 77] on select "Select CONFIRMED TENTATIVE" at bounding box center [70, 81] width 70 height 8
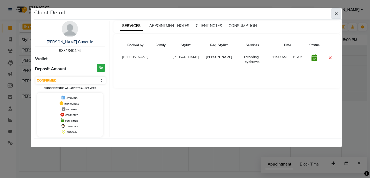
click at [338, 13] on button "button" at bounding box center [336, 13] width 10 height 10
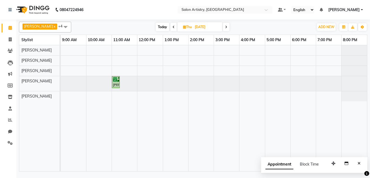
click at [156, 28] on span "Today" at bounding box center [163, 27] width 14 height 8
type input "[DATE]"
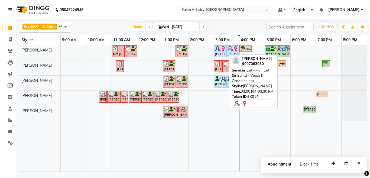
click at [220, 53] on div "[PERSON_NAME], TK14, 03:00 PM-03:30 PM, Cut - Hair Cut (Sr Stylist) (Wash & Con…" at bounding box center [219, 51] width 11 height 10
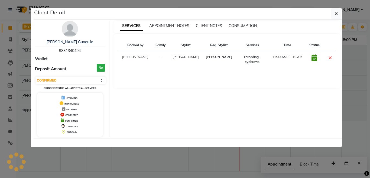
select select "5"
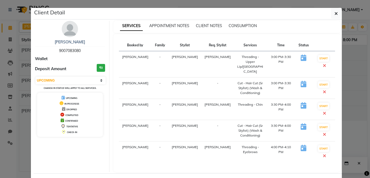
scroll to position [18, 0]
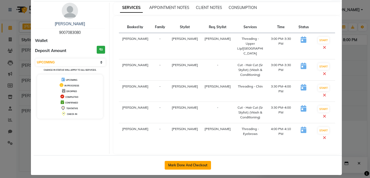
drag, startPoint x: 188, startPoint y: 160, endPoint x: 204, endPoint y: 156, distance: 16.0
click at [187, 161] on button "Mark Done And Checkout" at bounding box center [188, 165] width 46 height 9
select select "service"
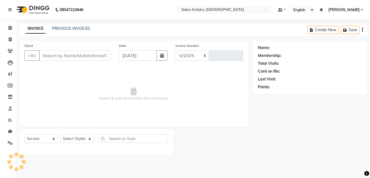
select select "8285"
type input "2280"
select select "79865"
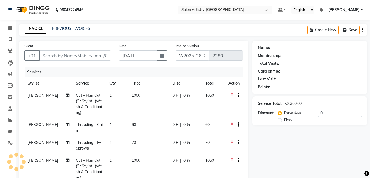
type input "9007083080"
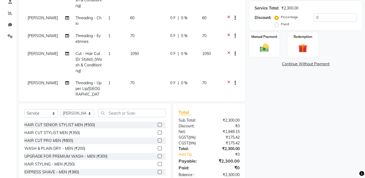
scroll to position [108, 0]
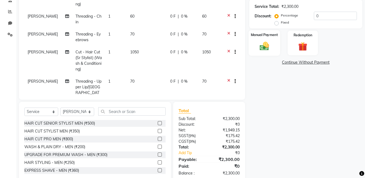
drag, startPoint x: 265, startPoint y: 43, endPoint x: 268, endPoint y: 48, distance: 5.8
click at [265, 44] on img at bounding box center [264, 46] width 15 height 11
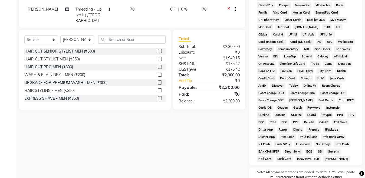
scroll to position [99, 0]
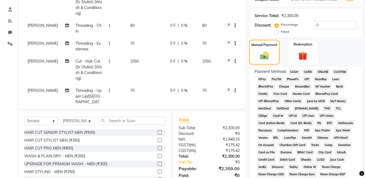
click at [292, 71] on span "CASH" at bounding box center [294, 72] width 12 height 6
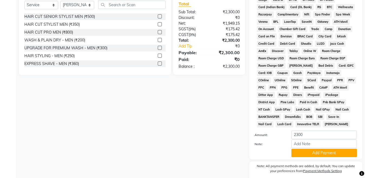
scroll to position [135, 0]
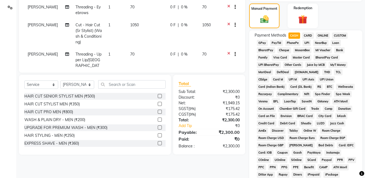
click at [264, 42] on span "GPay" at bounding box center [262, 43] width 11 height 6
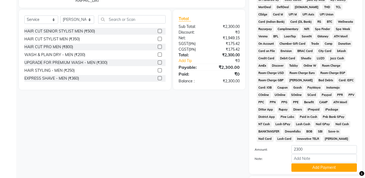
scroll to position [236, 0]
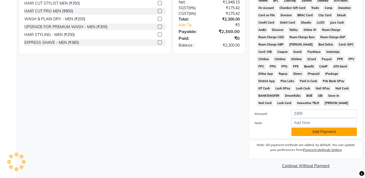
click at [301, 132] on button "Add Payment" at bounding box center [323, 131] width 65 height 8
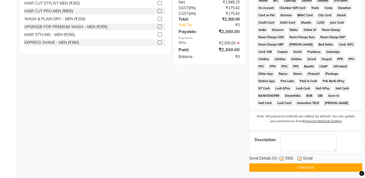
click at [302, 164] on button "Checkout" at bounding box center [305, 167] width 113 height 8
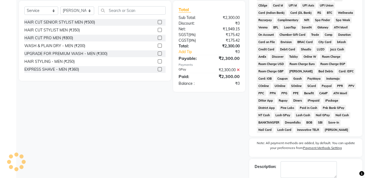
scroll to position [128, 0]
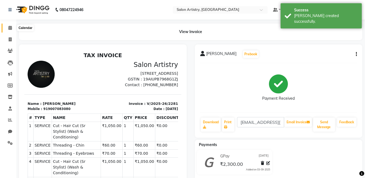
click at [12, 30] on span at bounding box center [9, 28] width 9 height 6
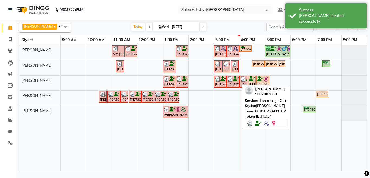
click at [233, 77] on div at bounding box center [232, 78] width 11 height 5
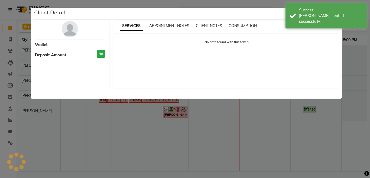
select select "3"
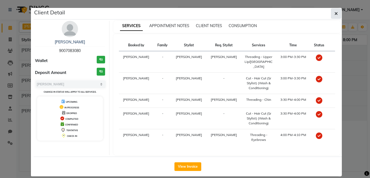
click at [334, 15] on icon "button" at bounding box center [335, 13] width 3 height 4
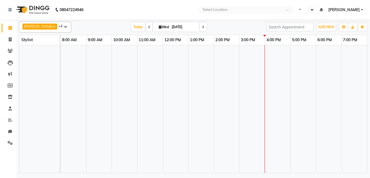
select select "en"
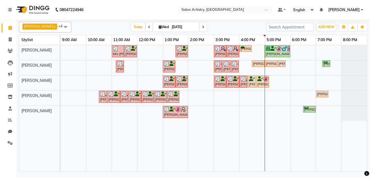
click at [199, 69] on div "Mrs [PERSON_NAME], TK06, 11:00 AM-11:30 AM, Wash - Wash & Blow Dry (Upto Should…" at bounding box center [214, 108] width 306 height 126
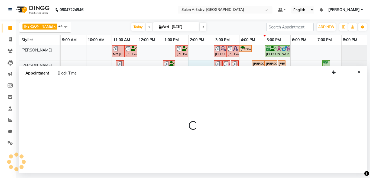
select select "79864"
select select "tentative"
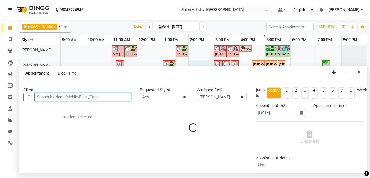
select select "840"
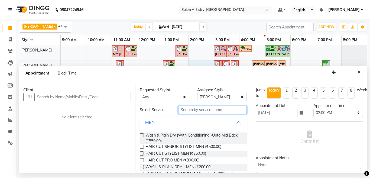
click at [215, 113] on input "text" at bounding box center [212, 110] width 69 height 8
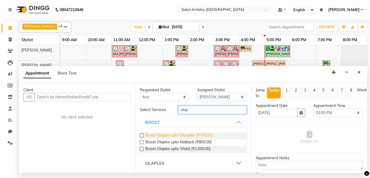
scroll to position [1, 0]
type input "olap"
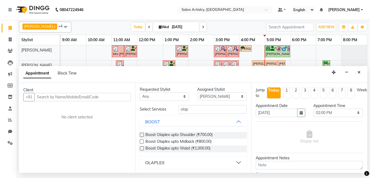
drag, startPoint x: 199, startPoint y: 160, endPoint x: 212, endPoint y: 155, distance: 13.7
click at [200, 161] on button "OLAPLEX" at bounding box center [193, 162] width 103 height 10
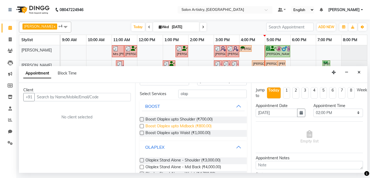
scroll to position [43, 0]
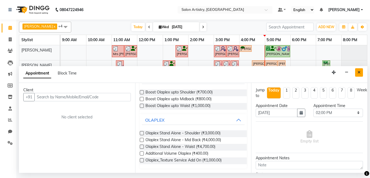
click at [360, 71] on button "Close" at bounding box center [359, 72] width 8 height 8
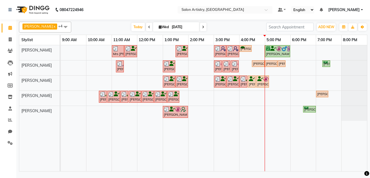
click at [361, 11] on link "[PERSON_NAME]" at bounding box center [345, 10] width 35 height 6
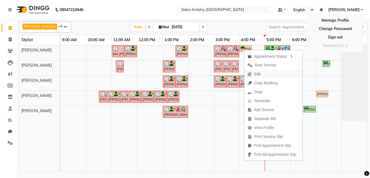
click at [261, 77] on span "Edit" at bounding box center [253, 74] width 19 height 9
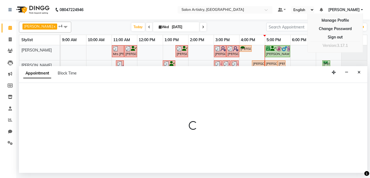
select select "tentative"
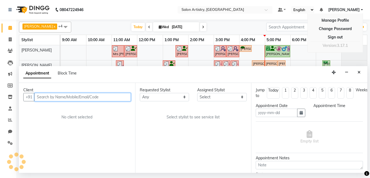
type input "[DATE]"
select select "79861"
select select "79864"
select select "960"
select select "4168"
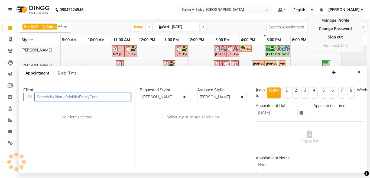
select select "4168"
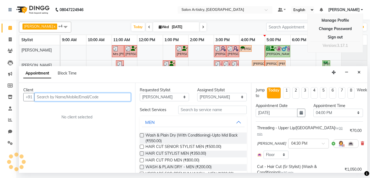
select select "4168"
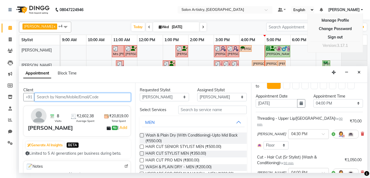
scroll to position [0, 0]
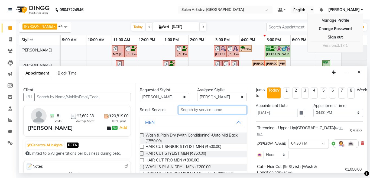
drag, startPoint x: 202, startPoint y: 111, endPoint x: 190, endPoint y: 111, distance: 11.6
click at [200, 111] on input "text" at bounding box center [212, 110] width 69 height 8
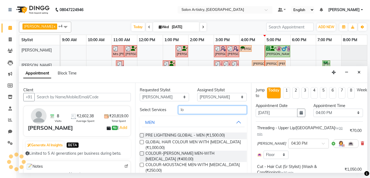
type input "l"
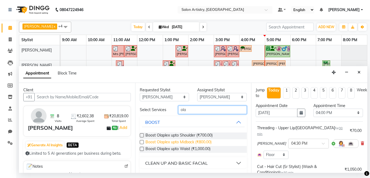
type input "ola"
click at [178, 142] on span "Boost Olaplex upto Midback (₹800.00)" at bounding box center [178, 142] width 66 height 7
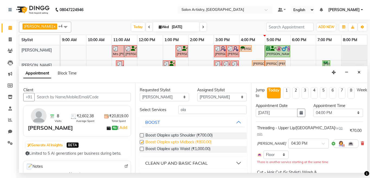
checkbox input "false"
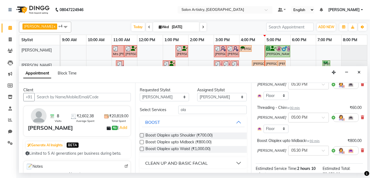
scroll to position [191, 0]
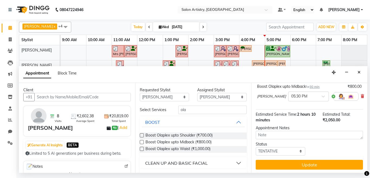
drag, startPoint x: 325, startPoint y: 160, endPoint x: 323, endPoint y: 158, distance: 2.9
click at [325, 160] on button "Update" at bounding box center [308, 165] width 107 height 10
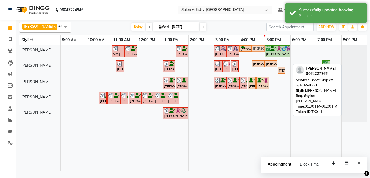
drag, startPoint x: 283, startPoint y: 64, endPoint x: 255, endPoint y: 57, distance: 28.5
click at [255, 57] on div "Mrs Rashmi, TK06, 11:00 AM-11:30 AM, Wash - Wash & Blow Dry (Upto Shoulder) Ish…" at bounding box center [214, 108] width 306 height 126
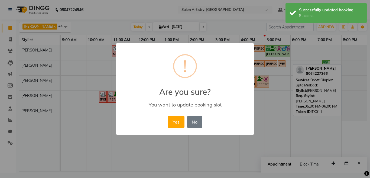
click at [171, 124] on button "Yes" at bounding box center [176, 122] width 17 height 12
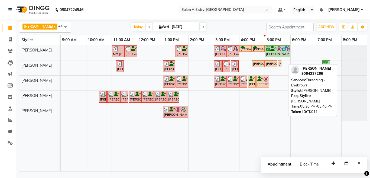
drag, startPoint x: 282, startPoint y: 63, endPoint x: 270, endPoint y: 66, distance: 12.4
click at [61, 66] on div "Shradha Handa, TK09, 11:10 AM-11:20 AM, Threading - Eyebrows Dr. Nisa Mirza, TK…" at bounding box center [61, 67] width 0 height 15
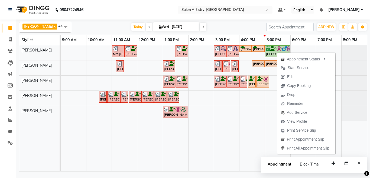
drag, startPoint x: 242, startPoint y: 172, endPoint x: 247, endPoint y: 173, distance: 5.2
click at [242, 172] on div "Rekha Singh x Sangeeta Lodh x Tapasi x Simmy Rai x Iqbal Ahmed x +4 Select All …" at bounding box center [192, 95] width 353 height 153
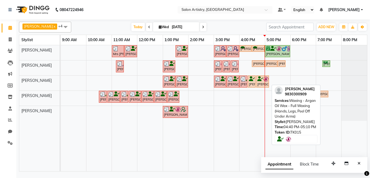
click at [261, 84] on div "[PERSON_NAME], TK15, 04:40 PM-05:10 PM, Waxing - Argan Oil Wax - Full Waxing (H…" at bounding box center [263, 81] width 12 height 10
click at [260, 79] on icon at bounding box center [260, 79] width 6 height 0
select select "7"
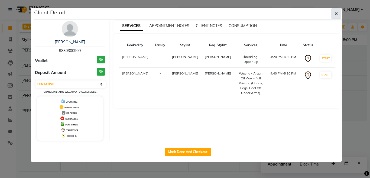
click at [333, 15] on button "button" at bounding box center [336, 13] width 10 height 10
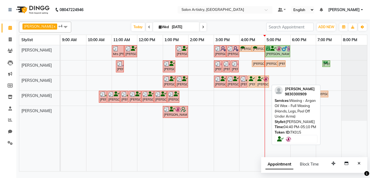
click at [260, 85] on div "[PERSON_NAME], TK15, 04:40 PM-05:10 PM, Waxing - Argan Oil Wax - Full Waxing (H…" at bounding box center [263, 81] width 12 height 10
select select "7"
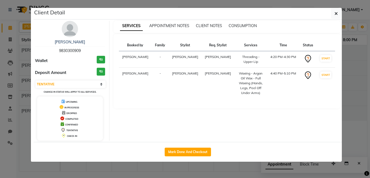
drag, startPoint x: 200, startPoint y: 154, endPoint x: 215, endPoint y: 150, distance: 15.7
click at [201, 155] on button "Mark Done And Checkout" at bounding box center [188, 151] width 46 height 9
select select "service"
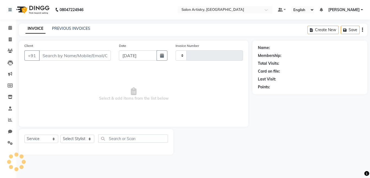
type input "2282"
select select "8285"
select select "79865"
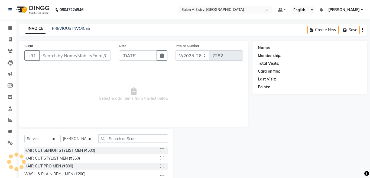
type input "9830300909"
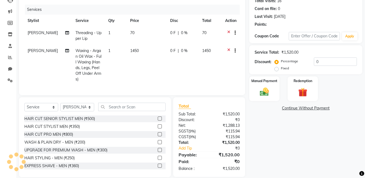
select select "1: Object"
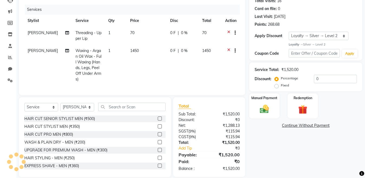
scroll to position [69, 0]
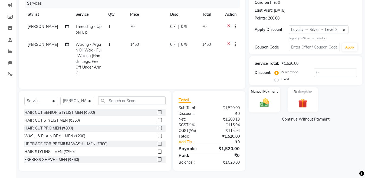
click at [260, 103] on img at bounding box center [264, 102] width 15 height 11
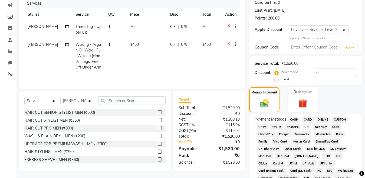
click at [292, 117] on span "CASH" at bounding box center [294, 119] width 12 height 6
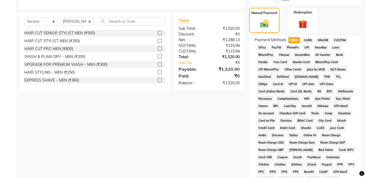
scroll to position [145, 0]
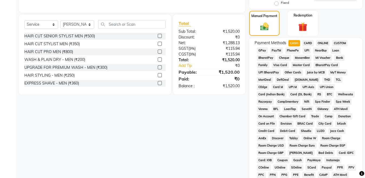
click at [263, 50] on span "GPay" at bounding box center [262, 50] width 11 height 6
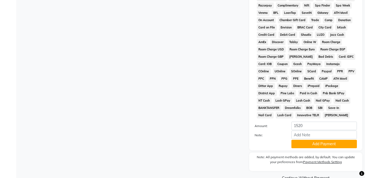
scroll to position [253, 0]
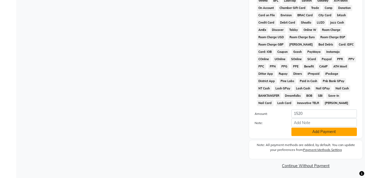
click at [321, 134] on button "Add Payment" at bounding box center [323, 131] width 65 height 8
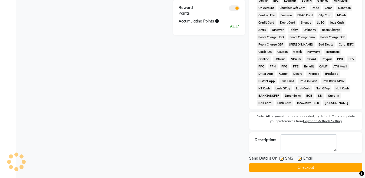
scroll to position [255, 0]
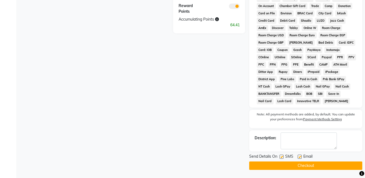
click at [291, 164] on button "Checkout" at bounding box center [305, 165] width 113 height 8
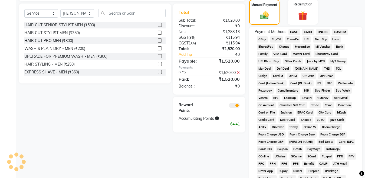
scroll to position [104, 0]
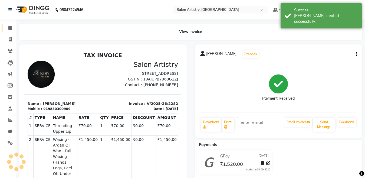
click at [5, 26] on link "Calendar" at bounding box center [8, 28] width 13 height 9
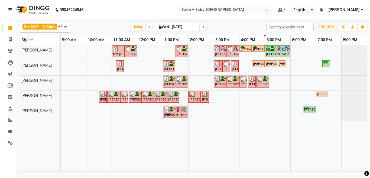
drag, startPoint x: 197, startPoint y: 25, endPoint x: 193, endPoint y: 20, distance: 6.2
click at [200, 24] on span at bounding box center [203, 27] width 6 height 8
type input "04-09-2025"
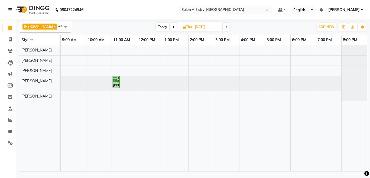
click at [60, 26] on span at bounding box center [65, 27] width 11 height 10
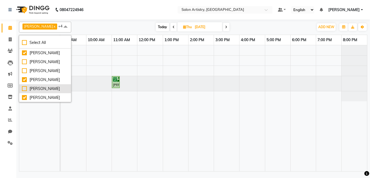
drag, startPoint x: 40, startPoint y: 87, endPoint x: 50, endPoint y: 92, distance: 11.3
click at [42, 88] on div "[PERSON_NAME]" at bounding box center [45, 89] width 46 height 6
checkbox input "true"
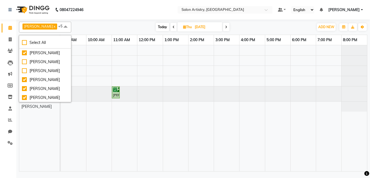
drag, startPoint x: 81, startPoint y: 136, endPoint x: 77, endPoint y: 130, distance: 7.0
click at [81, 135] on td at bounding box center [73, 108] width 25 height 126
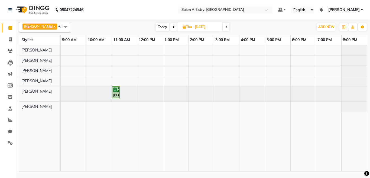
click at [319, 67] on div "Sweta Gungulia, 11:00 AM-11:10 AM, Threading - Eyebrows" at bounding box center [214, 108] width 306 height 126
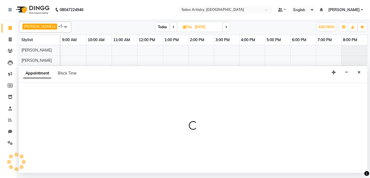
select select "79862"
select select "1140"
select select "tentative"
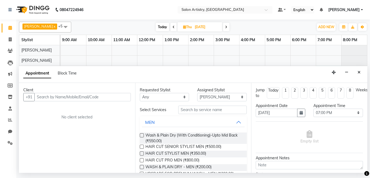
drag, startPoint x: 52, startPoint y: 96, endPoint x: 55, endPoint y: 98, distance: 3.6
click at [52, 96] on input "text" at bounding box center [82, 97] width 96 height 8
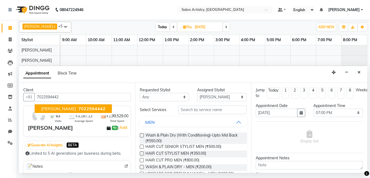
click at [61, 108] on span "Muskaan Aggarwal" at bounding box center [58, 108] width 35 height 5
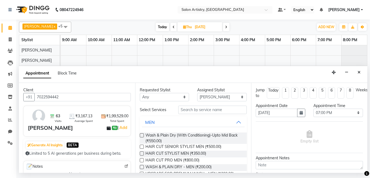
type input "7022594442"
click at [181, 97] on select "Any Anupriya Ghosh Iqbal Ahmed Irshad Khan Mannu Kumar Gupta Mekhla Bhattachary…" at bounding box center [165, 97] width 50 height 8
select select "79862"
click at [140, 93] on select "Any Anupriya Ghosh Iqbal Ahmed Irshad Khan Mannu Kumar Gupta Mekhla Bhattachary…" at bounding box center [165, 97] width 50 height 8
click at [196, 108] on input "text" at bounding box center [212, 110] width 69 height 8
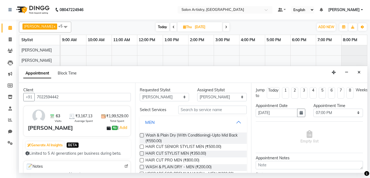
click at [234, 122] on button "MEN" at bounding box center [193, 122] width 103 height 10
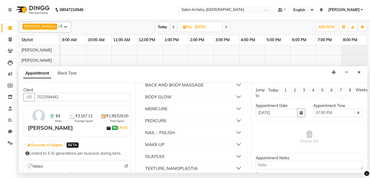
scroll to position [411, 0]
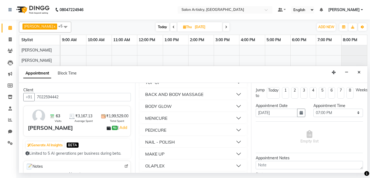
click at [177, 130] on button "PEDICURE" at bounding box center [193, 130] width 103 height 10
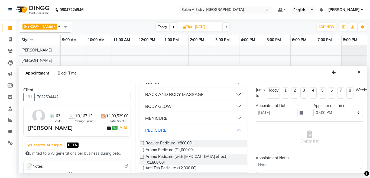
scroll to position [438, 0]
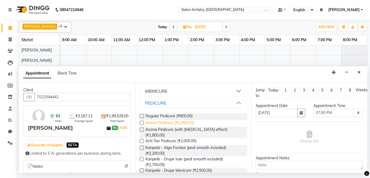
click at [177, 123] on span "Aroma Pedicure (₹1,000.00)" at bounding box center [169, 123] width 48 height 7
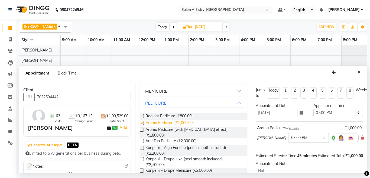
checkbox input "false"
drag, startPoint x: 287, startPoint y: 136, endPoint x: 290, endPoint y: 141, distance: 5.7
click at [291, 136] on input "text" at bounding box center [303, 137] width 24 height 6
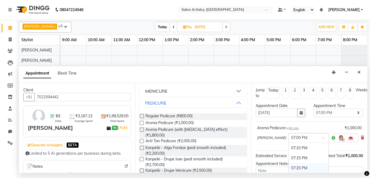
scroll to position [1108, 0]
click at [288, 151] on div "07:15 PM" at bounding box center [308, 151] width 40 height 10
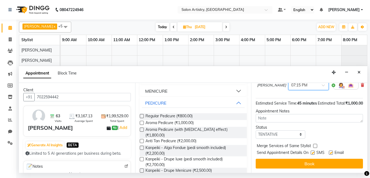
scroll to position [63, 0]
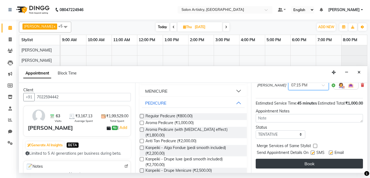
click at [286, 160] on button "Book" at bounding box center [308, 164] width 107 height 10
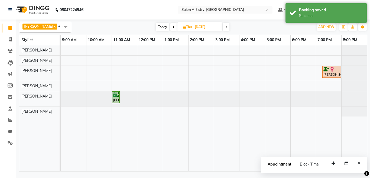
click at [162, 26] on span "Today" at bounding box center [163, 27] width 14 height 8
type input "[DATE]"
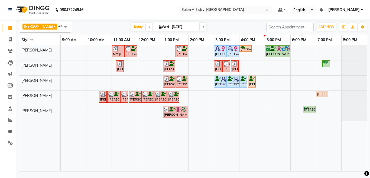
click at [190, 95] on div "Mrs [PERSON_NAME], TK06, 11:00 AM-11:30 AM, Wash - Wash & Blow Dry (Upto Should…" at bounding box center [214, 108] width 306 height 126
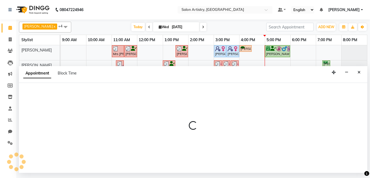
select select "79859"
select select "tentative"
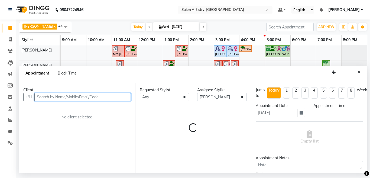
select select "840"
click at [73, 97] on input "text" at bounding box center [82, 97] width 96 height 8
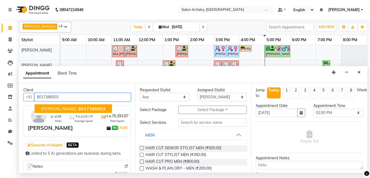
click at [65, 108] on span "[PERSON_NAME]" at bounding box center [58, 108] width 35 height 5
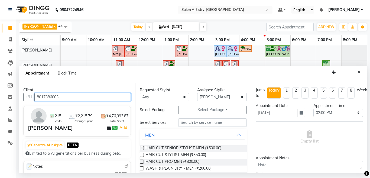
drag, startPoint x: 36, startPoint y: 96, endPoint x: 128, endPoint y: 99, distance: 92.3
click at [128, 99] on div "Client +91 8017386003 215 Visits ₹2,215.79 Average Spent ₹4,76,393.87 Total Spe…" at bounding box center [77, 128] width 116 height 90
type input "8017386003"
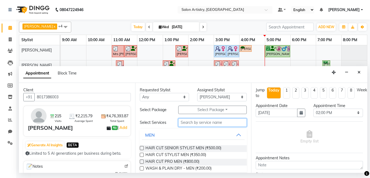
drag, startPoint x: 193, startPoint y: 121, endPoint x: 188, endPoint y: 123, distance: 5.1
click at [192, 121] on input "text" at bounding box center [212, 122] width 69 height 8
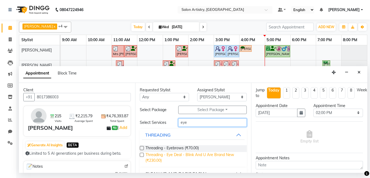
type input "eye"
click at [188, 152] on span "Threading - Eye Deal - Blink And U Are Brand New (₹230.00)" at bounding box center [193, 157] width 97 height 11
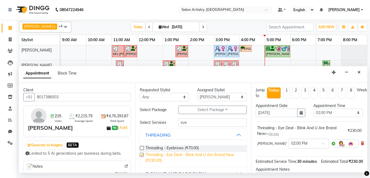
checkbox input "false"
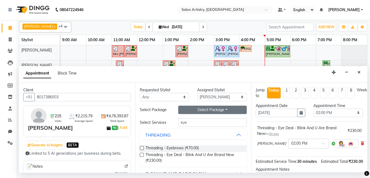
click at [201, 110] on button "Select Package Toggle Dropdown" at bounding box center [212, 110] width 69 height 8
click at [213, 107] on button "Select Package Toggle Dropdown" at bounding box center [212, 110] width 69 height 8
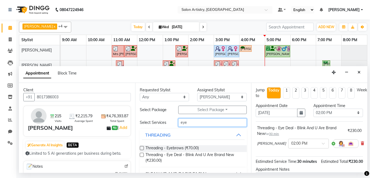
drag, startPoint x: 204, startPoint y: 124, endPoint x: 210, endPoint y: 123, distance: 6.3
click at [204, 124] on input "eye" at bounding box center [212, 122] width 69 height 8
type input "e"
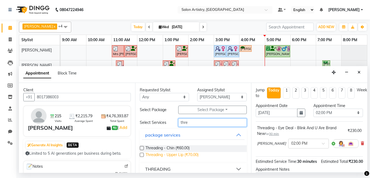
scroll to position [18, 0]
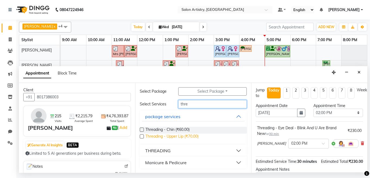
type input "thre"
drag, startPoint x: 191, startPoint y: 138, endPoint x: 198, endPoint y: 141, distance: 8.2
click at [191, 138] on span "Threading - Upper Lip (₹70.00)" at bounding box center [171, 136] width 53 height 7
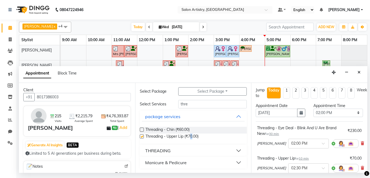
checkbox input "false"
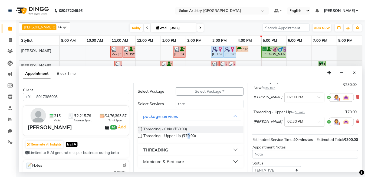
scroll to position [93, 0]
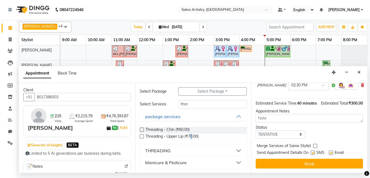
click at [293, 159] on button "Book" at bounding box center [308, 164] width 107 height 10
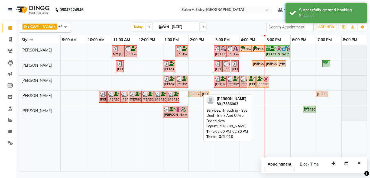
click at [190, 94] on div "[PERSON_NAME], TK16, 02:00 PM-02:30 PM, Threading - Eye Deal - Blink And U Are …" at bounding box center [194, 93] width 11 height 5
select select "7"
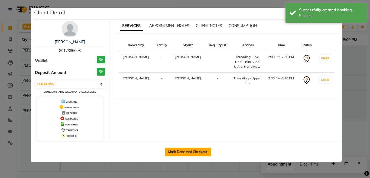
click at [191, 151] on button "Mark Done And Checkout" at bounding box center [188, 151] width 46 height 9
select select "service"
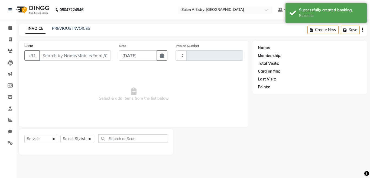
type input "2282"
select select "8285"
select select "79865"
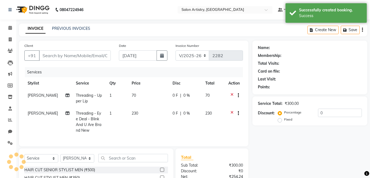
type input "8017386003"
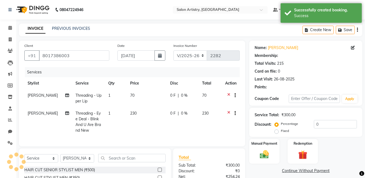
select select "1: Object"
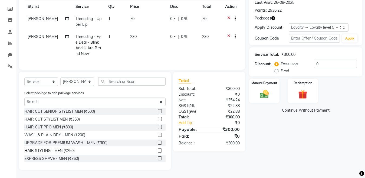
scroll to position [54, 0]
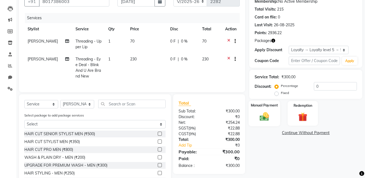
click at [275, 116] on div "Manual Payment" at bounding box center [264, 113] width 31 height 26
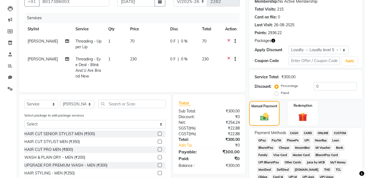
click at [291, 131] on span "CASH" at bounding box center [294, 133] width 12 height 6
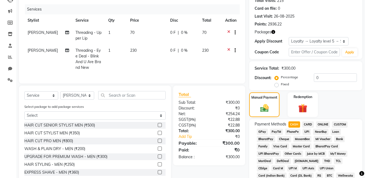
scroll to position [9, 0]
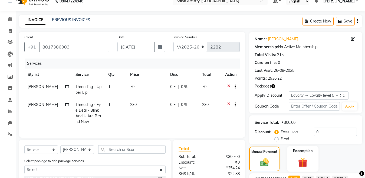
click at [306, 150] on label "Redemption" at bounding box center [302, 150] width 19 height 5
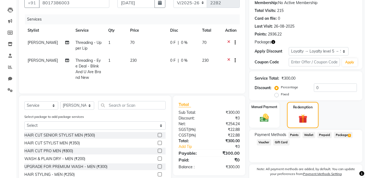
scroll to position [81, 0]
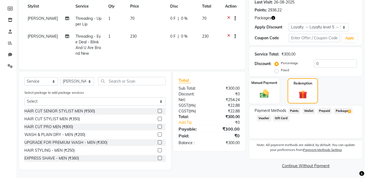
click at [340, 108] on span "Package 3" at bounding box center [343, 111] width 19 height 6
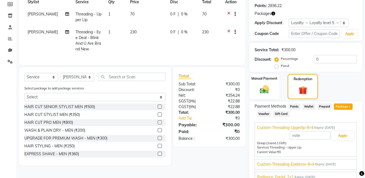
scroll to position [108, 0]
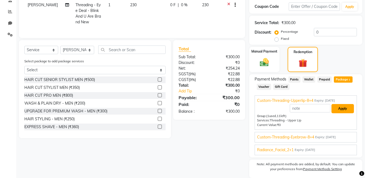
click at [341, 112] on button "Apply" at bounding box center [343, 108] width 22 height 9
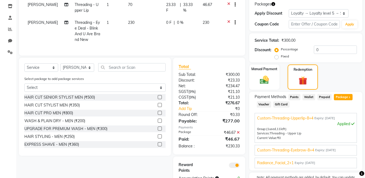
scroll to position [81, 0]
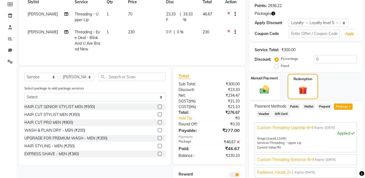
click at [254, 90] on div "Manual Payment" at bounding box center [264, 86] width 31 height 26
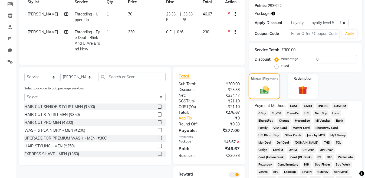
click at [260, 89] on img at bounding box center [264, 89] width 14 height 10
drag, startPoint x: 293, startPoint y: 105, endPoint x: 293, endPoint y: 114, distance: 8.7
click at [293, 105] on span "CASH" at bounding box center [294, 106] width 12 height 6
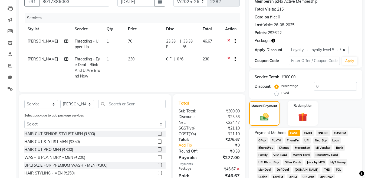
scroll to position [27, 0]
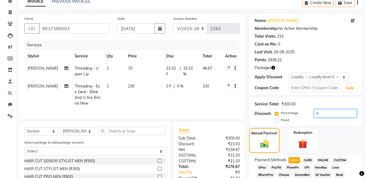
click at [339, 113] on input "0" at bounding box center [335, 113] width 43 height 8
click at [317, 112] on input "025" at bounding box center [335, 113] width 43 height 8
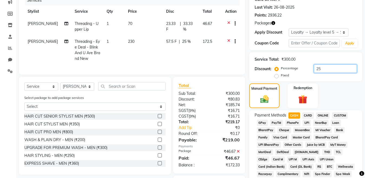
scroll to position [108, 0]
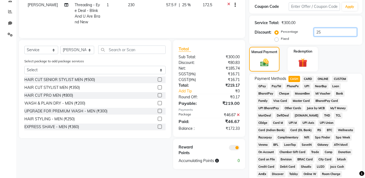
type input "25"
click at [313, 80] on span "CARD" at bounding box center [308, 79] width 12 height 6
type input "172.33"
click at [294, 80] on span "CASH" at bounding box center [294, 79] width 12 height 6
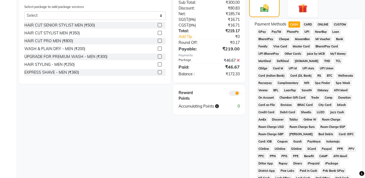
scroll to position [162, 0]
click at [261, 33] on span "GPay" at bounding box center [262, 32] width 11 height 6
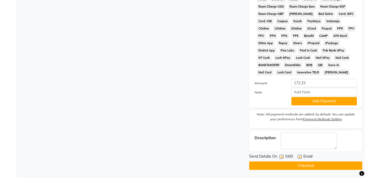
drag, startPoint x: 310, startPoint y: 103, endPoint x: 317, endPoint y: 115, distance: 14.3
click at [310, 104] on button "Add Payment" at bounding box center [323, 101] width 65 height 8
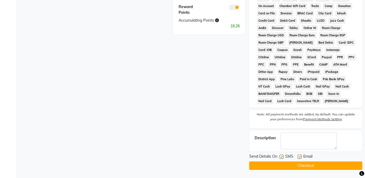
scroll to position [254, 0]
click at [308, 167] on button "Checkout" at bounding box center [305, 165] width 113 height 8
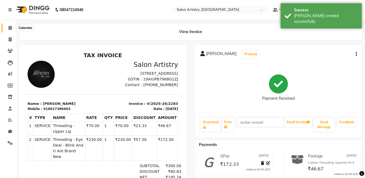
click at [8, 30] on span at bounding box center [9, 28] width 9 height 6
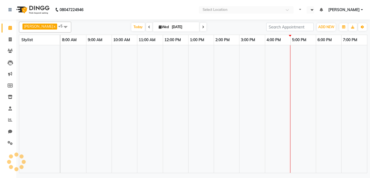
select select "en"
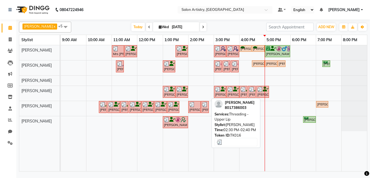
click at [203, 106] on img at bounding box center [204, 104] width 5 height 5
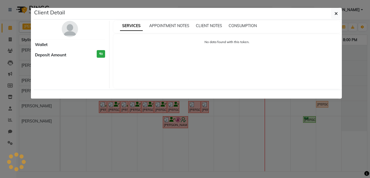
select select "3"
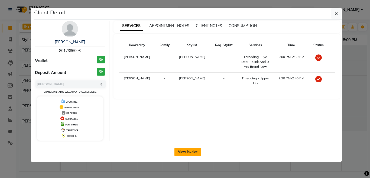
click at [190, 151] on button "View Invoice" at bounding box center [187, 151] width 27 height 9
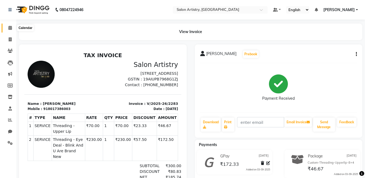
click at [8, 27] on icon at bounding box center [10, 28] width 4 height 4
